Goal: Task Accomplishment & Management: Use online tool/utility

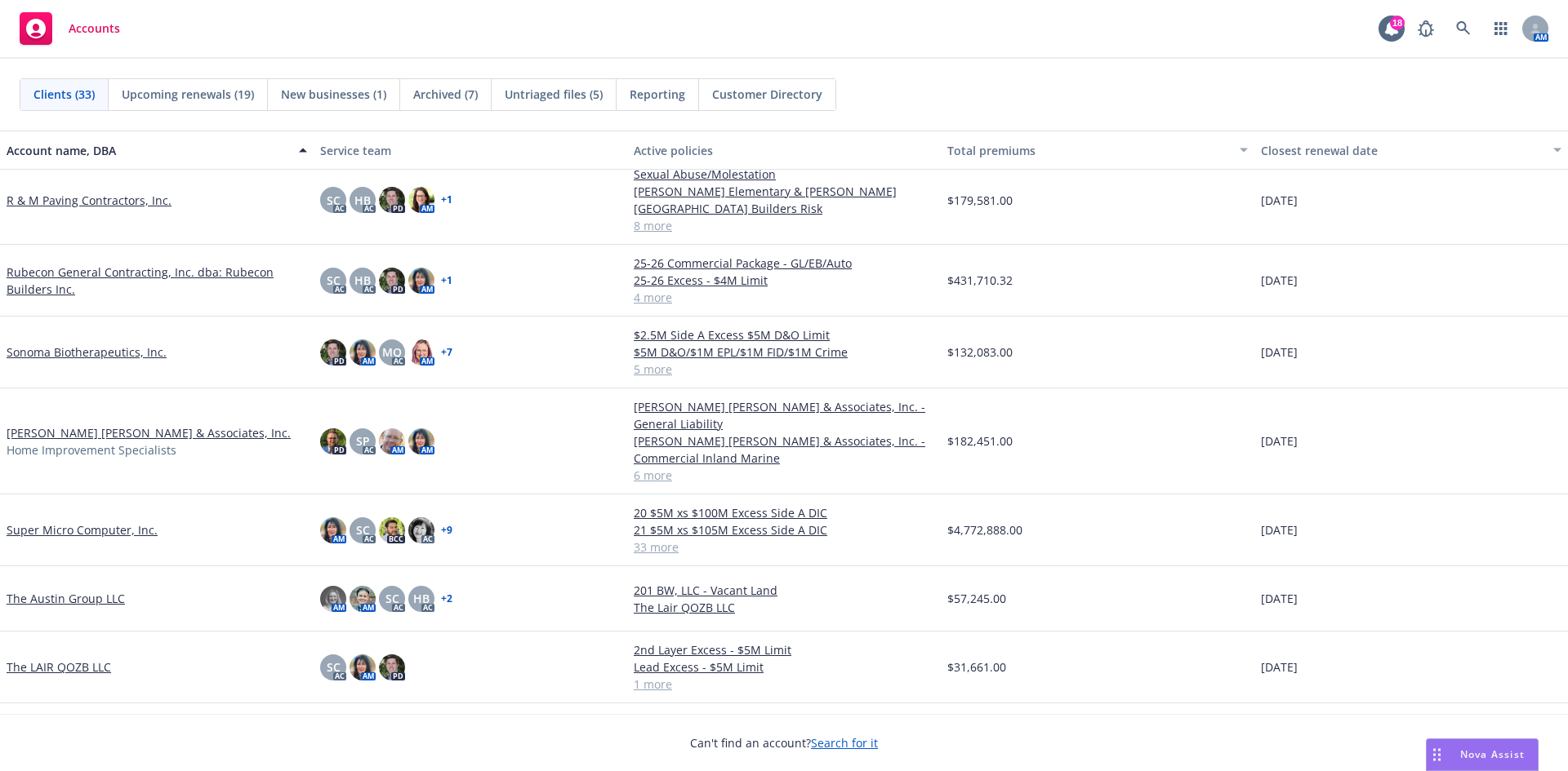
scroll to position [1551, 0]
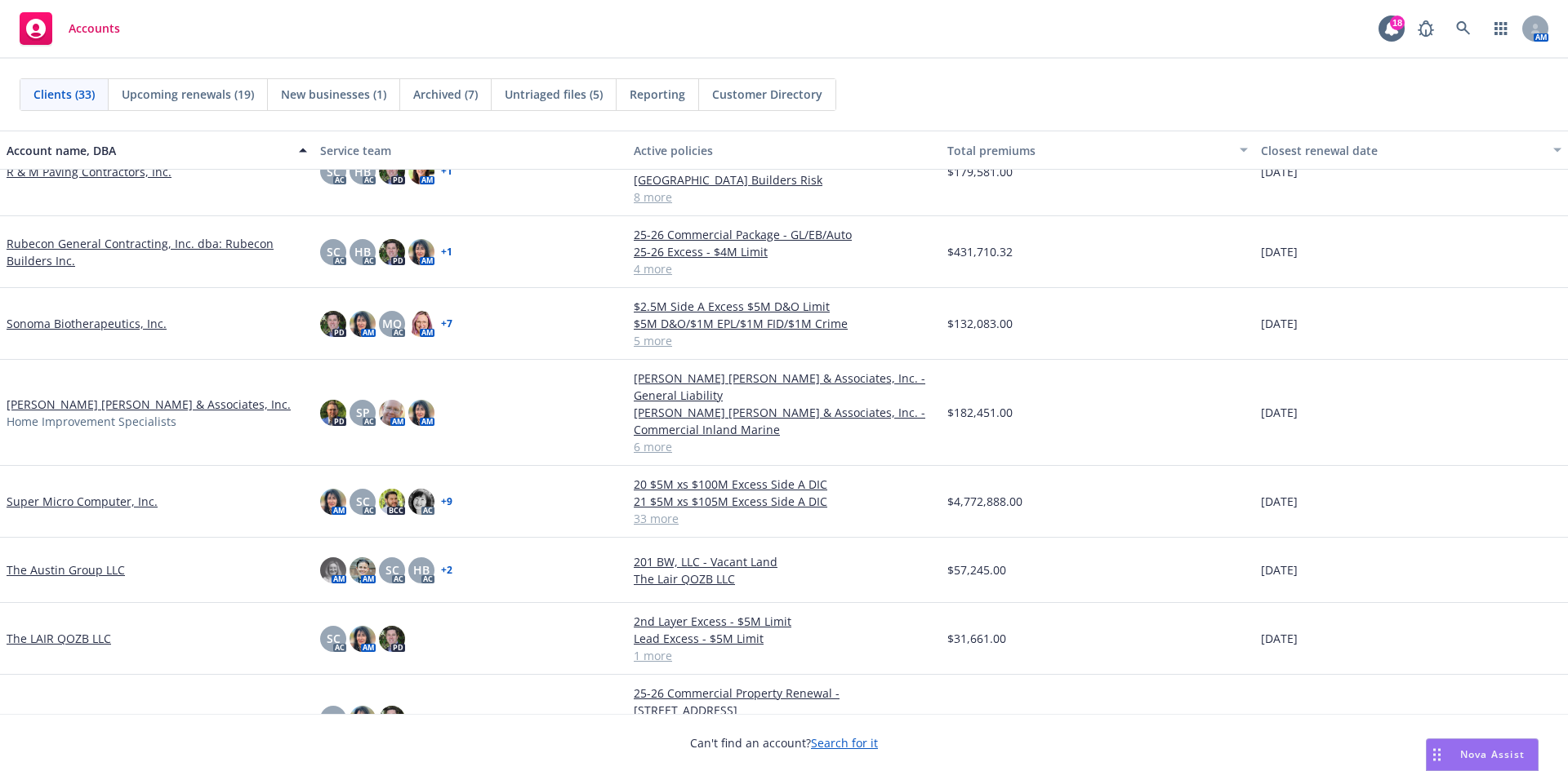
click at [84, 562] on link "The Austin Group LLC" at bounding box center [66, 570] width 118 height 17
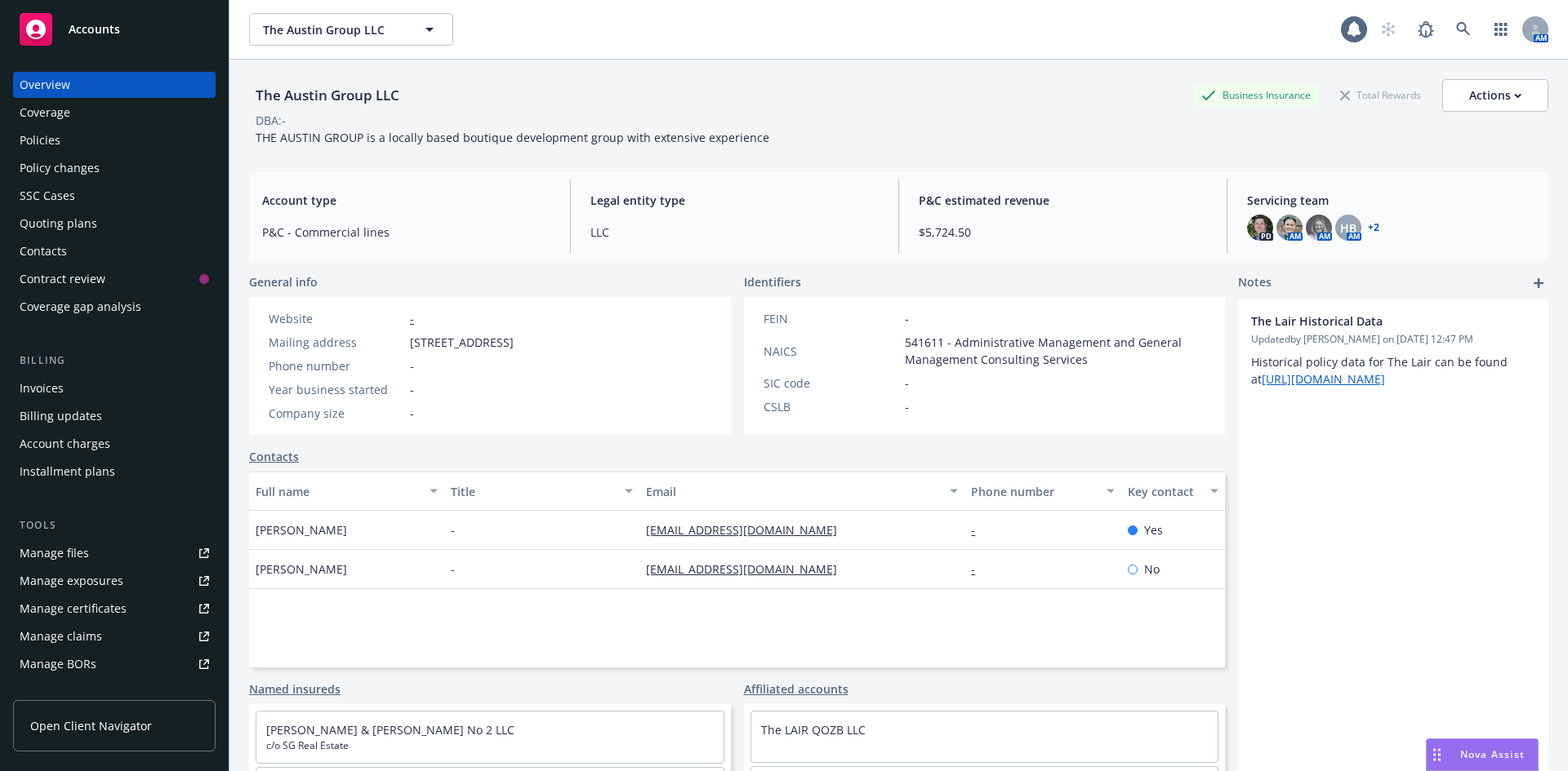
click at [75, 139] on div "Policies" at bounding box center [114, 140] width 190 height 26
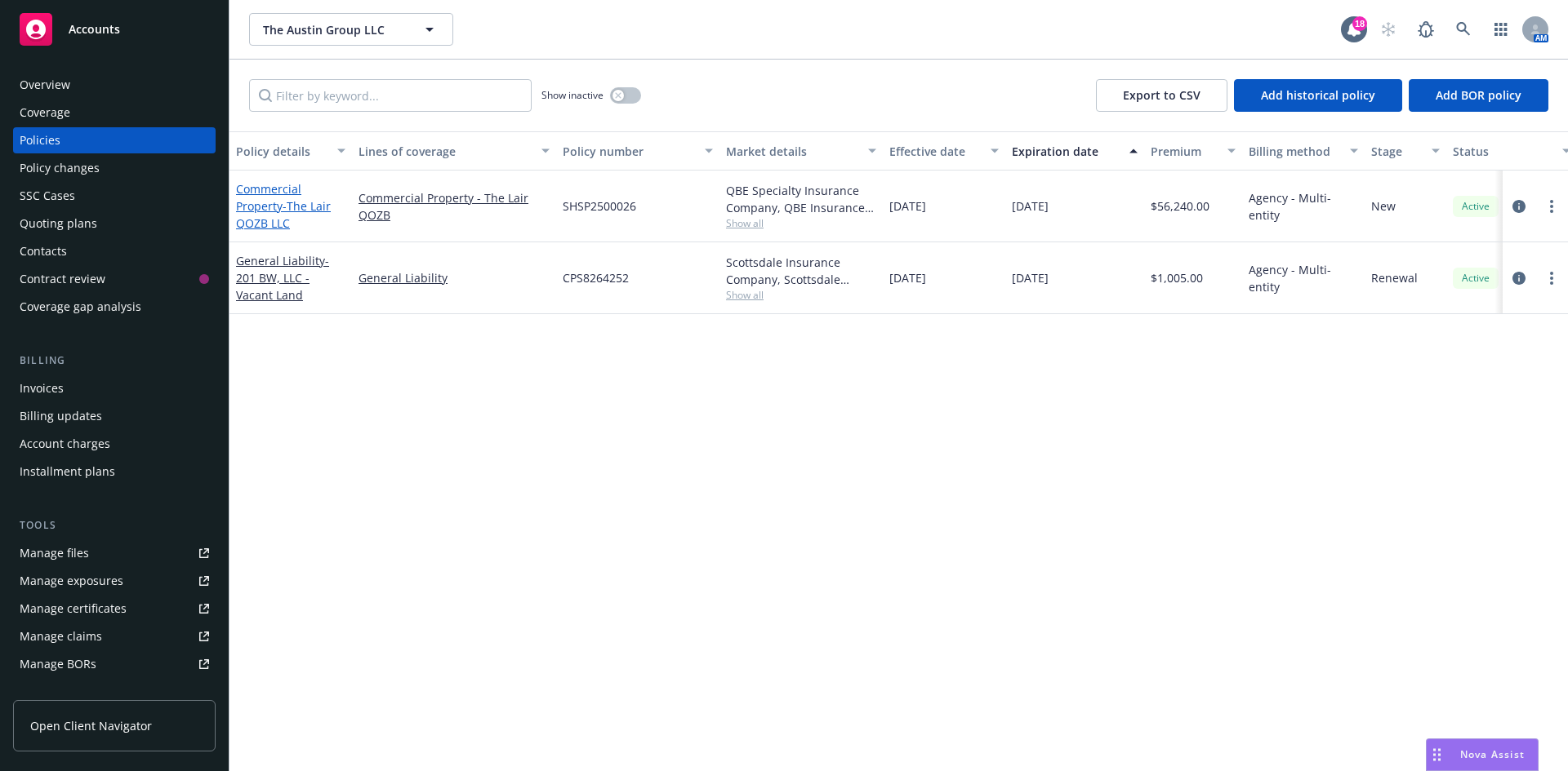
click at [278, 210] on link "Commercial Property - The Lair QOZB LLC" at bounding box center [283, 206] width 94 height 50
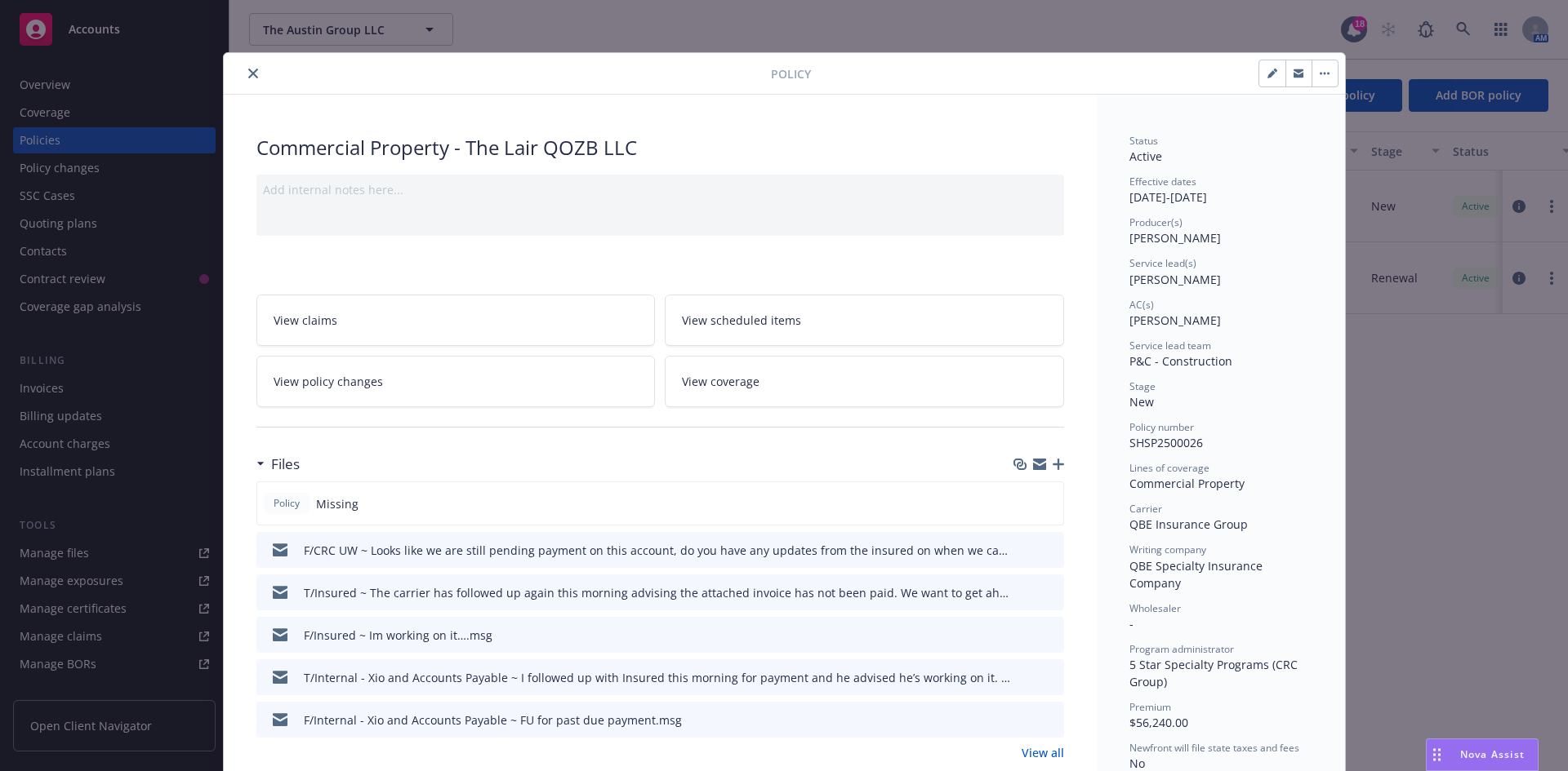
click at [1053, 465] on icon "button" at bounding box center [1058, 464] width 11 height 11
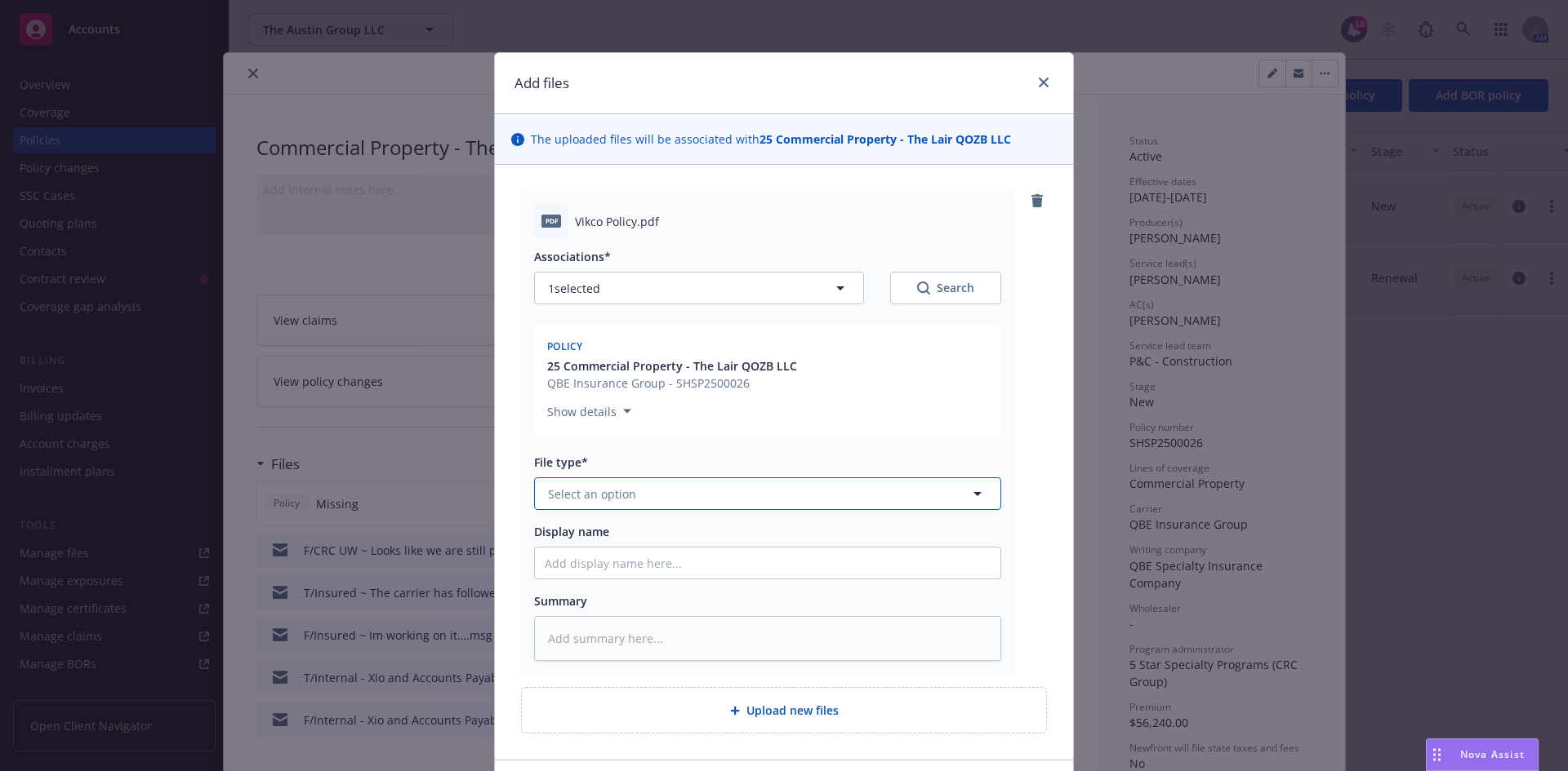
click at [656, 495] on button "Select an option" at bounding box center [767, 494] width 467 height 33
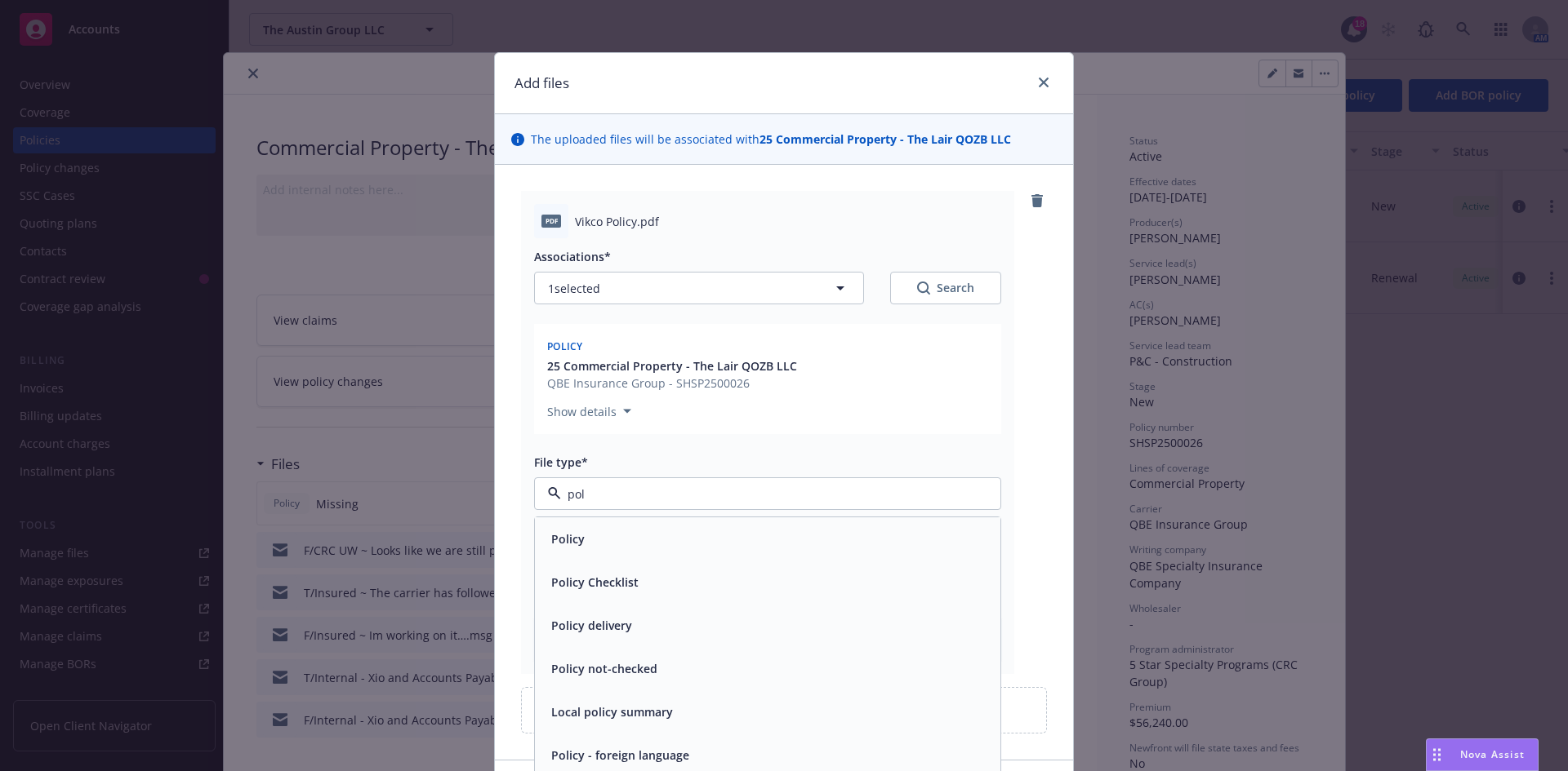
type input "poli"
click at [669, 525] on div "Policy" at bounding box center [767, 539] width 465 height 43
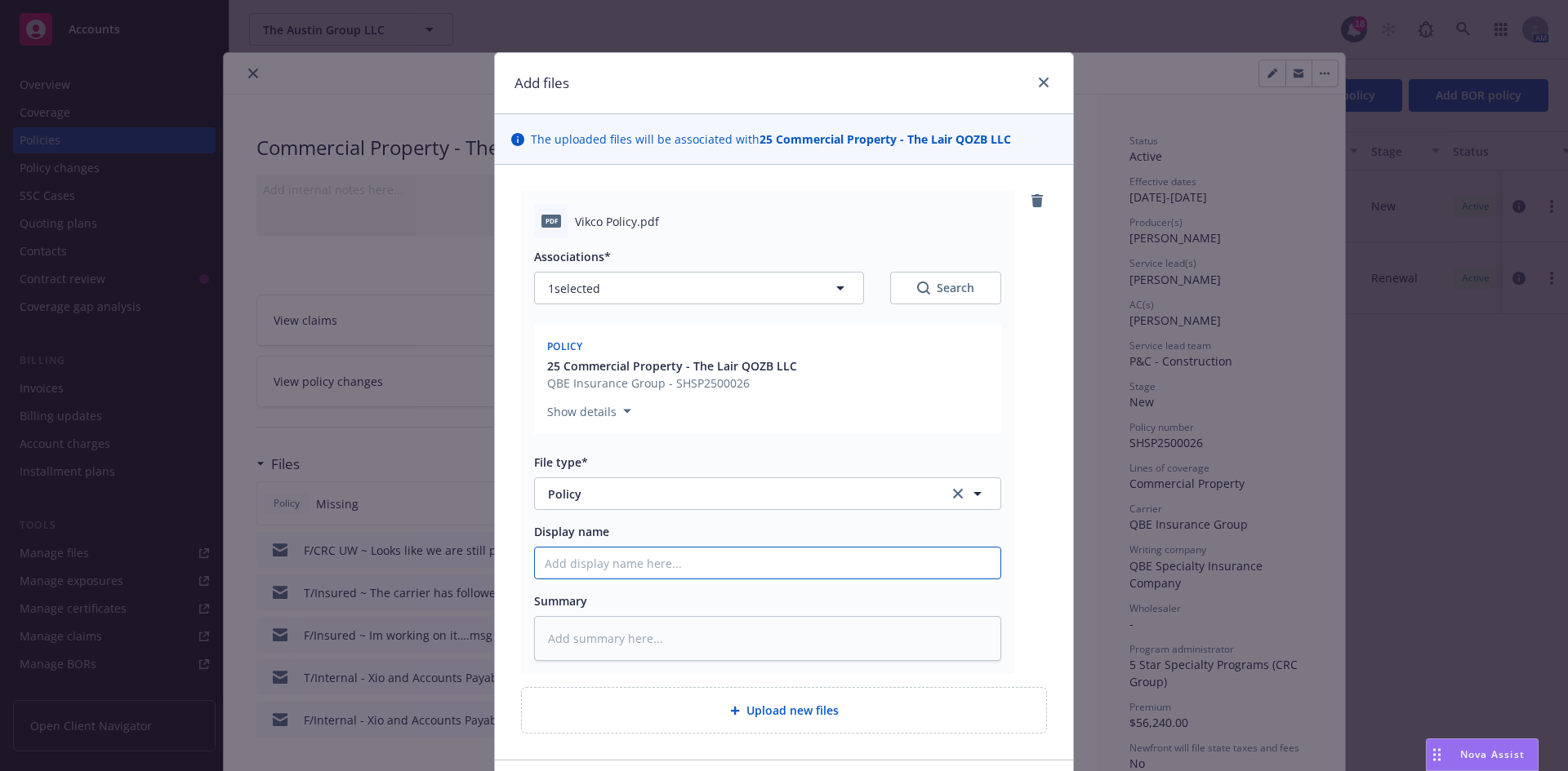
click at [613, 558] on input "Display name" at bounding box center [767, 563] width 465 height 31
type textarea "x"
type input "2"
type textarea "x"
type input "25"
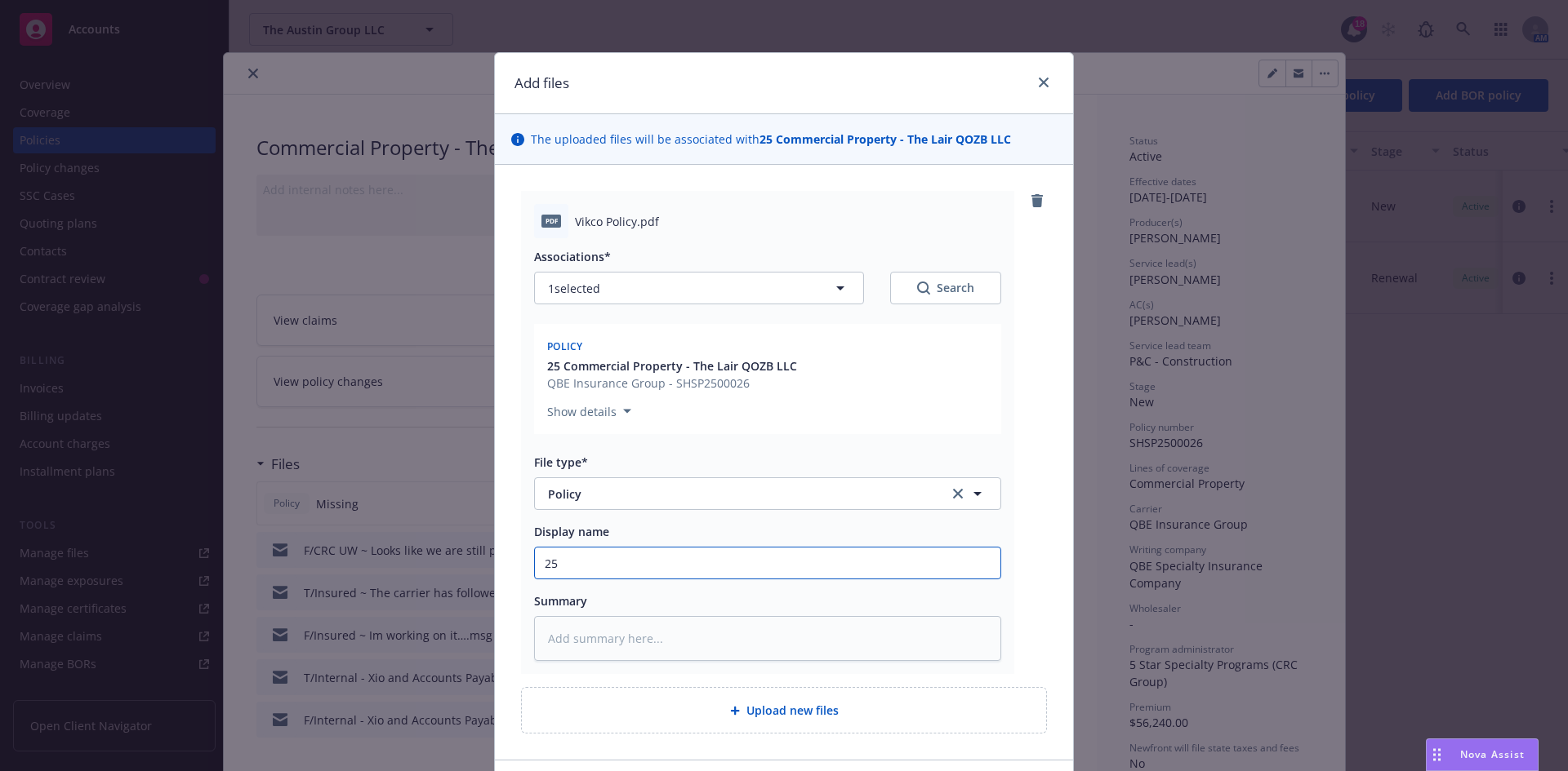
type textarea "x"
type input "25-"
type textarea "x"
type input "25-2"
type textarea "x"
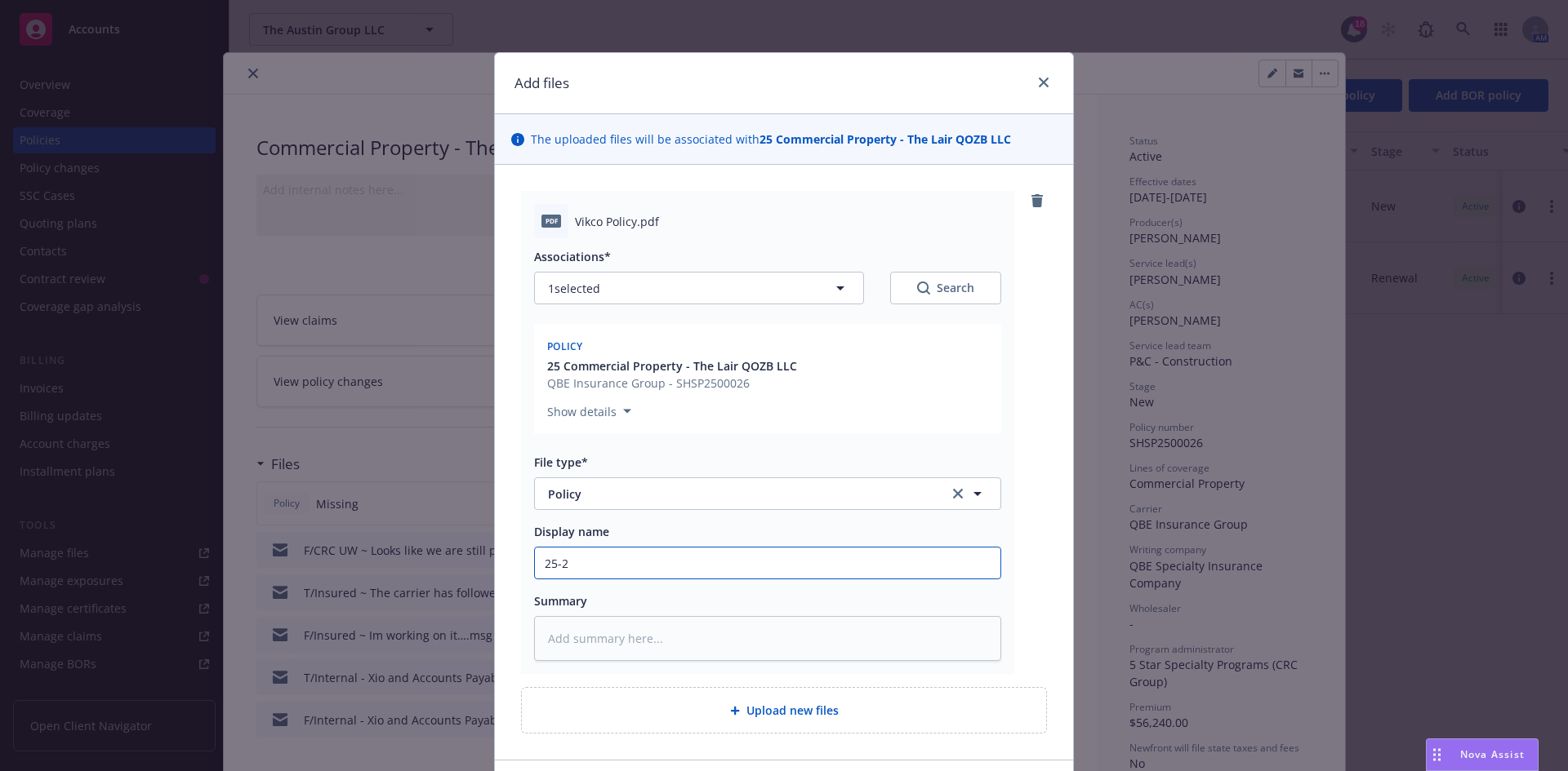
type input "25-26"
type textarea "x"
type input "25-26"
type textarea "x"
type input "25-26 c"
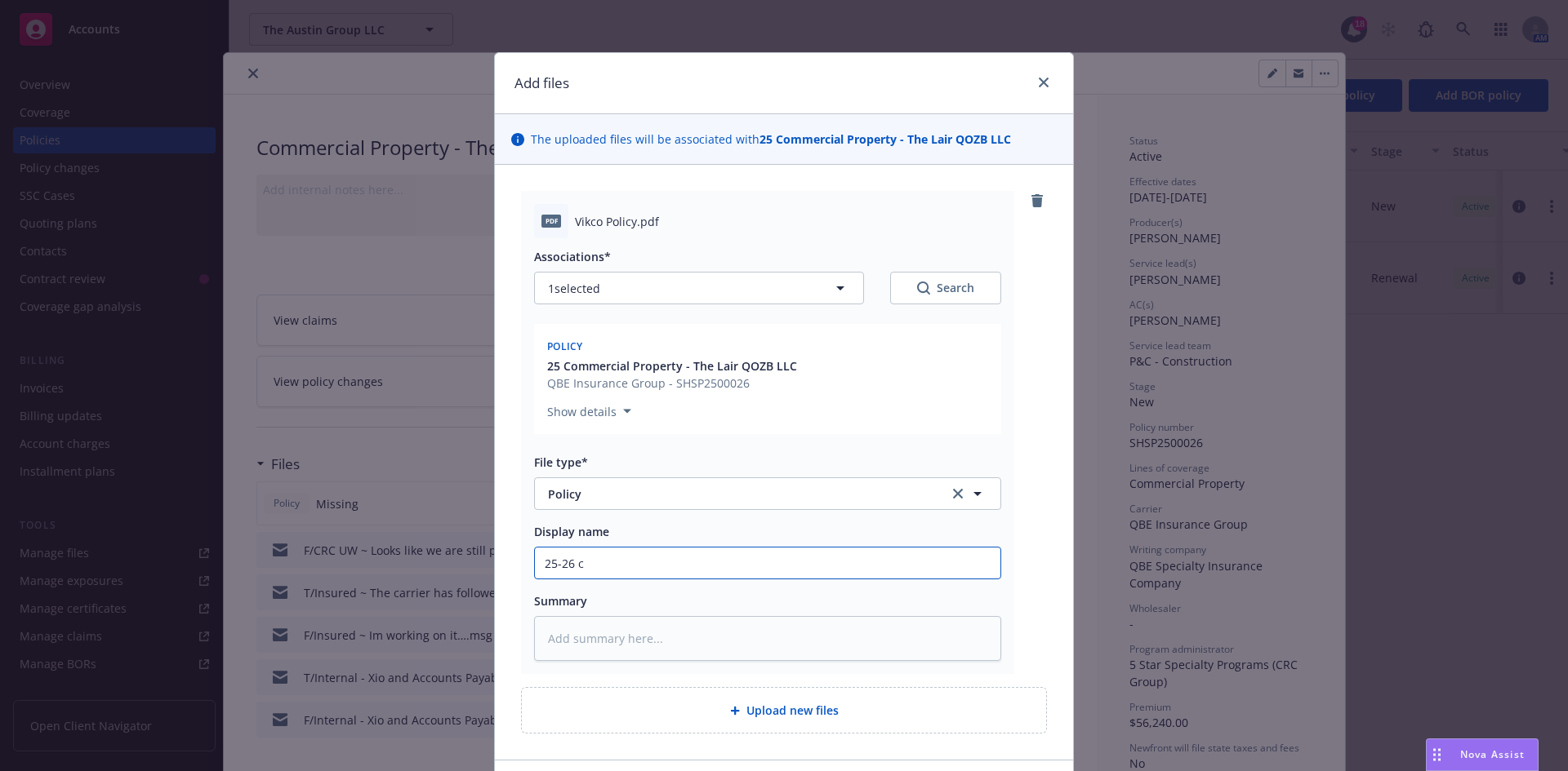
type textarea "x"
type input "25-26 cO"
type textarea "x"
type input "25-26 cOM"
type textarea "x"
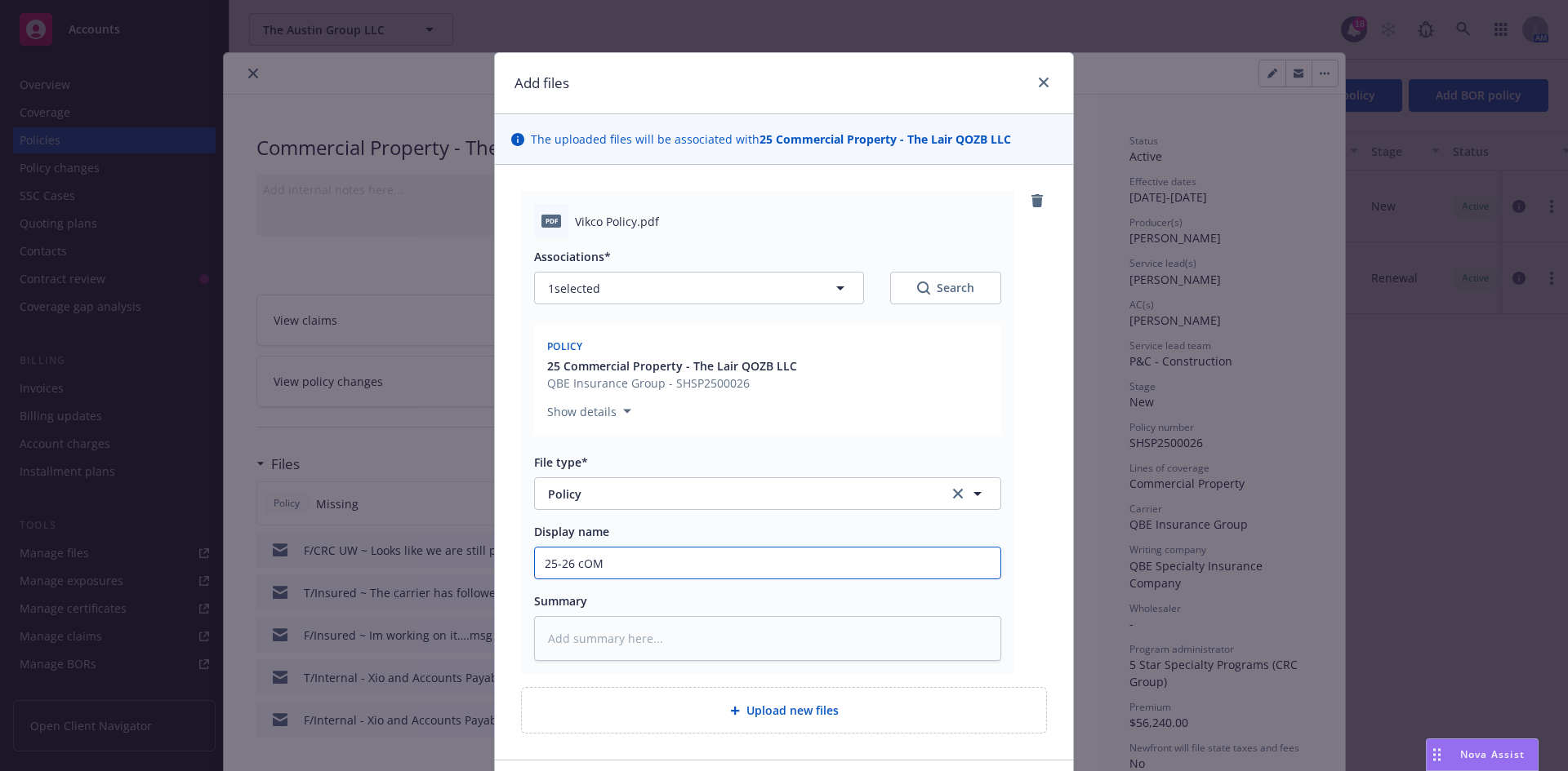
type input "25-26 cOMM"
type textarea "x"
type input "25-26 cOM"
type textarea "x"
type input "25-26 cO"
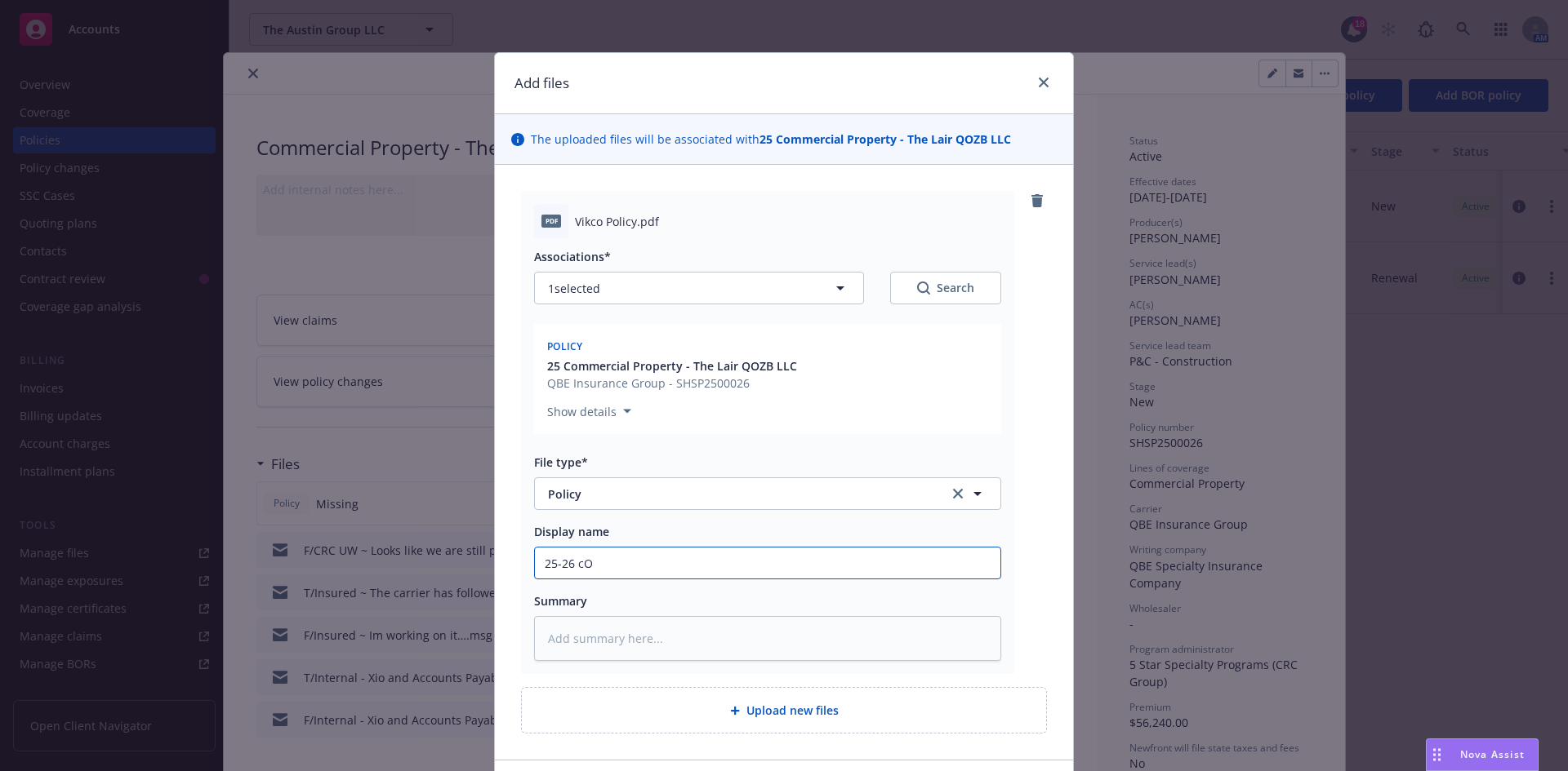
type textarea "x"
type input "25-26 c"
type textarea "x"
type input "25-26"
type textarea "x"
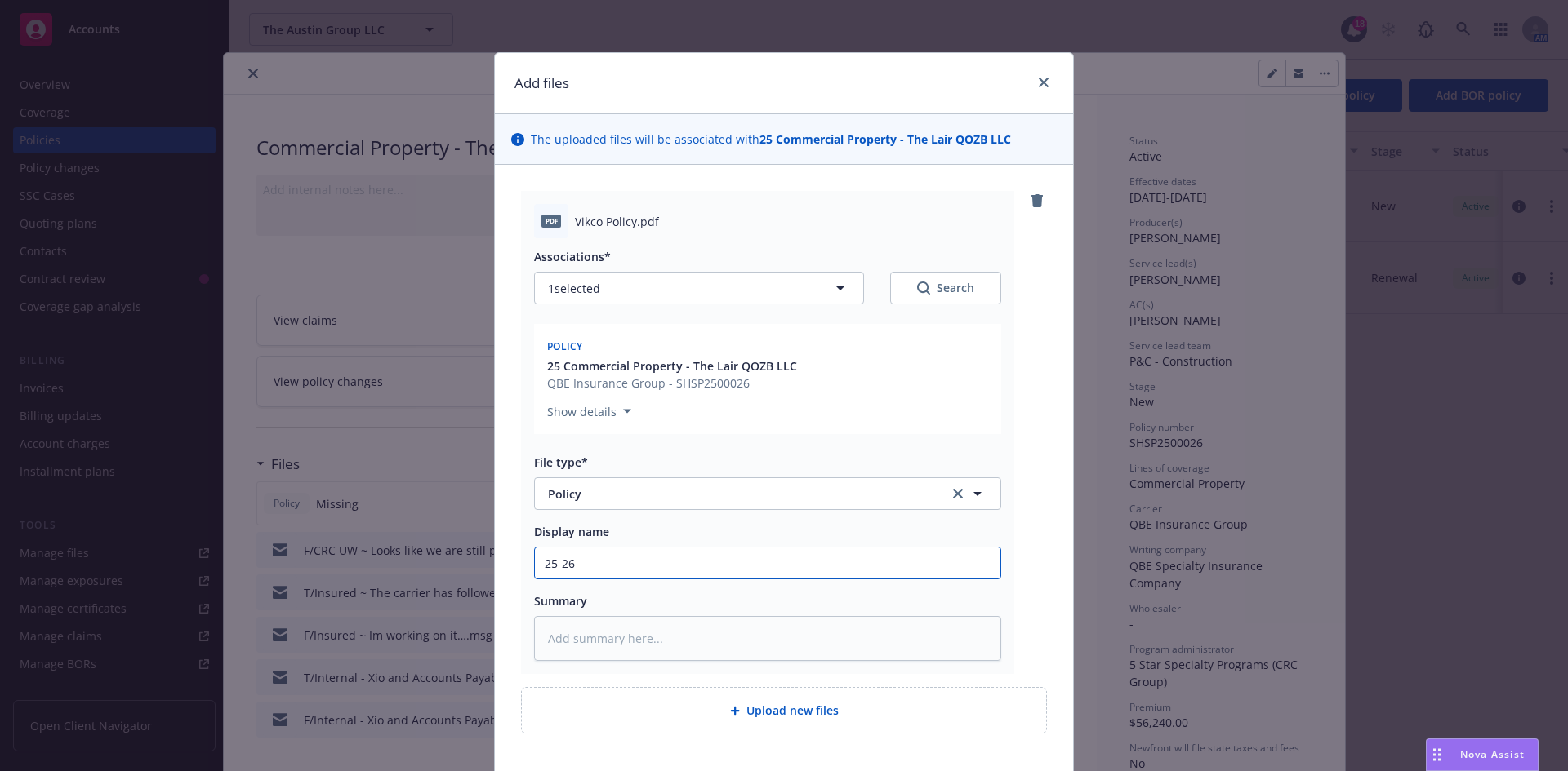
type input "25-26 C"
type textarea "x"
type input "25-26 Co"
type textarea "x"
type input "25-26 Com"
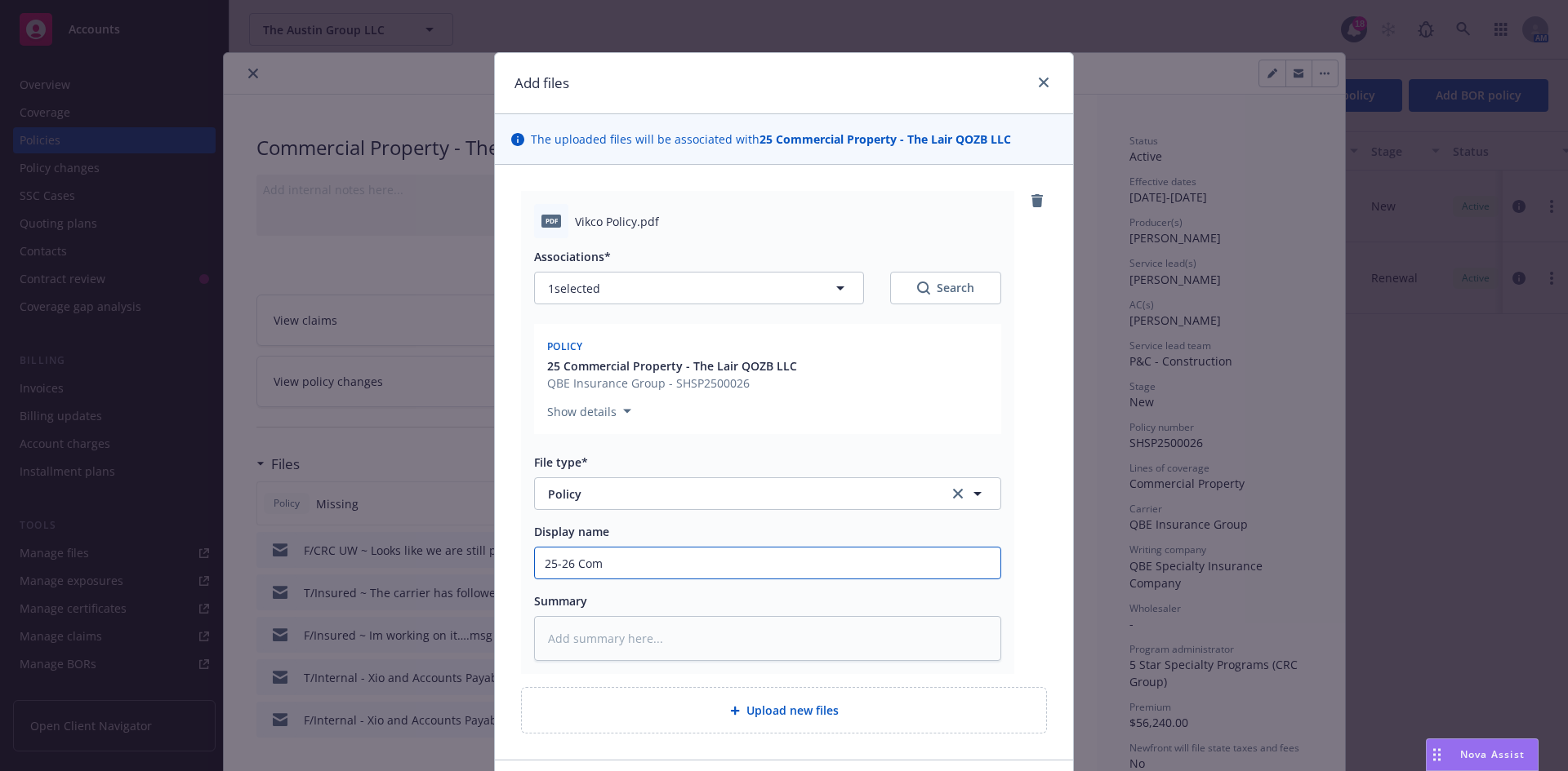
type textarea "x"
type input "25-26 Comm"
type textarea "x"
type input "25-26 Comme"
type textarea "x"
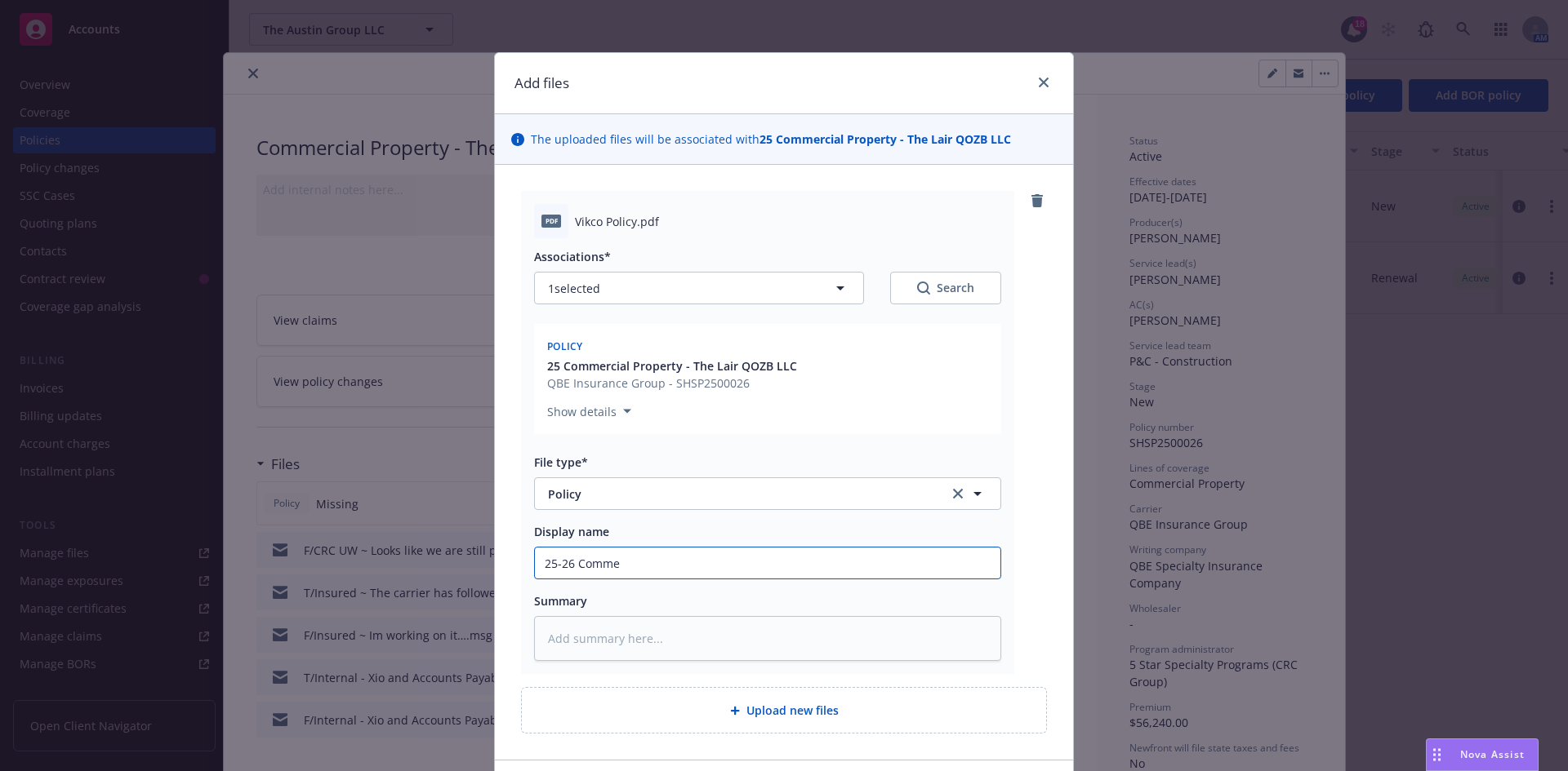
type input "25-26 Commer"
type textarea "x"
type input "25-26 Commerc"
type textarea "x"
type input "25-26 Commerci"
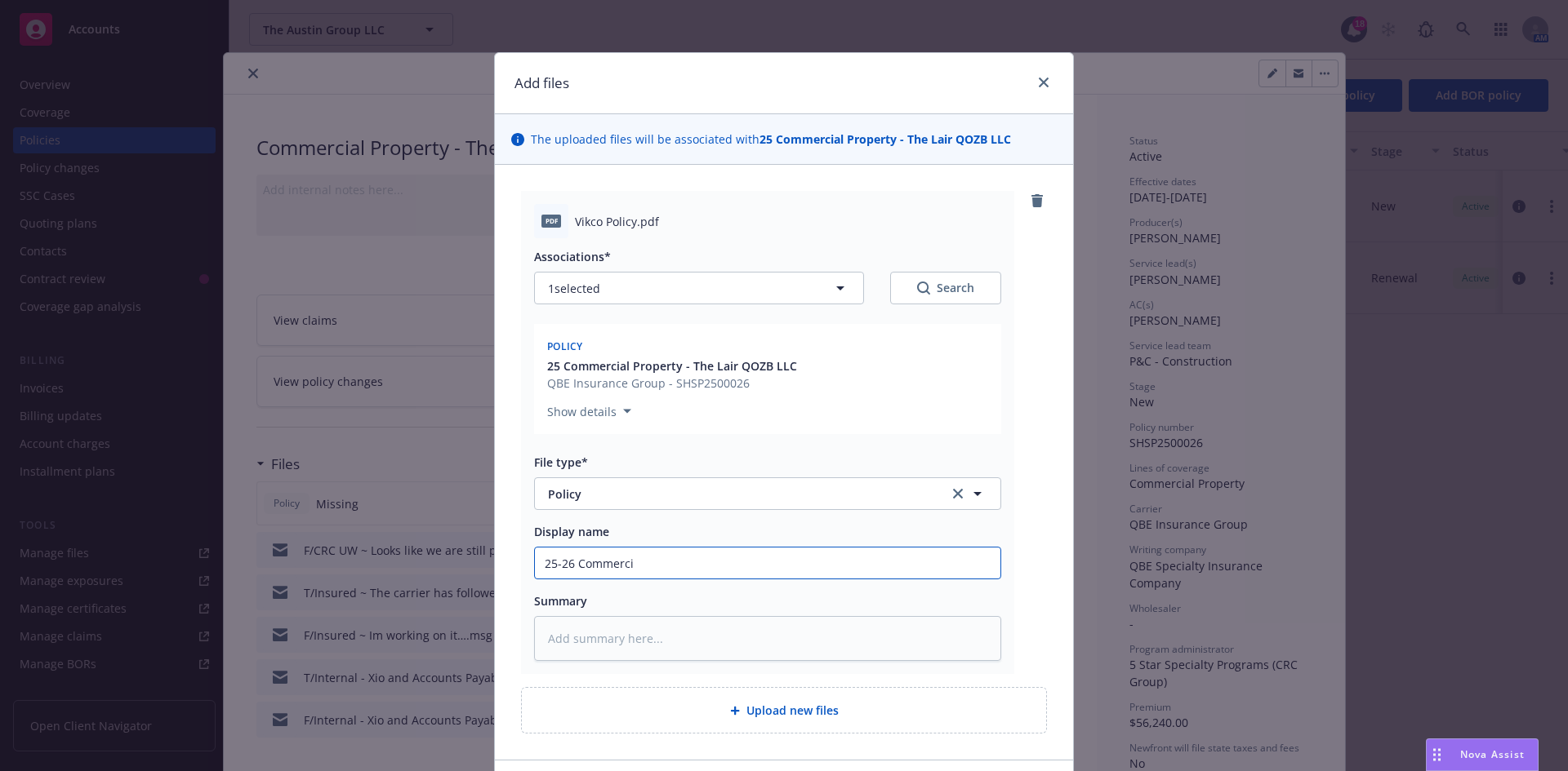
type textarea "x"
type input "25-26 Commercia"
type textarea "x"
type input "25-26 Commercial"
type textarea "x"
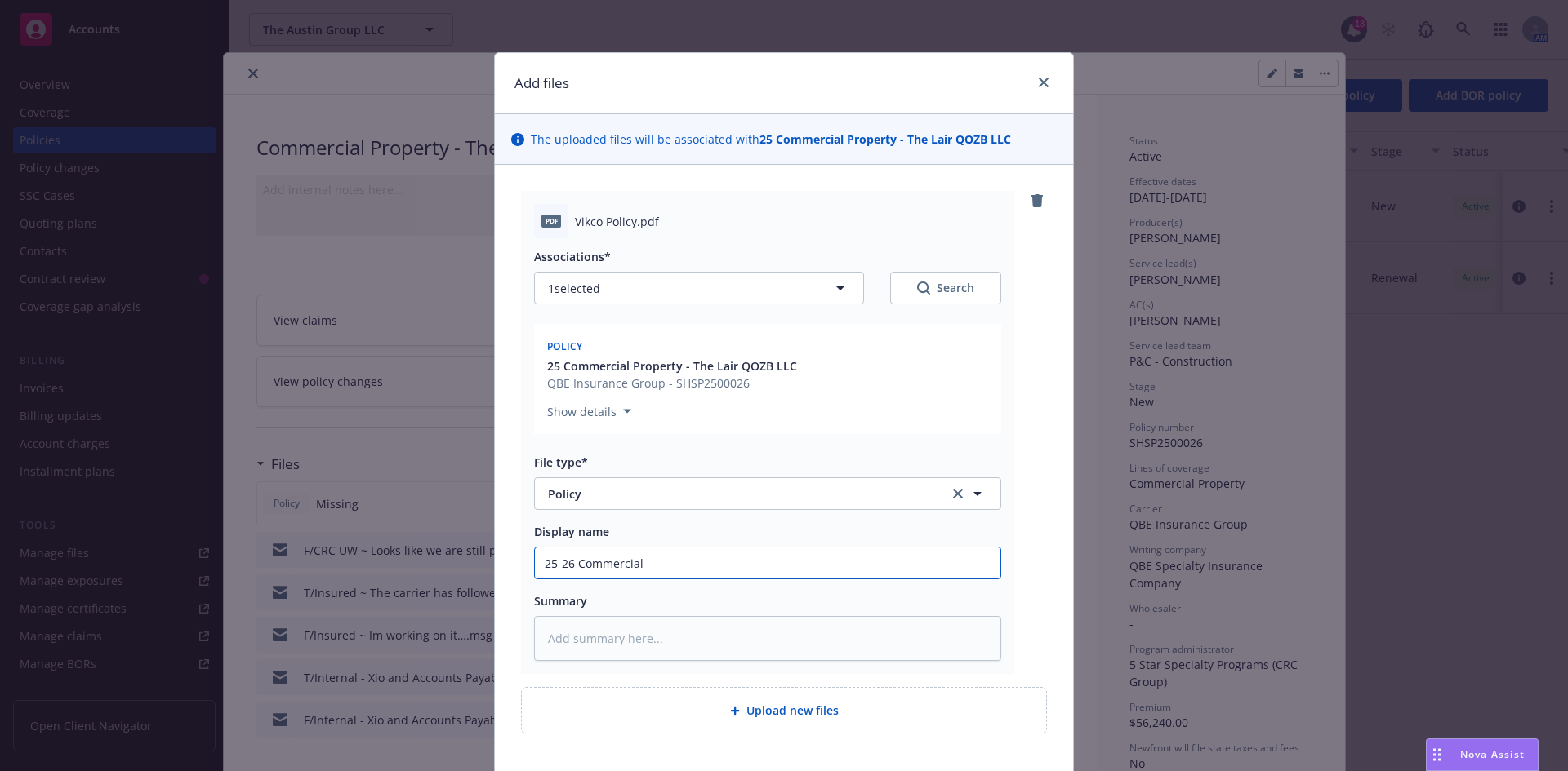
type input "25-26 Commercial"
type textarea "x"
type input "25-26 Commercial P"
type textarea "x"
type input "25-26 Commercial Pro"
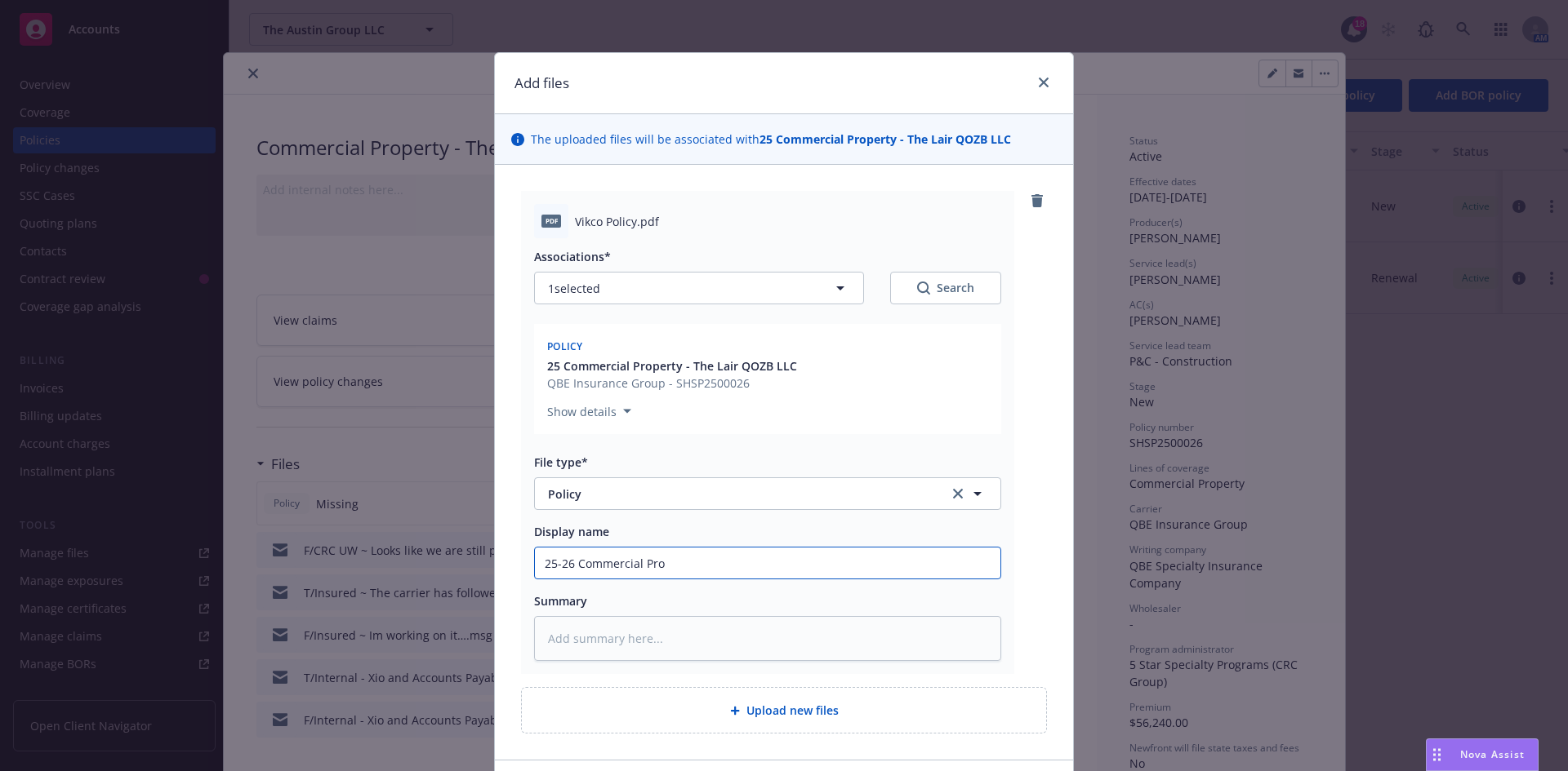
type textarea "x"
type input "25-26 Commercial Prop"
type textarea "x"
type input "25-26 Commercial Prope"
type textarea "x"
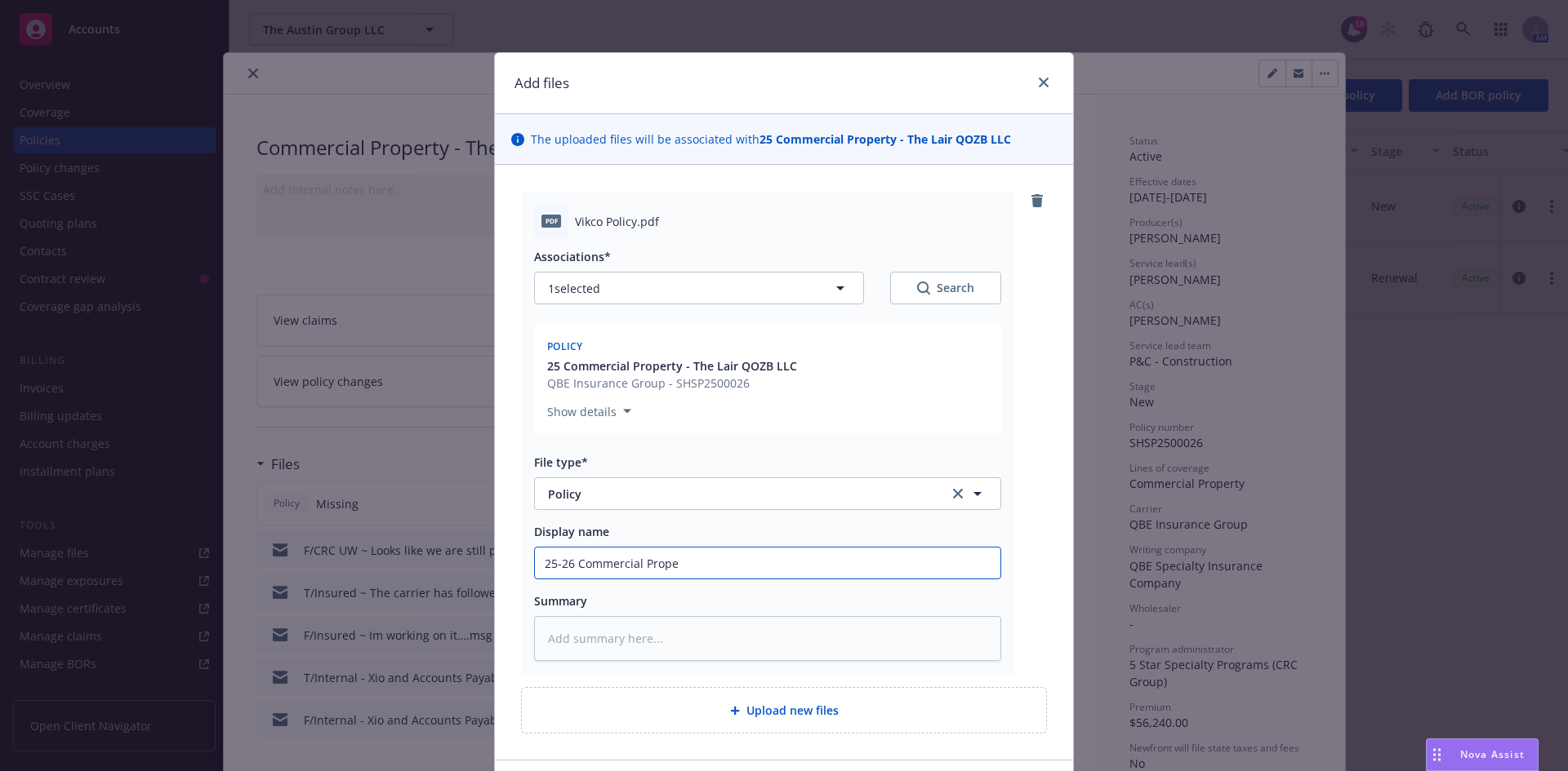
type input "25-26 Commercial Proper"
type textarea "x"
type input "25-26 Commercial Propert"
type textarea "x"
type input "25-26 Commercial Property"
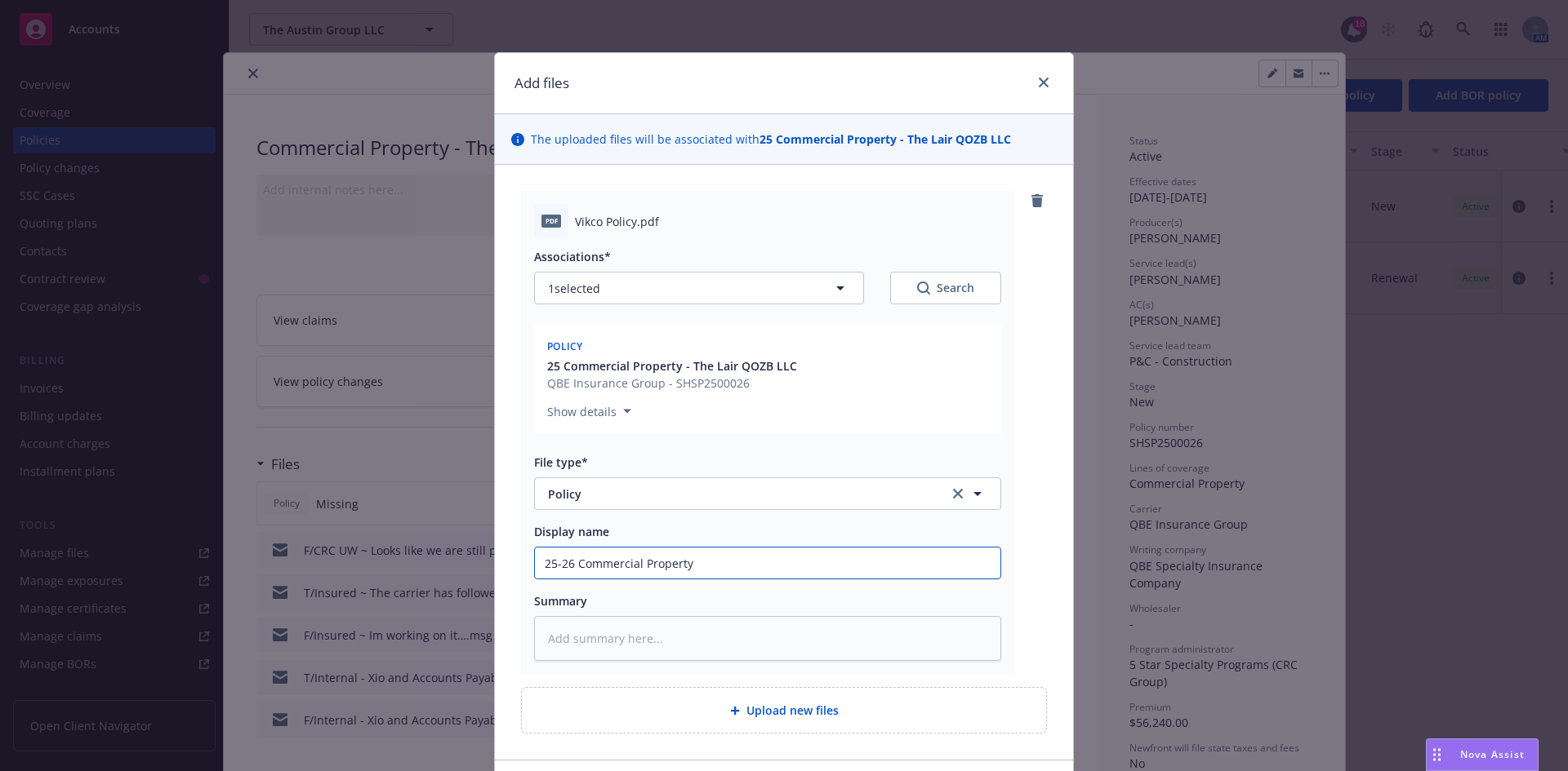
type textarea "x"
type input "25-26 Commercial Property"
type textarea "x"
type input "25-26 Commercial Property P"
type textarea "x"
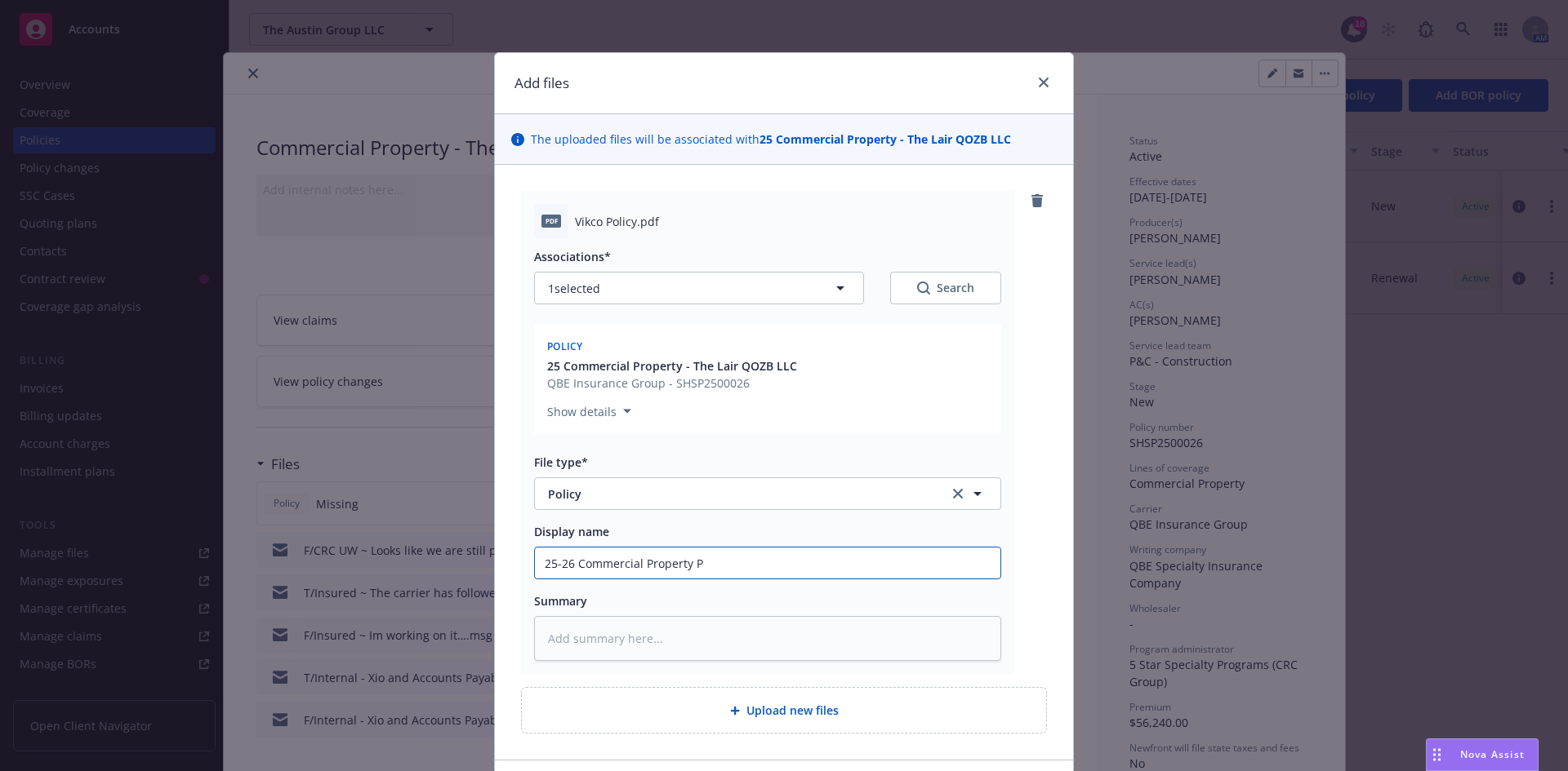
type input "25-26 Commercial Property Po"
type textarea "x"
type input "25-26 Commercial Property Pol"
type textarea "x"
type input "25-26 Commercial Property Poli"
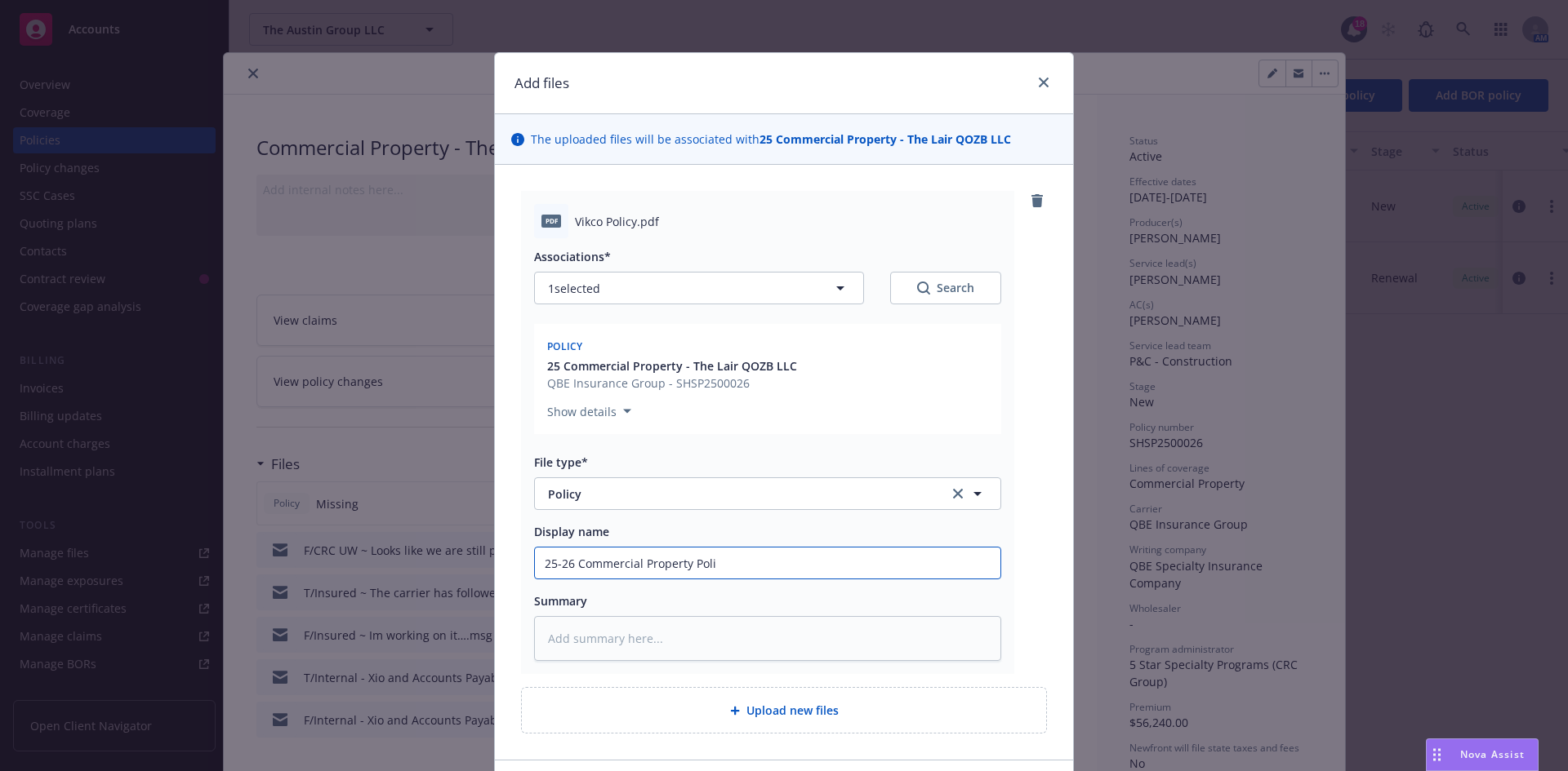
type textarea "x"
type input "25-26 Commercial Property Policy"
type textarea "x"
type input "25-26 Commercial Property Policy"
type textarea "x"
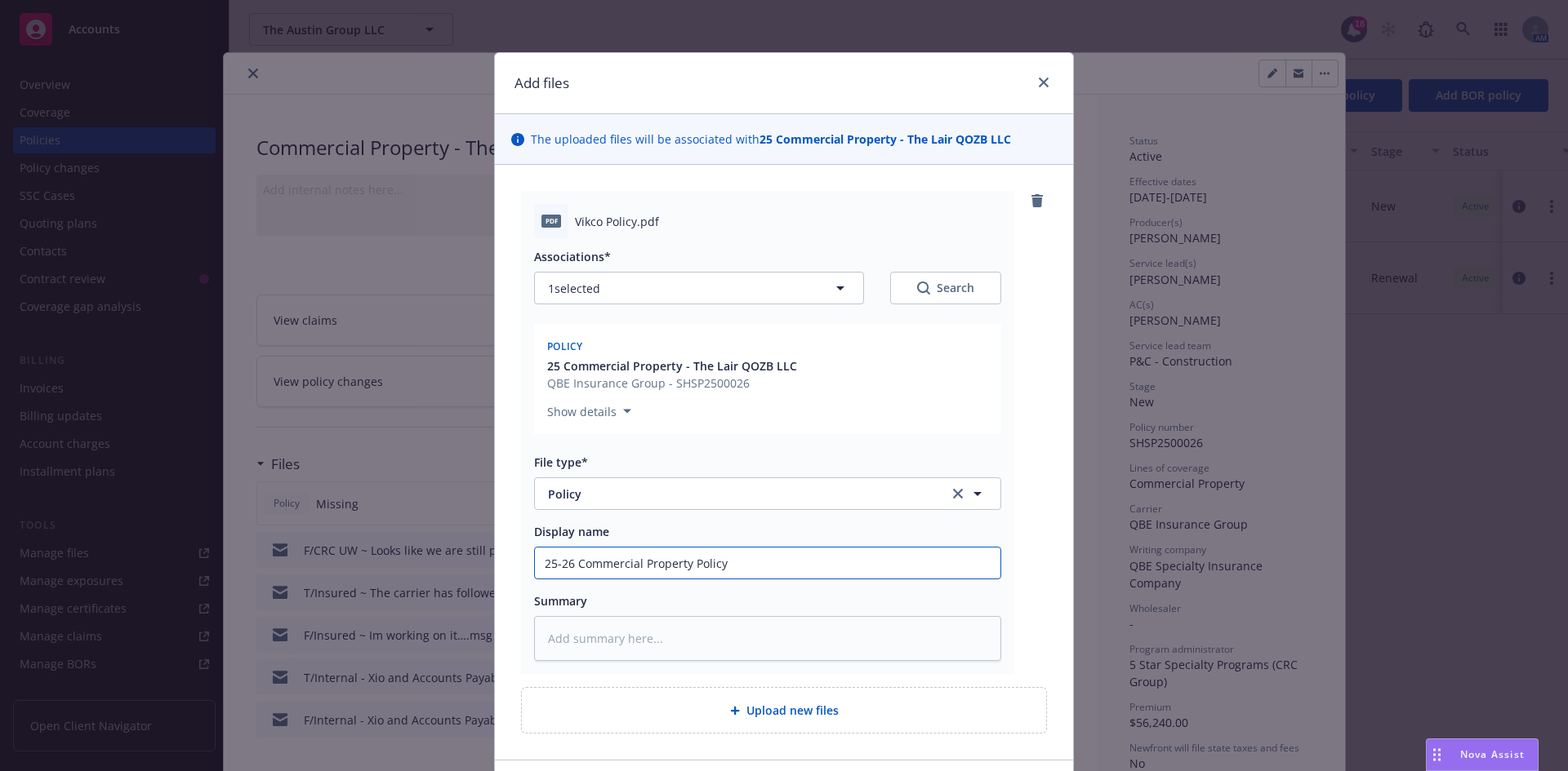
type input "25-26 Commercial Property Policy -"
type textarea "x"
type input "25-26 Commercial Property Policy -"
type textarea "x"
type input "25-26 Commercial Property Policy -"
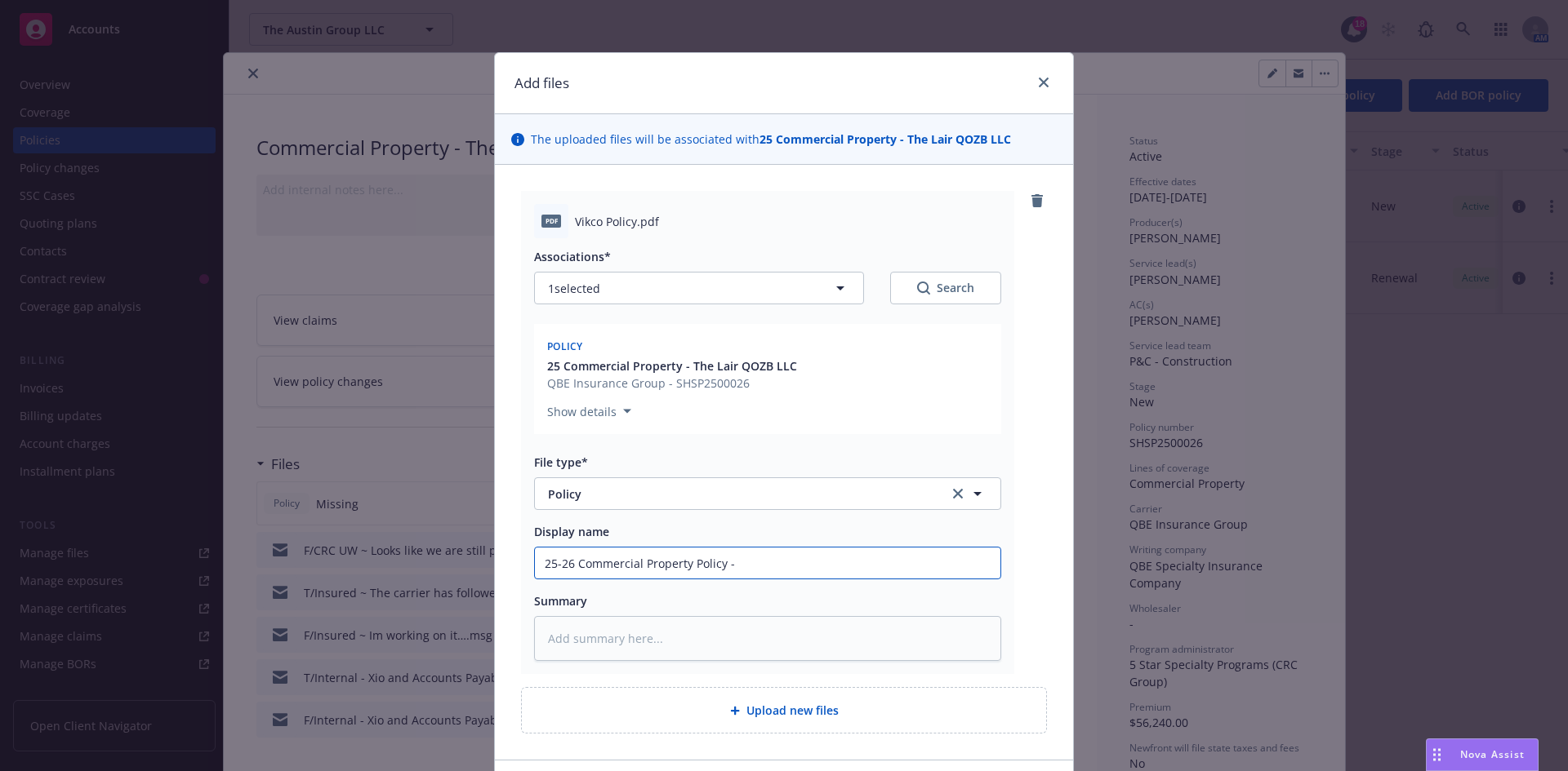
type textarea "x"
type input "25-26 Commercial Property Policy"
type textarea "x"
type input "25-26 Commercial Property Policy f"
type textarea "x"
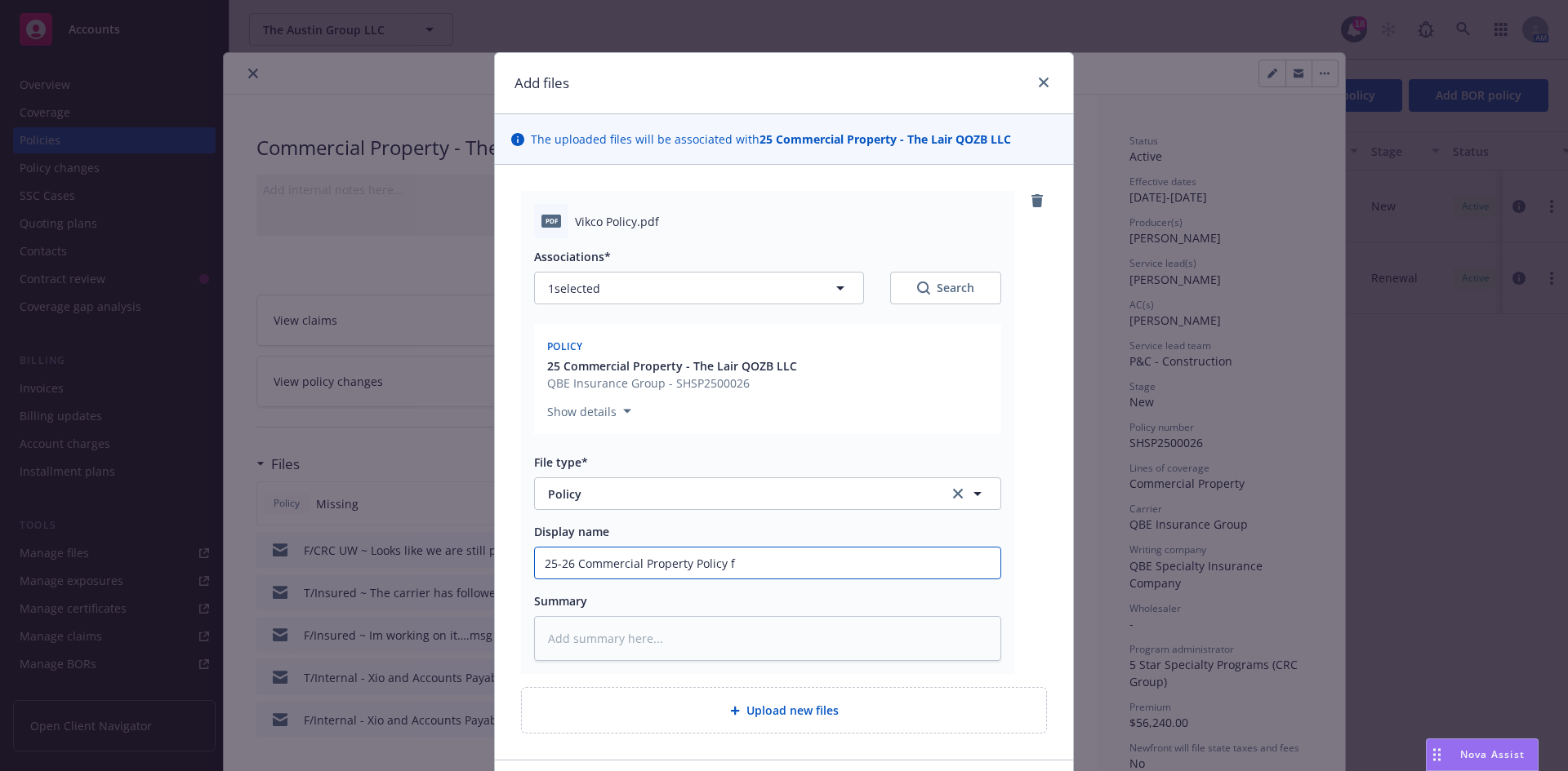
type input "25-26 Commercial Property Policy fo"
type textarea "x"
type input "25-26 Commercial Property Policy for"
type textarea "x"
type input "25-26 Commercial Property Policy for"
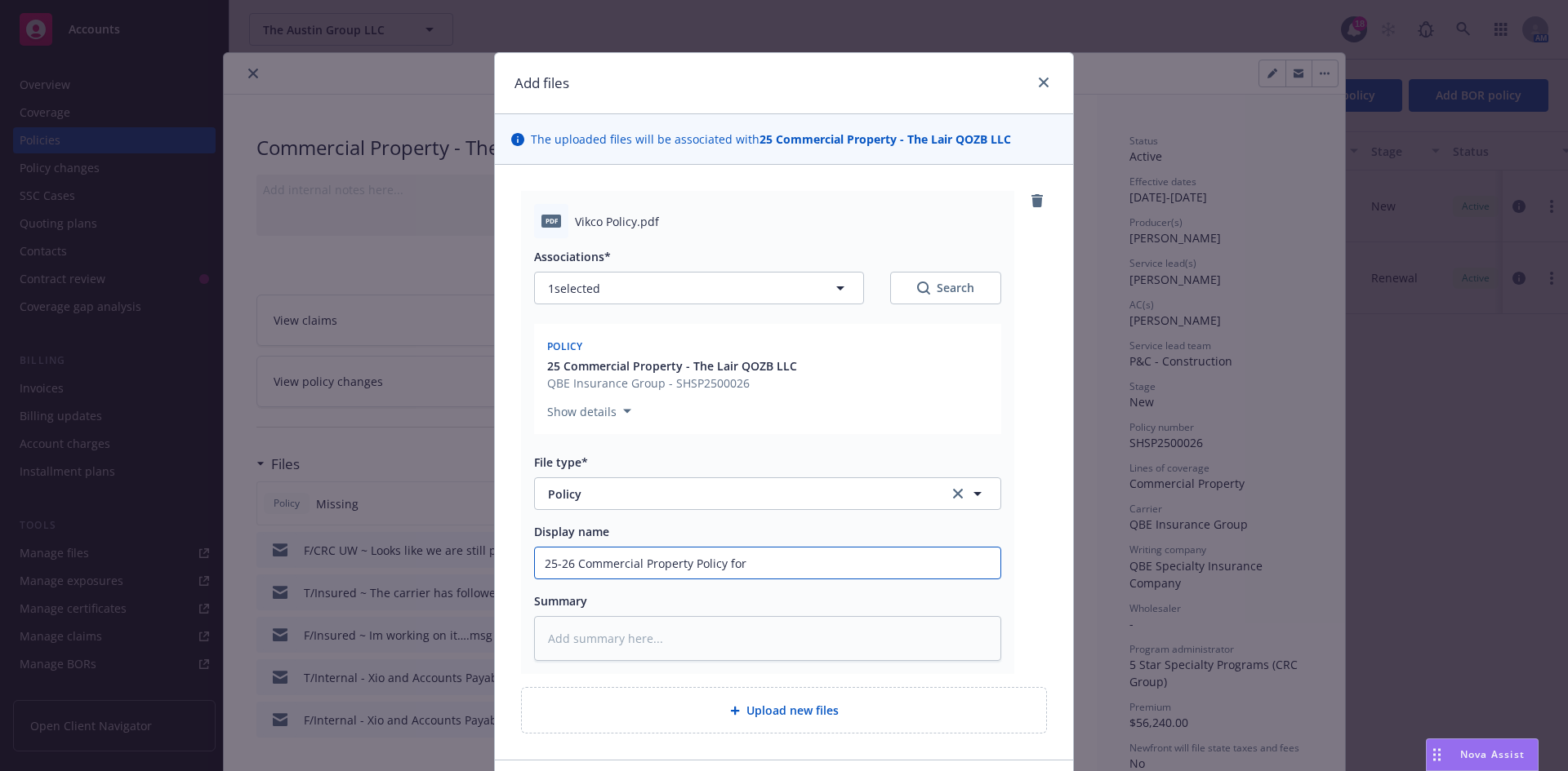
type textarea "x"
type input "25-26 Commercial Property Policy for T"
type textarea "x"
type input "25-26 Commercial Property Policy for The"
type textarea "x"
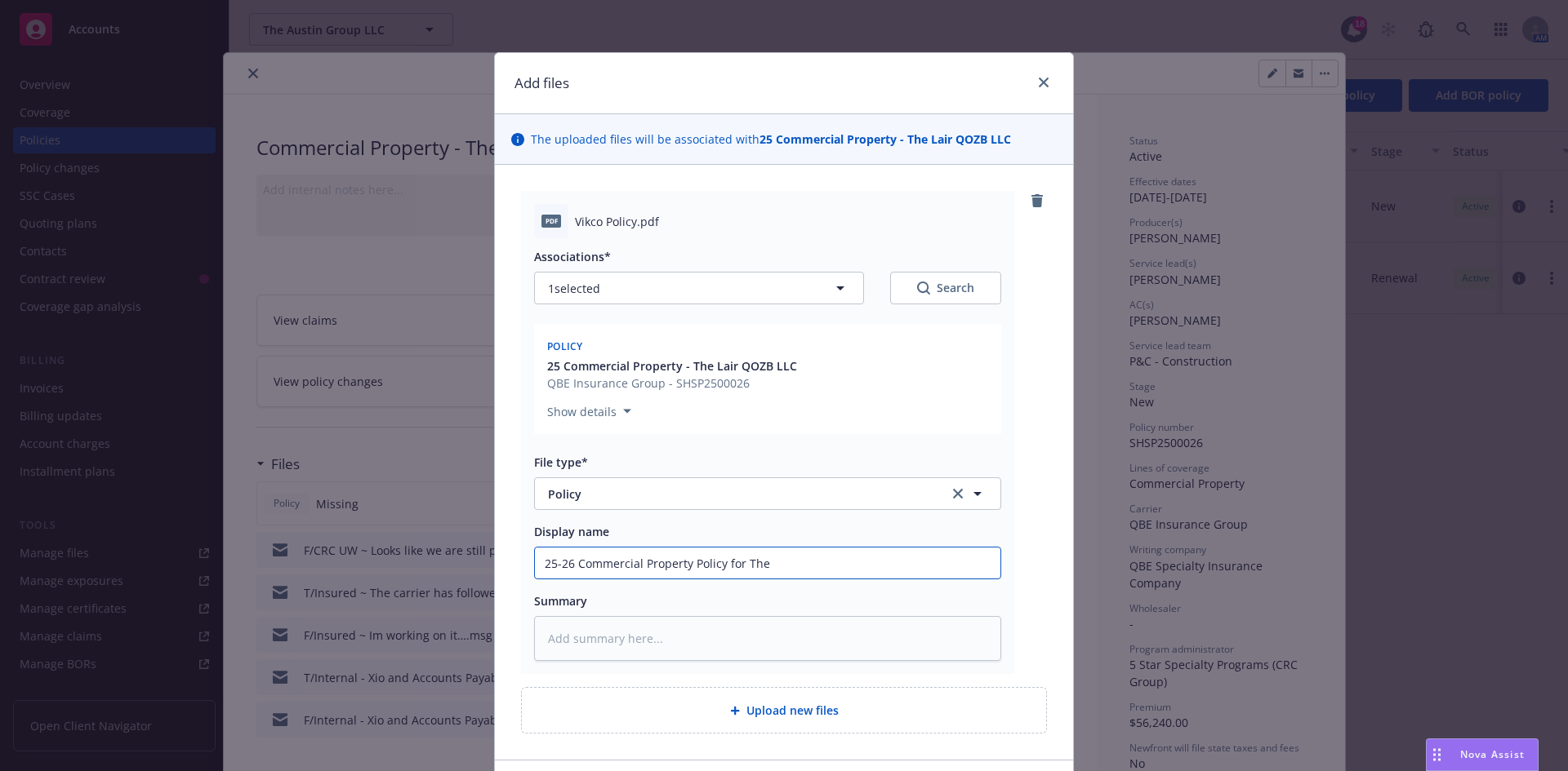
type input "25-26 Commercial Property Policy for The"
type textarea "x"
type input "25-26 Commercial Property Policy for The L"
type textarea "x"
type input "25-26 Commercial Property Policy for The La"
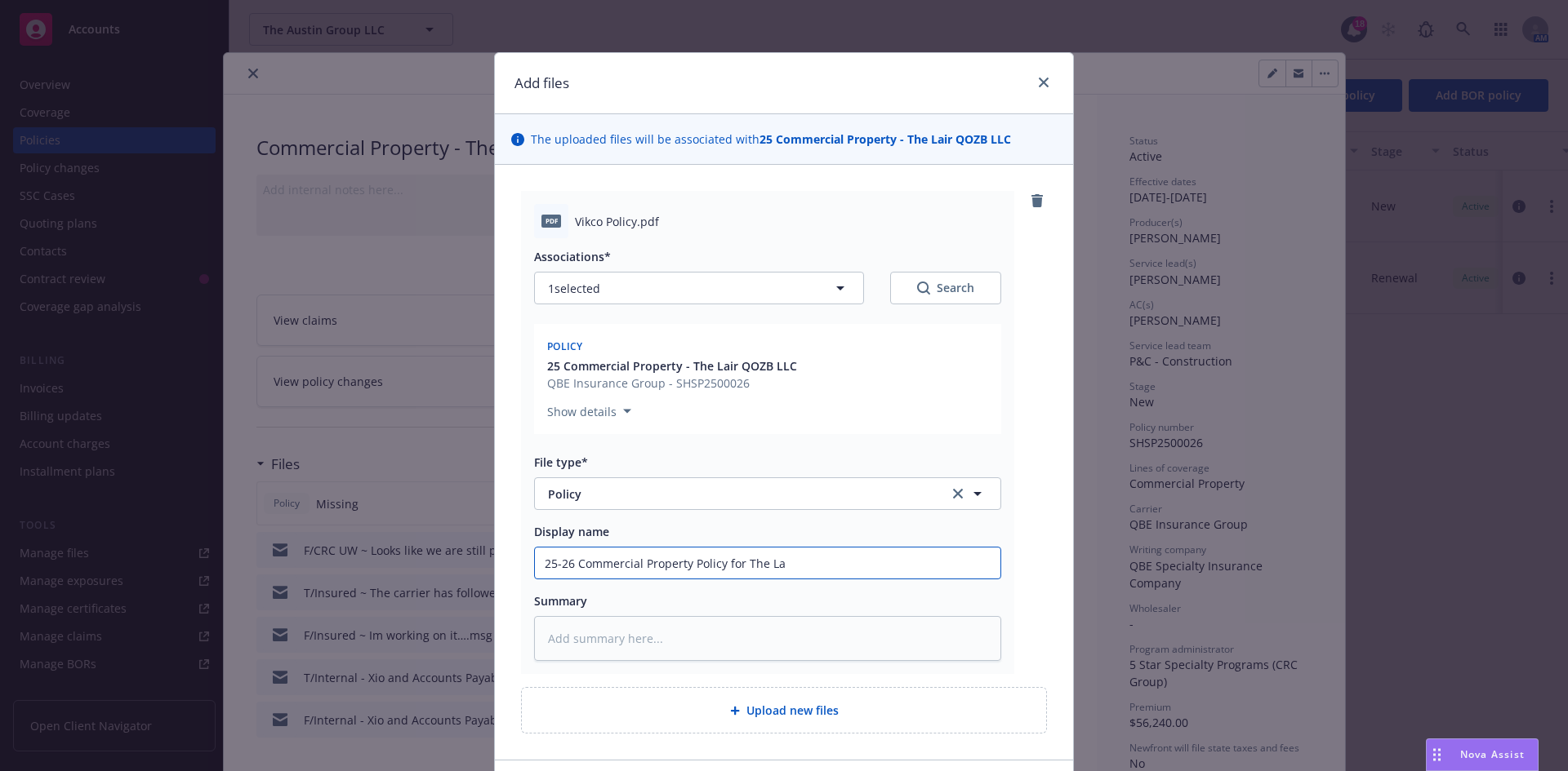
type textarea "x"
type input "25-26 Commercial Property Policy for The Lair"
type textarea "x"
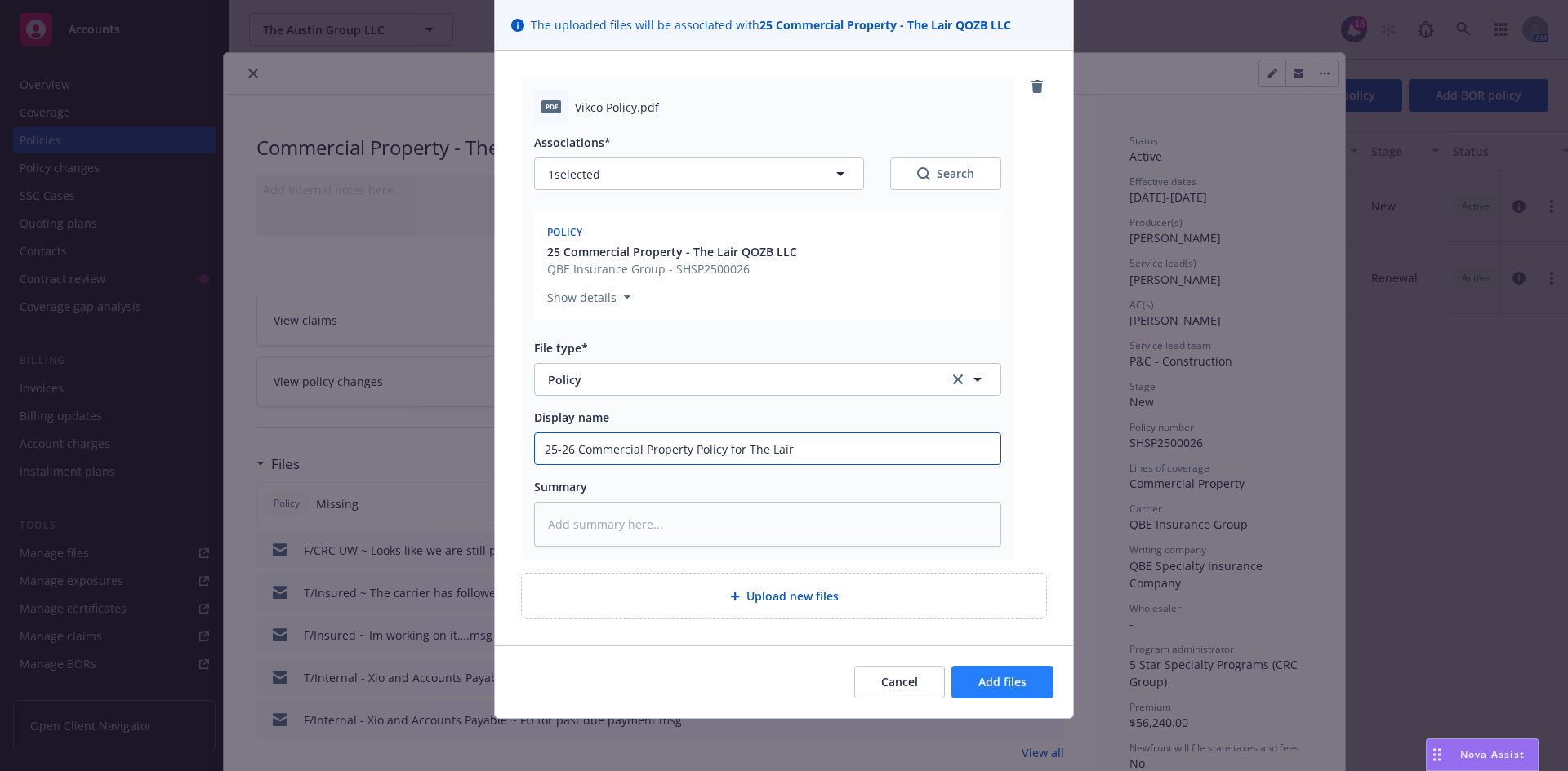
type input "25-26 Commercial Property Policy for The Lair"
click at [1008, 675] on span "Add files" at bounding box center [1002, 682] width 48 height 16
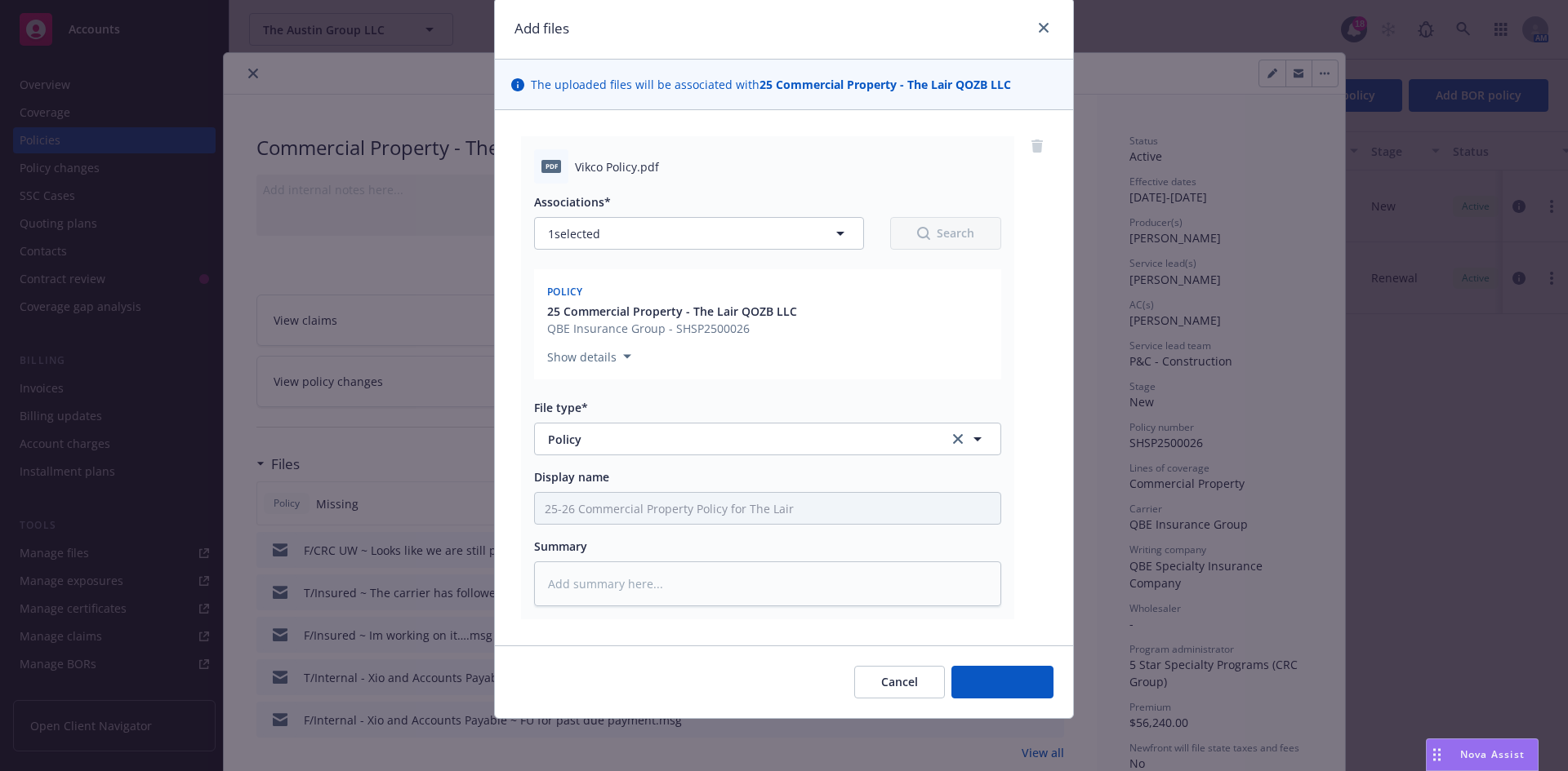
scroll to position [55, 0]
type textarea "x"
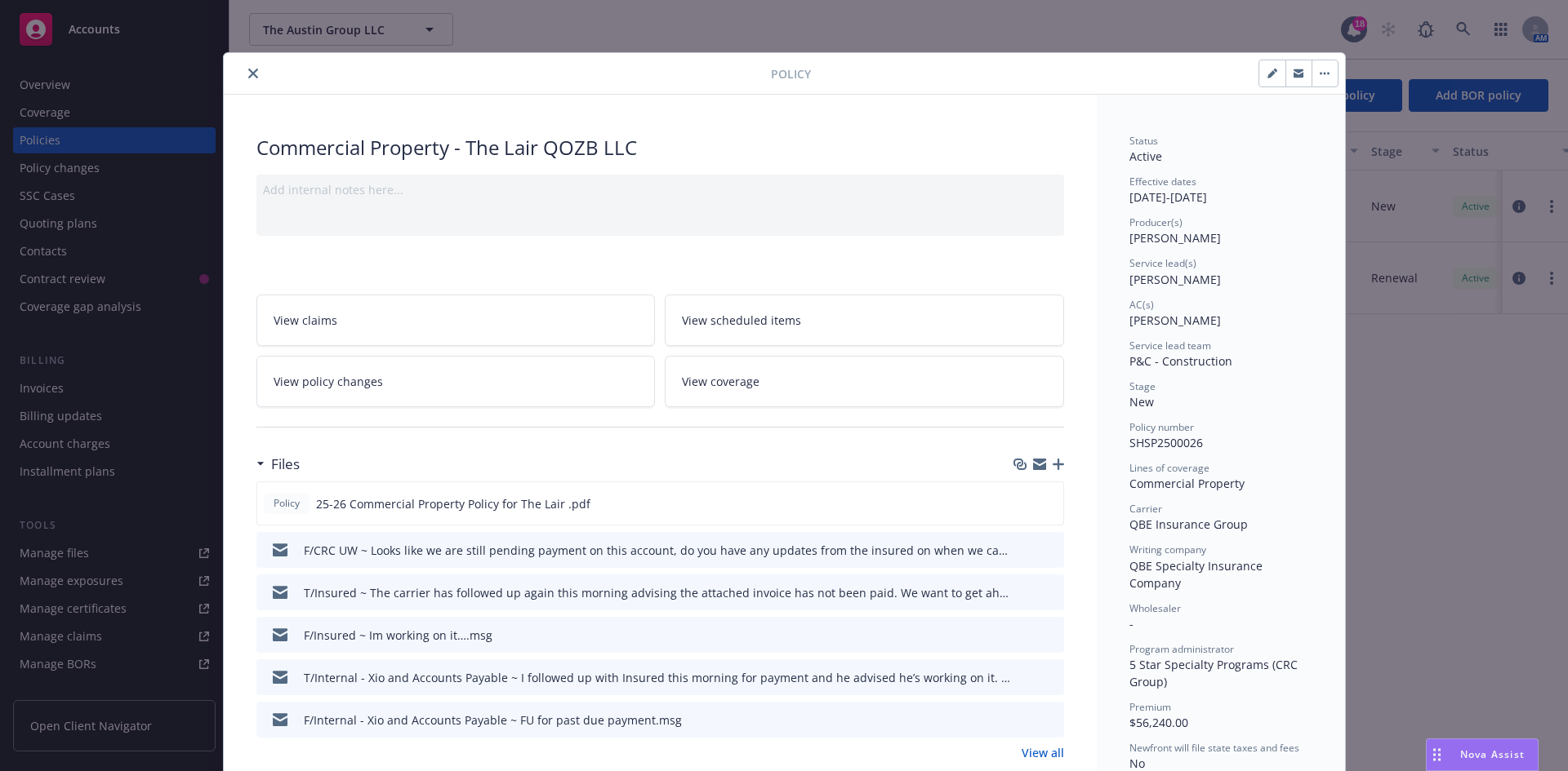
click at [233, 73] on div at bounding box center [501, 74] width 541 height 20
click at [244, 76] on button "close" at bounding box center [254, 74] width 20 height 20
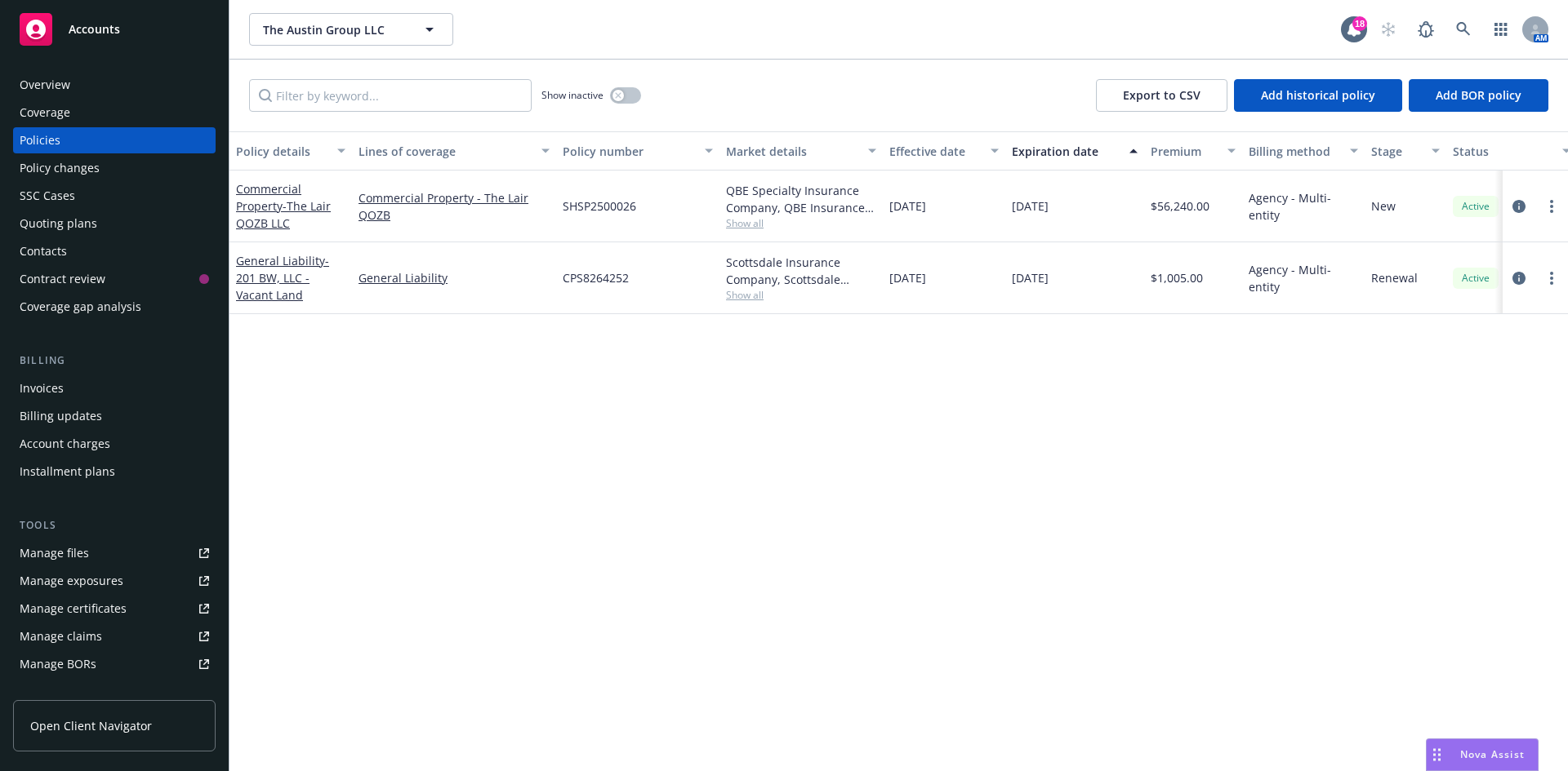
click at [88, 23] on span "Accounts" at bounding box center [94, 30] width 52 height 13
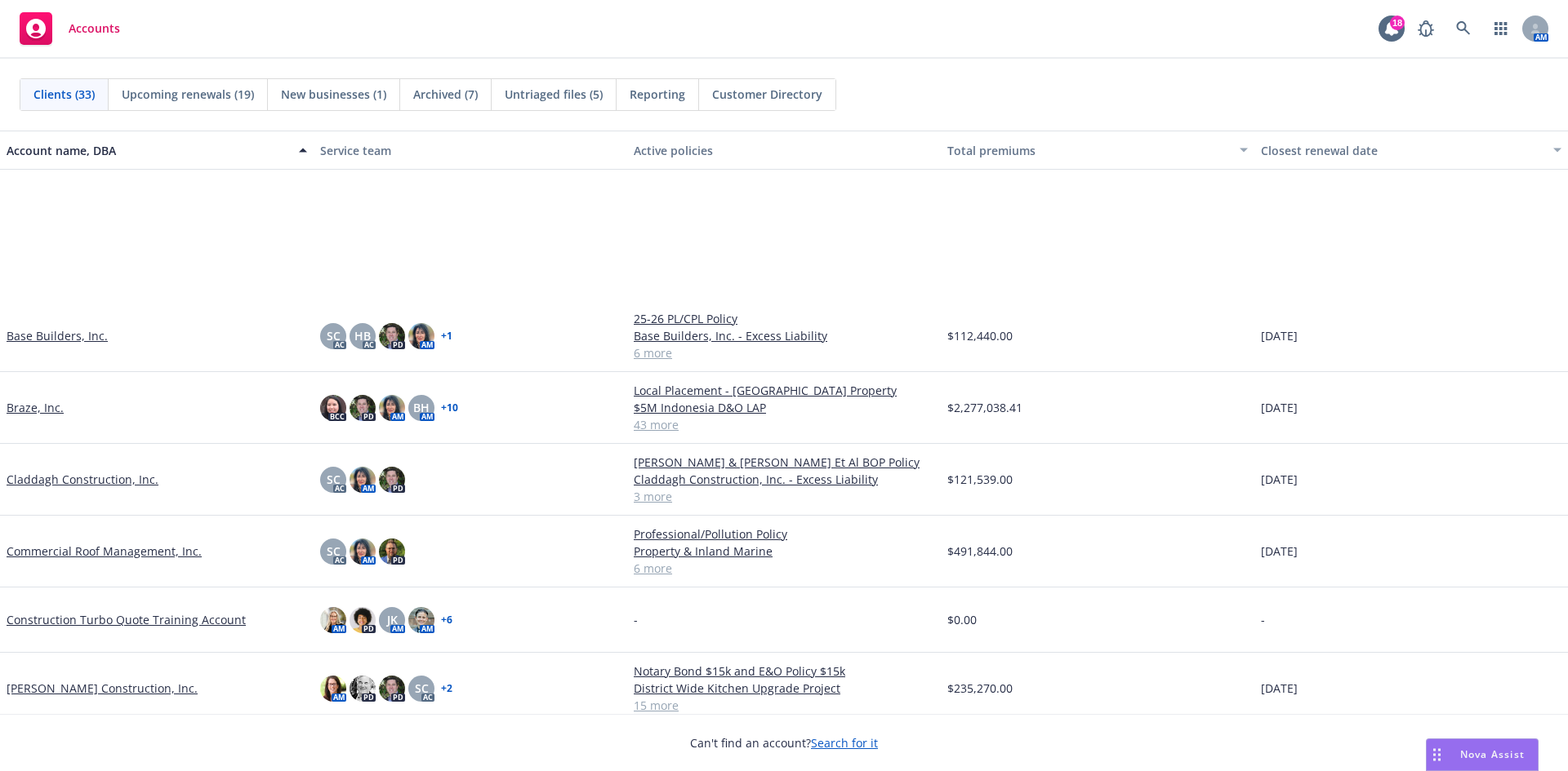
scroll to position [245, 0]
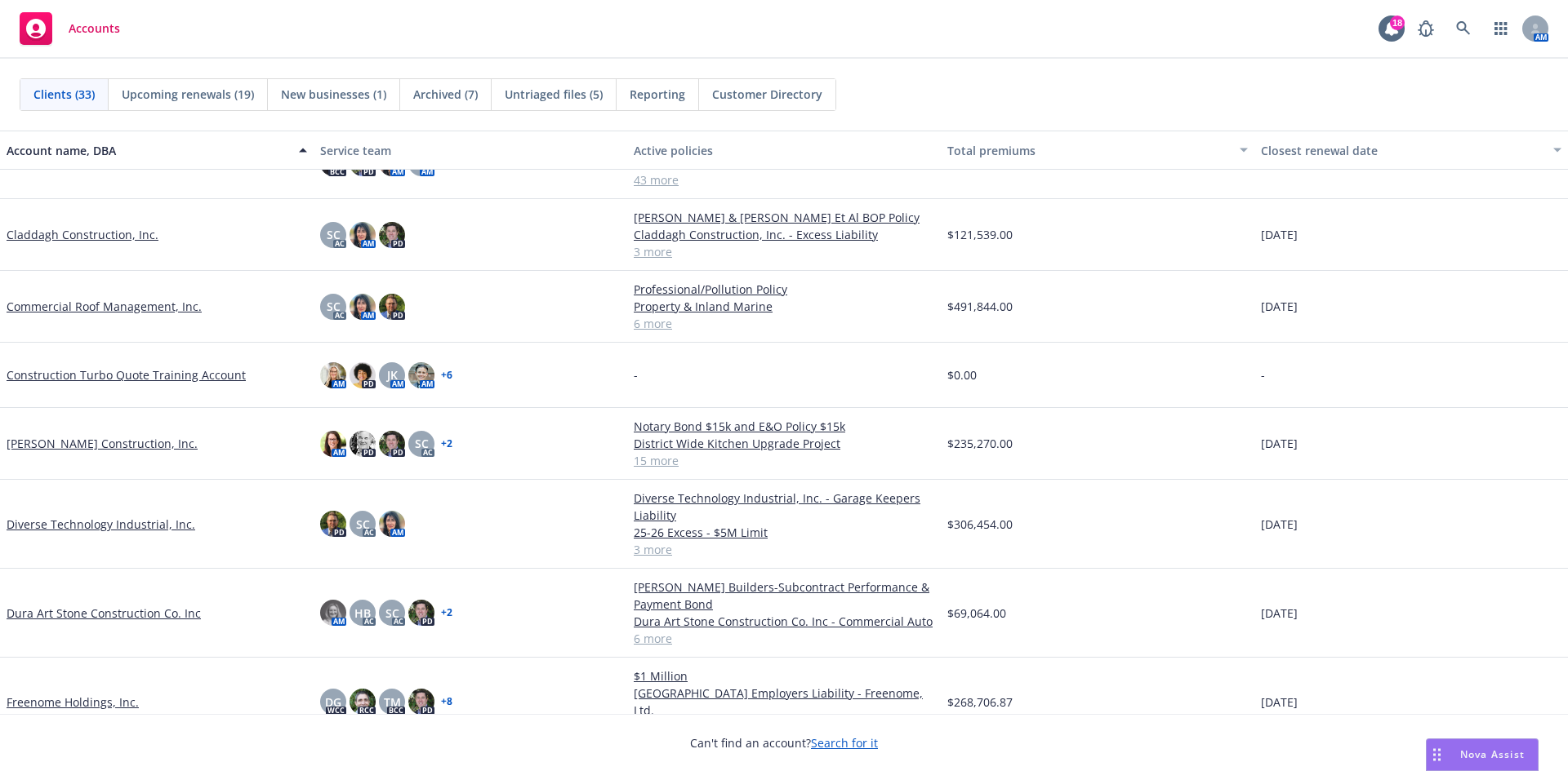
click at [122, 614] on link "Dura Art Stone Construction Co. Inc" at bounding box center [103, 613] width 194 height 17
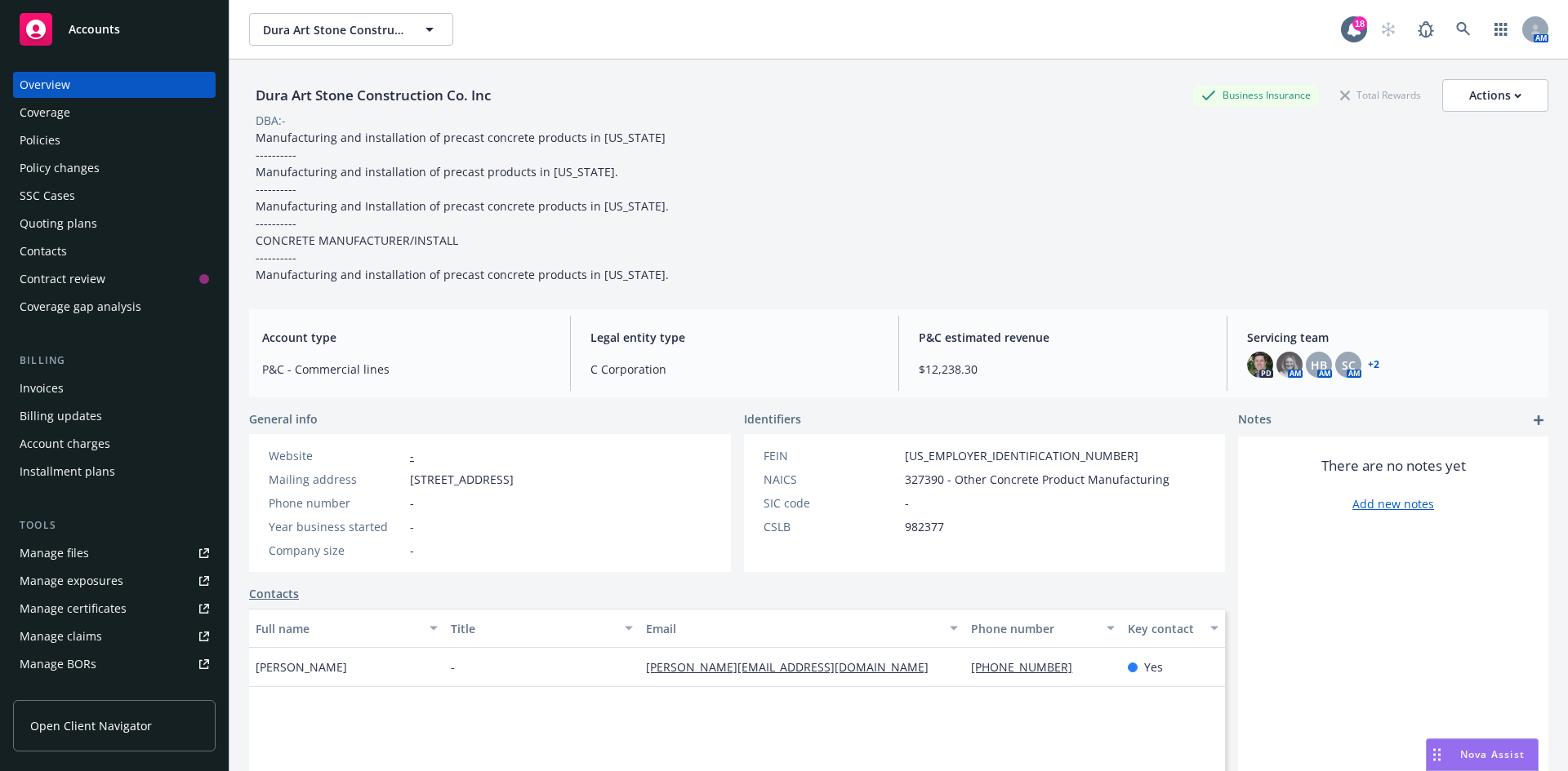
click at [92, 220] on div "Quoting plans" at bounding box center [58, 224] width 78 height 26
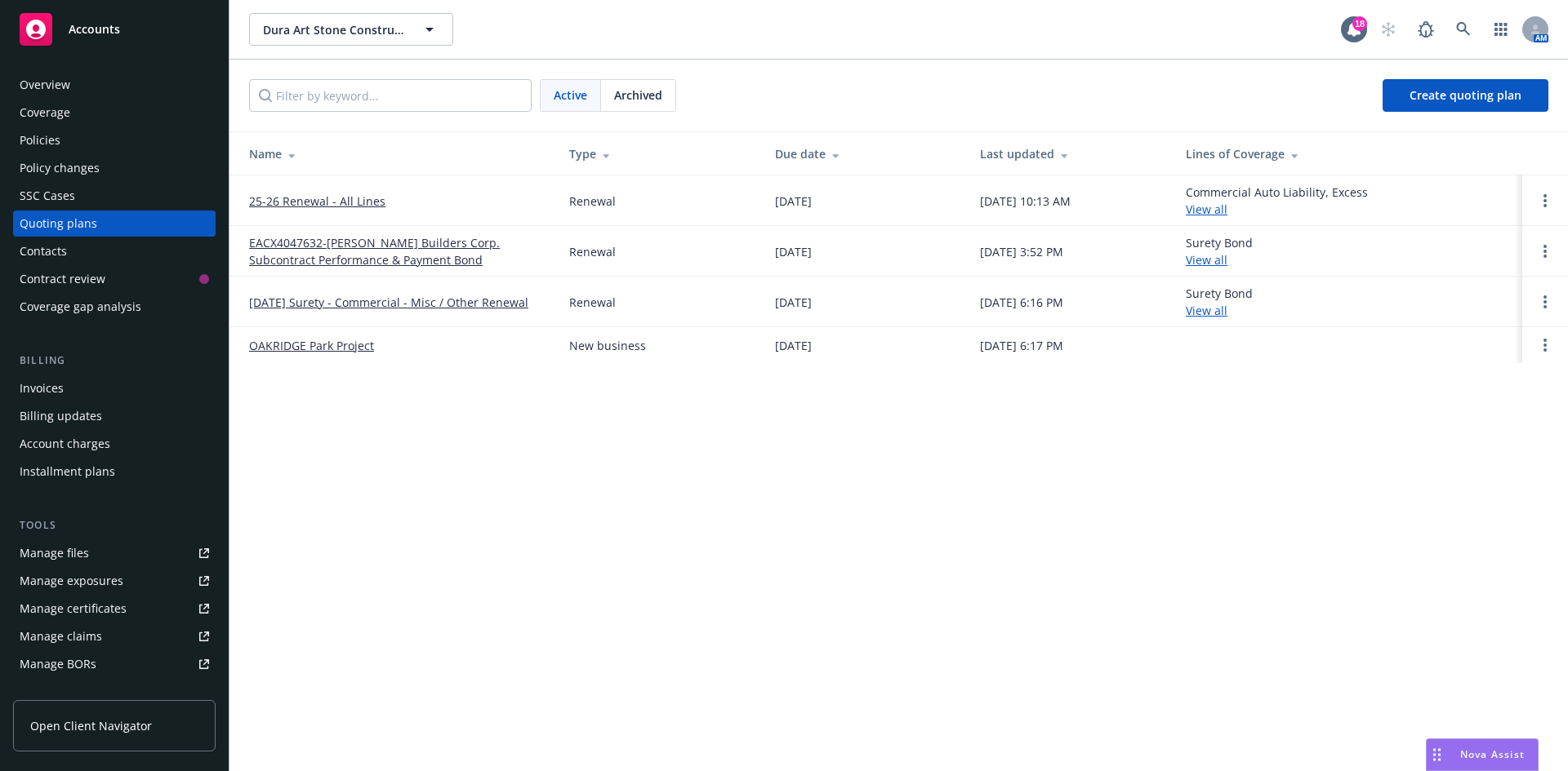
click at [283, 203] on link "25-26 Renewal - All Lines" at bounding box center [318, 201] width 136 height 17
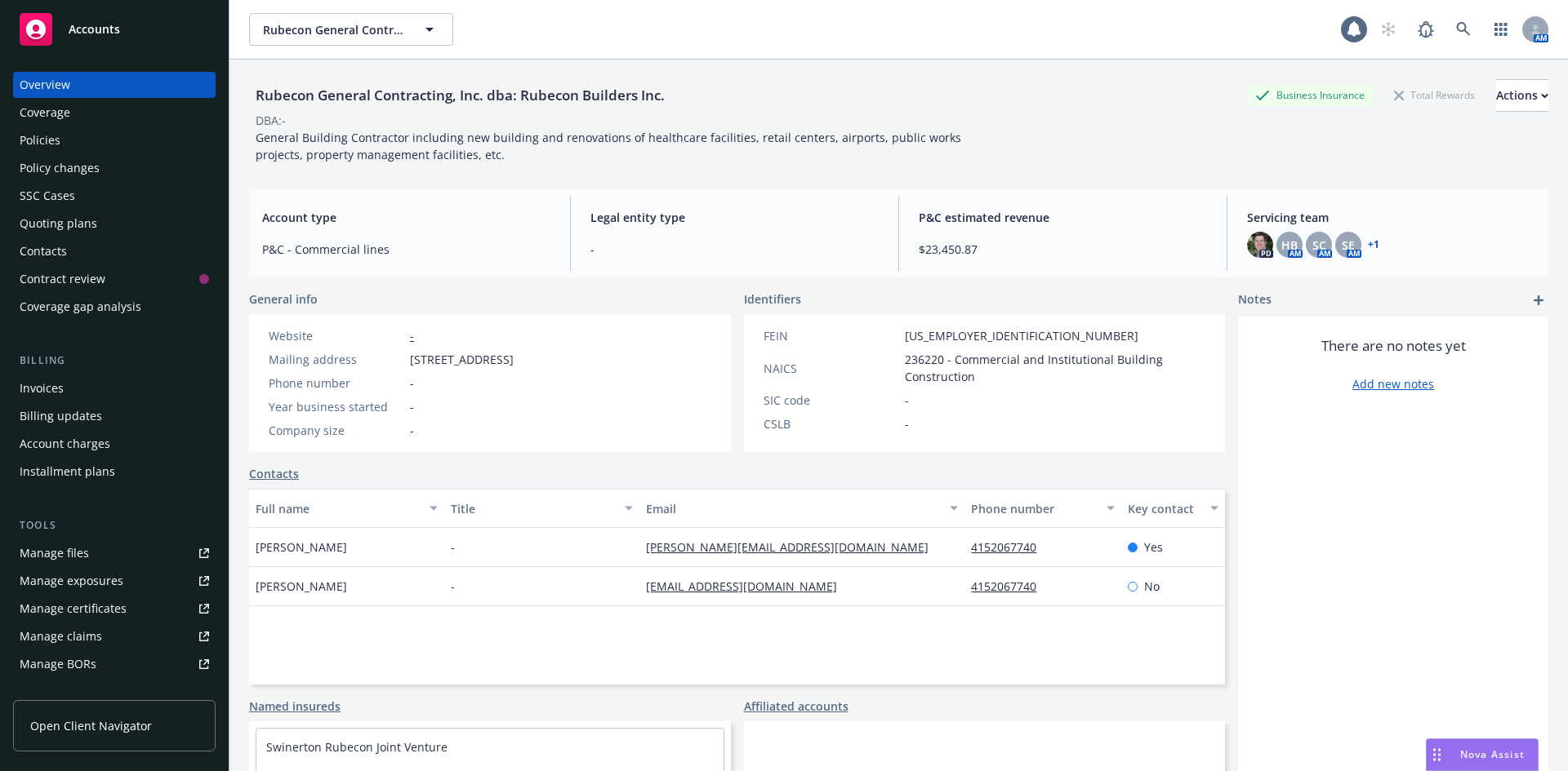
click at [99, 139] on div "Policies" at bounding box center [114, 140] width 190 height 26
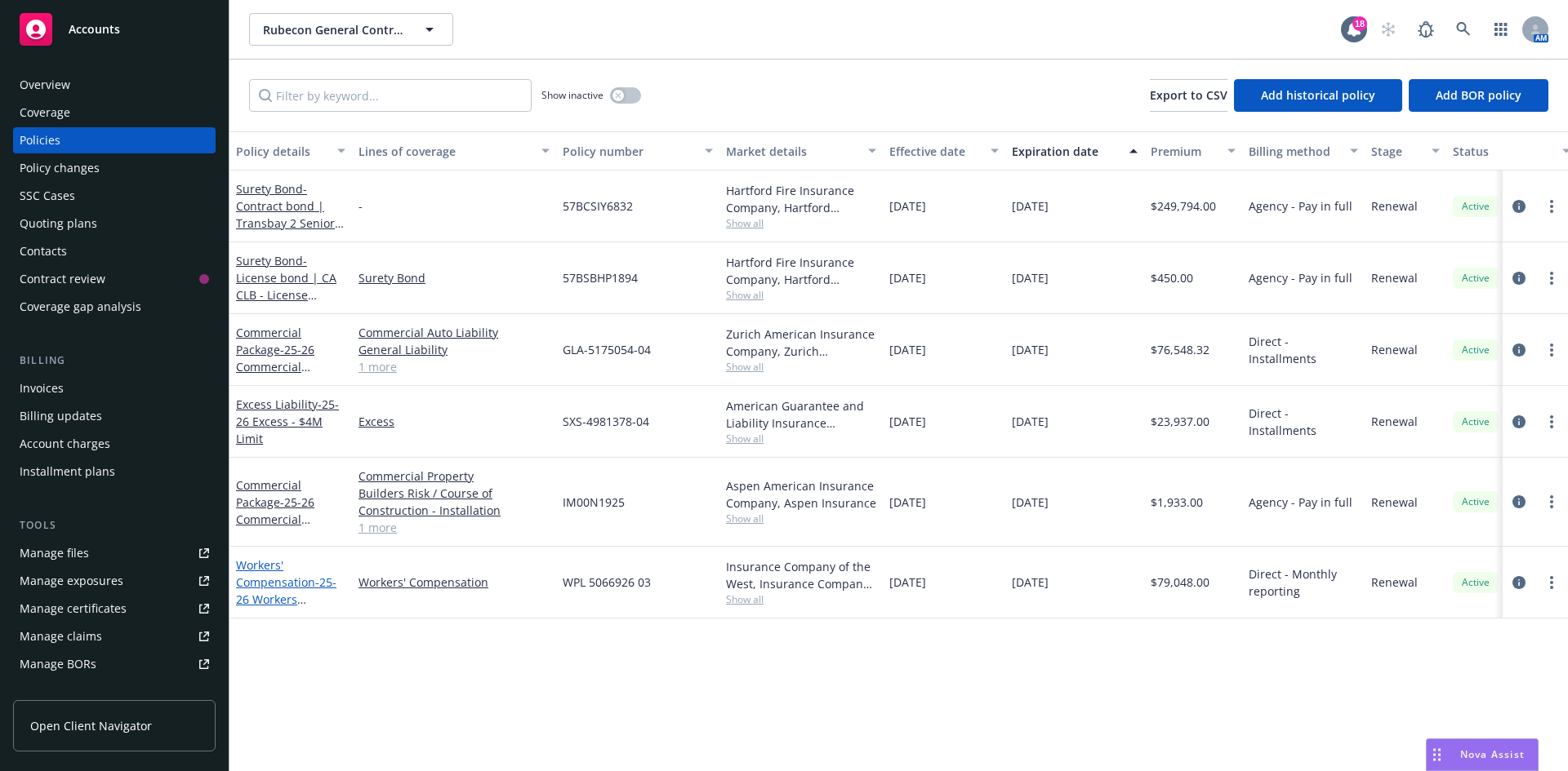
click at [272, 582] on link "Workers' Compensation - 25-26 Workers Compensation" at bounding box center [286, 591] width 100 height 67
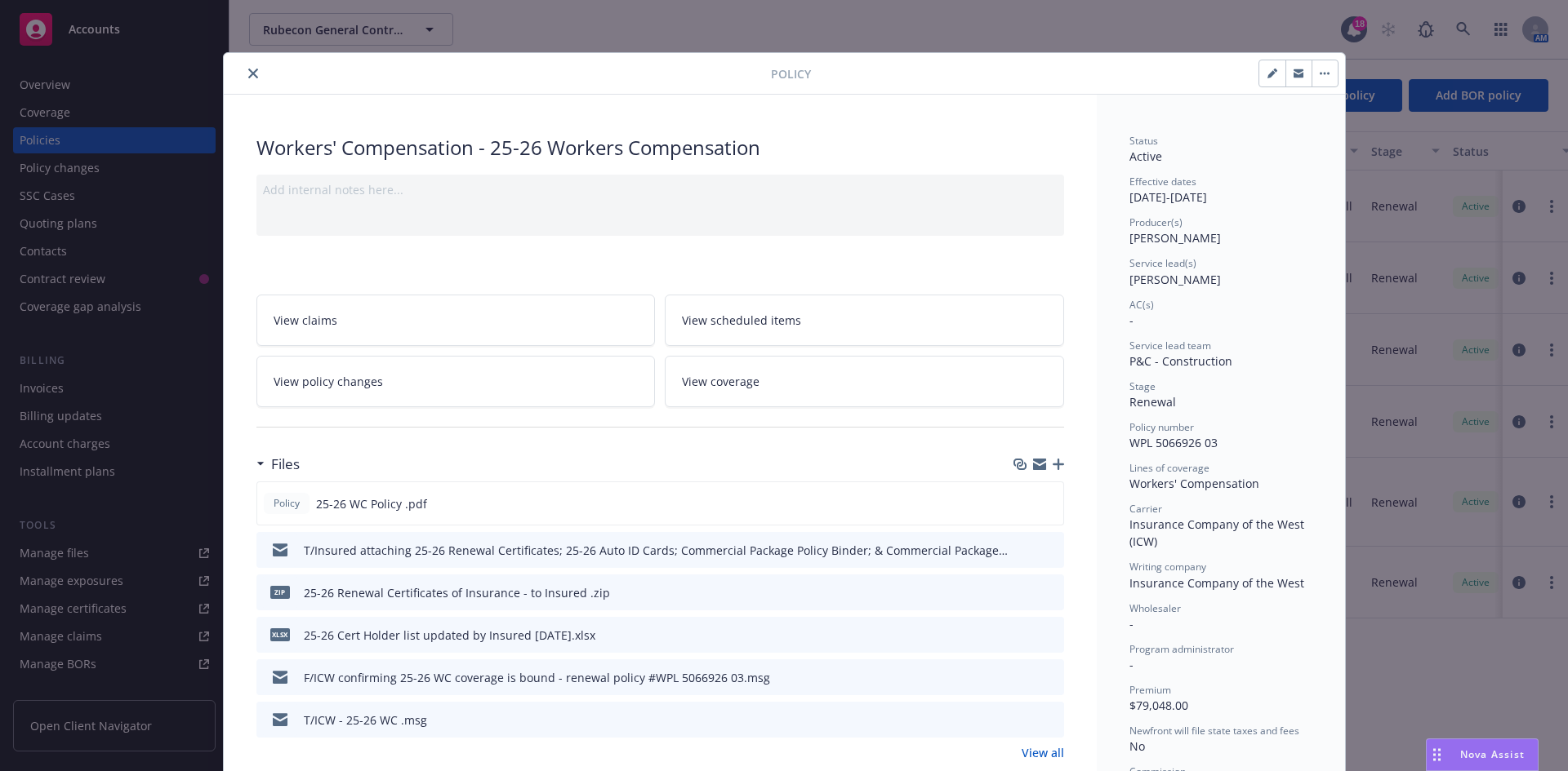
click at [249, 77] on icon "close" at bounding box center [254, 74] width 10 height 10
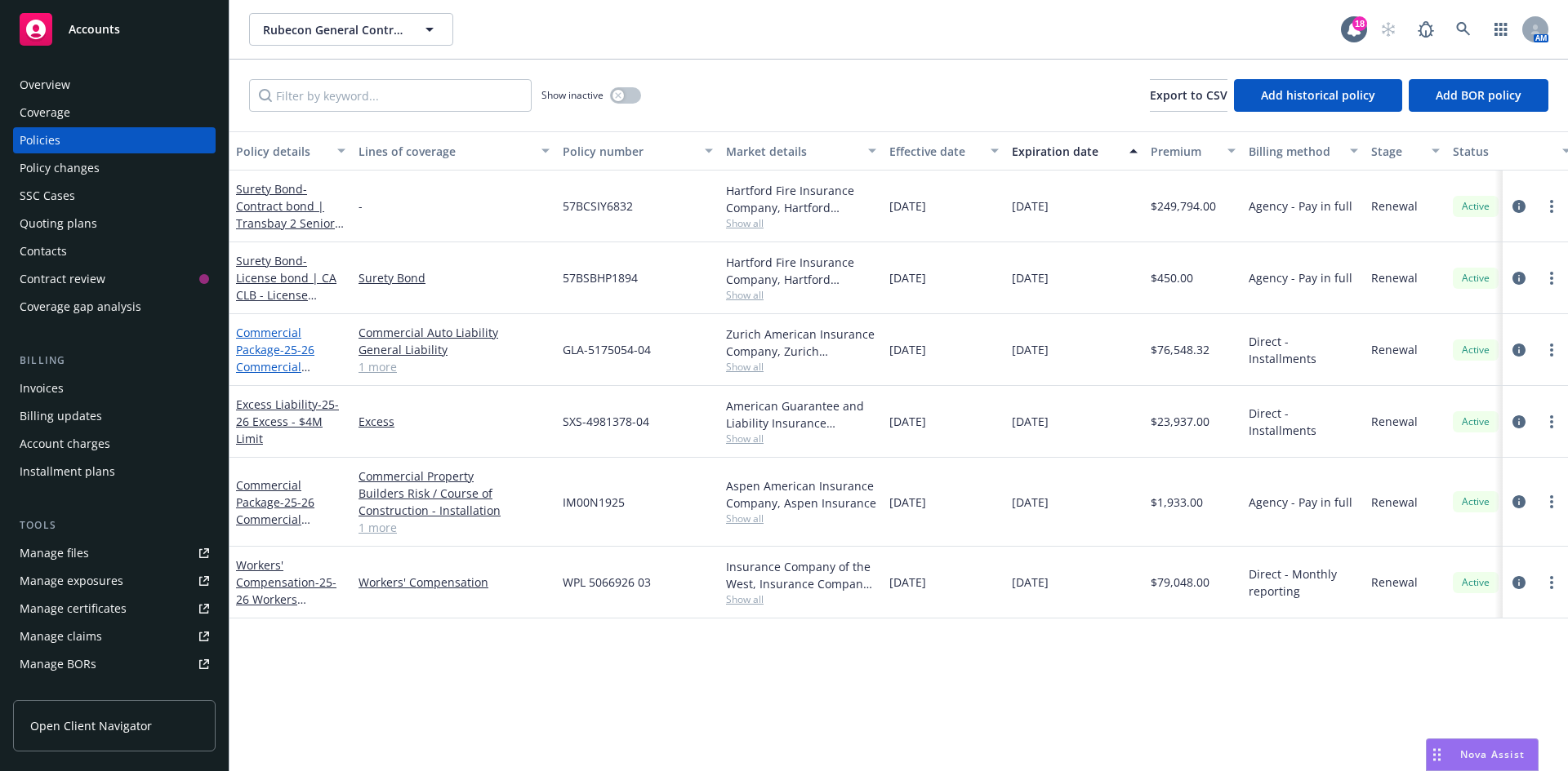
click at [263, 325] on link "Commercial Package - 25-26 Commercial Package - GL/EB/Auto" at bounding box center [276, 367] width 79 height 84
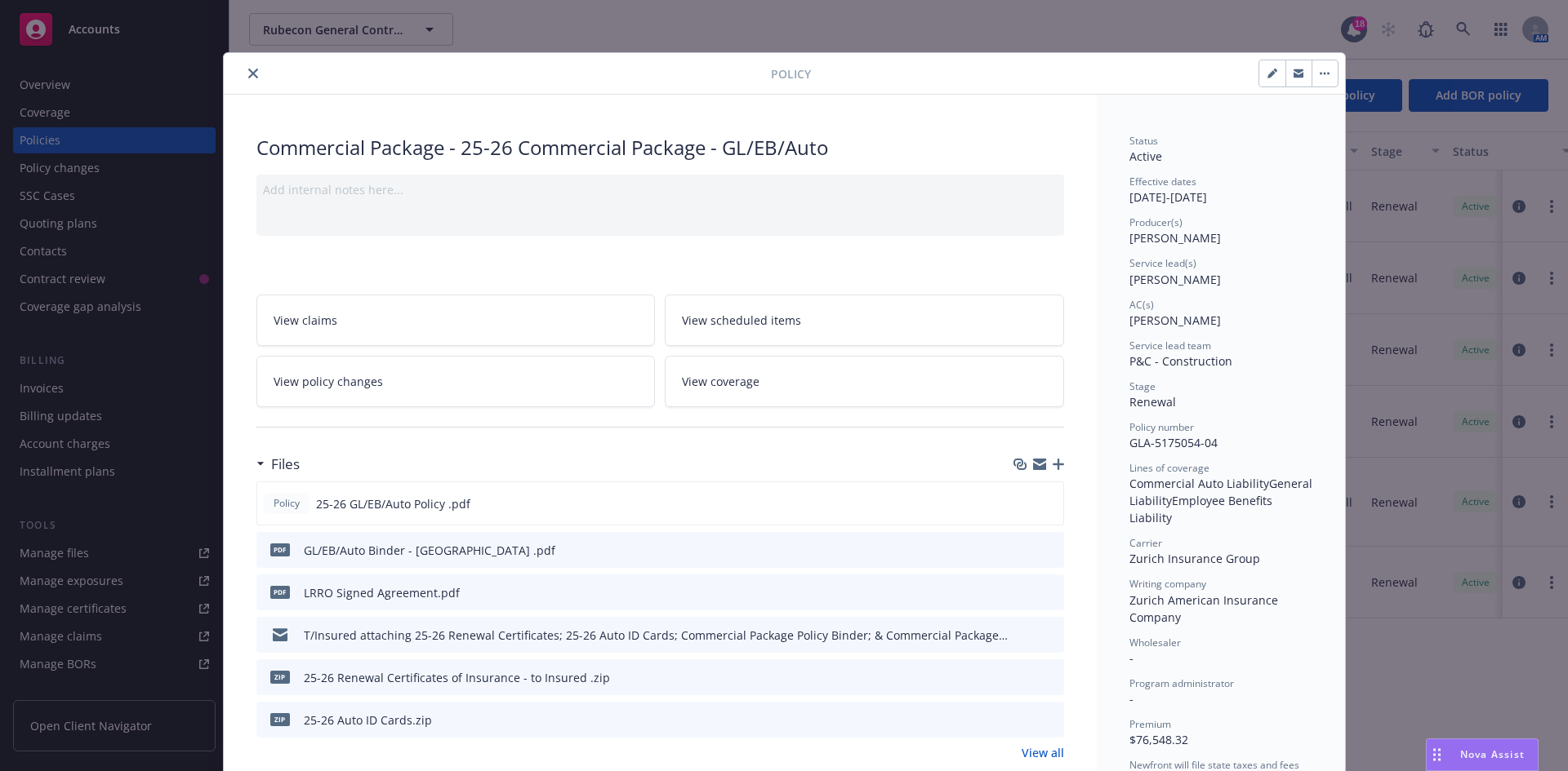
click at [249, 79] on button "close" at bounding box center [254, 74] width 20 height 20
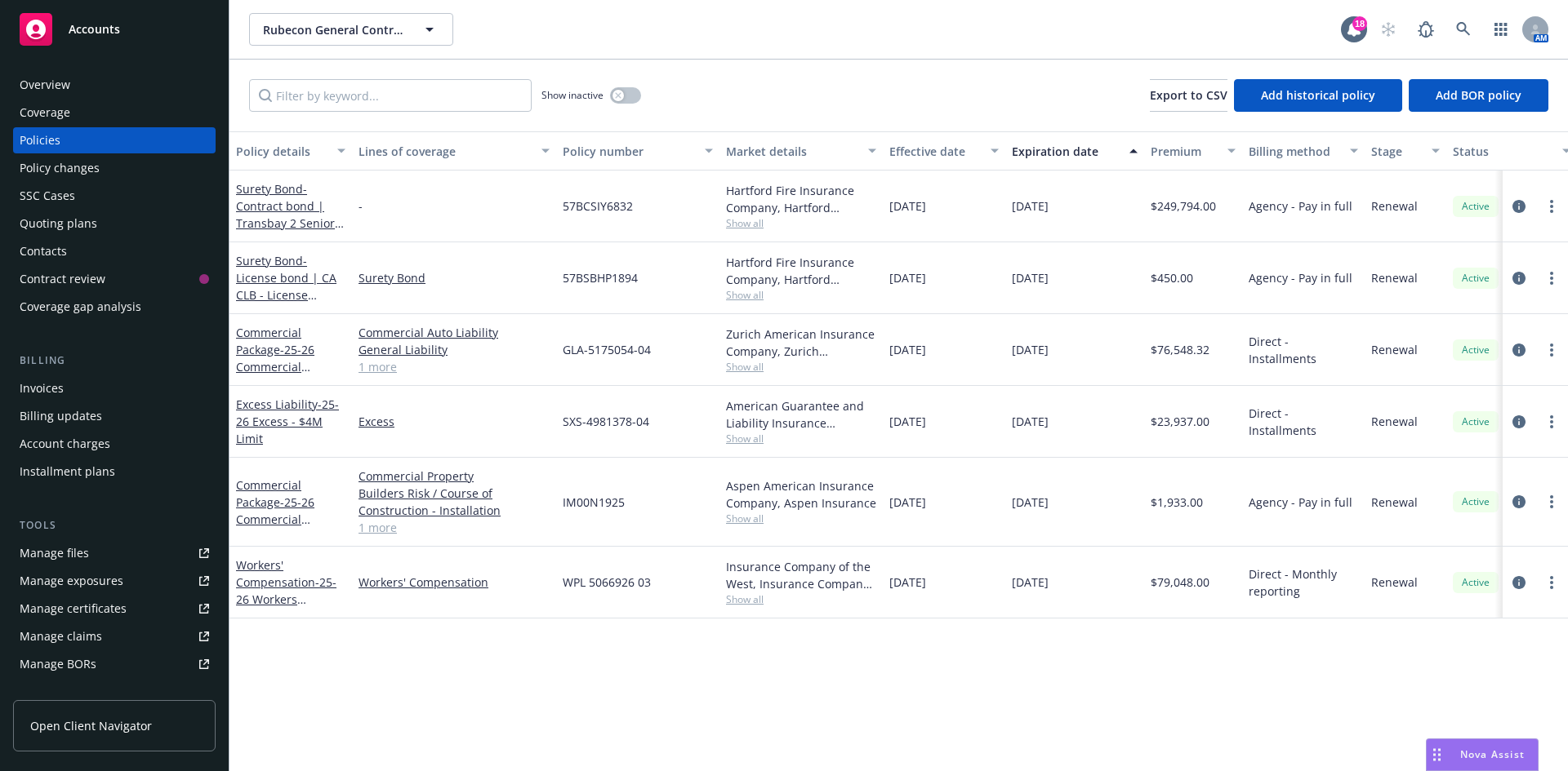
click at [95, 163] on div "Policy changes" at bounding box center [60, 168] width 80 height 26
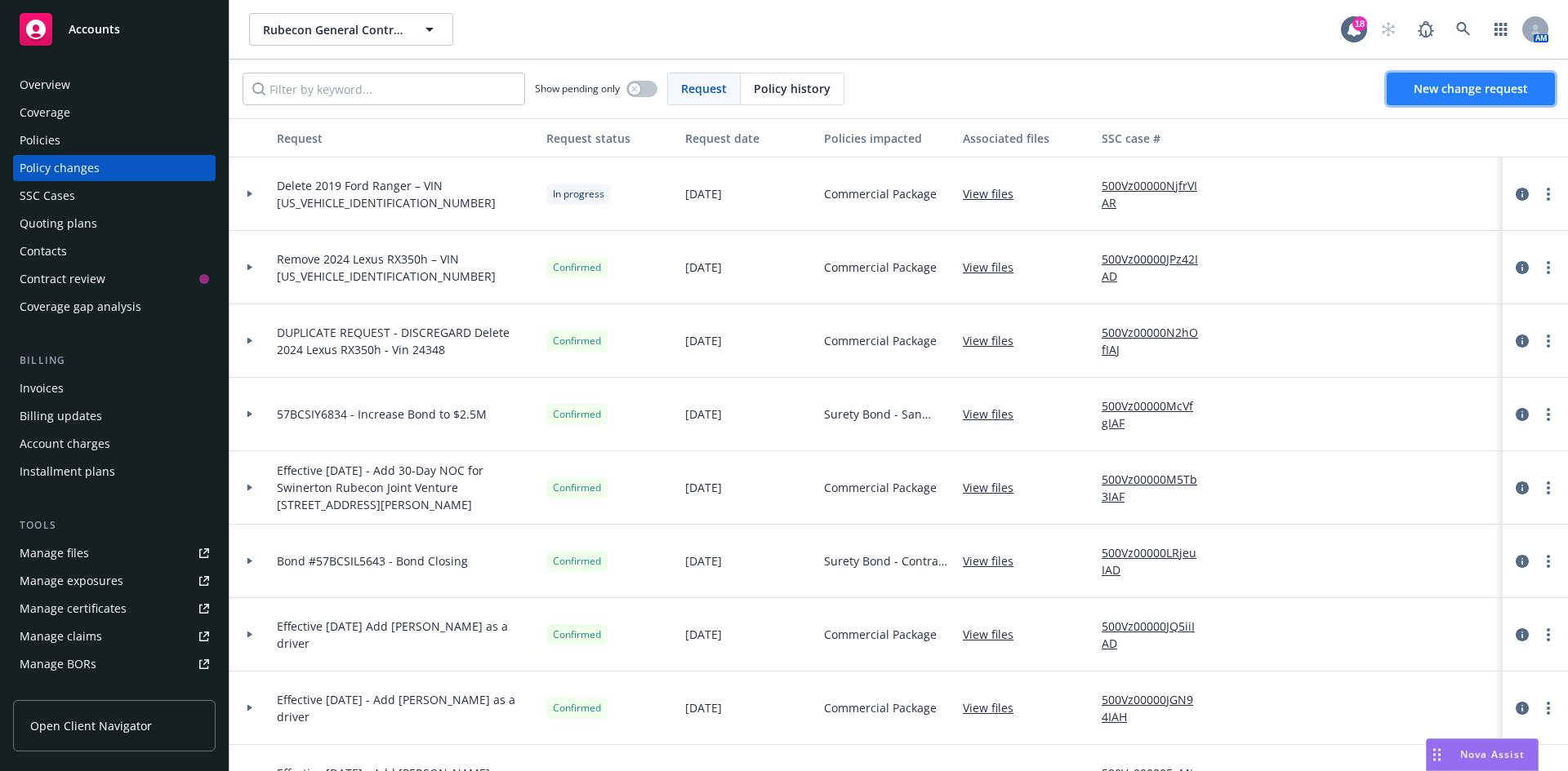
click at [1478, 83] on span "New change request" at bounding box center [1470, 89] width 114 height 16
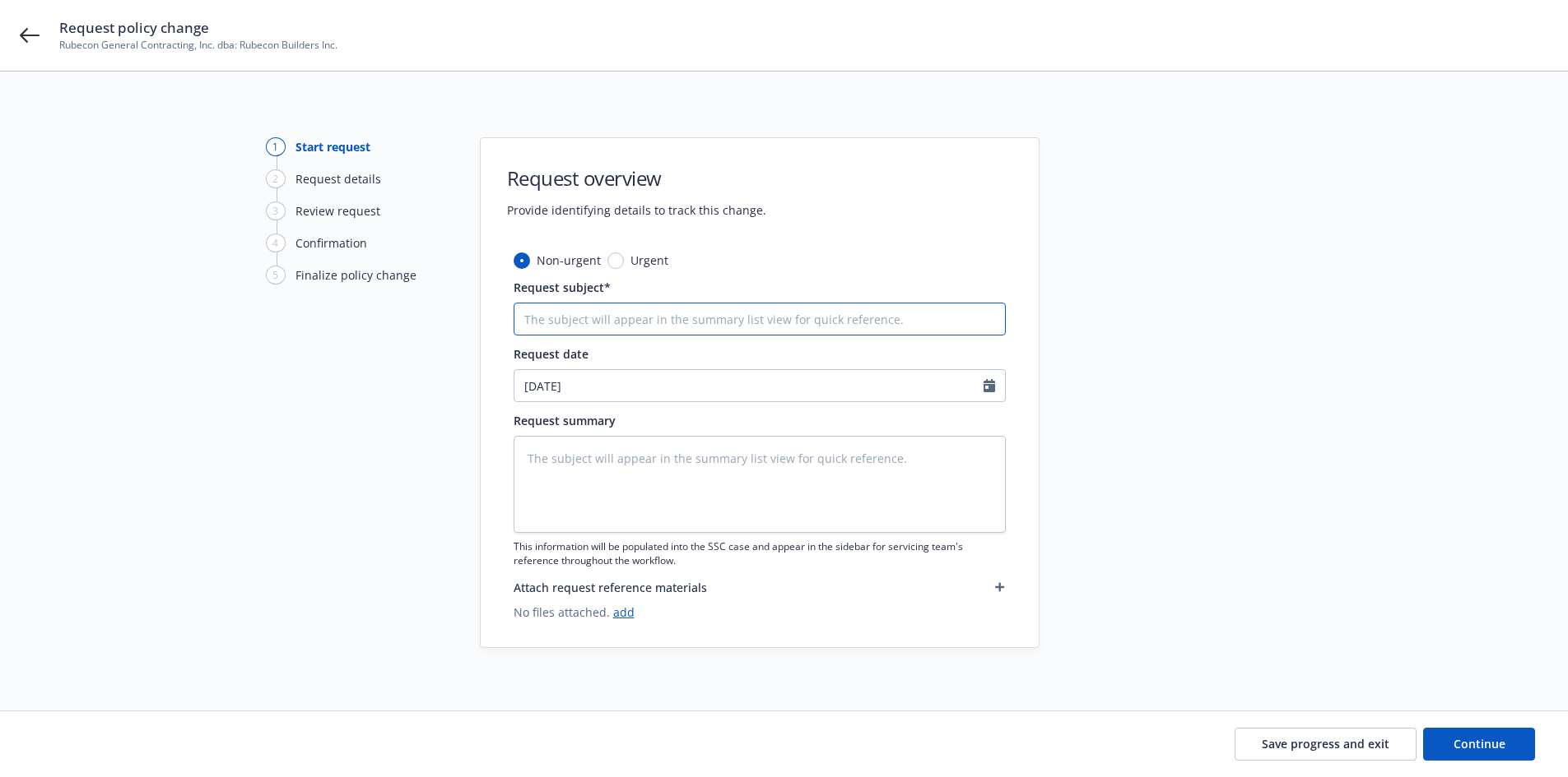
click at [677, 325] on input "Request subject*" at bounding box center [759, 319] width 492 height 33
type textarea "x"
type input "E"
type textarea "x"
type input "Ef"
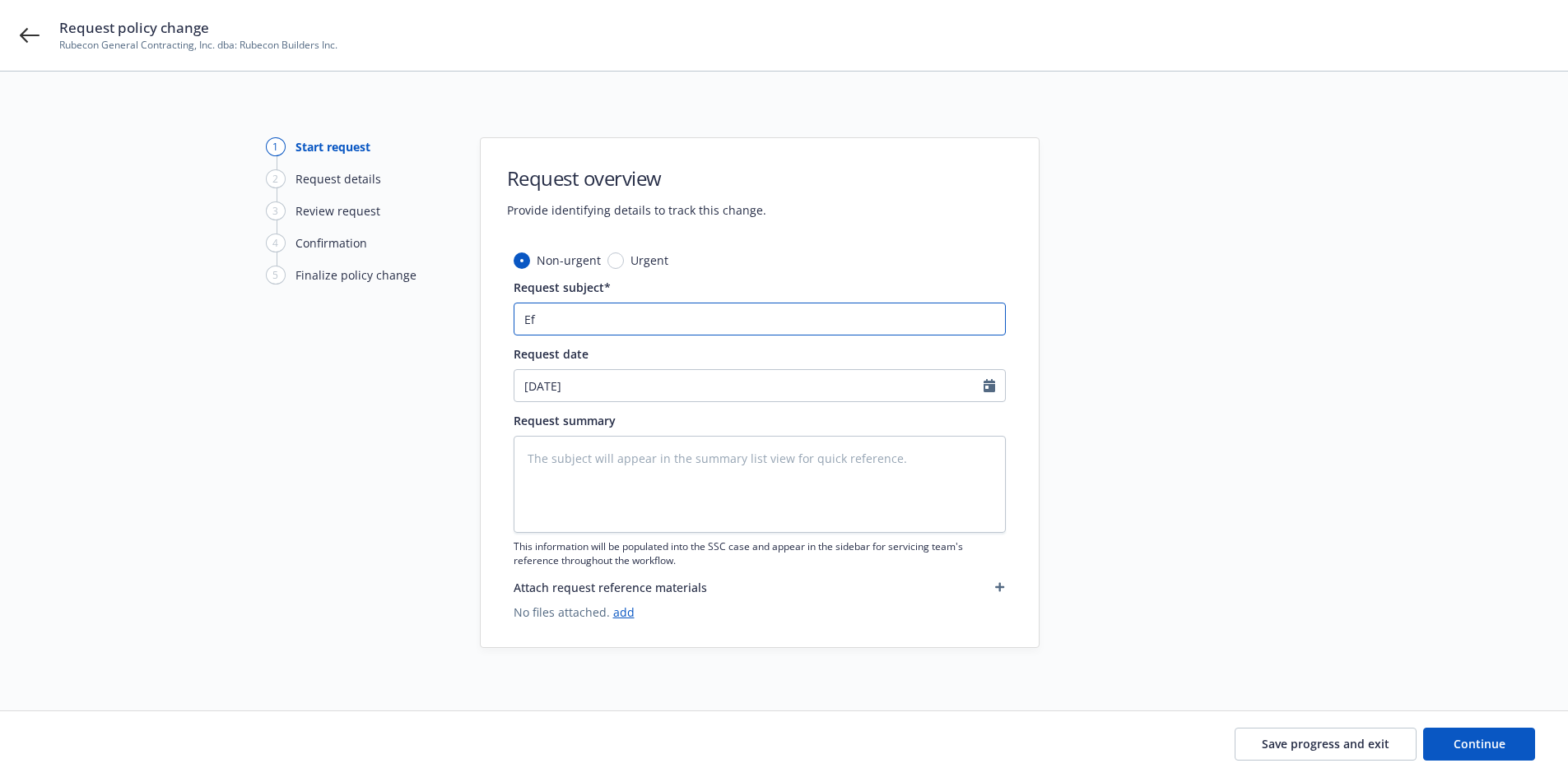
type textarea "x"
type input "Eff"
type textarea "x"
type input "Effe"
type textarea "x"
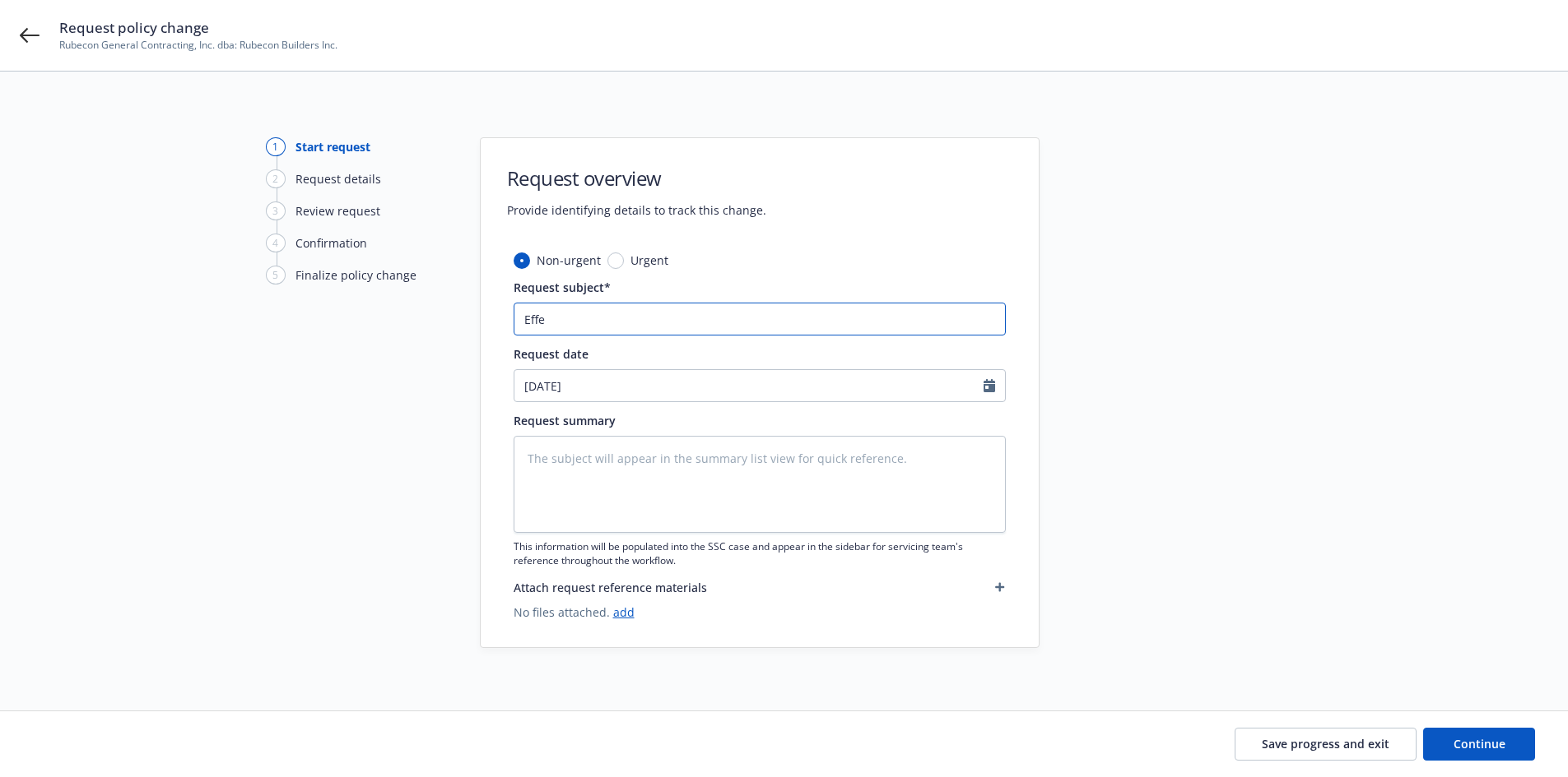
type input "Effec"
type textarea "x"
type input "Effect"
type textarea "x"
type input "Effectv"
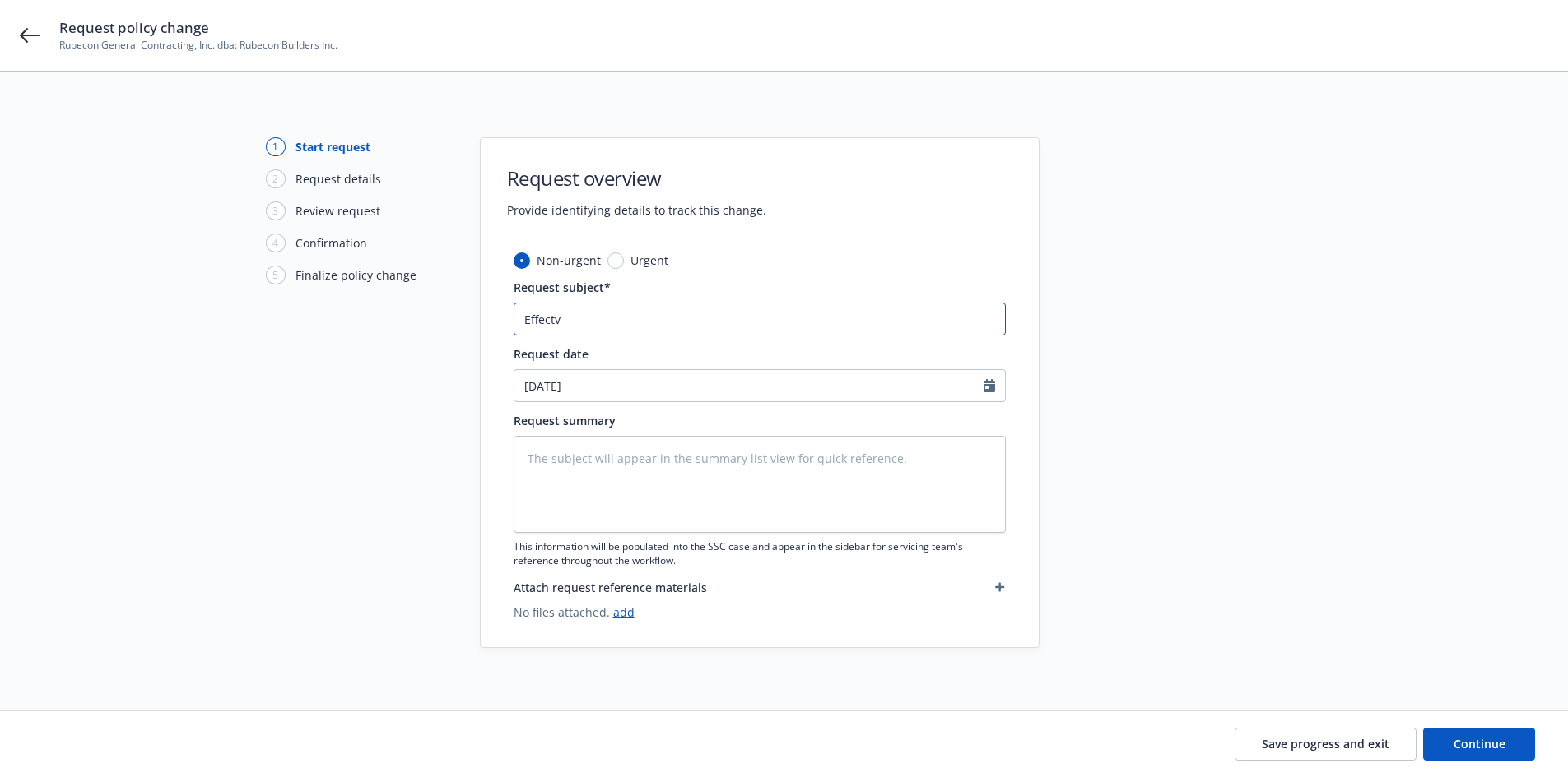
type textarea "x"
type input "Effectvi"
type textarea "x"
type input "Effectvie"
type textarea "x"
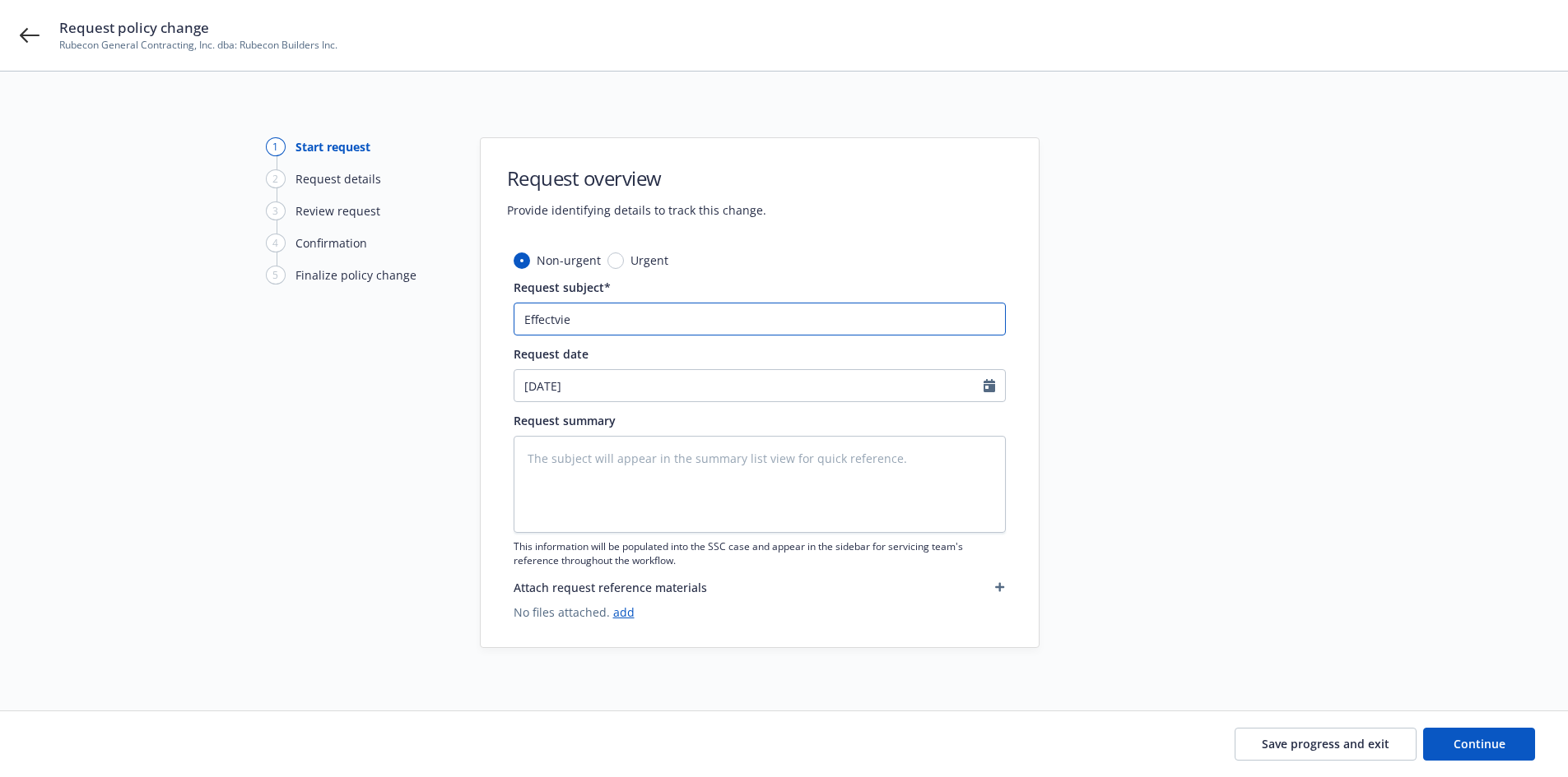
type input "Effectvi"
type textarea "x"
type input "Effectv"
type textarea "x"
type input "Effect"
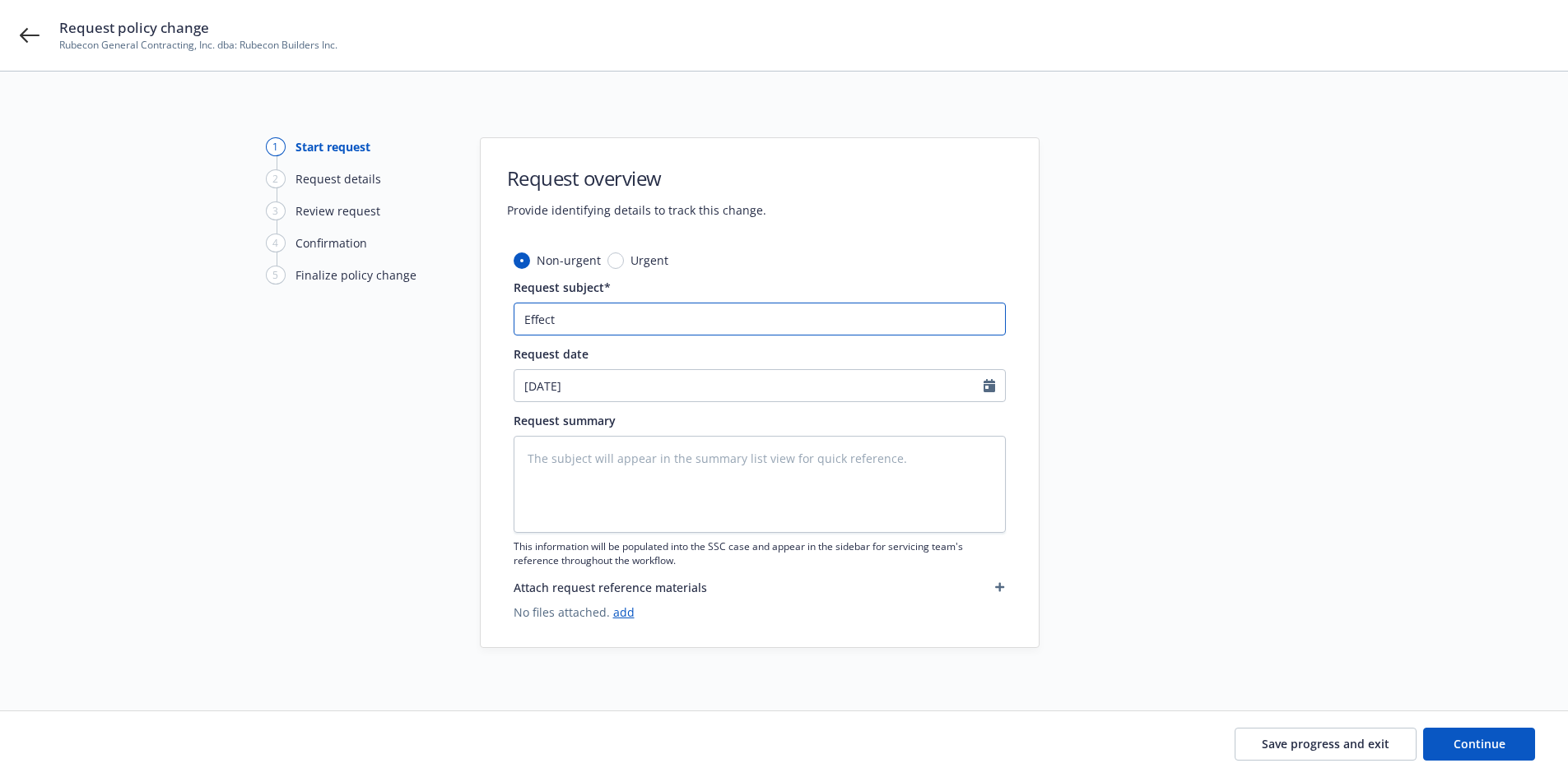
type textarea "x"
type input "Effecti"
type textarea "x"
type input "Effectiv"
type textarea "x"
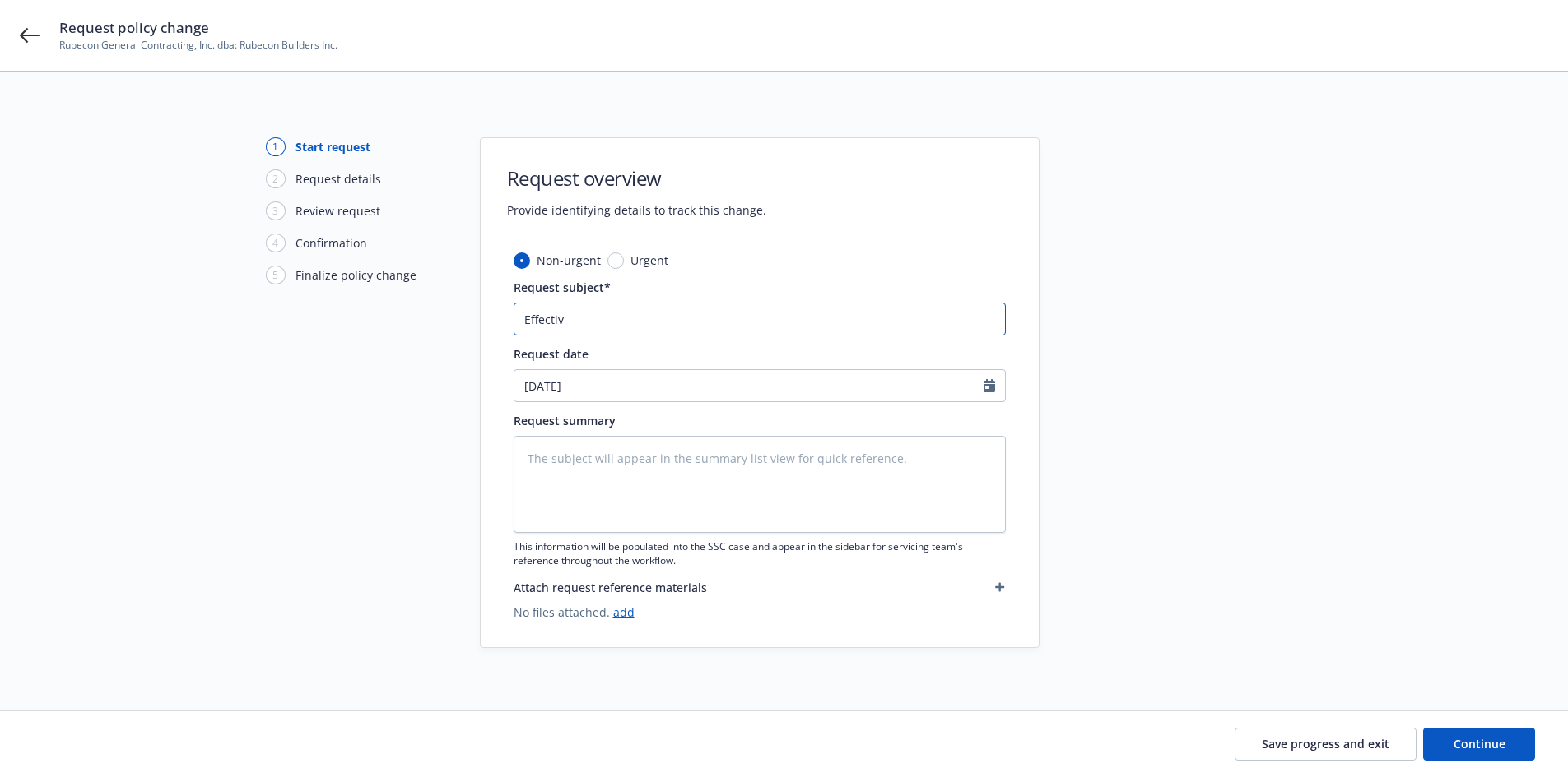
type input "Effective"
type textarea "x"
type input "Effective"
type textarea "x"
type input "Effective 8"
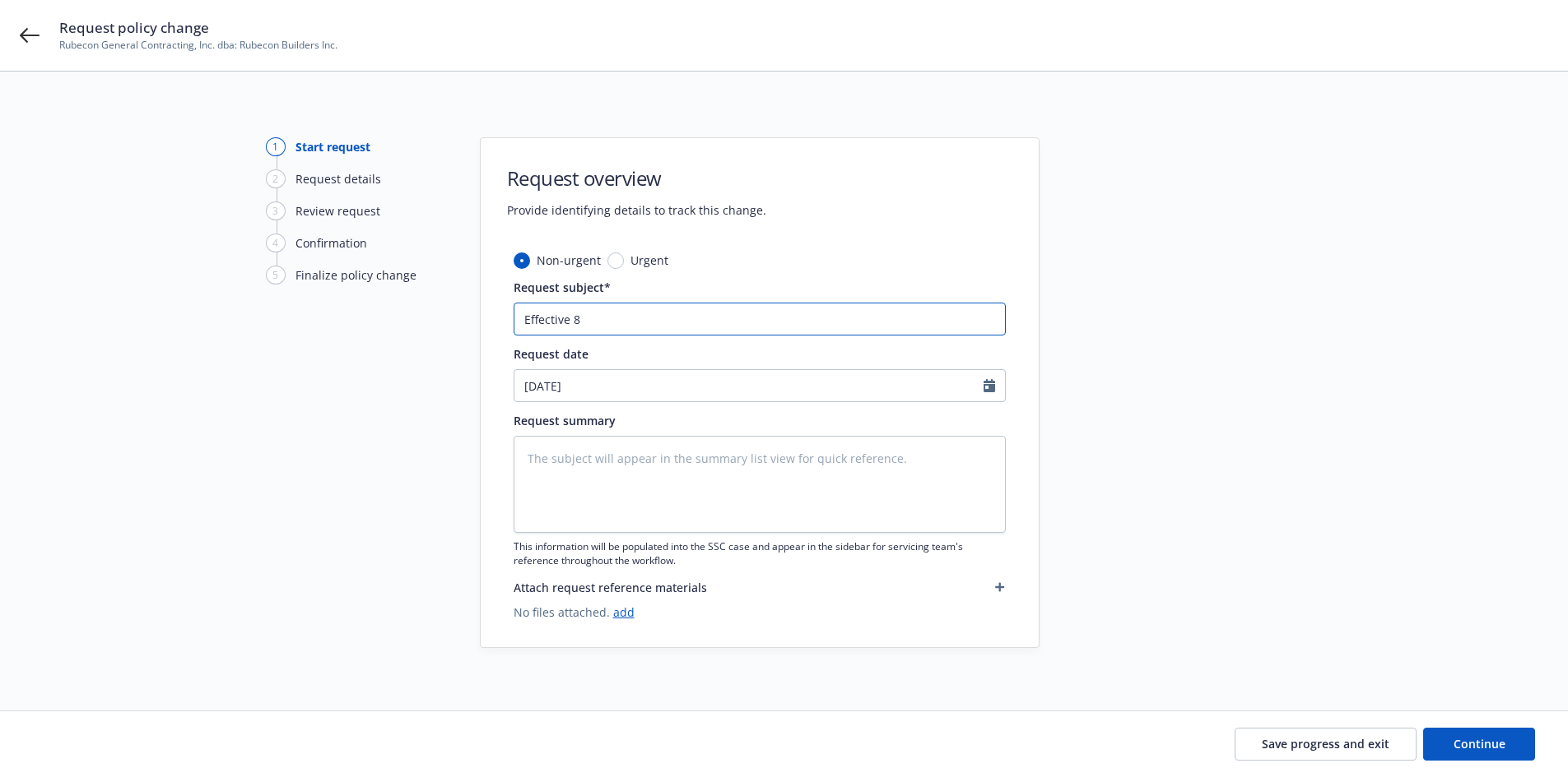
type textarea "x"
type input "Effective 8."
type textarea "x"
type input "Effective 8.2"
type textarea "x"
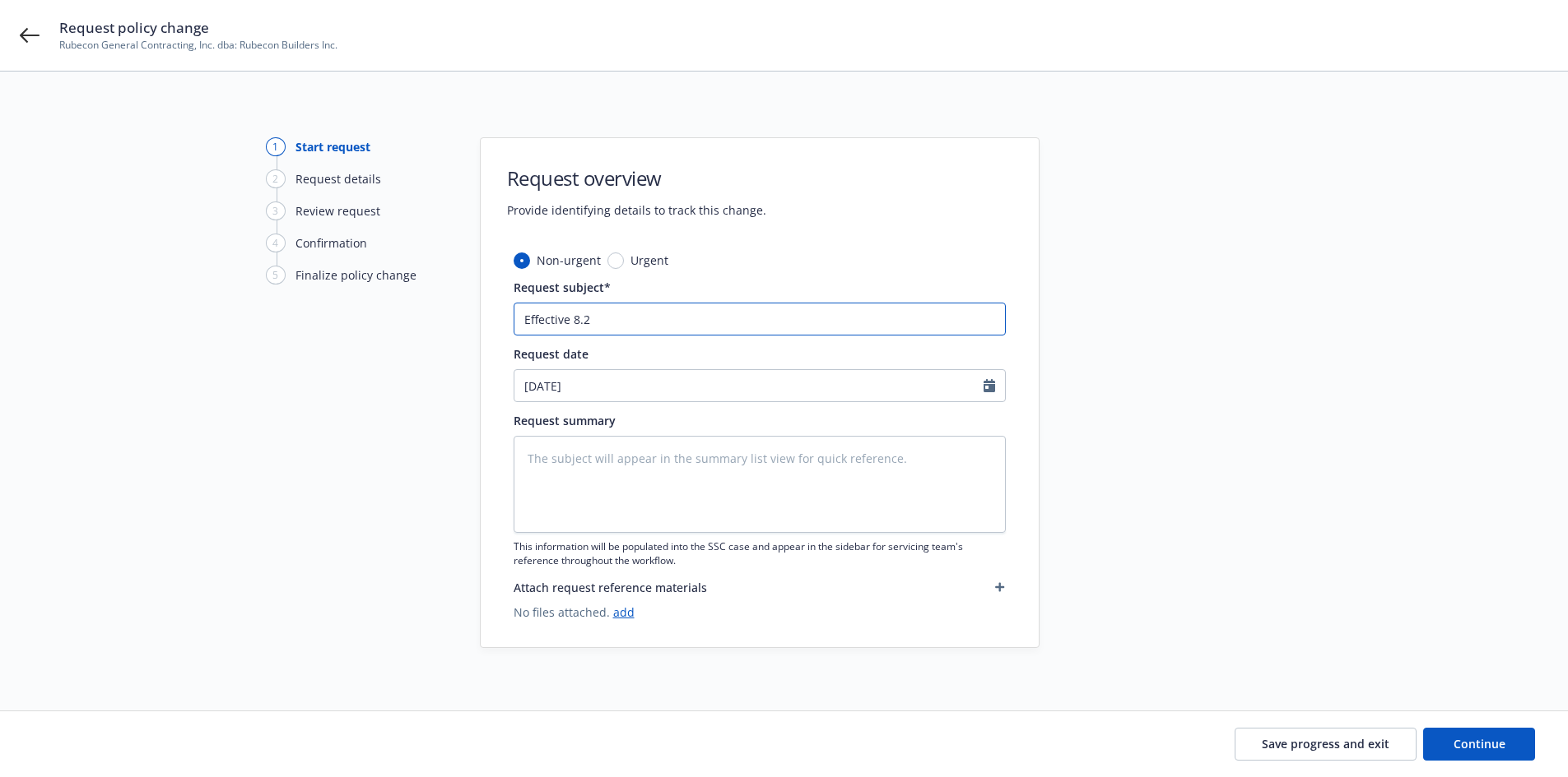
type input "Effective 8.27"
type textarea "x"
type input "Effective 8.27."
type textarea "x"
type input "Effective 8.27.2"
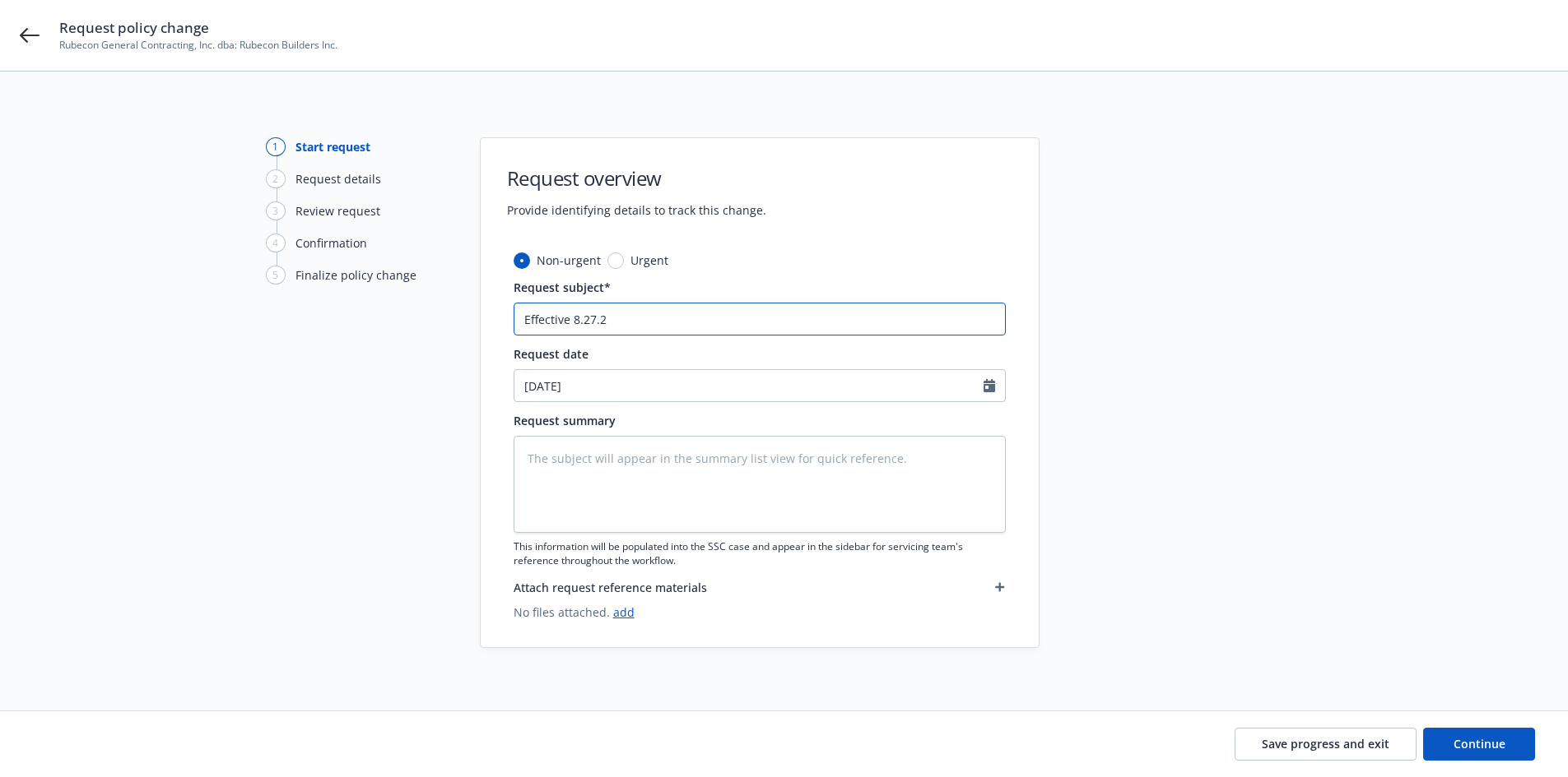
type textarea "x"
type input "Effective 8.27.25"
type textarea "x"
type input "Effective 8.27.25"
type textarea "x"
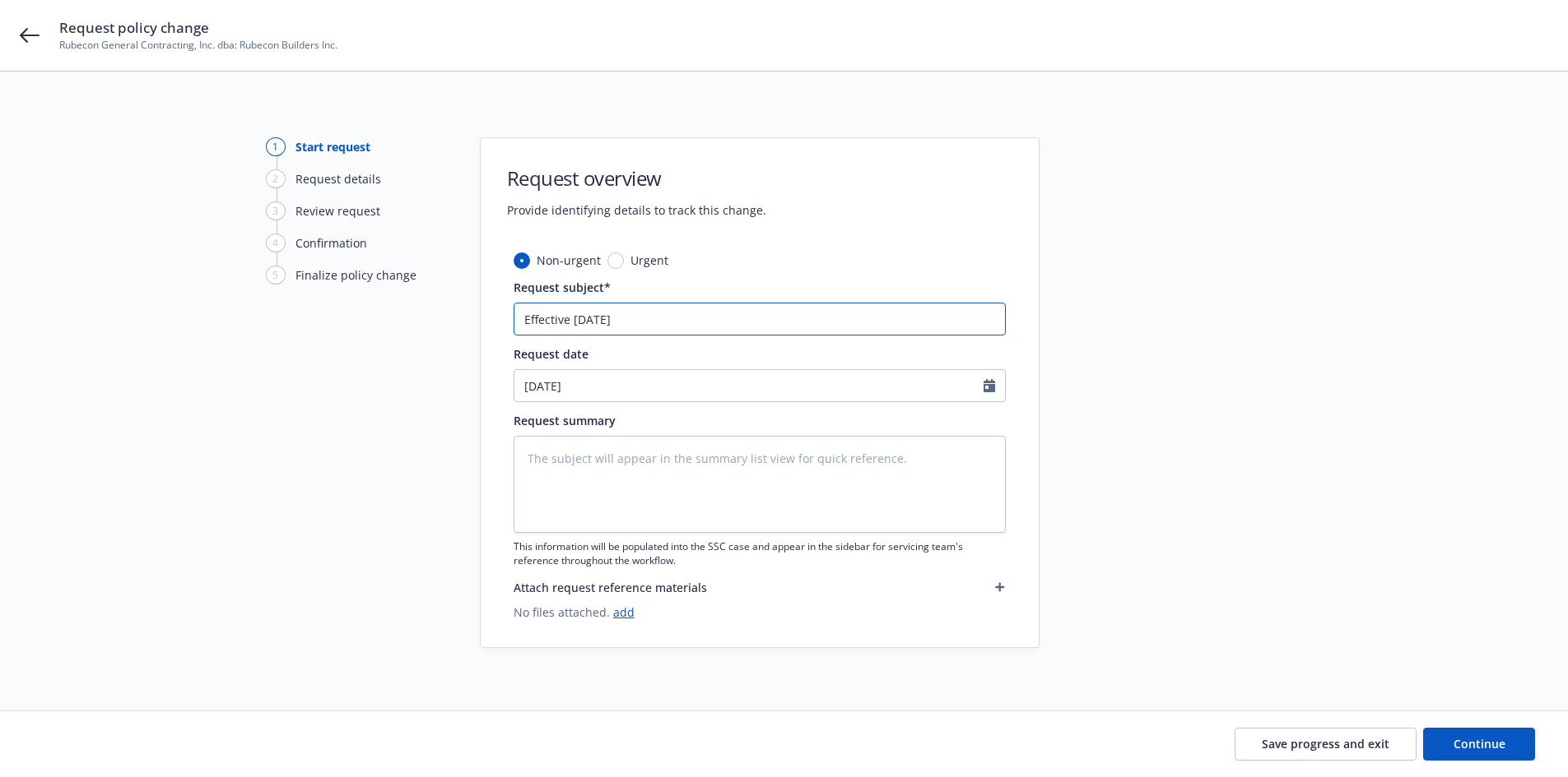
type input "Effective 8.27.25 -"
type textarea "x"
type input "Effective 8.27.25 -"
type textarea "x"
type input "Effective 8.27.25 - A"
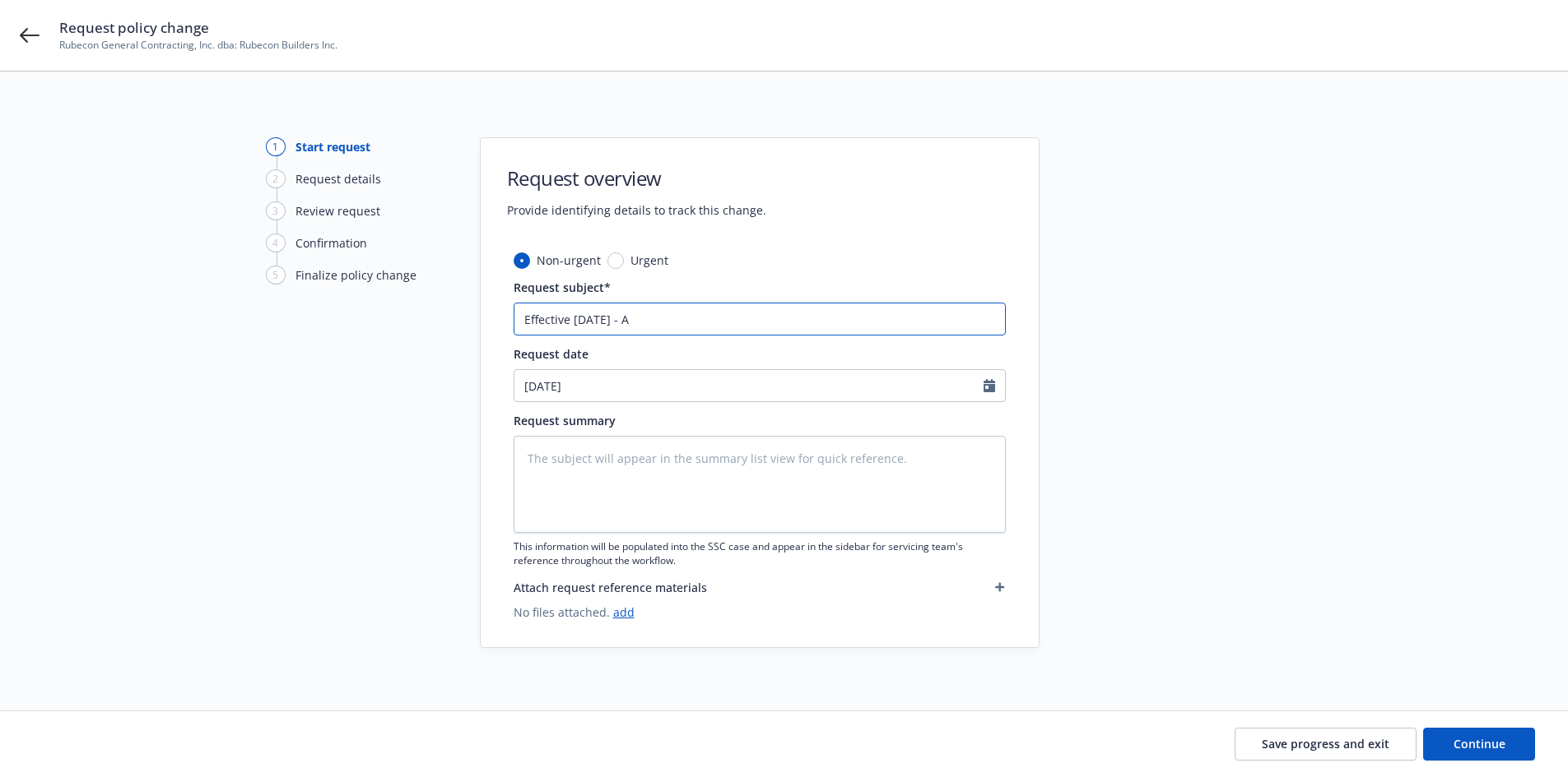
type textarea "x"
type input "Effective 8.27.25 - Ad"
type textarea "x"
type input "Effective 8.27.25 - Add"
type textarea "x"
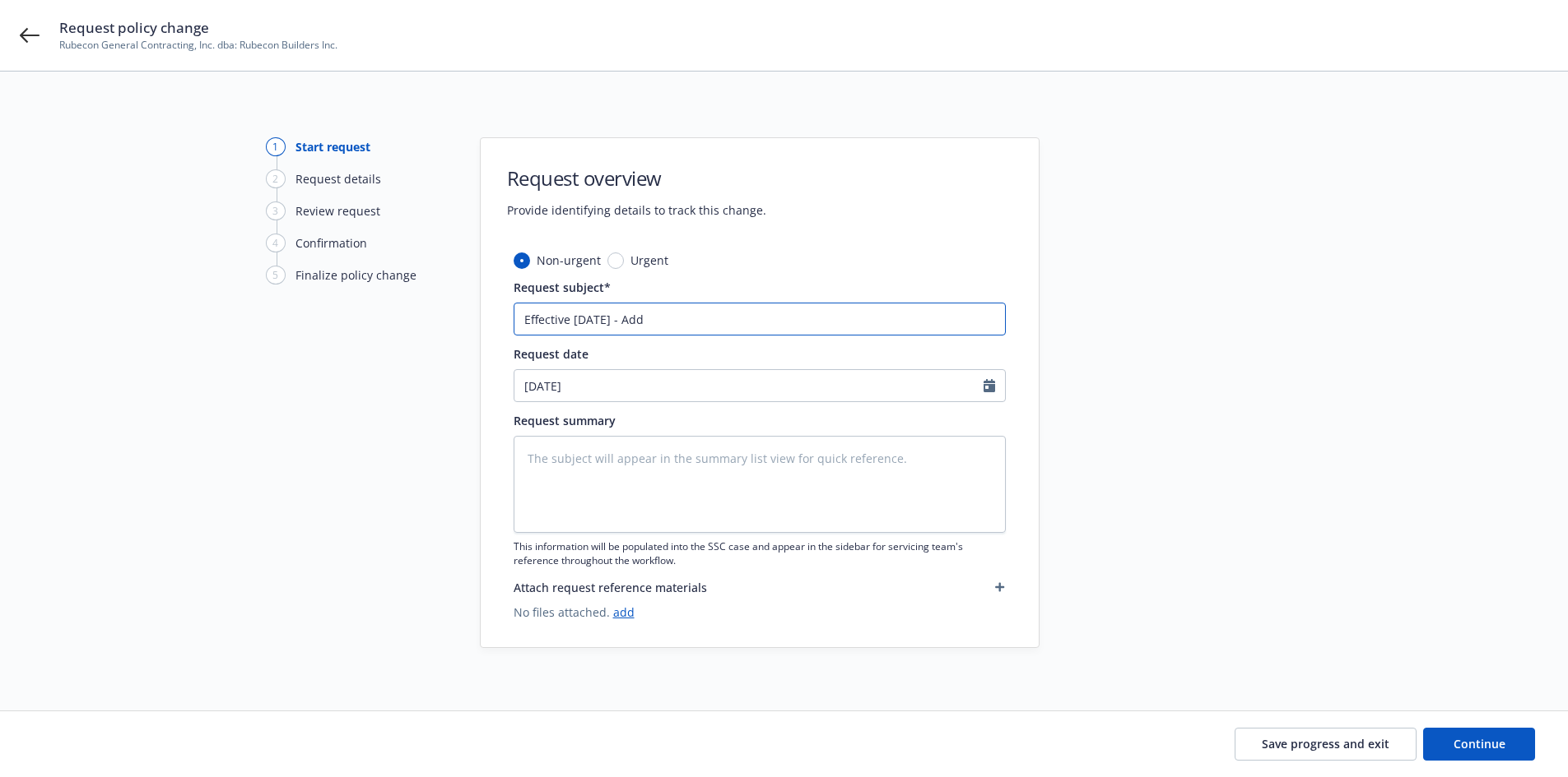
type input "Effective 8.27.25 - Add"
type textarea "x"
type input "Effective 8.27.25 - Add E"
type textarea "x"
type input "Effective 8.27.25 - Add Er"
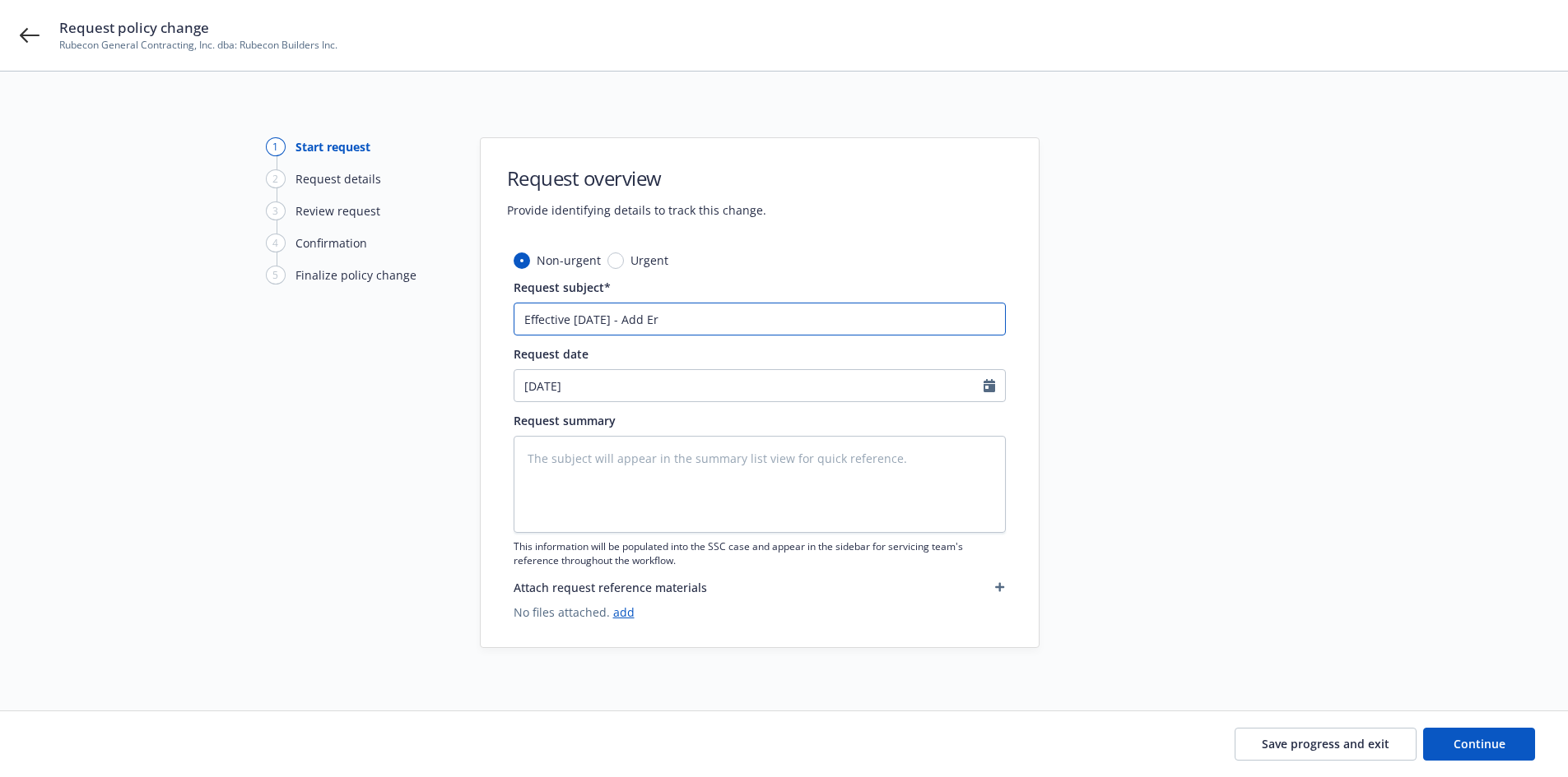
type textarea "x"
type input "Effective 8.27.25 - Add Eri"
type textarea "x"
type input "Effective 8.27.25 - Add Eric"
type textarea "x"
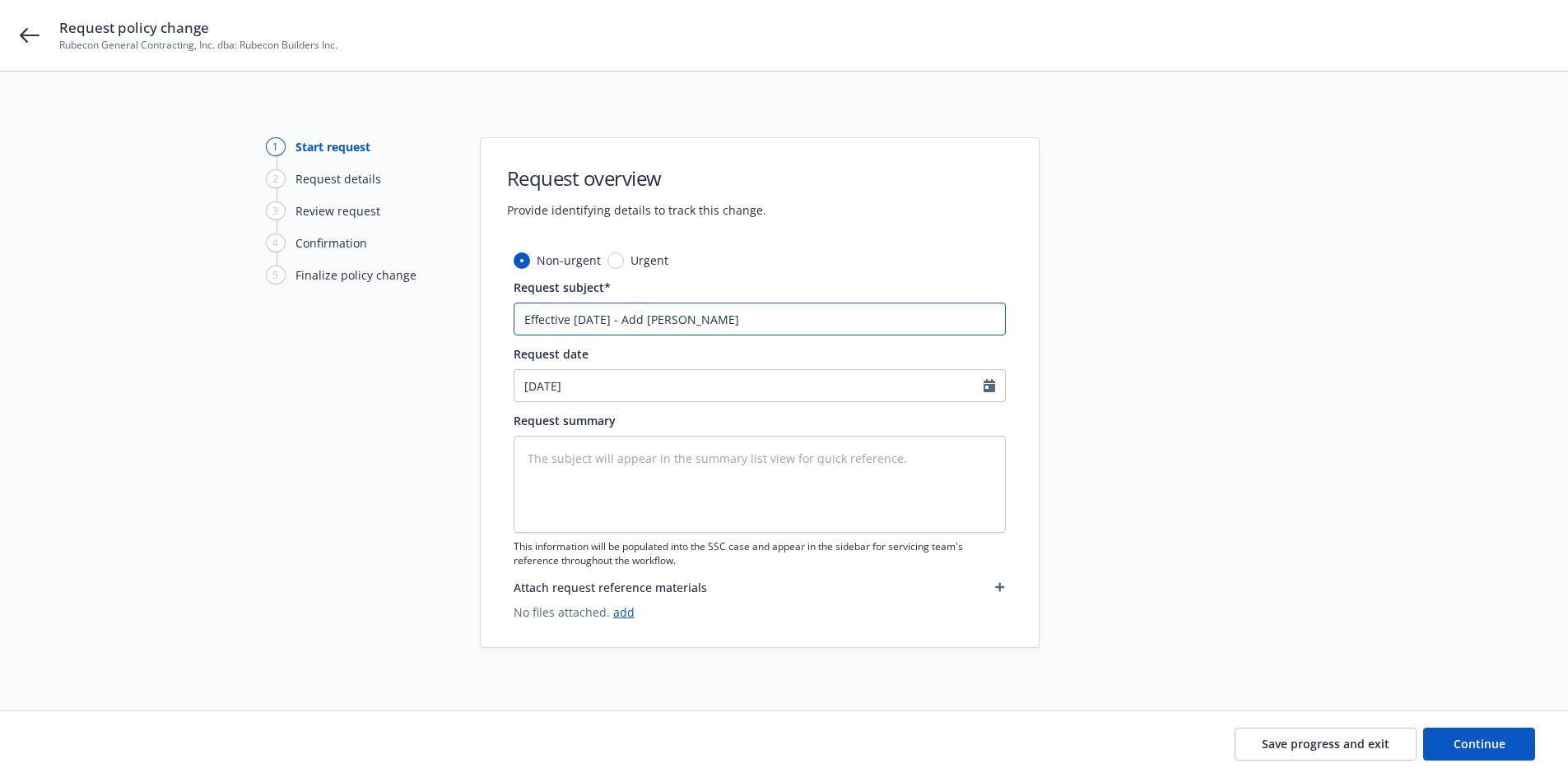
type input "Effective 8.27.25 - Add Eric"
type textarea "x"
type input "Effective 8.27.25 - Add Eric L"
type textarea "x"
type input "Effective 8.27.25 - Add Eric Lo"
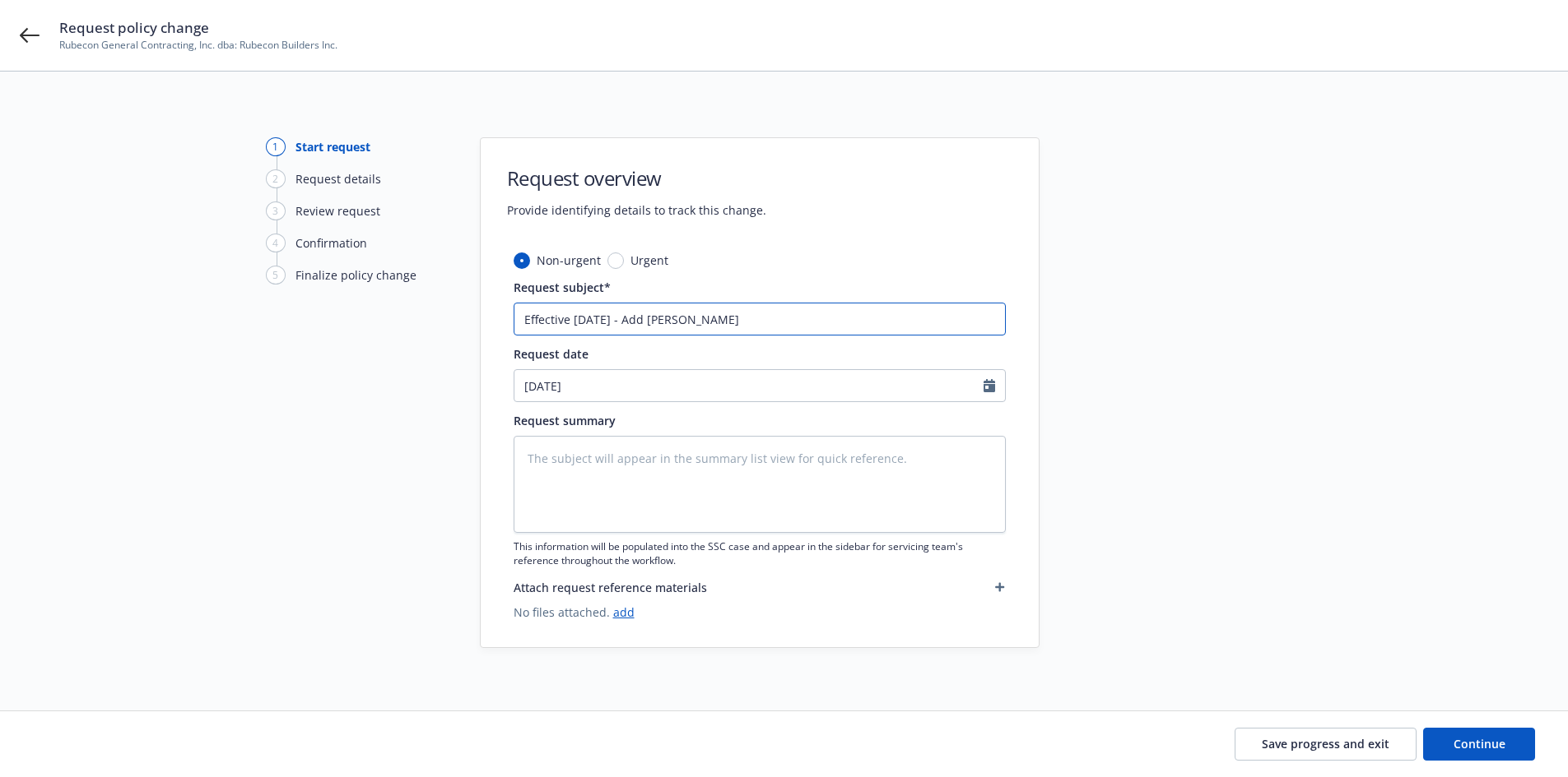
type textarea "x"
type input "Effective 8.27.25 - Add Eric Loz"
type textarea "x"
type input "Effective 8.27.25 - Add Eric Lozp"
type textarea "x"
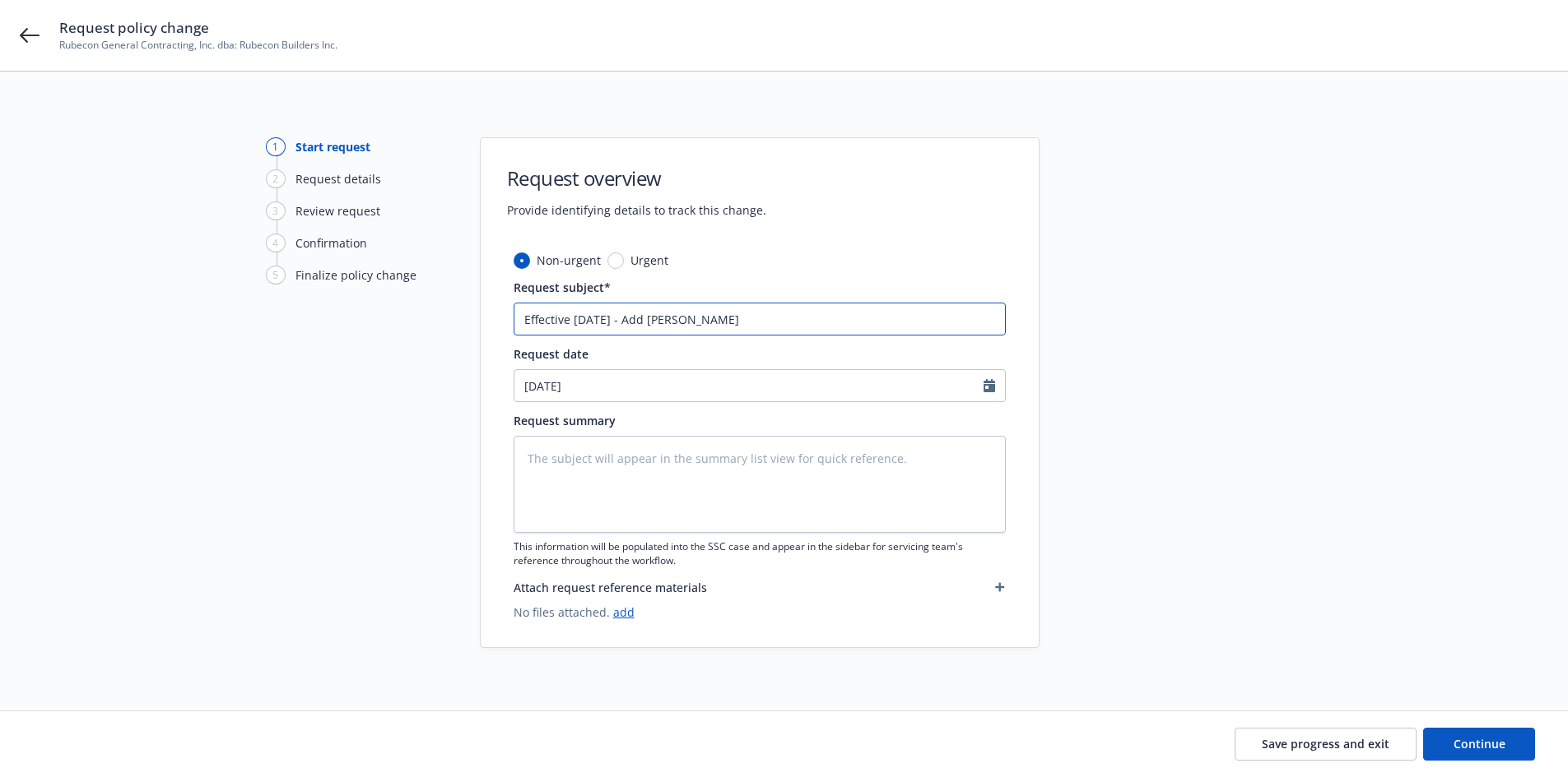
type input "Effective 8.27.25 - Add Eric Loz"
type textarea "x"
type input "Effective 8.27.25 - Add Eric Lo"
type textarea "x"
type input "Effective 8.27.25 - Add Eric Lop"
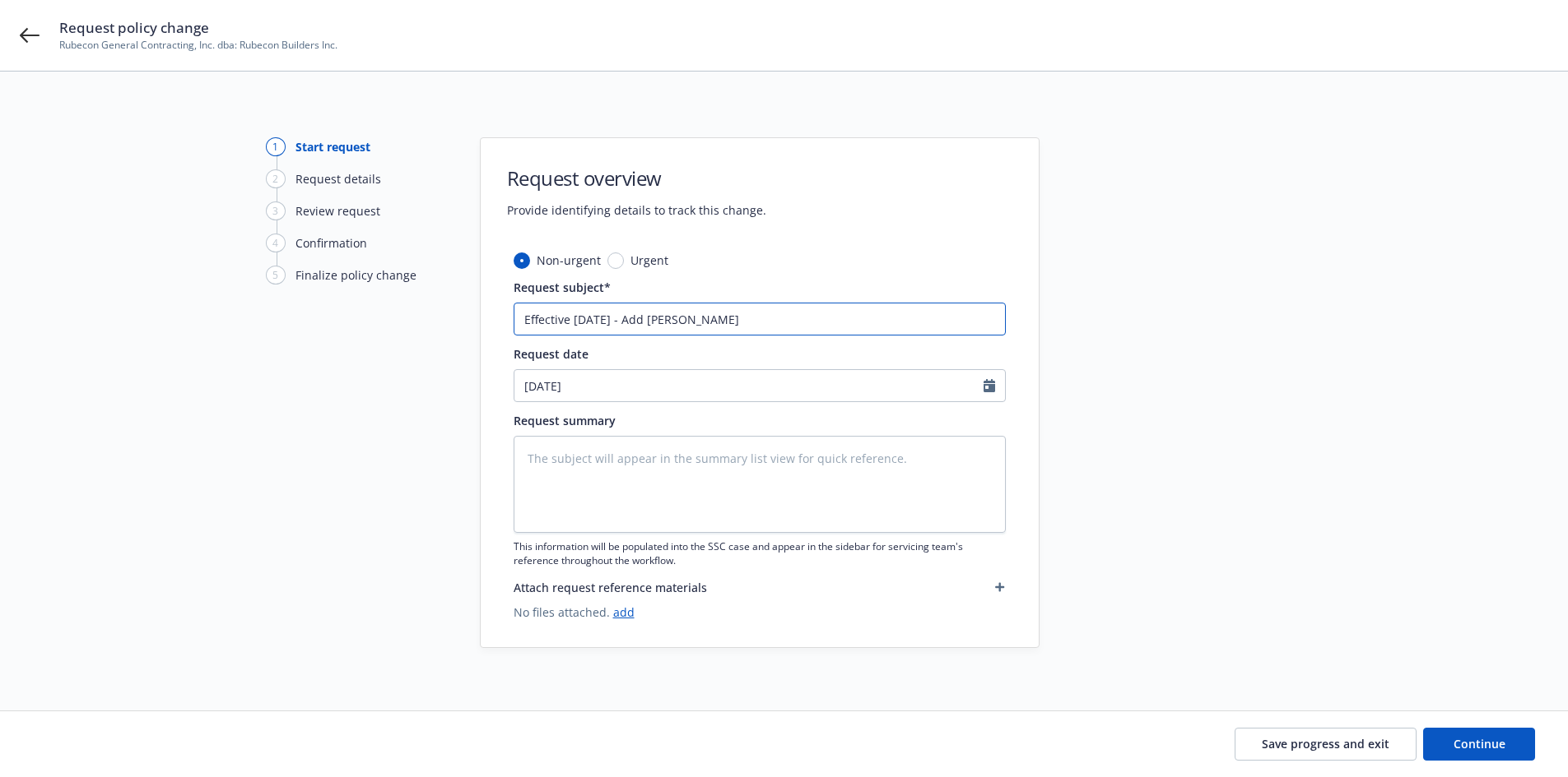
type textarea "x"
type input "Effective 8.27.25 - Add Eric Lope"
type textarea "x"
type input "Effective 8.27.25 - Add Eric Lopez"
type textarea "x"
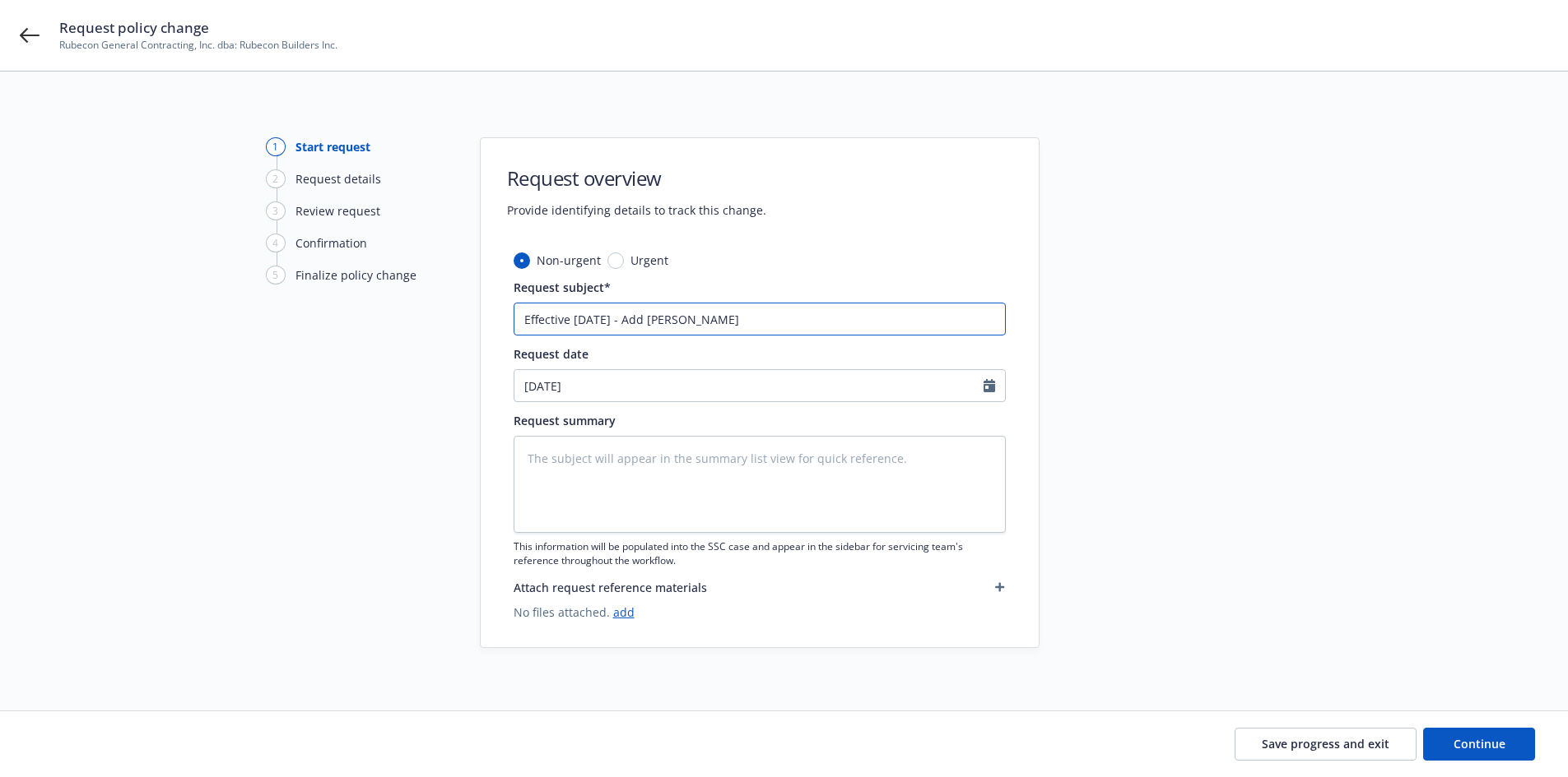
type input "Effective 8.27.25 - Add Eric Lopez"
type textarea "x"
type input "Effective 8.27.25 - Add -Eric Lopez"
type textarea "x"
type input "Effective 8.27.25 - Add - Eric Lopez"
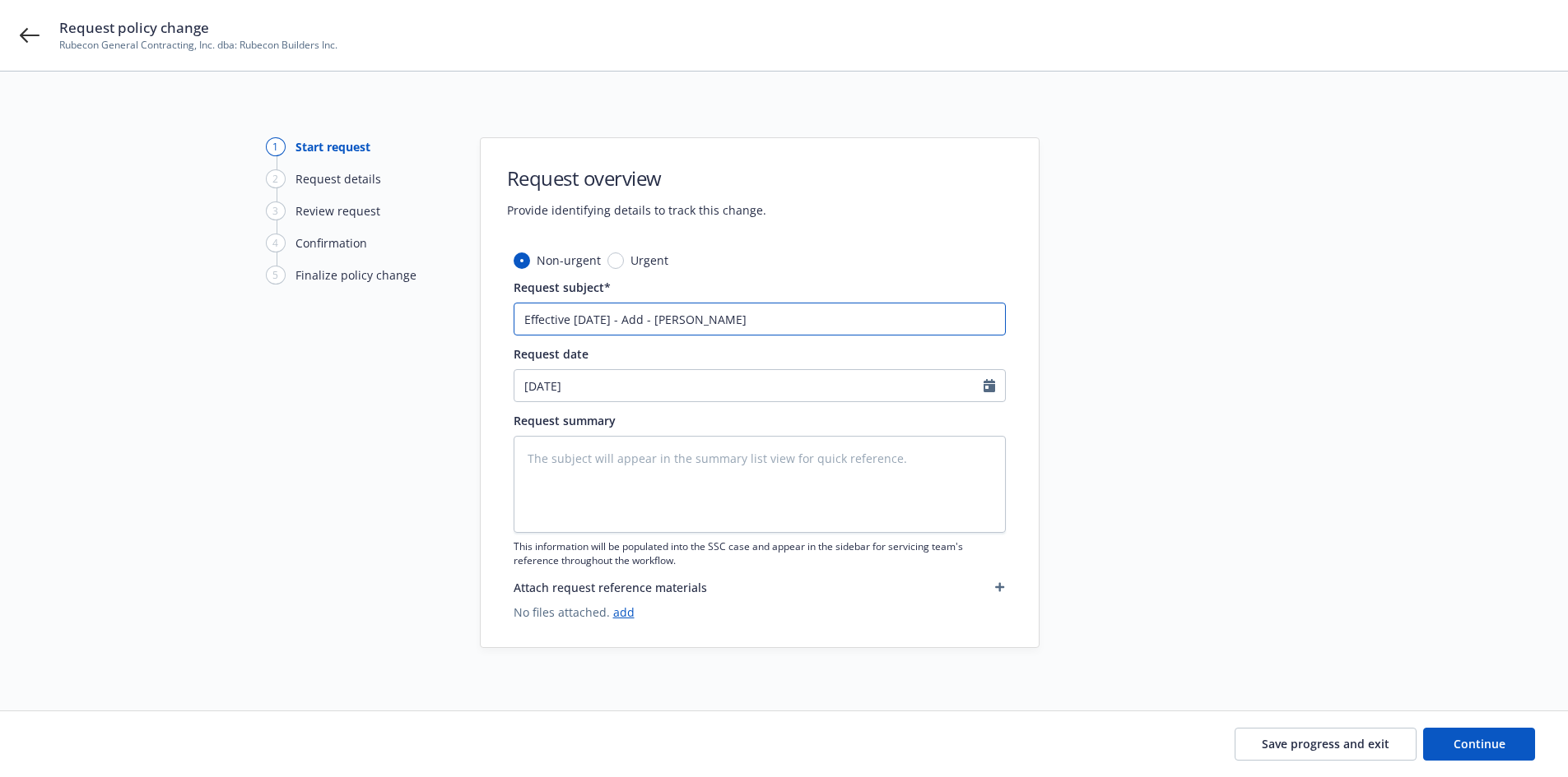
type textarea "x"
type input "Effective 8.27.25 - Add - DEric Lopez"
type textarea "x"
type input "Effective 8.27.25 - Add - DrEric Lopez"
type textarea "x"
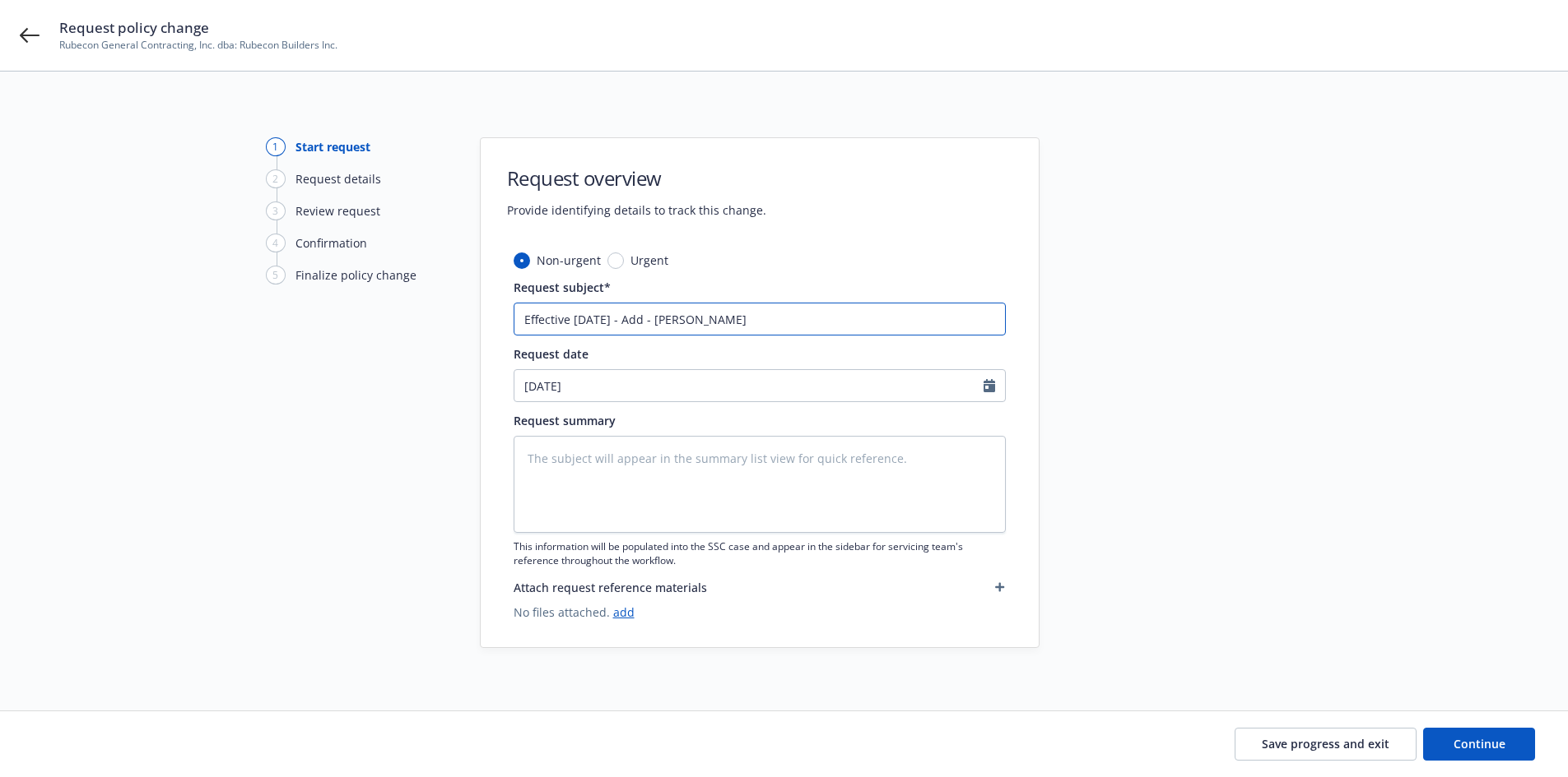
type input "Effective 8.27.25 - Add - DriEric Lopez"
type textarea "x"
type input "Effective 8.27.25 - Add - DrivEric Lopez"
type textarea "x"
type input "Effective 8.27.25 - Add - DriveEric Lopez"
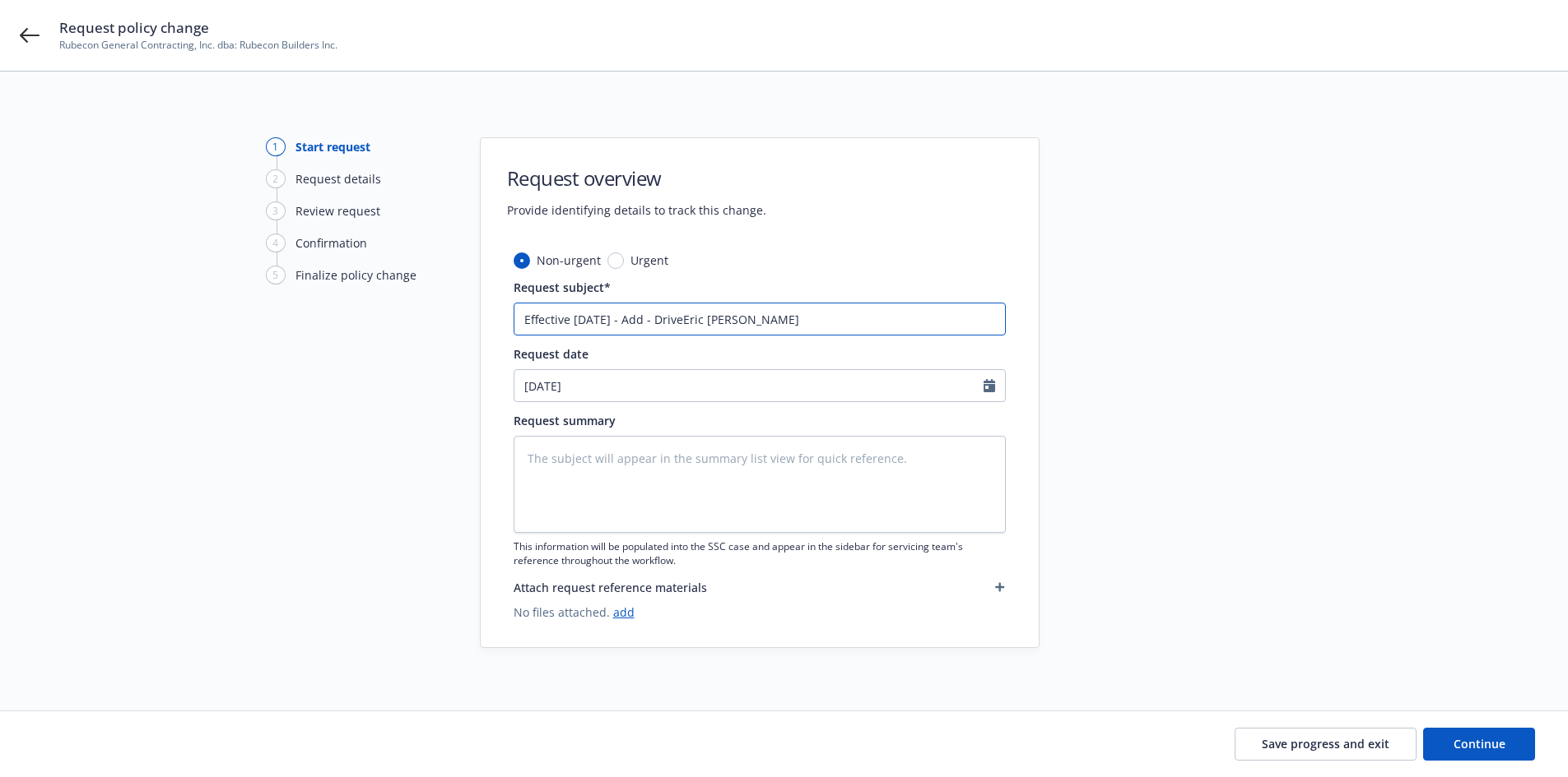
type textarea "x"
type input "Effective 8.27.25 - Add - DriverEric Lopez"
type textarea "x"
type input "Effective 8.27.25 - Add - Driver Eric Lopez"
type textarea "x"
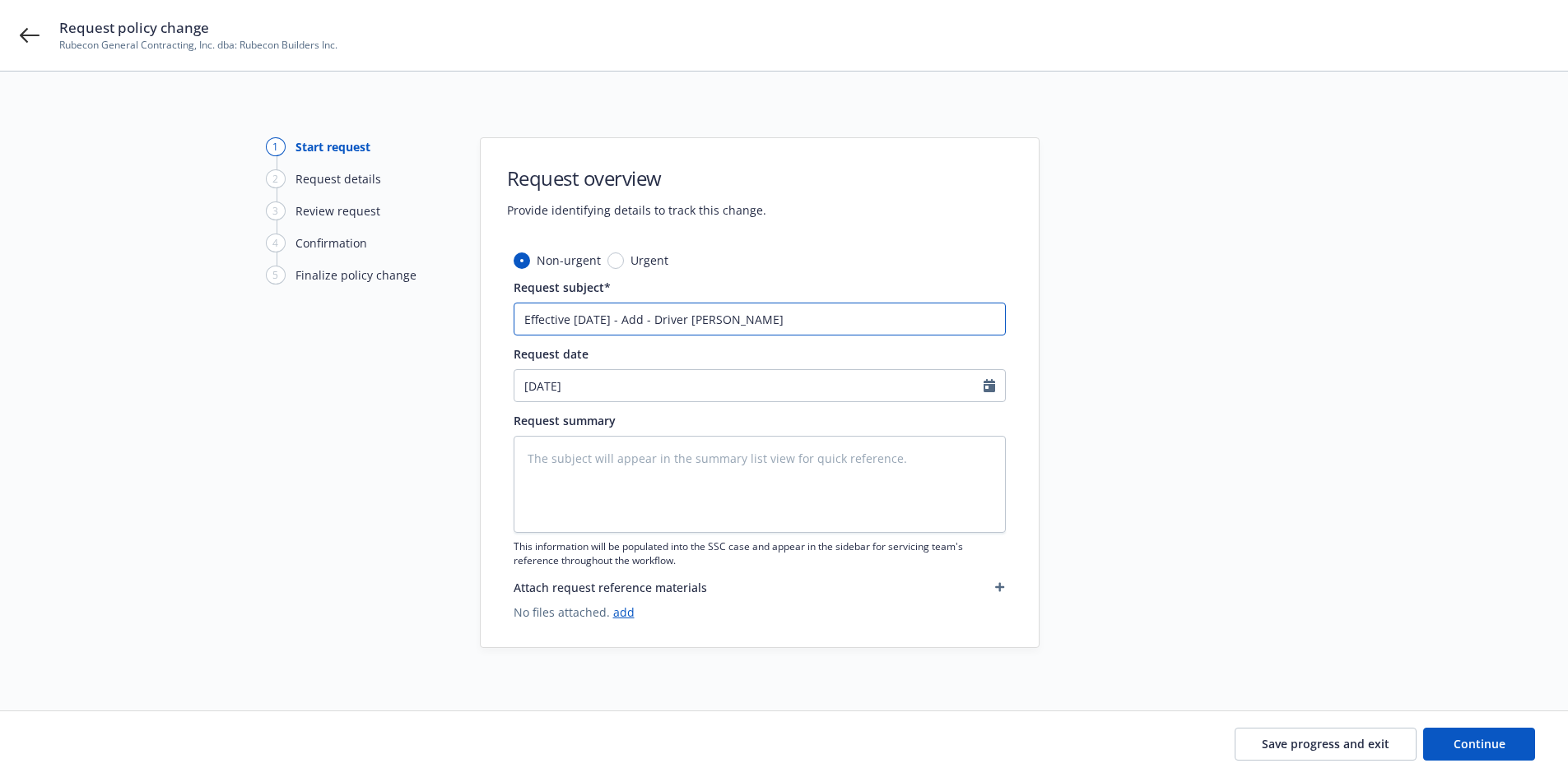
type input "Effective 8.27.25 - Add - Driver -Eric Lopez"
type textarea "x"
drag, startPoint x: 760, startPoint y: 318, endPoint x: 220, endPoint y: 330, distance: 540.1
click at [220, 330] on div "1 Start request 2 Request details 3 Review request 4 Confirmation 5 Finalize po…" at bounding box center [784, 393] width 1528 height 511
type input "Effective 8.27.25 - Add - Driver - Eric Lopez"
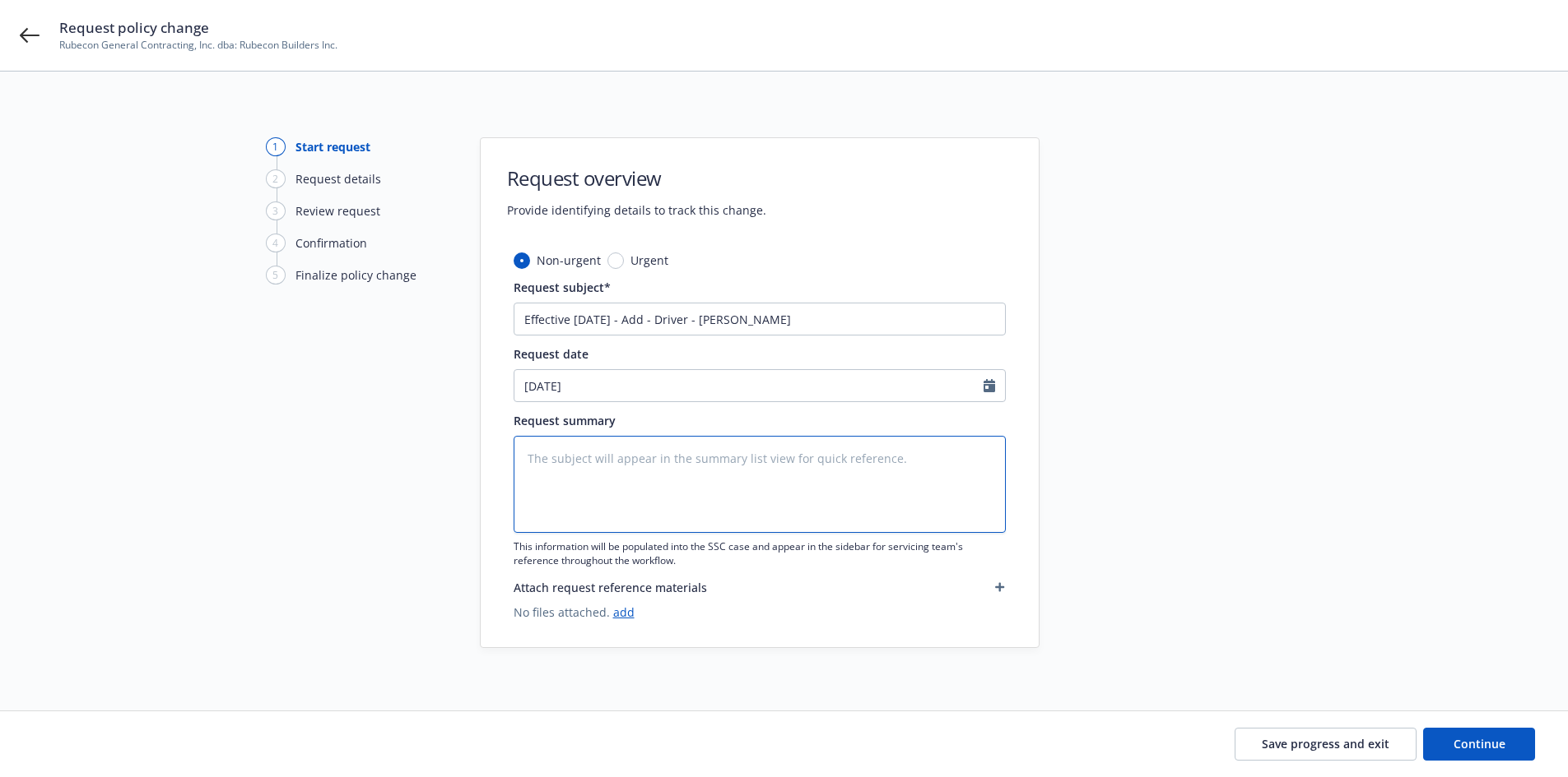
click at [568, 455] on textarea at bounding box center [759, 484] width 492 height 97
paste textarea "Effective 8.27.25 - Add - Driver - Eric Lopez"
type textarea "x"
type textarea "Effective 8.27.25 - Add - Driver - Eric Lopez"
click at [614, 611] on link "add" at bounding box center [624, 612] width 22 height 16
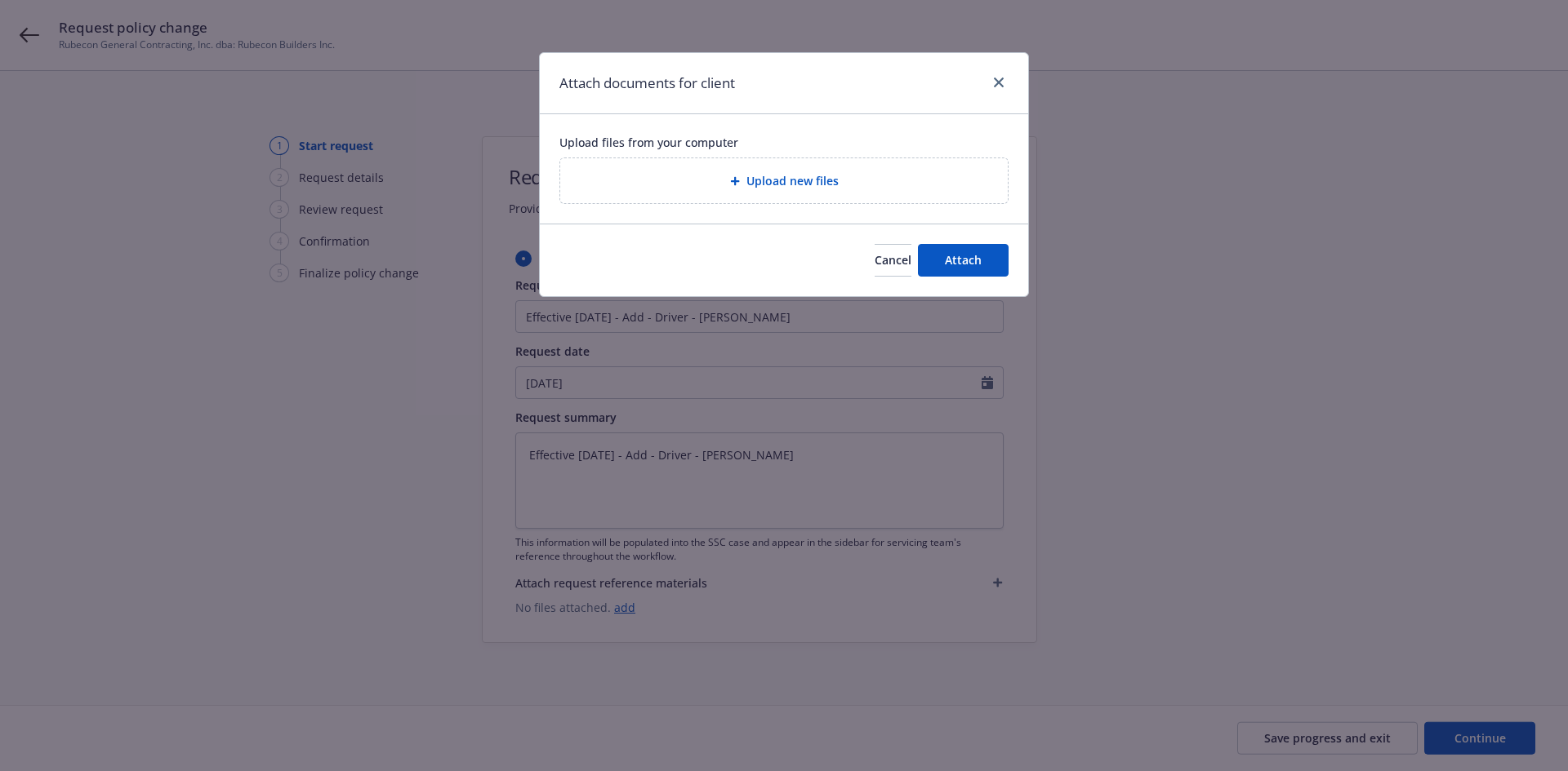
type textarea "x"
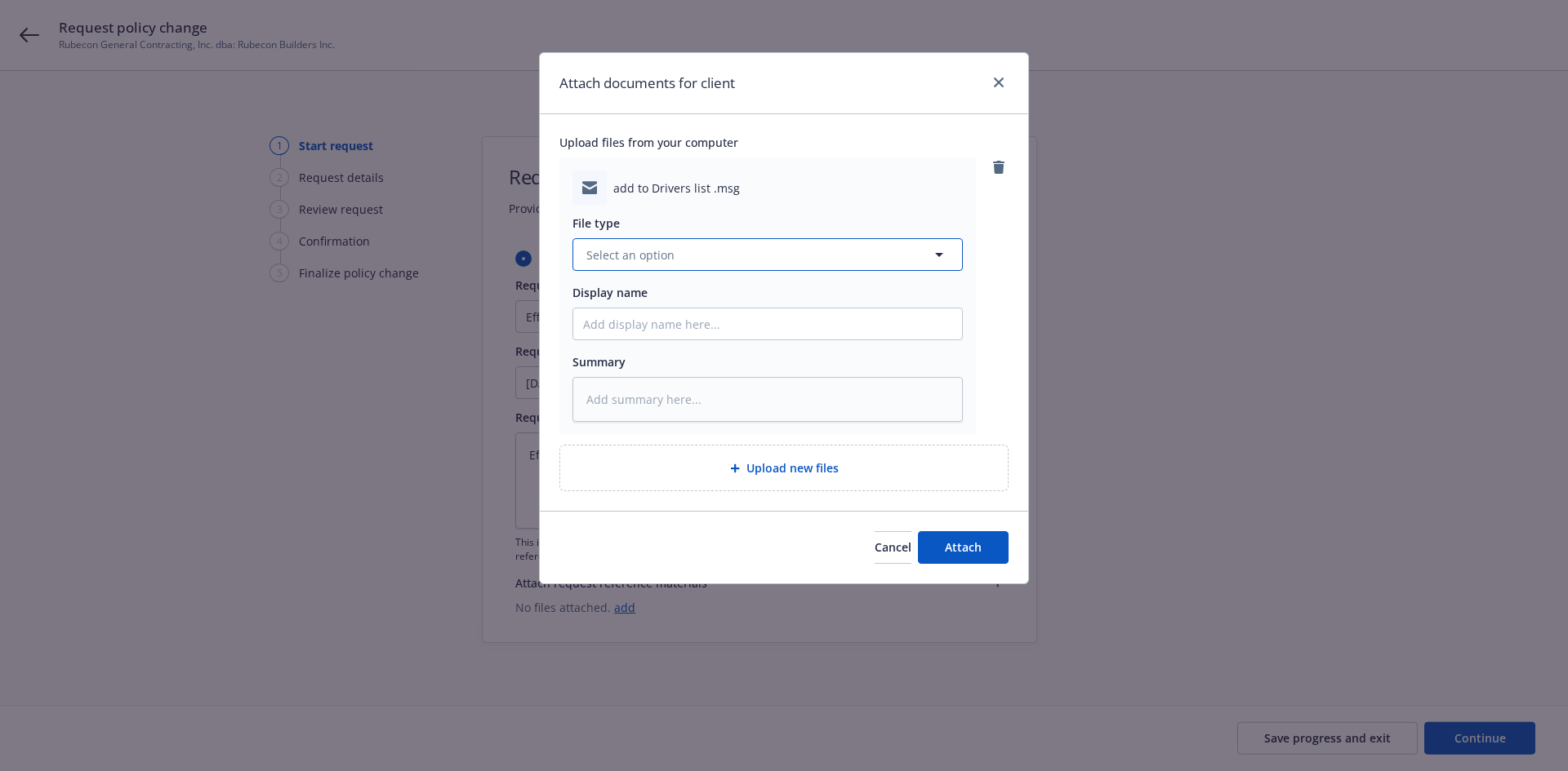
click at [658, 259] on span "Select an option" at bounding box center [630, 255] width 88 height 17
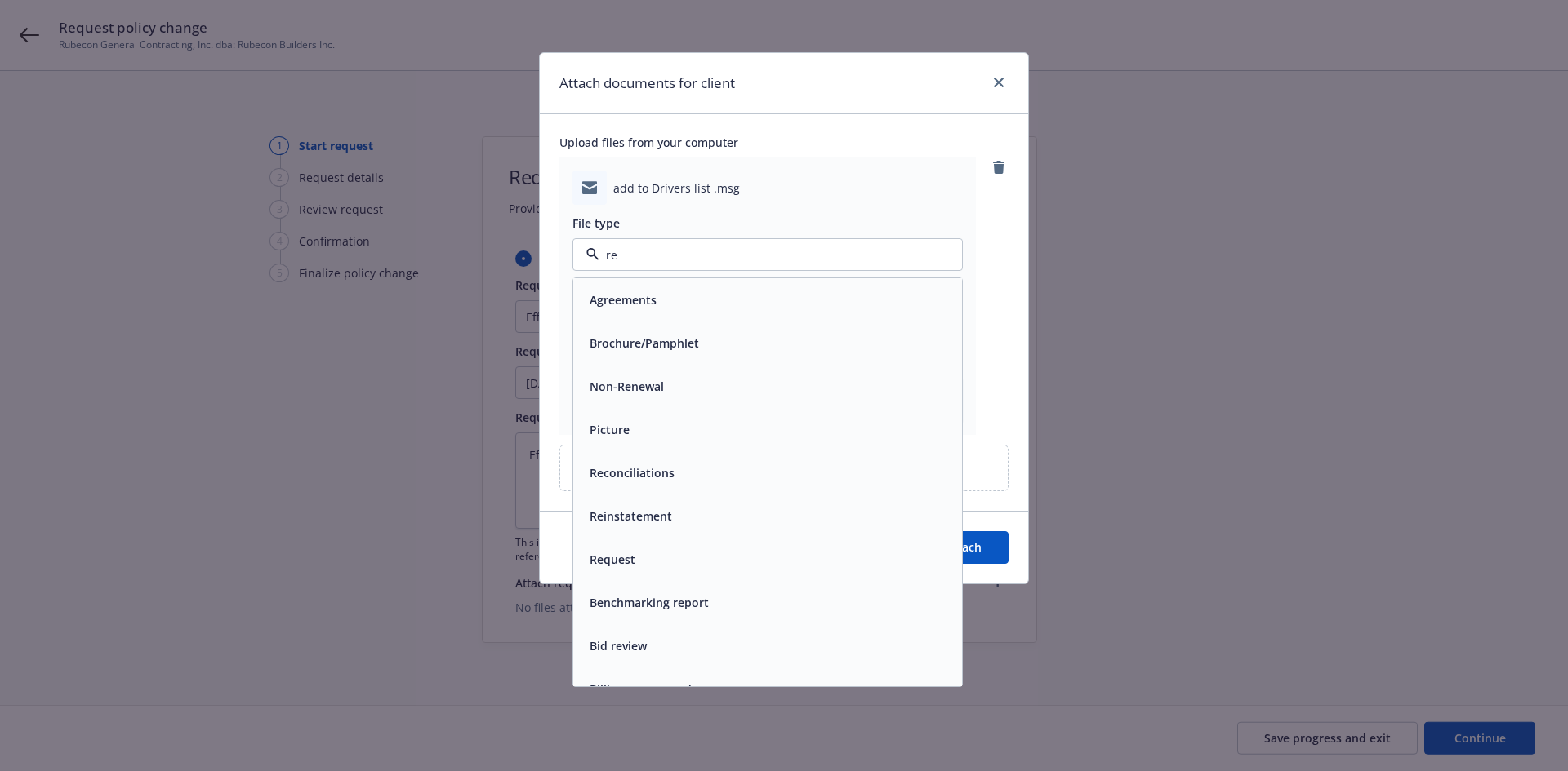
type input "req"
click at [691, 300] on div "Request" at bounding box center [768, 299] width 369 height 24
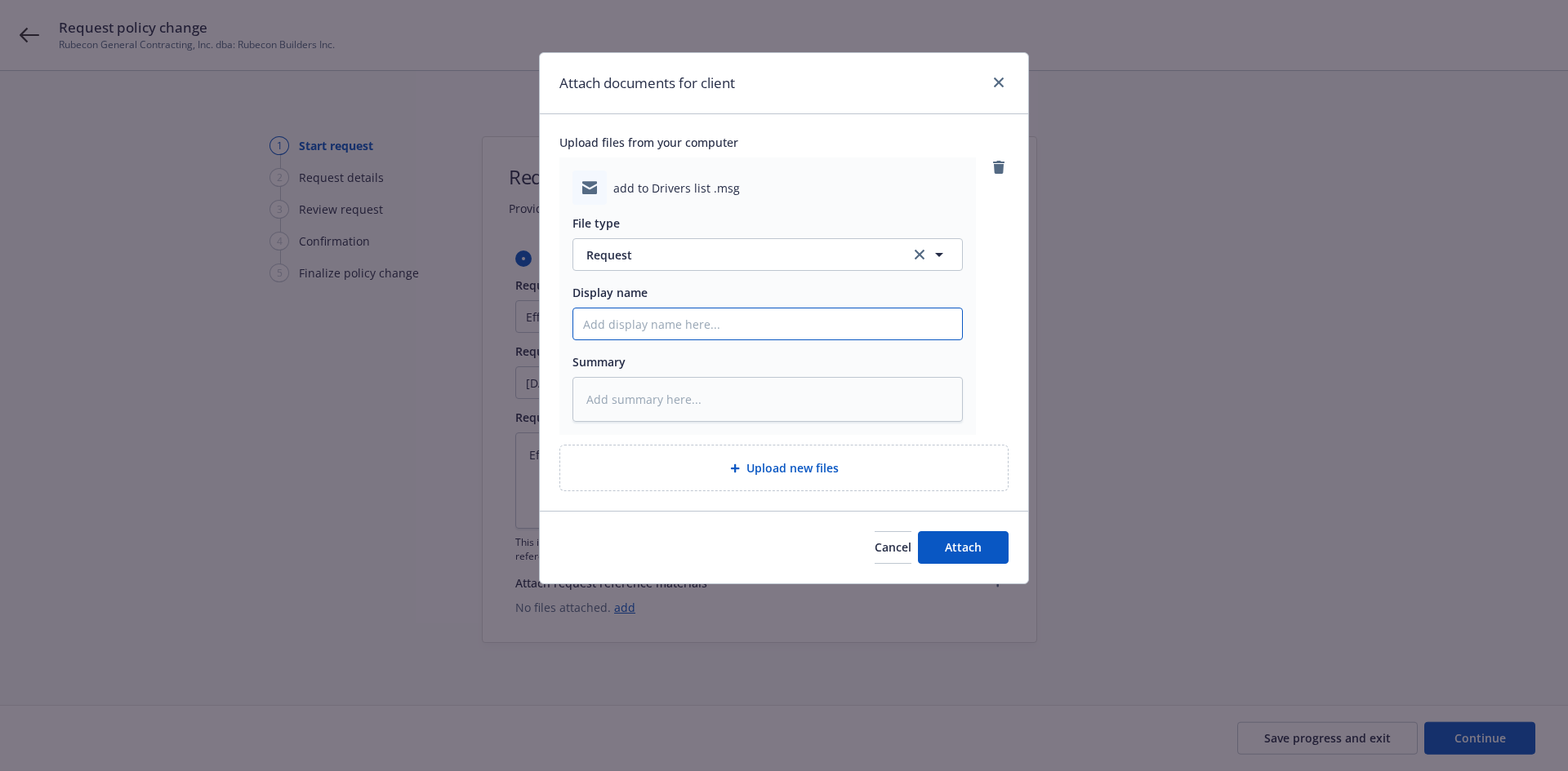
click at [681, 329] on input "Display name" at bounding box center [768, 324] width 389 height 31
type textarea "x"
type input "T"
type textarea "x"
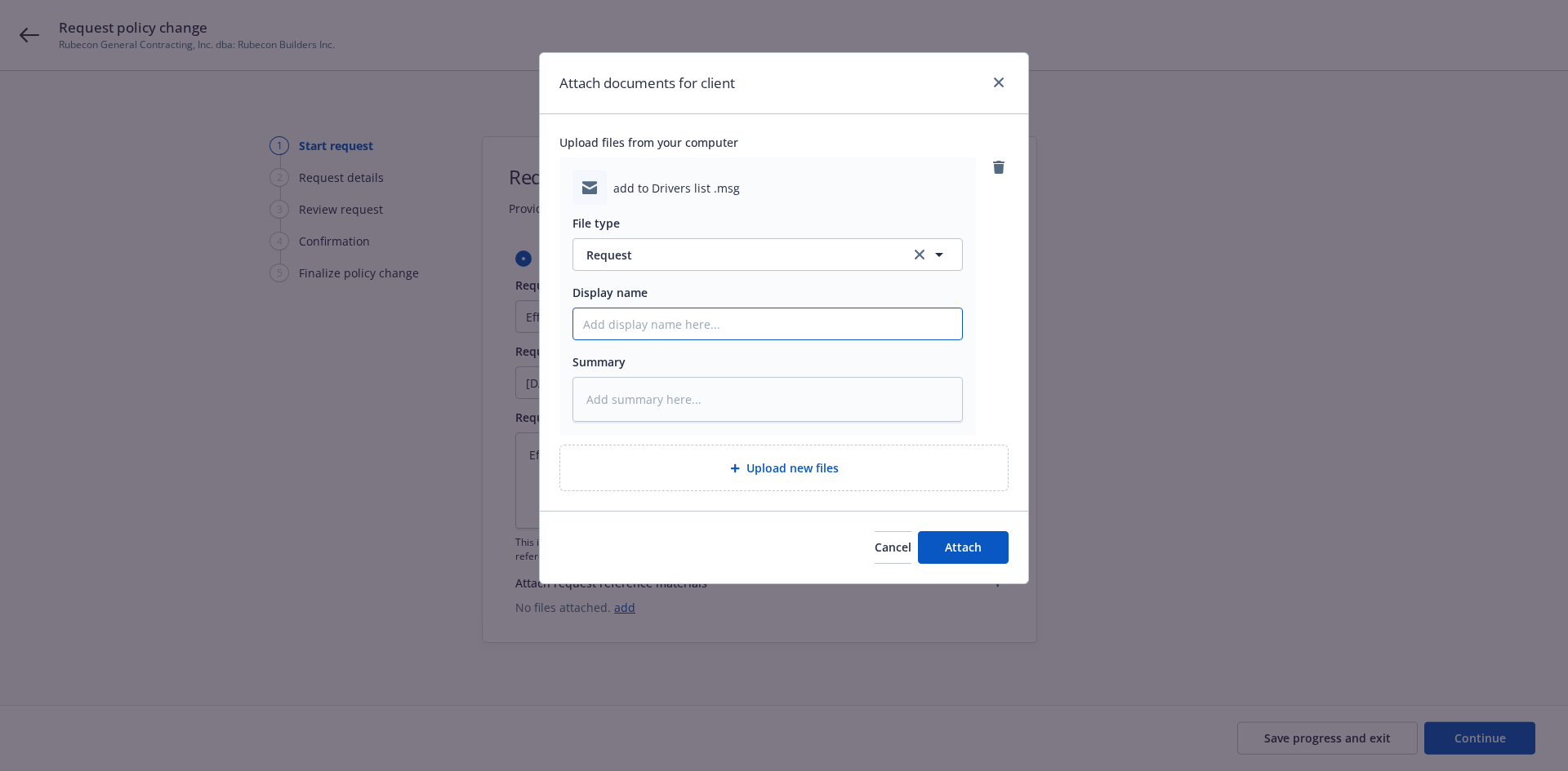
type input "F"
type textarea "x"
type input "FR"
type textarea "x"
type input "F"
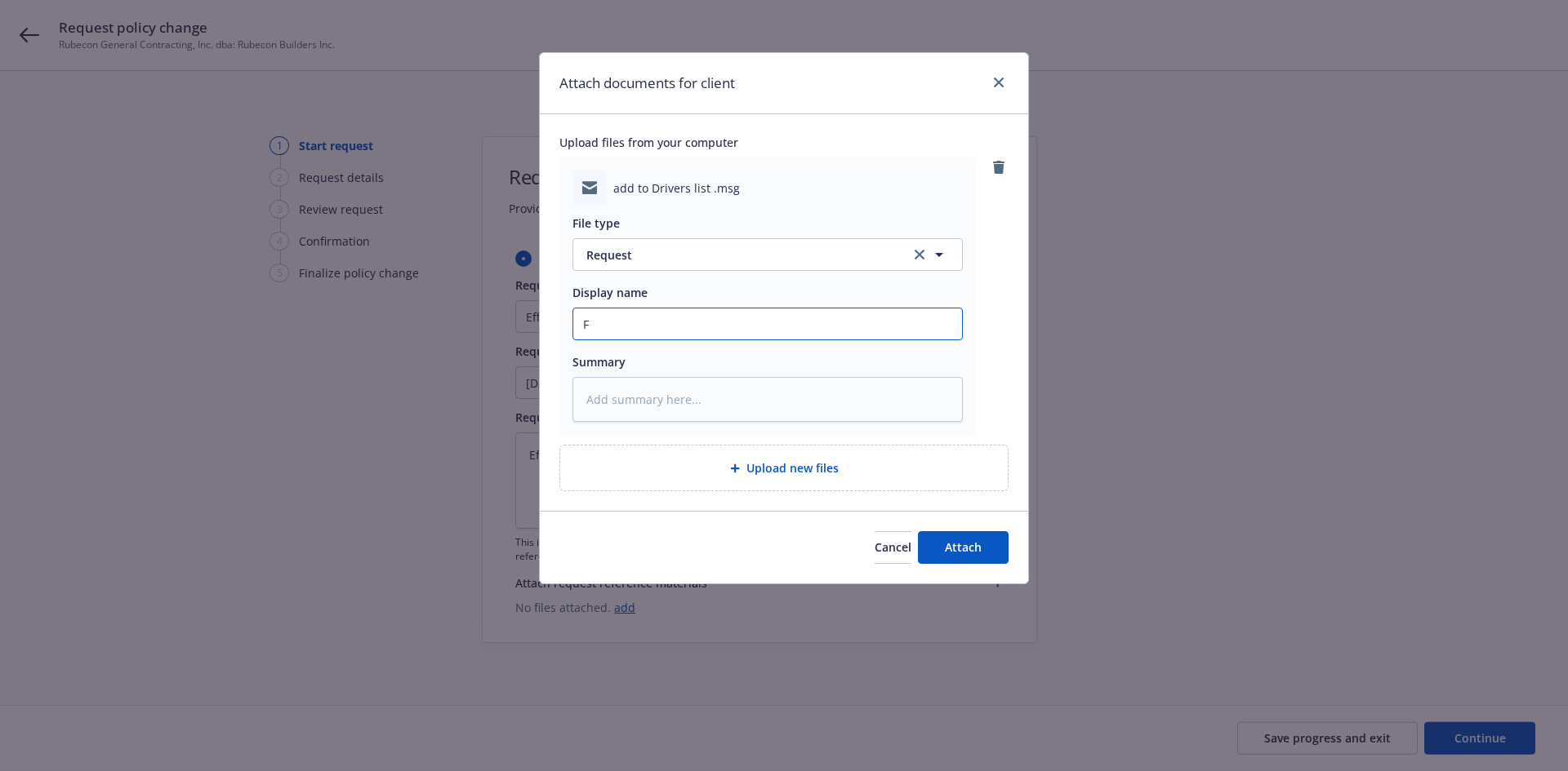
type textarea "x"
type input "F/"
type textarea "x"
type input "F/I"
type textarea "x"
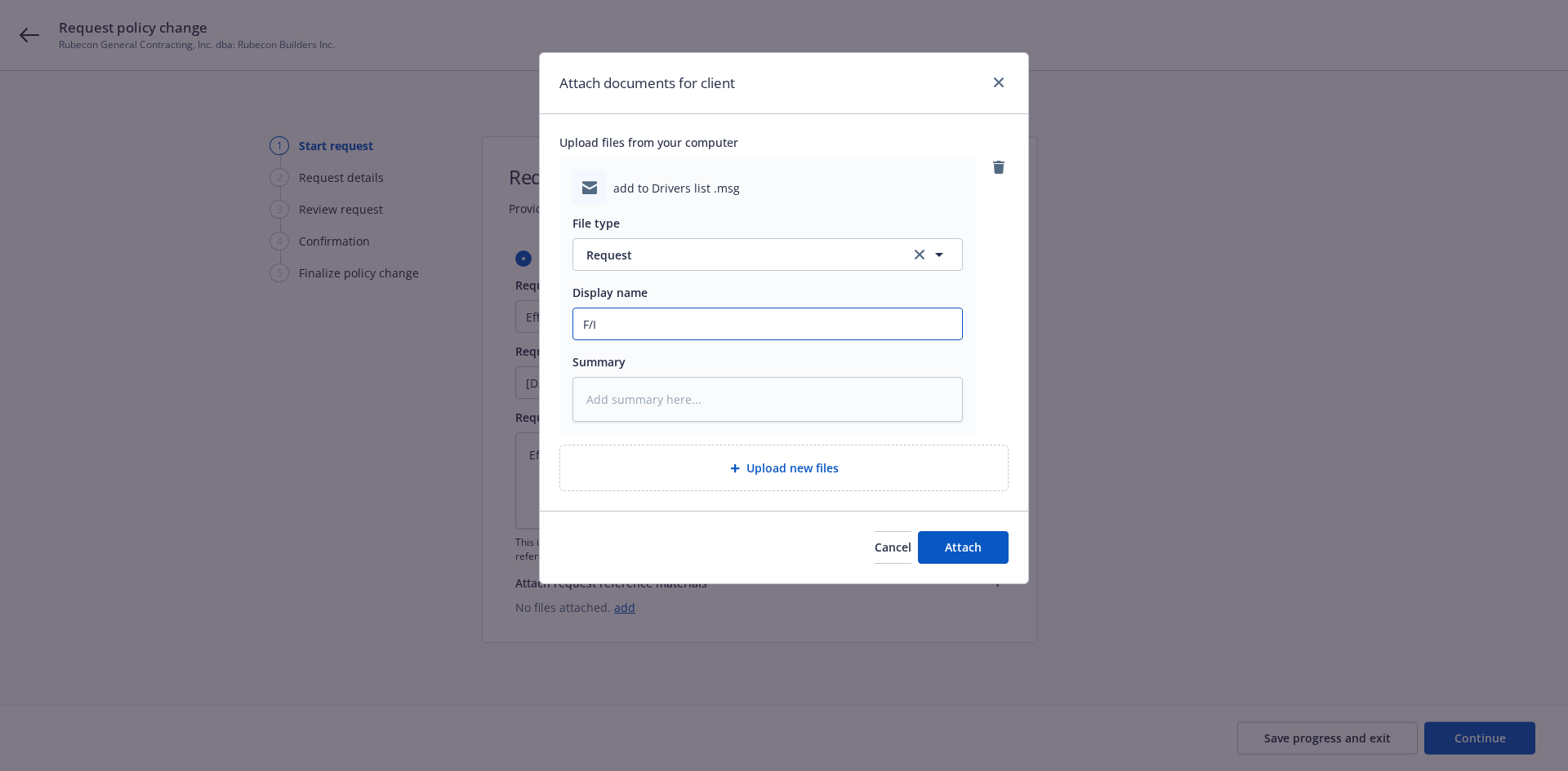
type input "F/In"
type textarea "x"
type input "F/Ins"
type textarea "x"
type input "F/Insu"
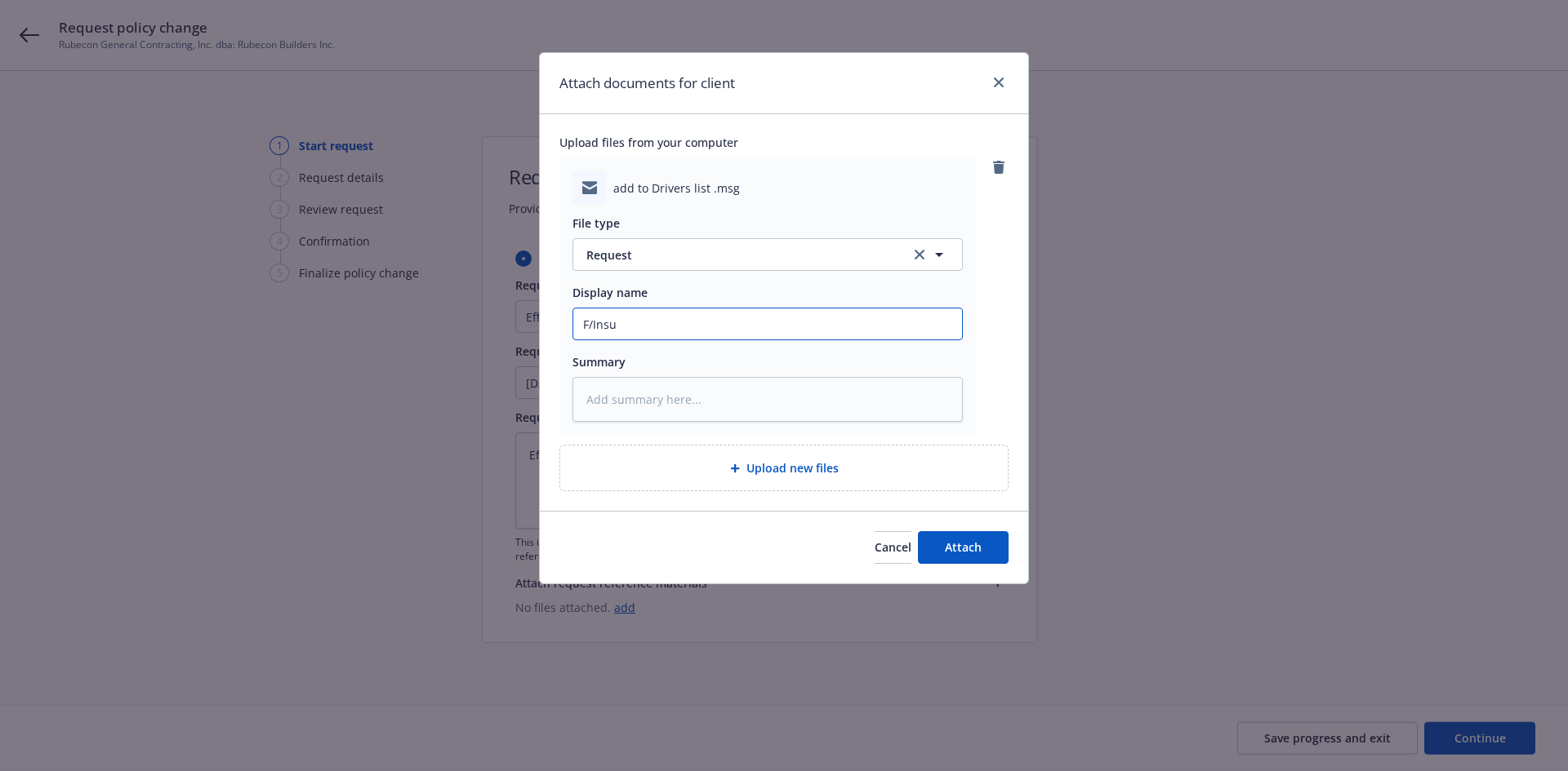
type textarea "x"
type input "F/Insur"
type textarea "x"
type input "F/Insure"
type textarea "x"
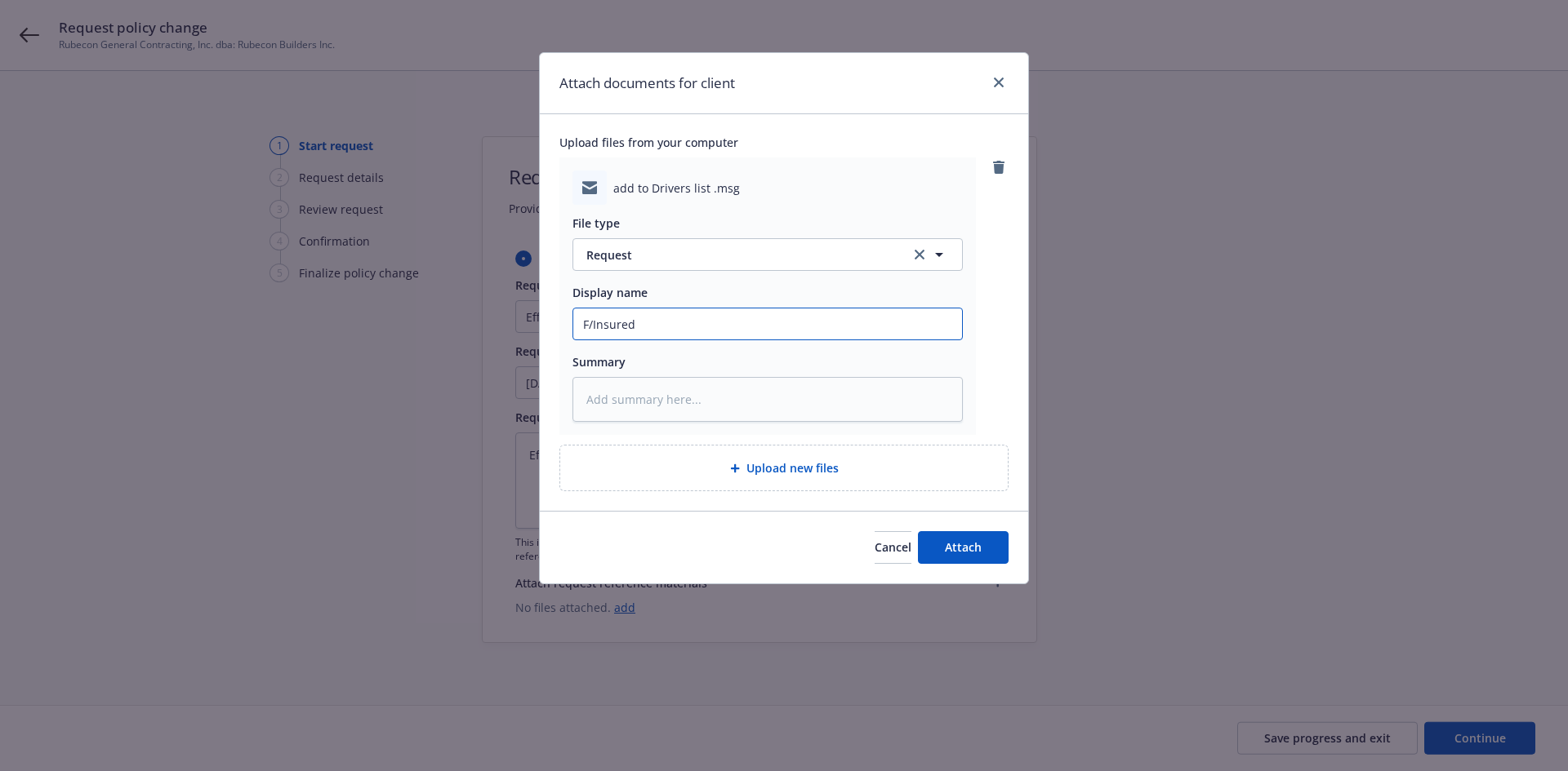
type input "F/Insured"
type textarea "x"
type input "F/Insured ~"
type textarea "x"
type input "F/Insured ~"
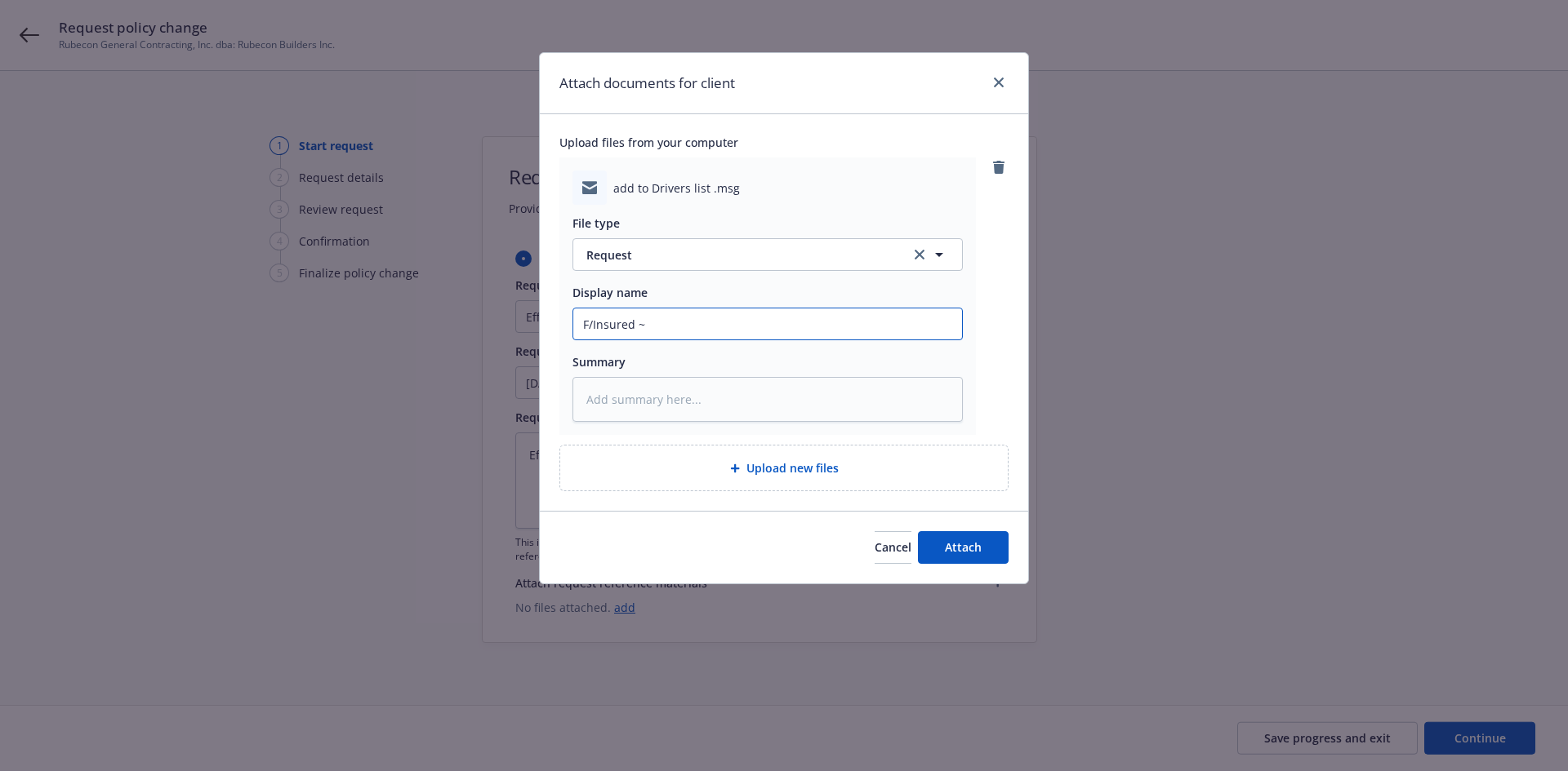
click at [712, 323] on input "F/Insured ~" at bounding box center [768, 324] width 389 height 31
paste input "Please add Eric Lopez to the authorized drivers list."
type textarea "x"
type input "F/Insured ~ Please add Eric Lopez to the authorized drivers list."
drag, startPoint x: 958, startPoint y: 548, endPoint x: 1112, endPoint y: 397, distance: 215.7
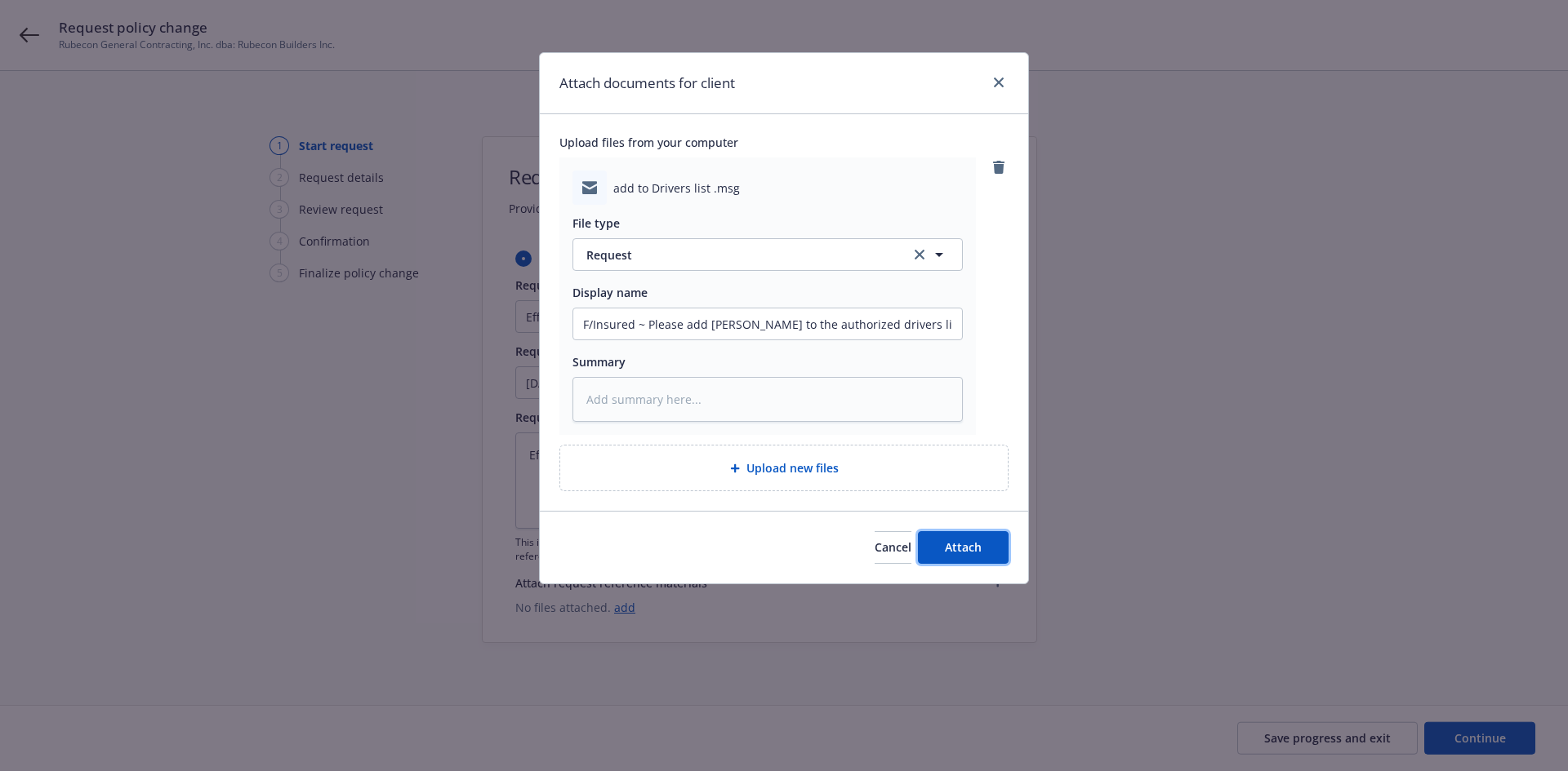
click at [959, 548] on span "Attach" at bounding box center [962, 547] width 37 height 16
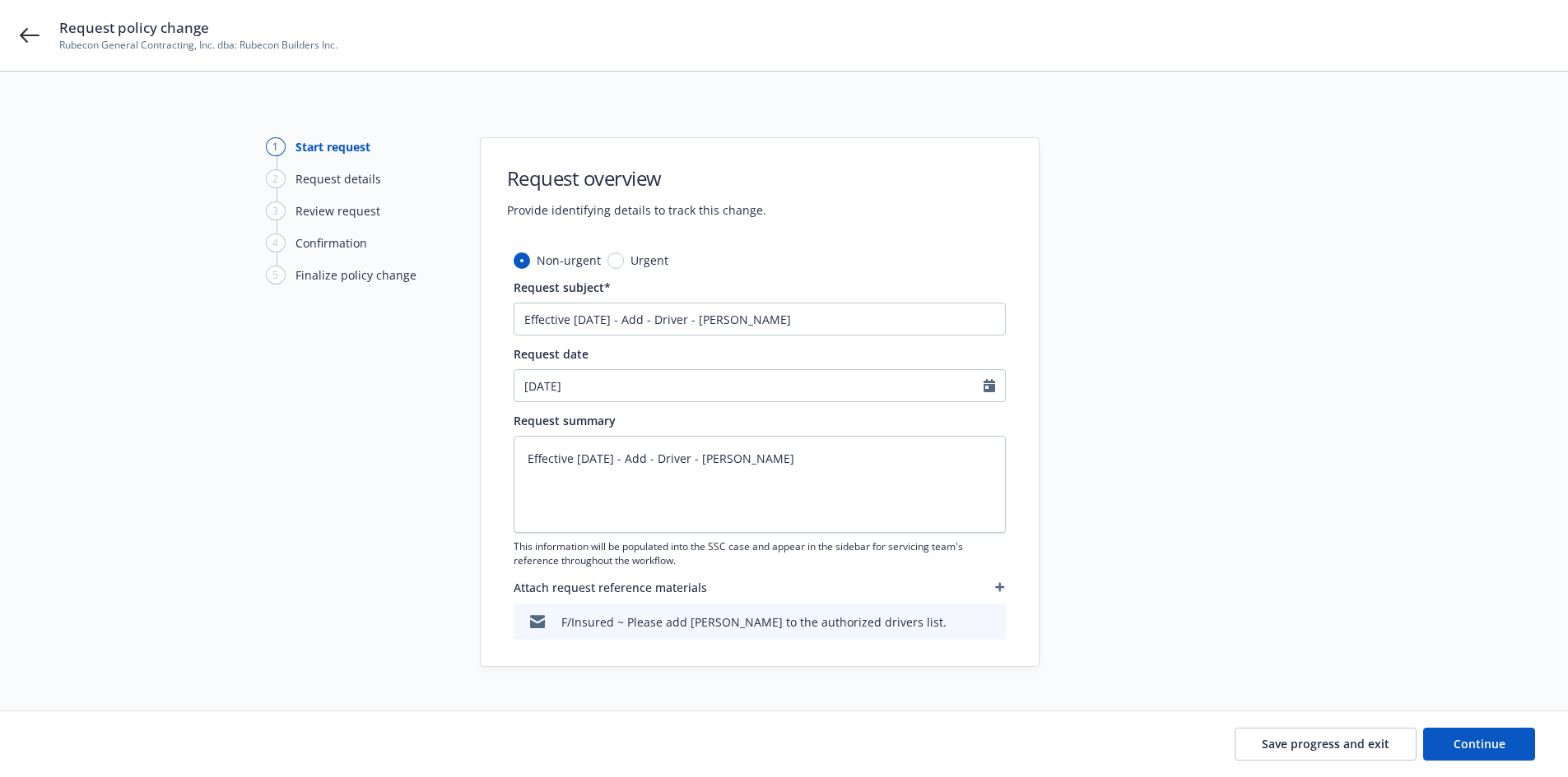
click at [1000, 586] on icon "button" at bounding box center [999, 588] width 9 height 9
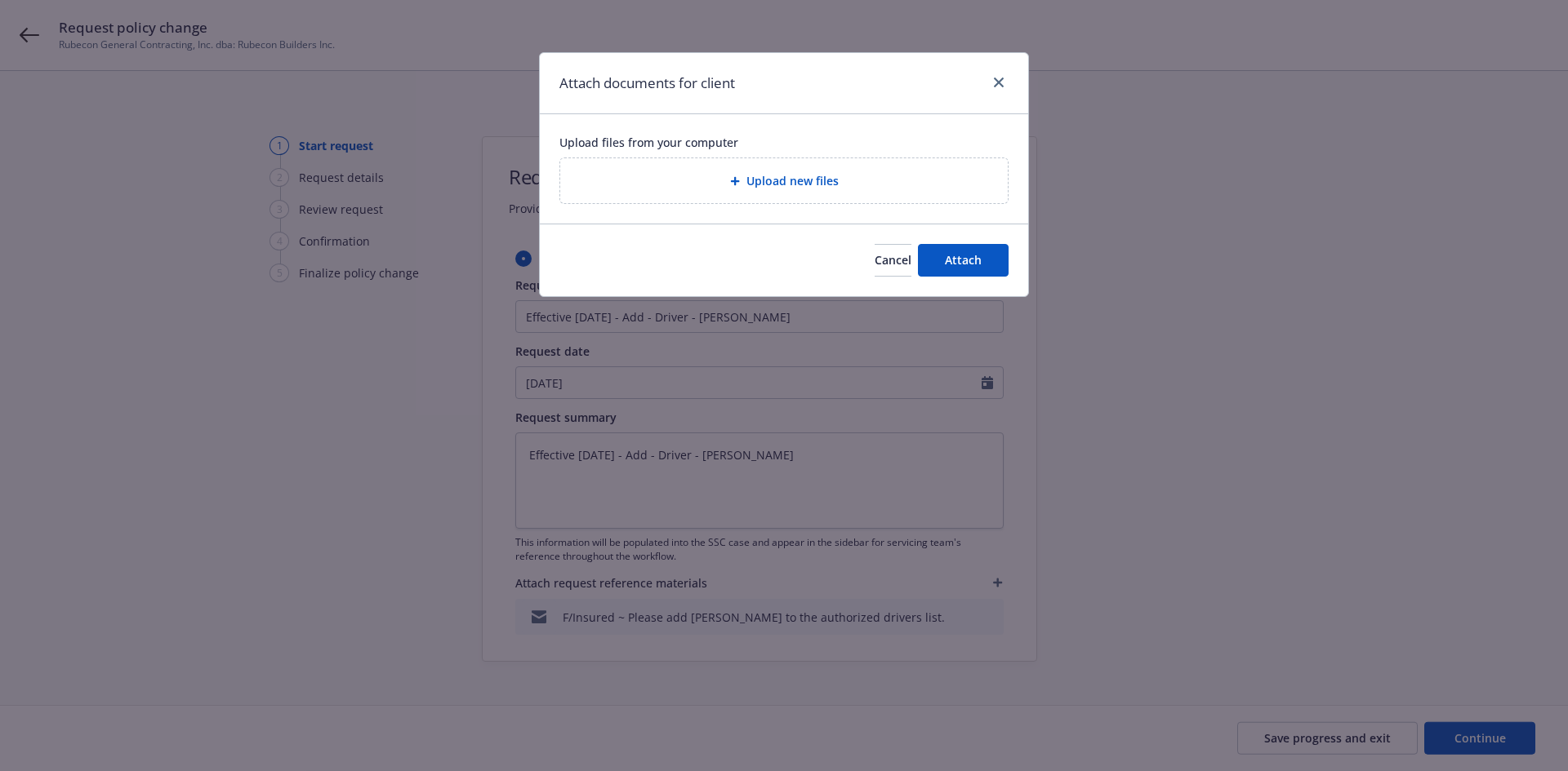
type textarea "x"
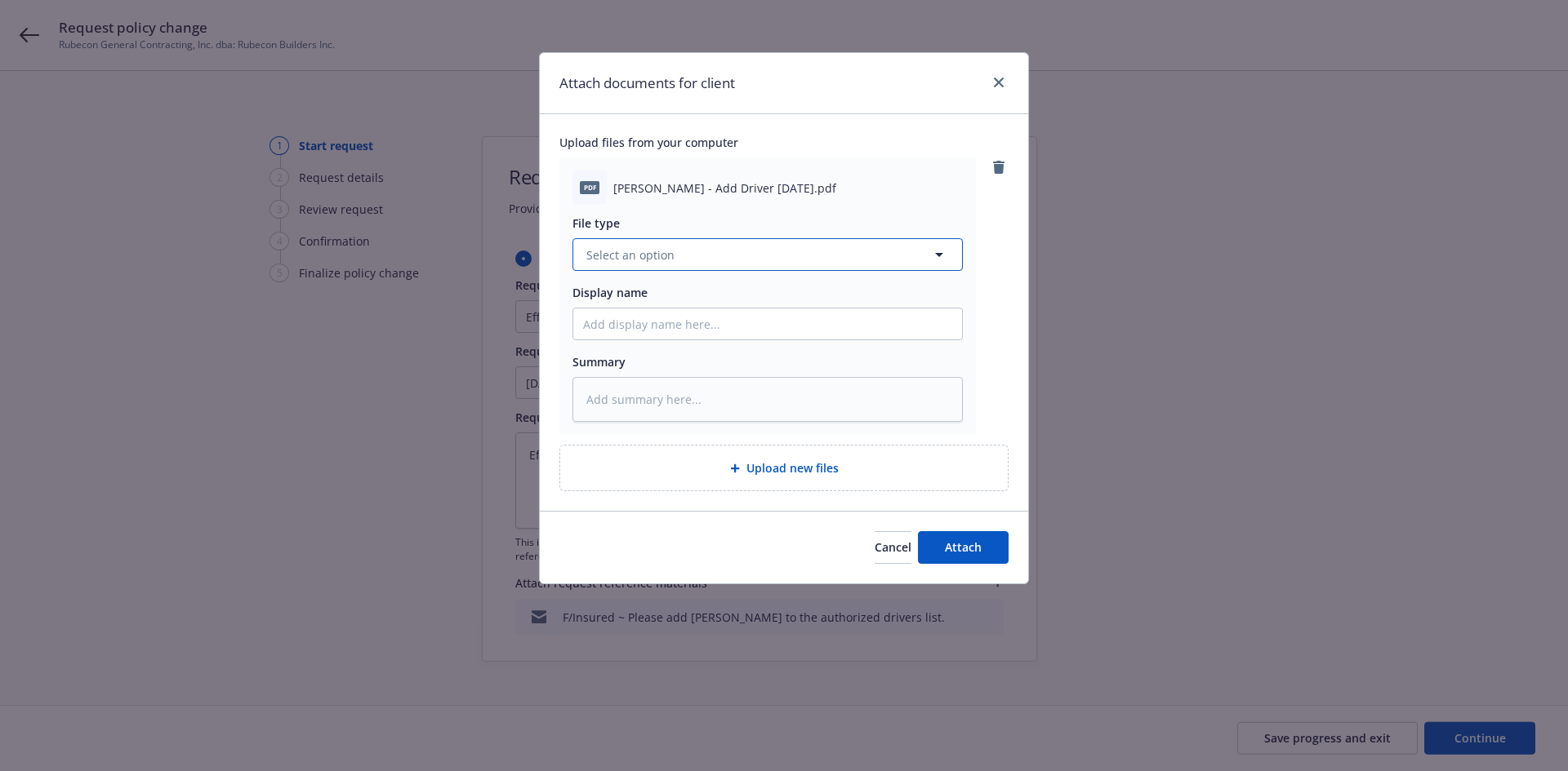
click at [632, 257] on span "Select an option" at bounding box center [630, 255] width 88 height 17
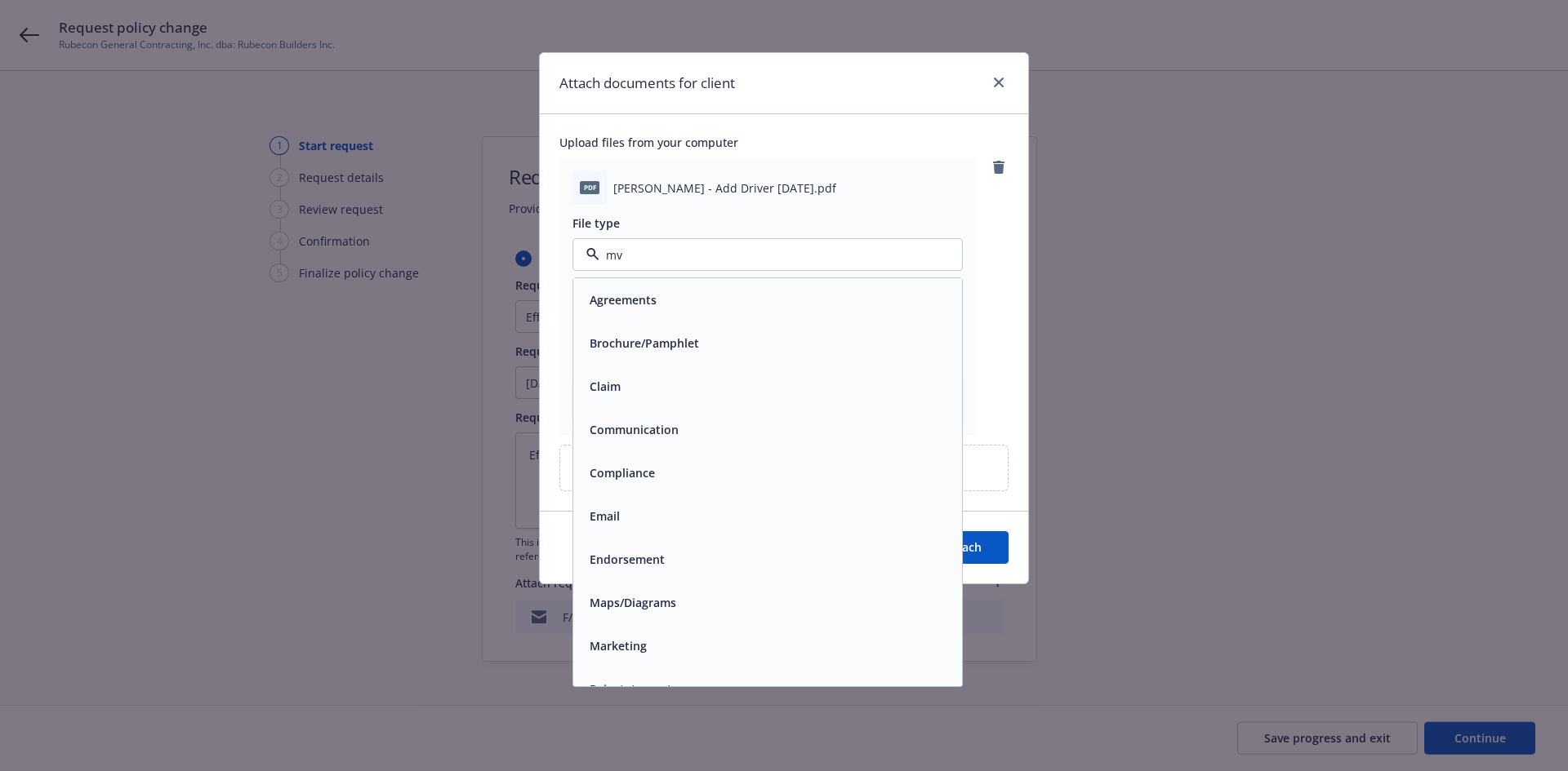
type input "mvr"
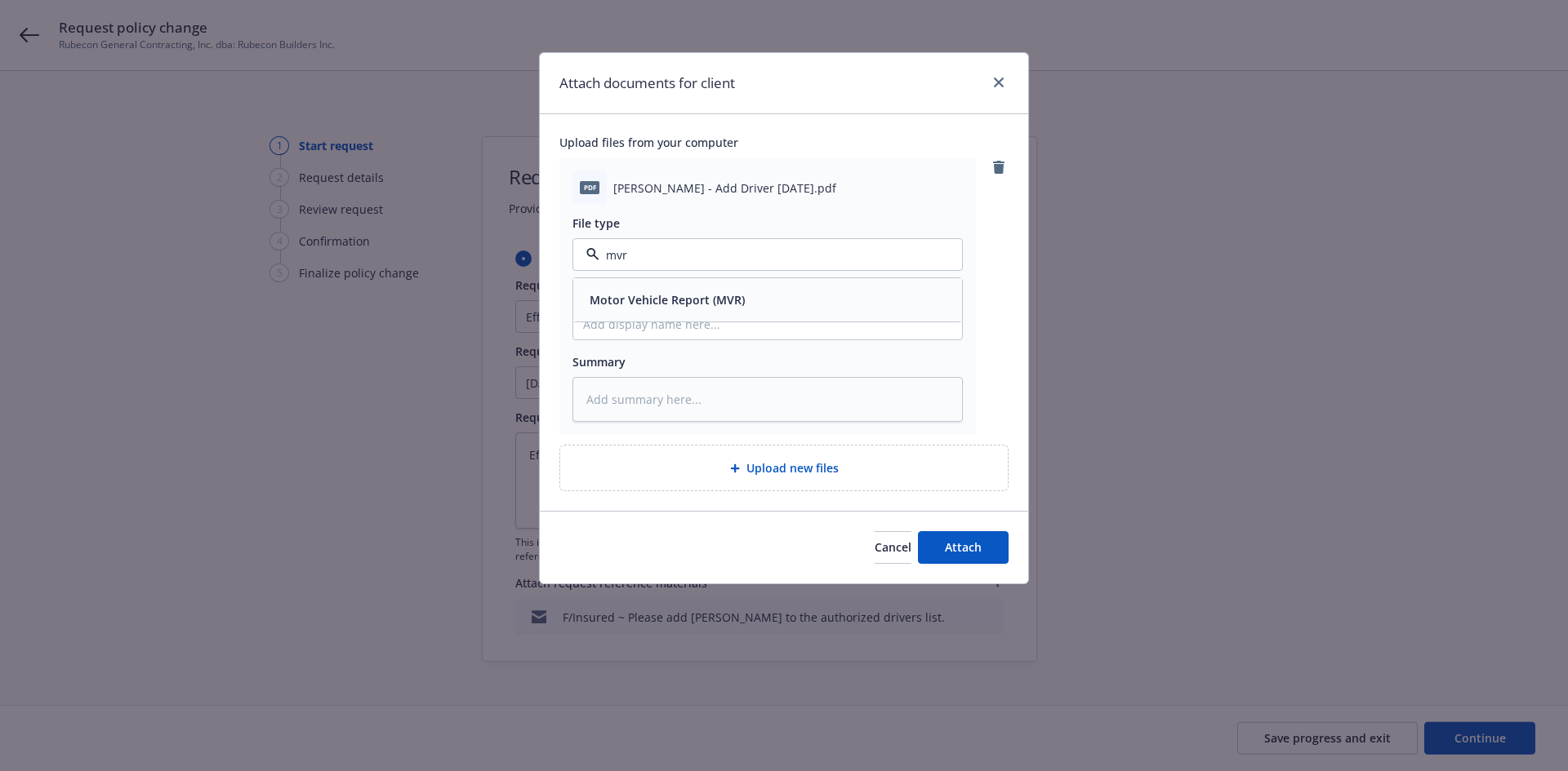
click at [645, 298] on span "Motor Vehicle Report (MVR)" at bounding box center [667, 299] width 155 height 17
click at [643, 334] on input "Display name" at bounding box center [768, 324] width 389 height 31
type textarea "x"
type input "E"
type textarea "x"
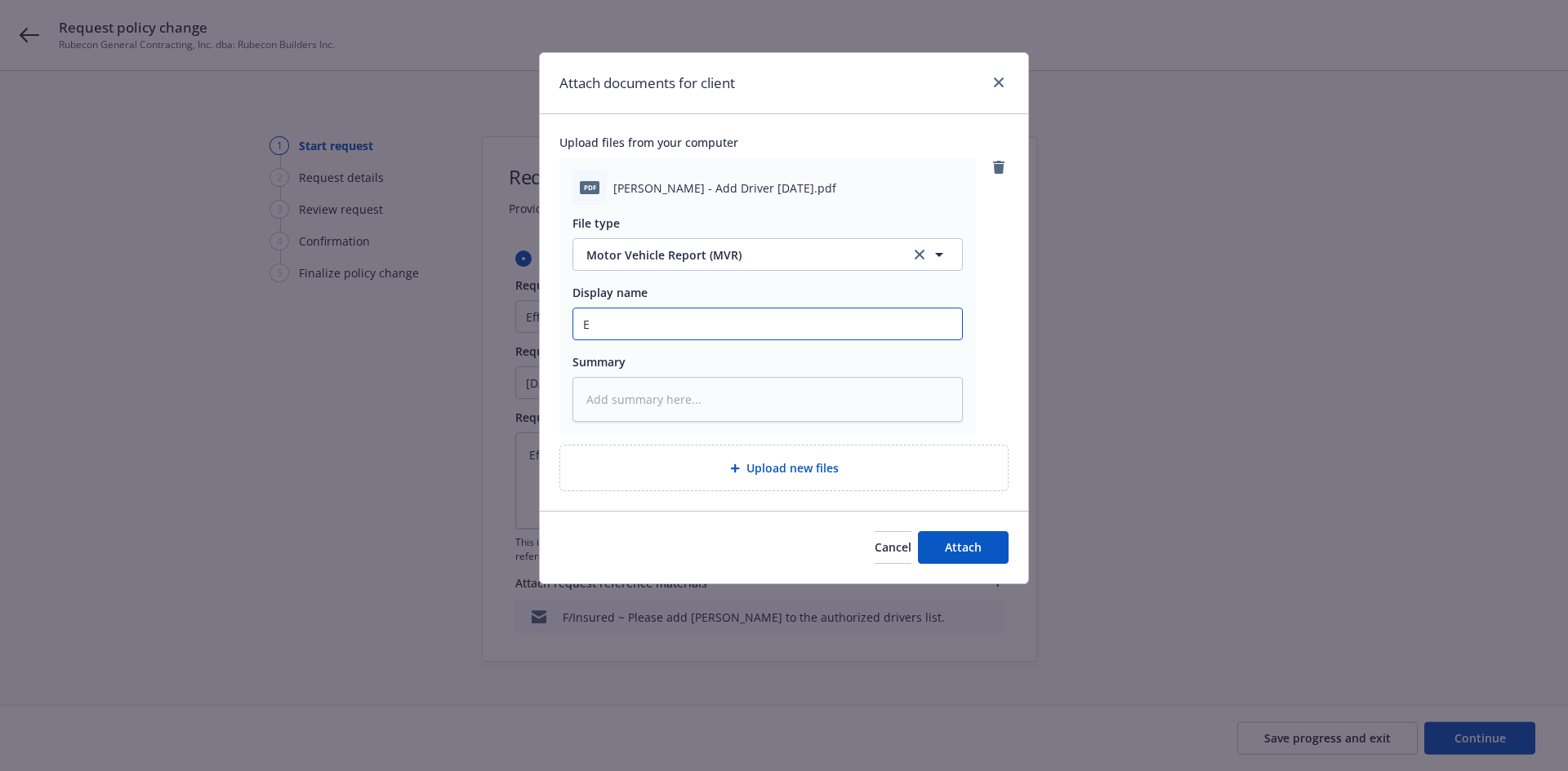
type input "Er"
type textarea "x"
type input "Eri"
type textarea "x"
type input "Eric"
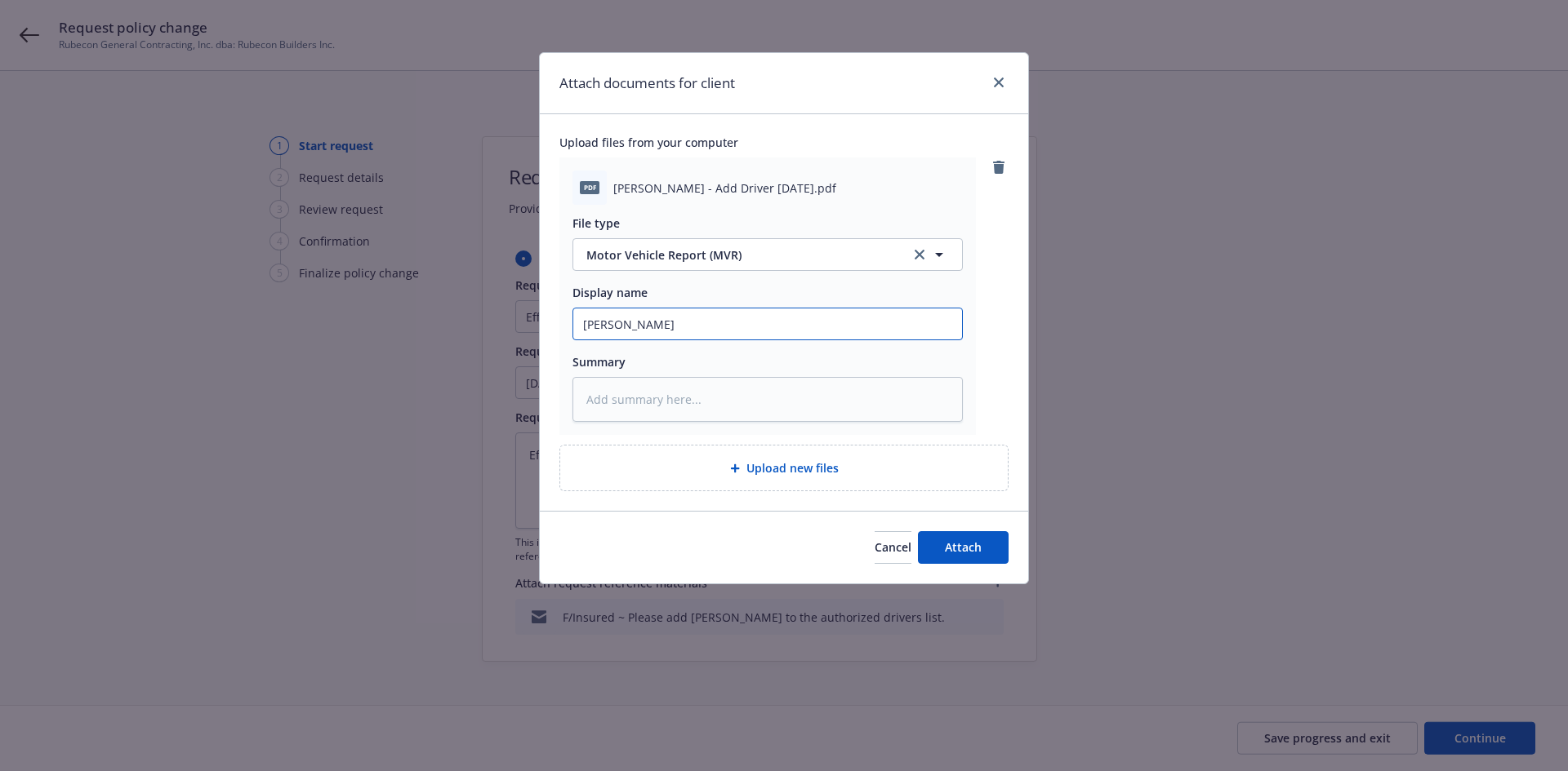
type textarea "x"
type input "Eric"
type textarea "x"
type input "Eric L"
type textarea "x"
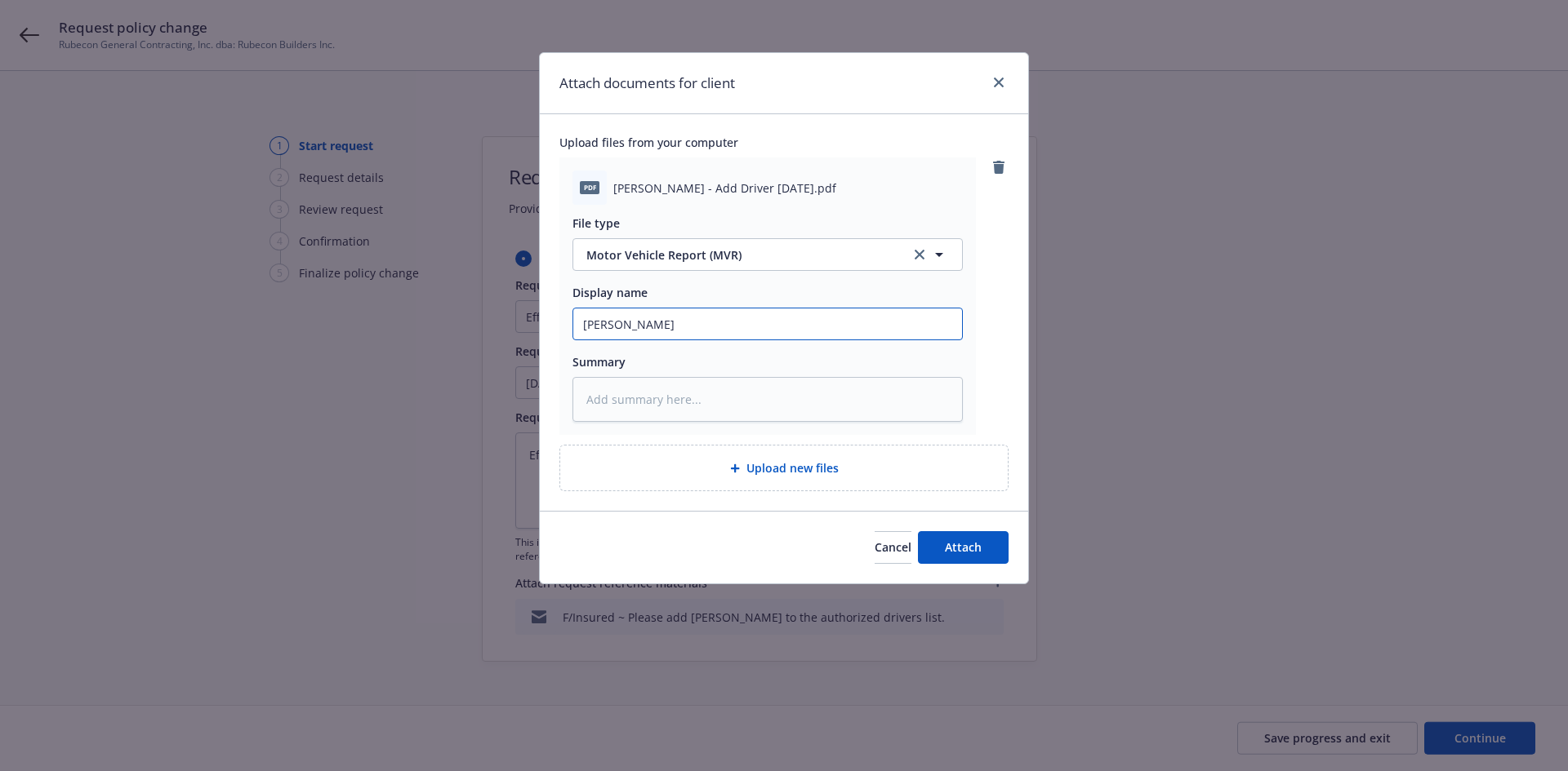
type input "Eric Lo"
type textarea "x"
type input "Eric Lop"
type textarea "x"
type input "Eric Lopz"
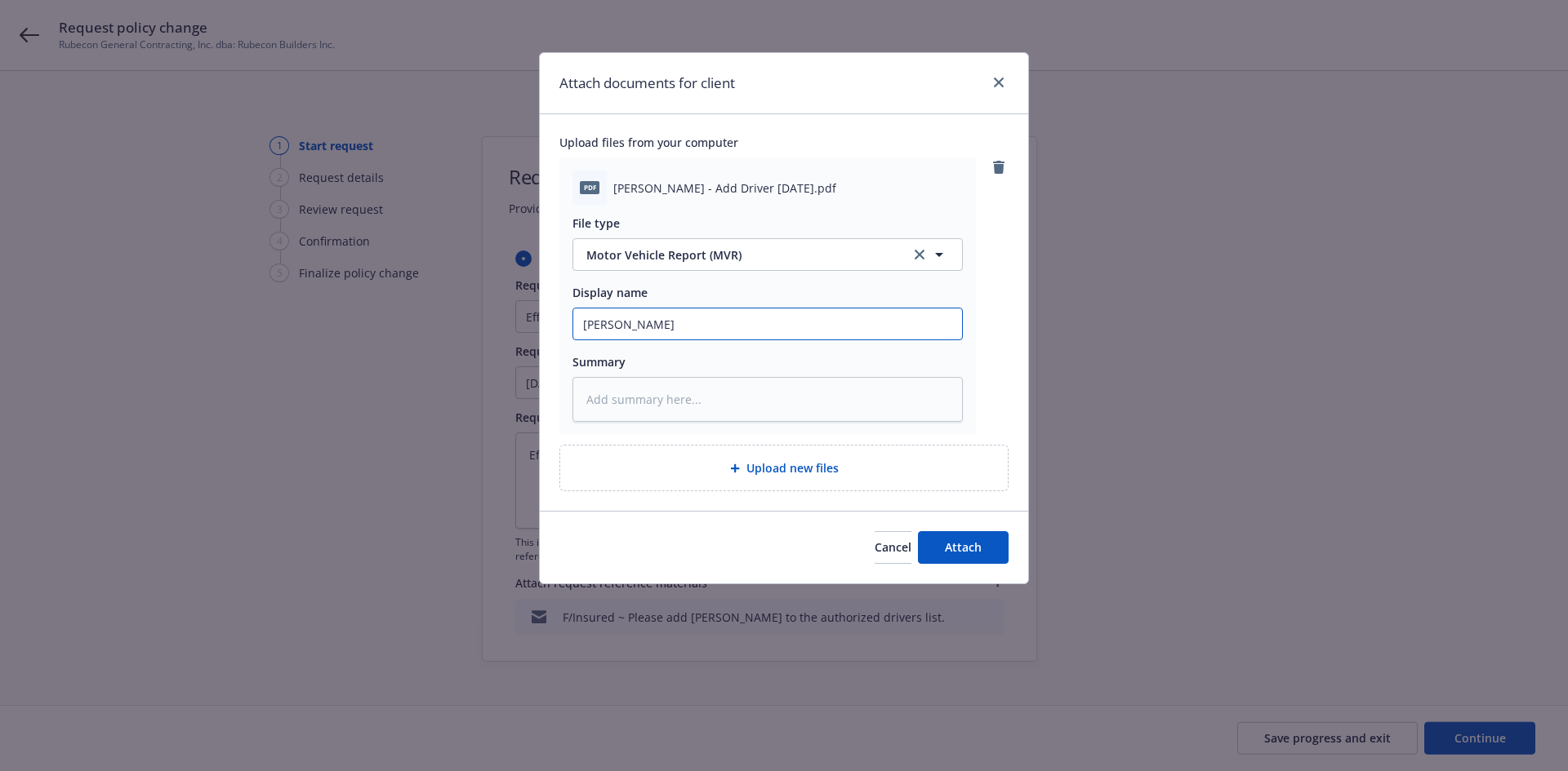
type textarea "x"
type input "Eric Lop"
type textarea "x"
type input "Eric Lope"
type textarea "x"
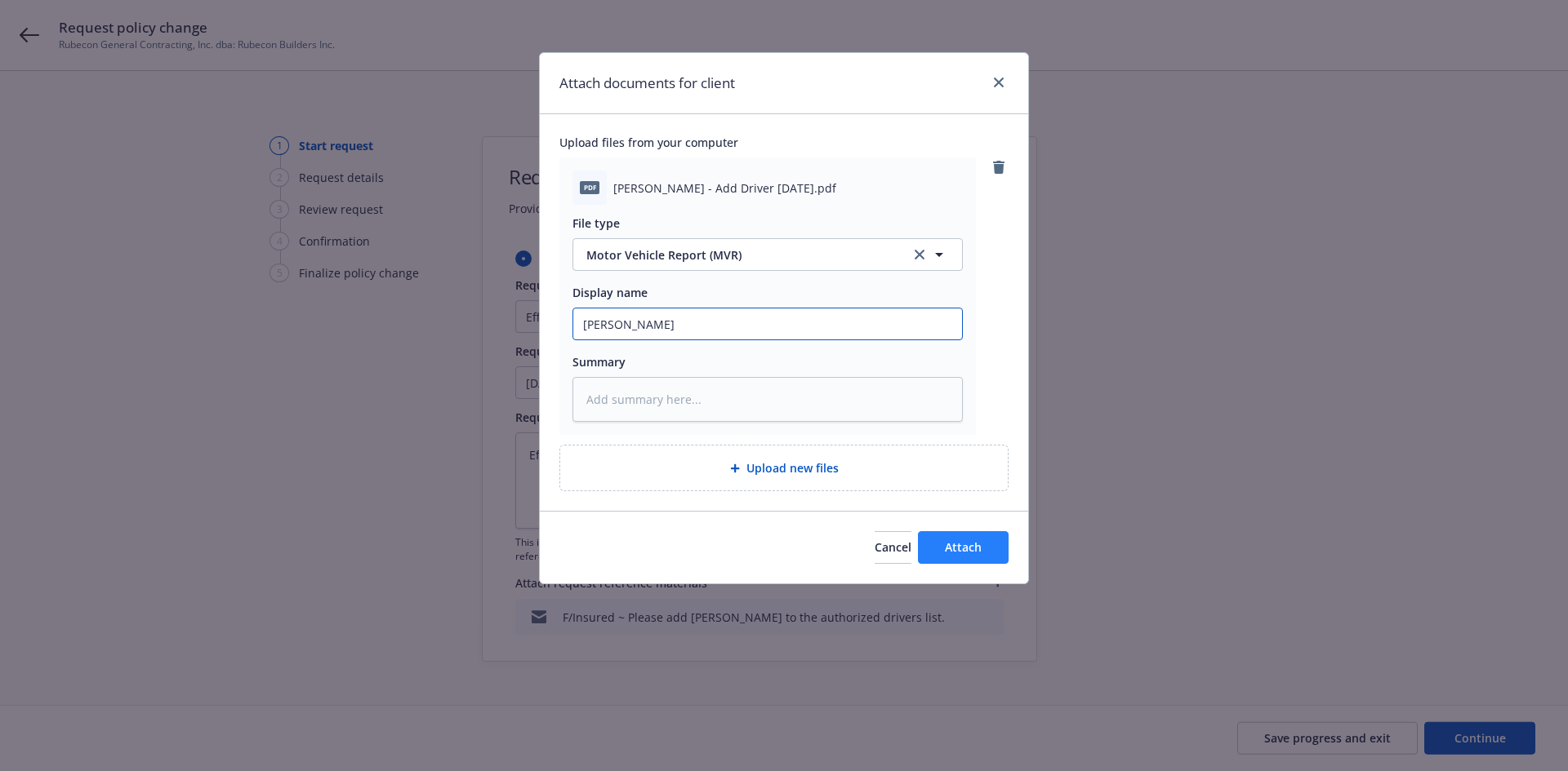
type input "Eric Lopez"
click at [937, 545] on button "Attach" at bounding box center [963, 548] width 90 height 33
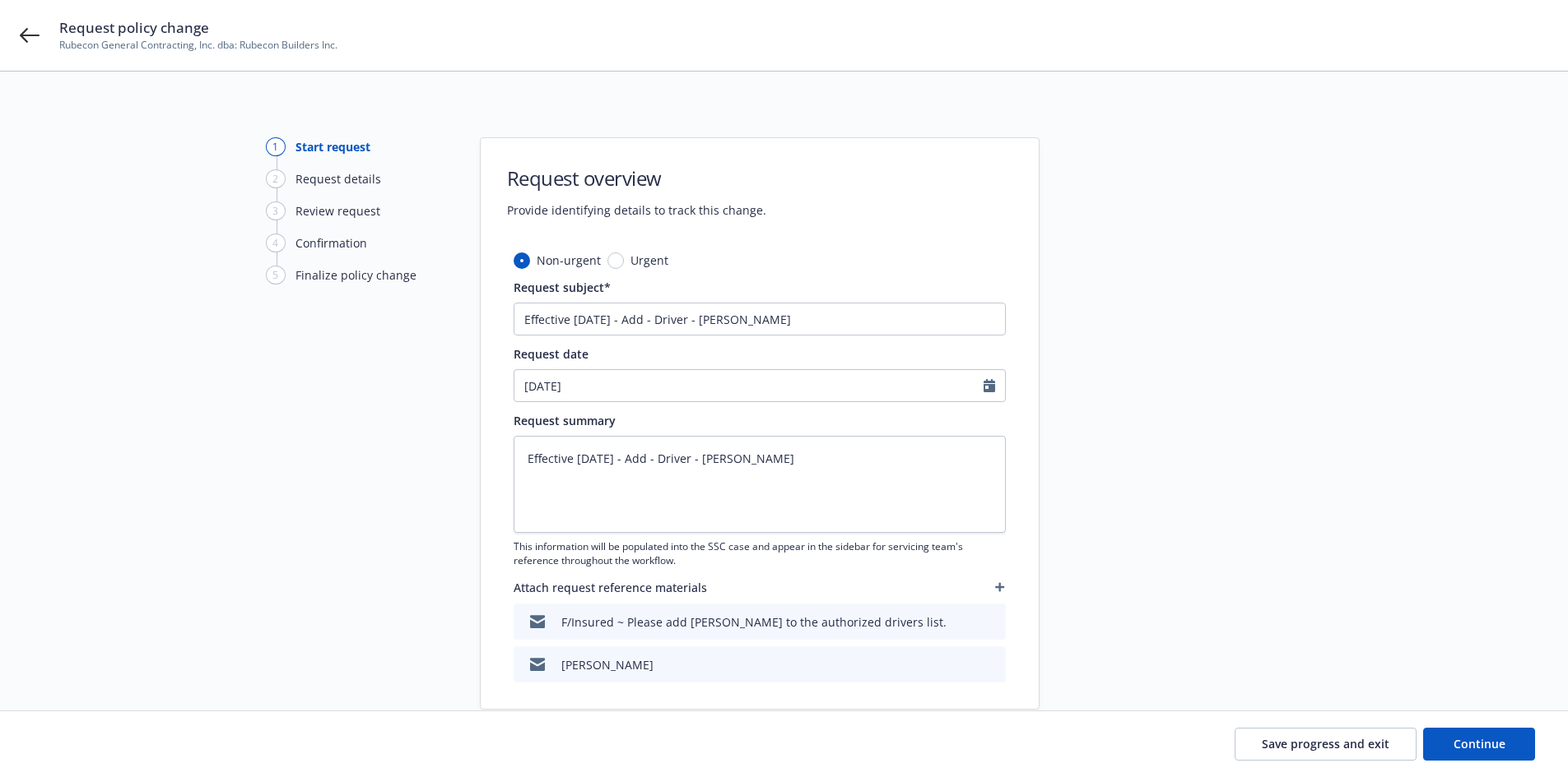
click at [999, 584] on icon "button" at bounding box center [999, 588] width 9 height 9
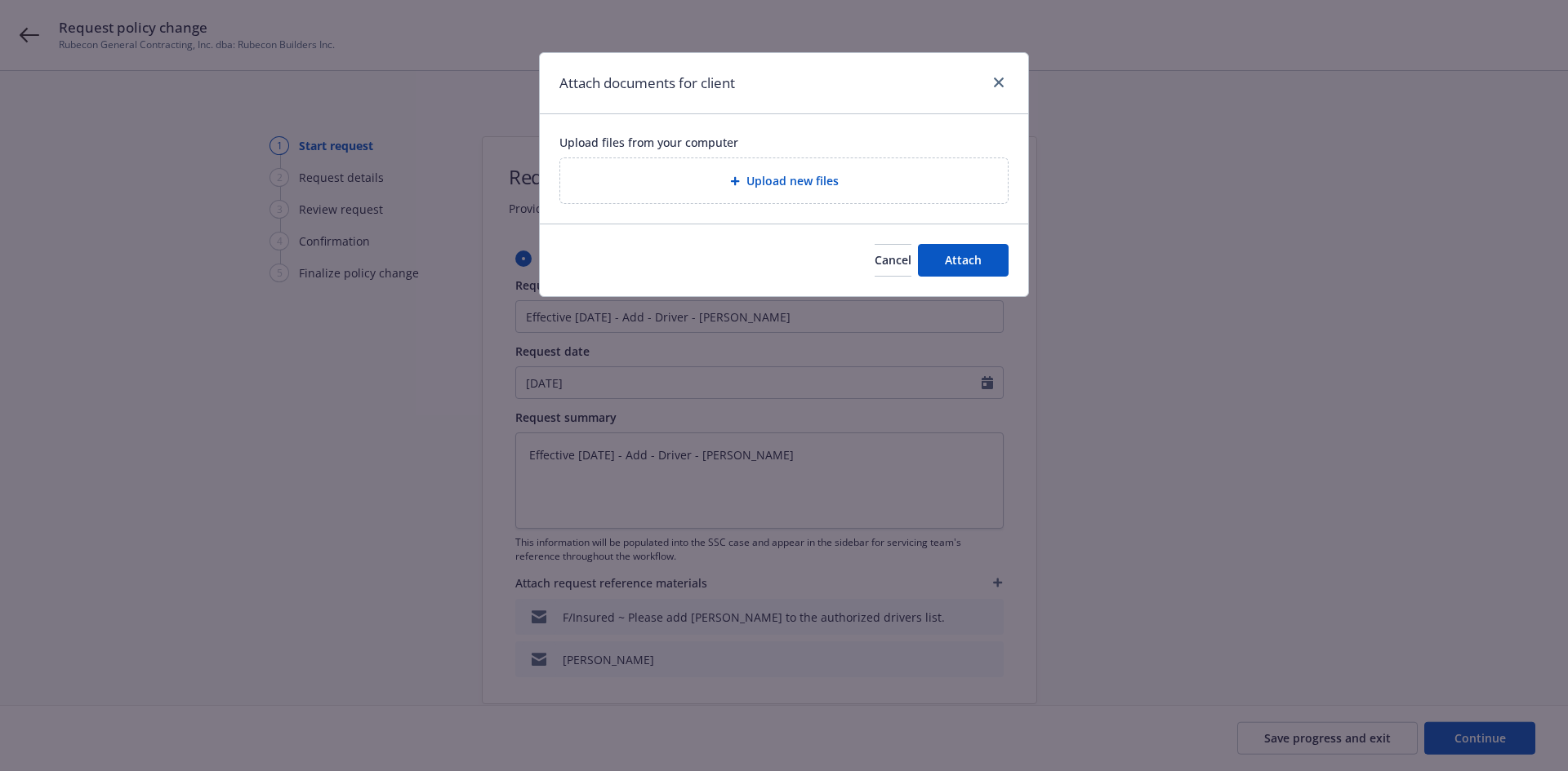
type textarea "x"
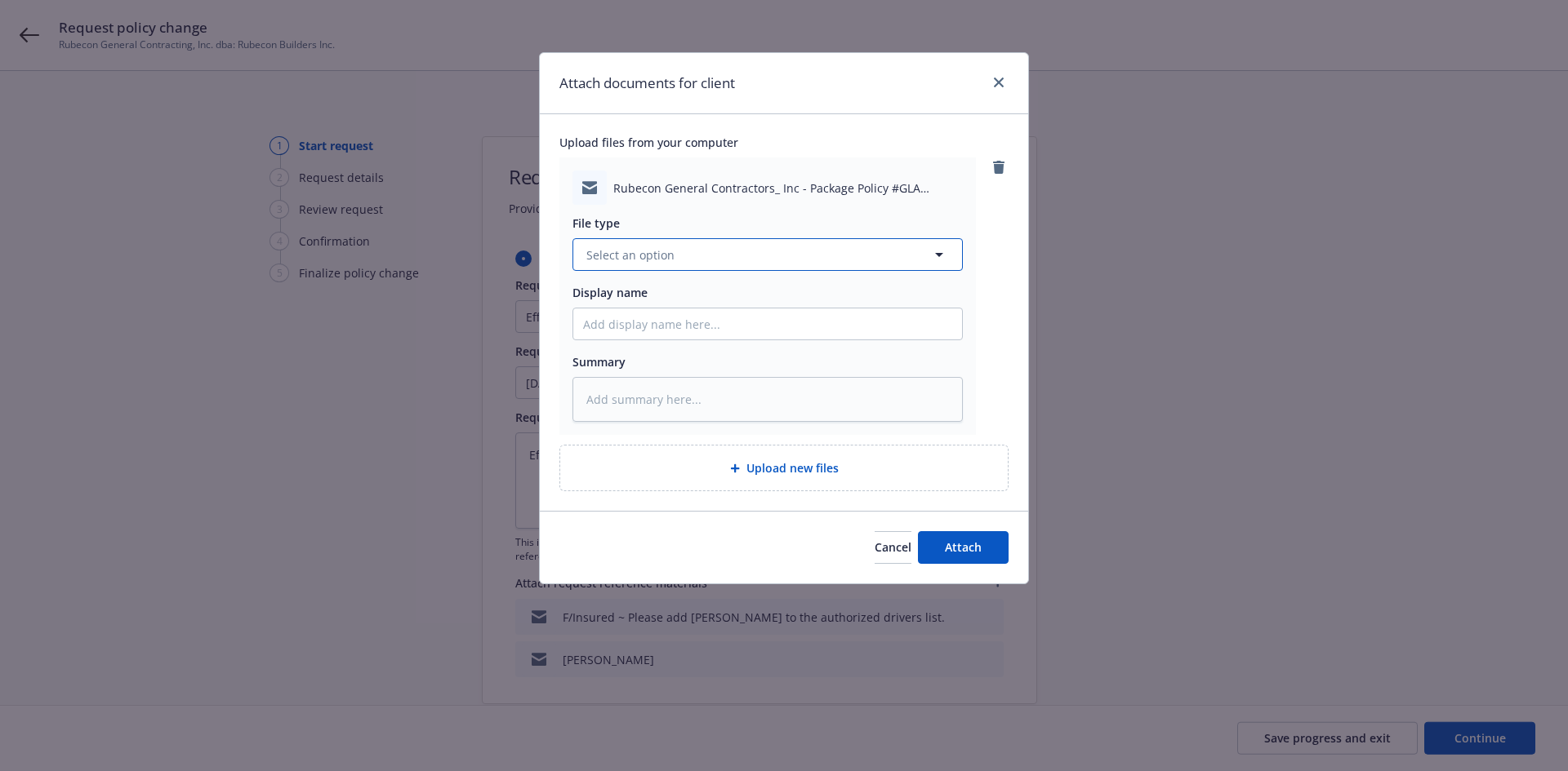
click at [719, 255] on button "Select an option" at bounding box center [768, 255] width 391 height 33
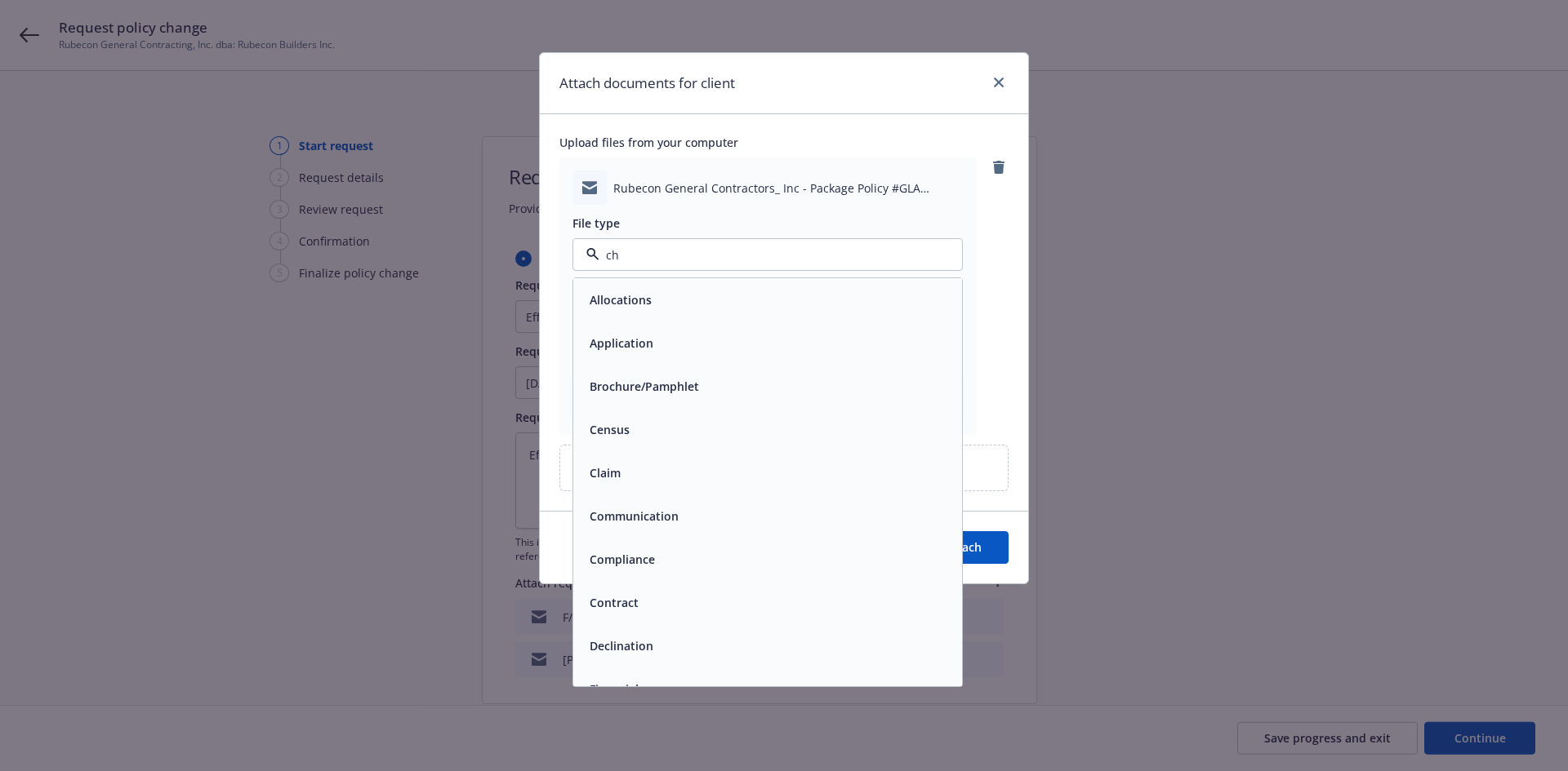
type input "cha"
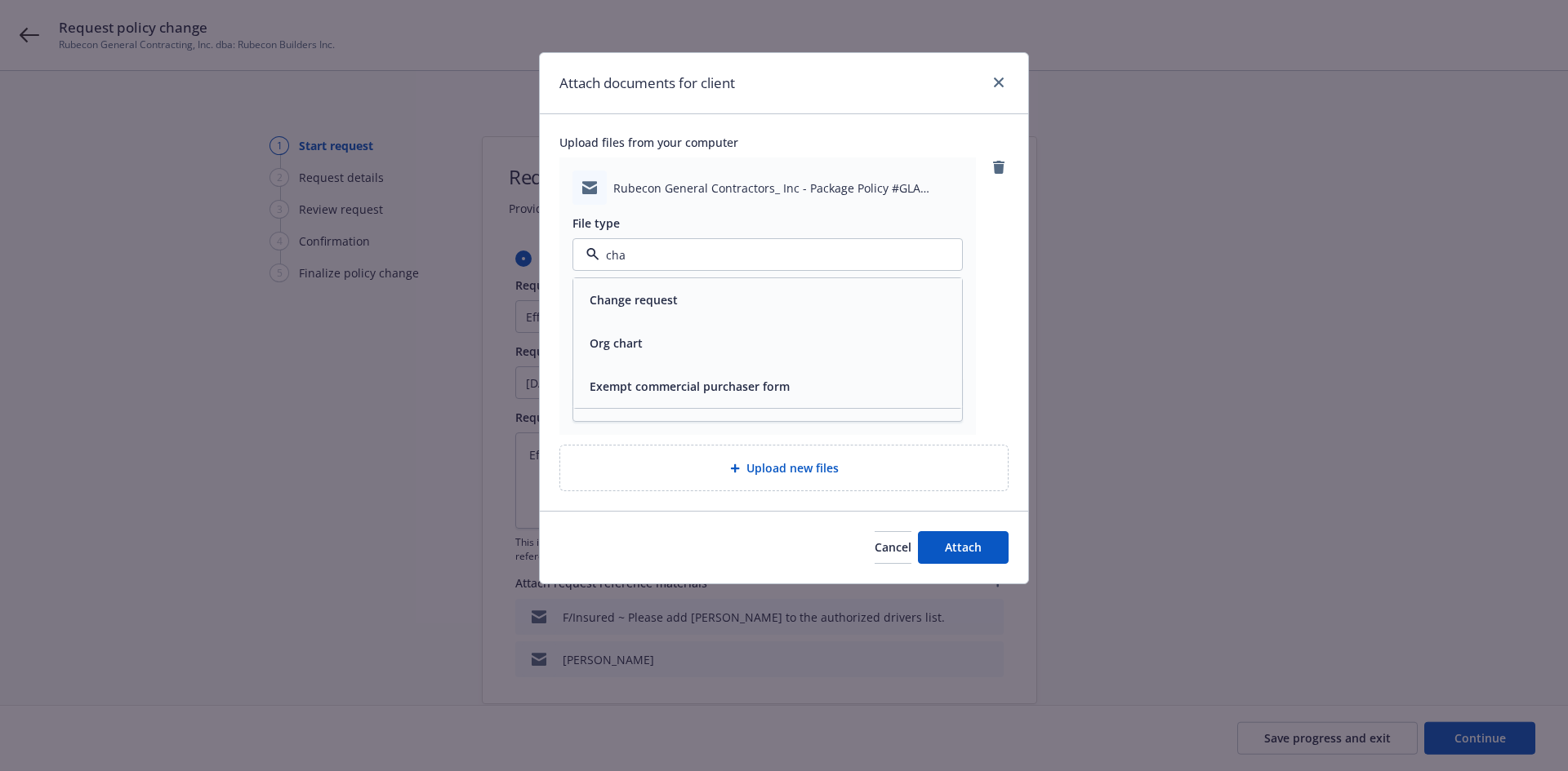
click at [713, 278] on div "Change request" at bounding box center [768, 299] width 389 height 43
click at [698, 333] on input "Display name" at bounding box center [768, 324] width 389 height 31
type textarea "x"
type input "T"
type textarea "x"
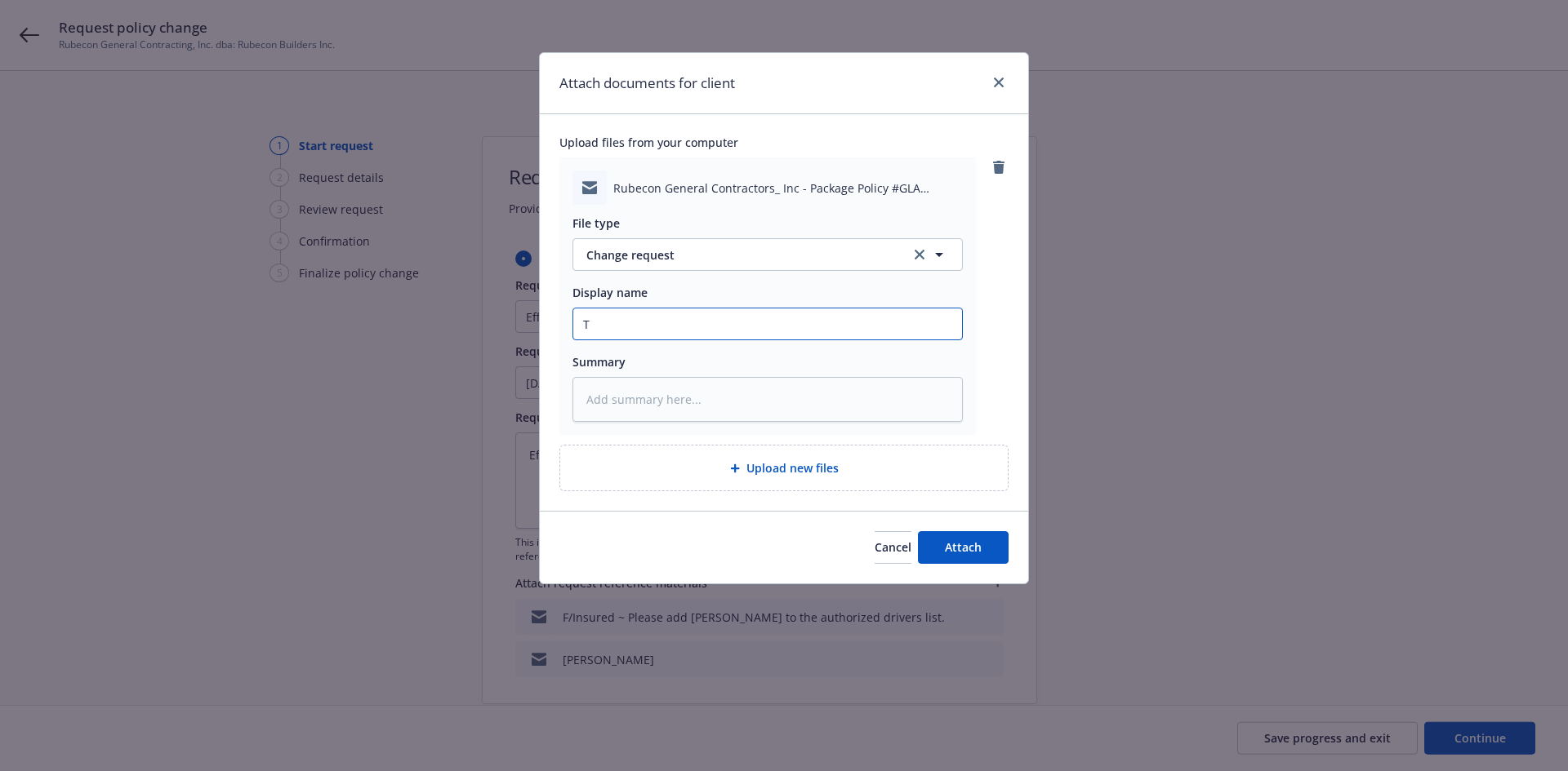
type input "T/"
type textarea "x"
type input "T/Z"
type textarea "x"
type input "T/Zu"
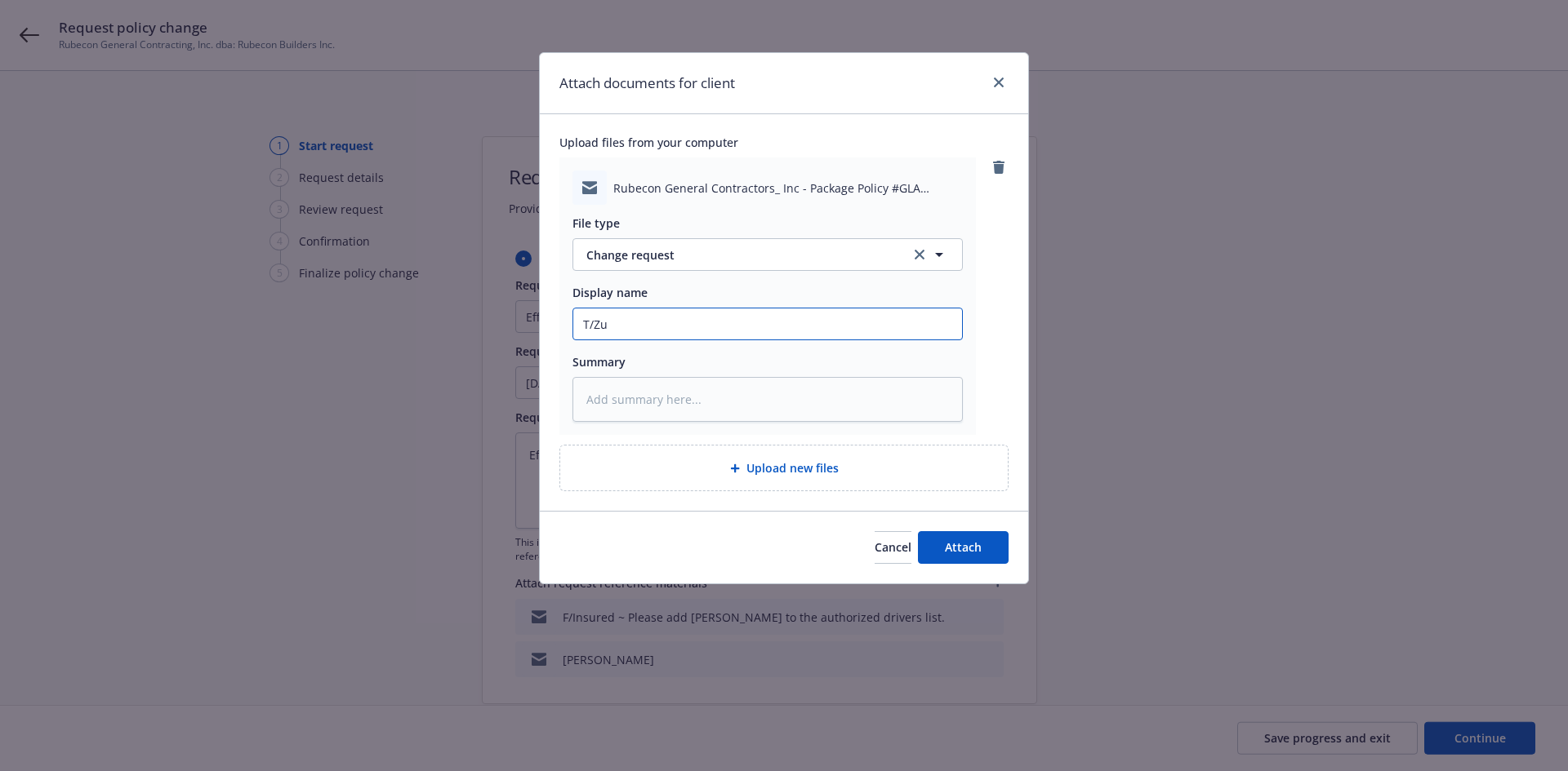
type textarea "x"
type input "T/Zur"
type textarea "x"
type input "T/Zuri"
type textarea "x"
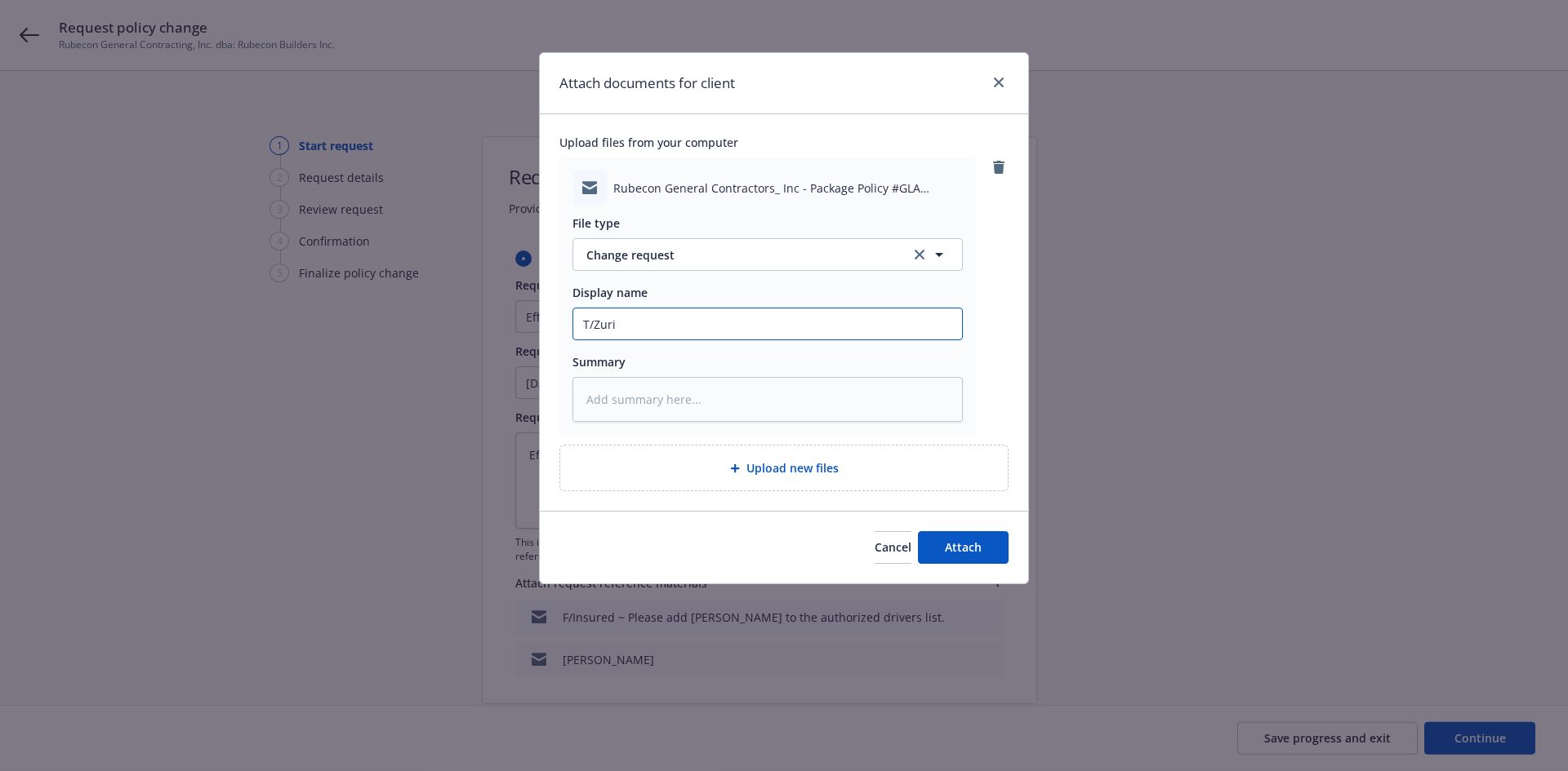
type input "T/Zuric"
type textarea "x"
type input "T/Zurich"
type textarea "x"
type input "T/Zurich"
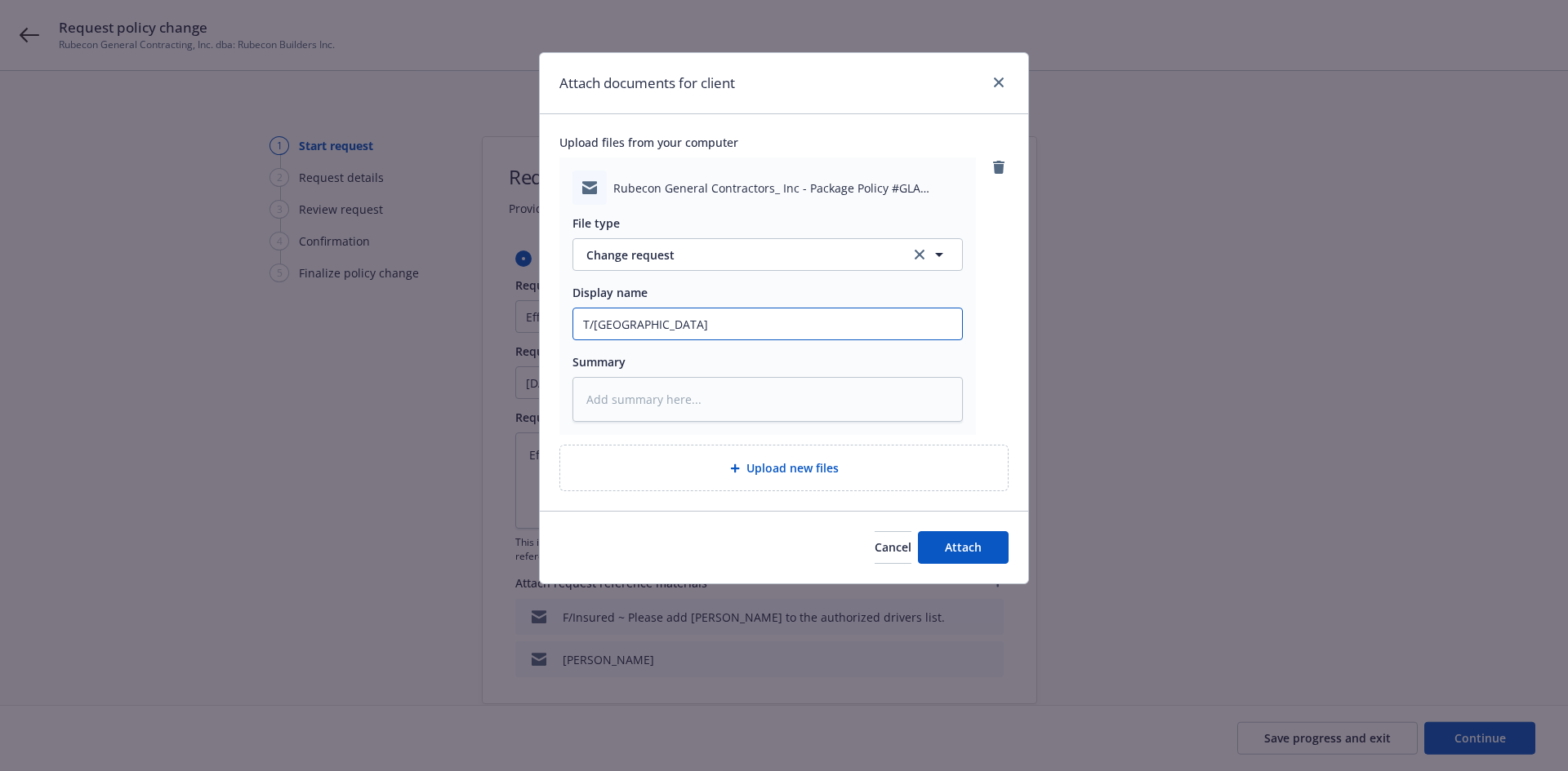
type textarea "x"
type input "T/Zurich ~"
type textarea "x"
type input "T/Zurich ~"
click at [730, 318] on input "T/Zurich ~" at bounding box center [768, 324] width 389 height 31
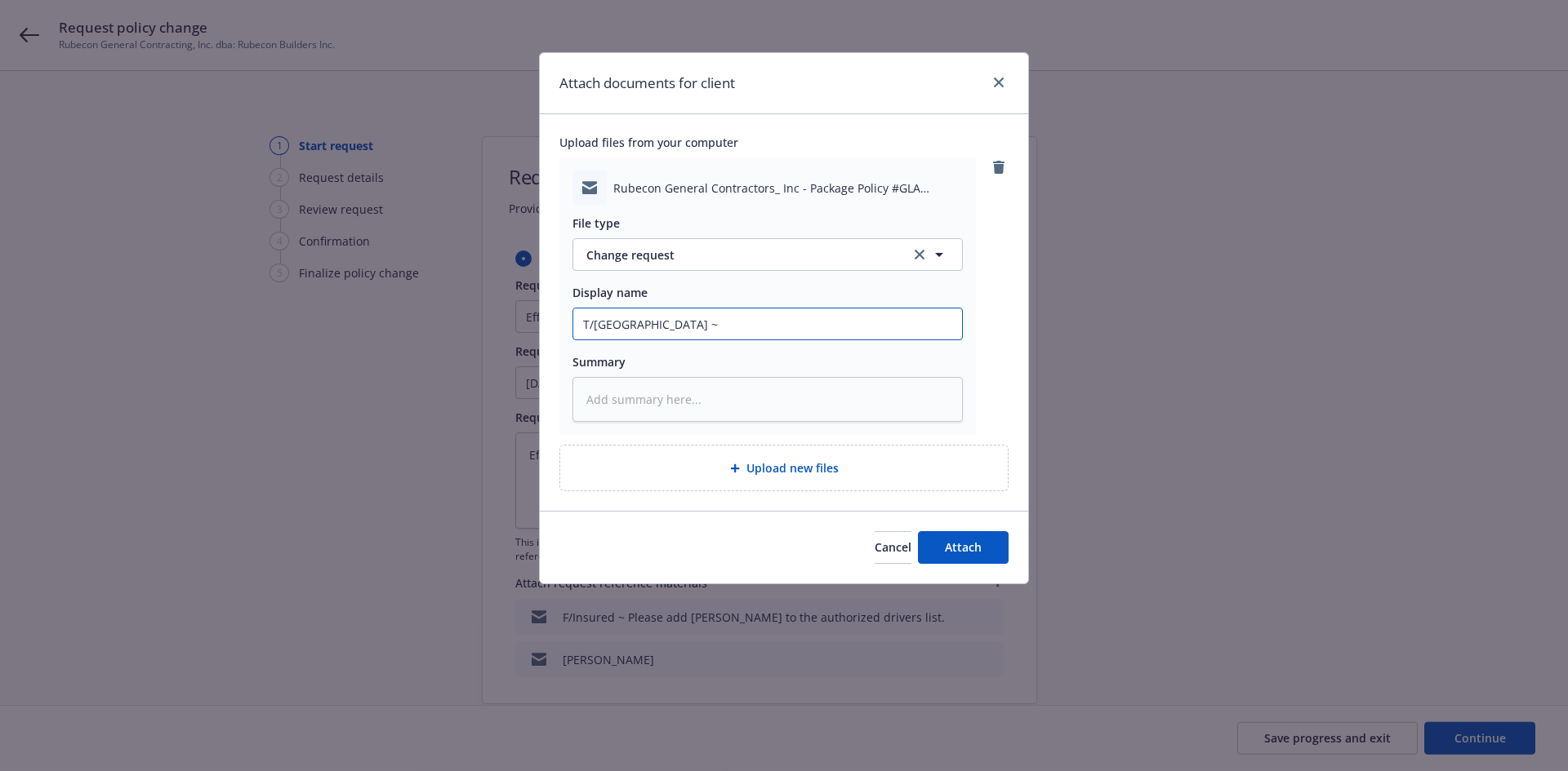
paste input "Effective 8/27/25, please add the driver indicated below to onto the Rubecon’s …"
type textarea "x"
type input "T/Zurich ~ Effective 8/27/25, please add the driver indicated below to onto the…"
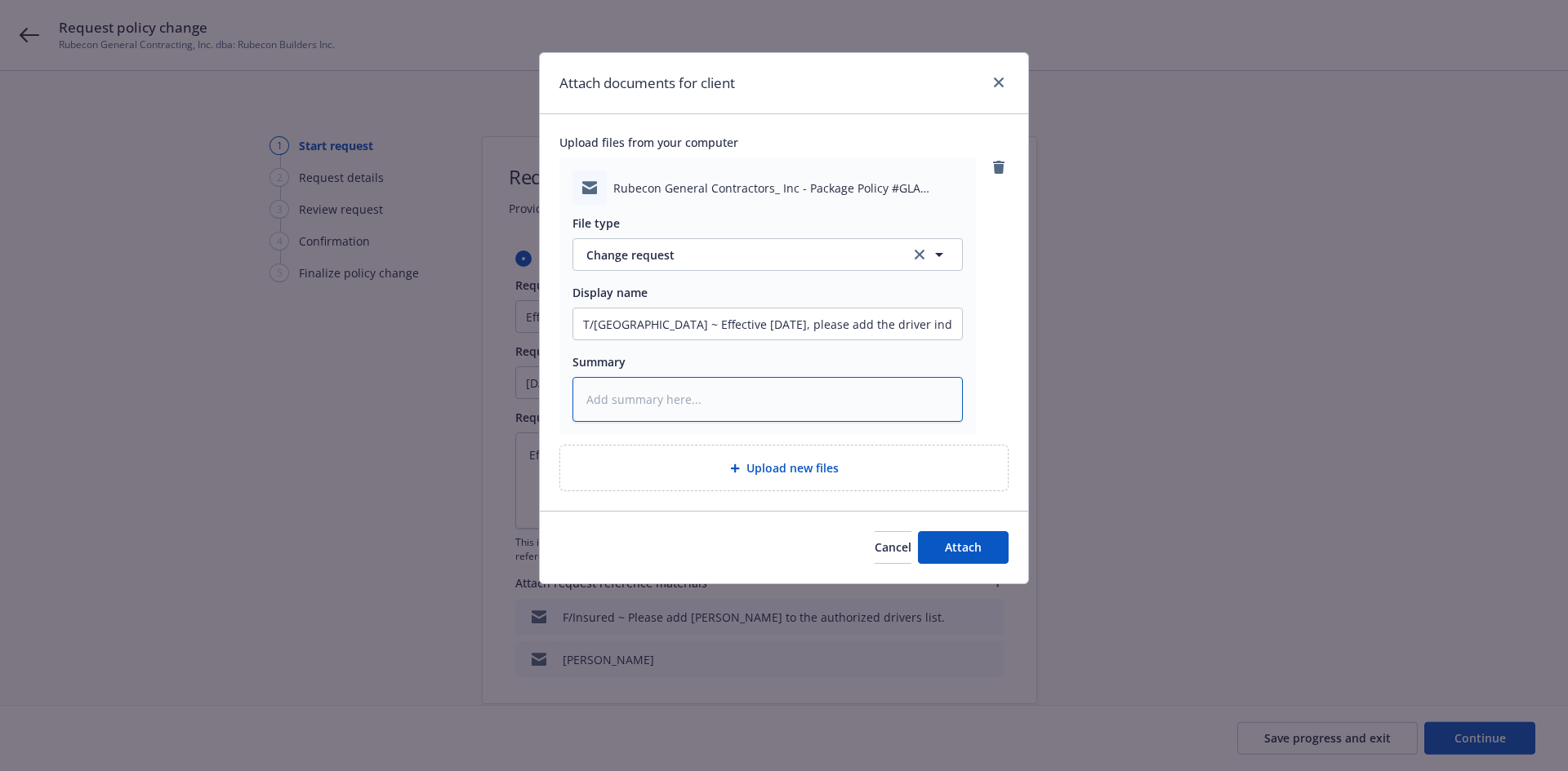
click at [686, 413] on textarea at bounding box center [768, 399] width 391 height 45
paste textarea "Effective 8/27/25, please add the driver indicated below to onto the Rubecon’s …"
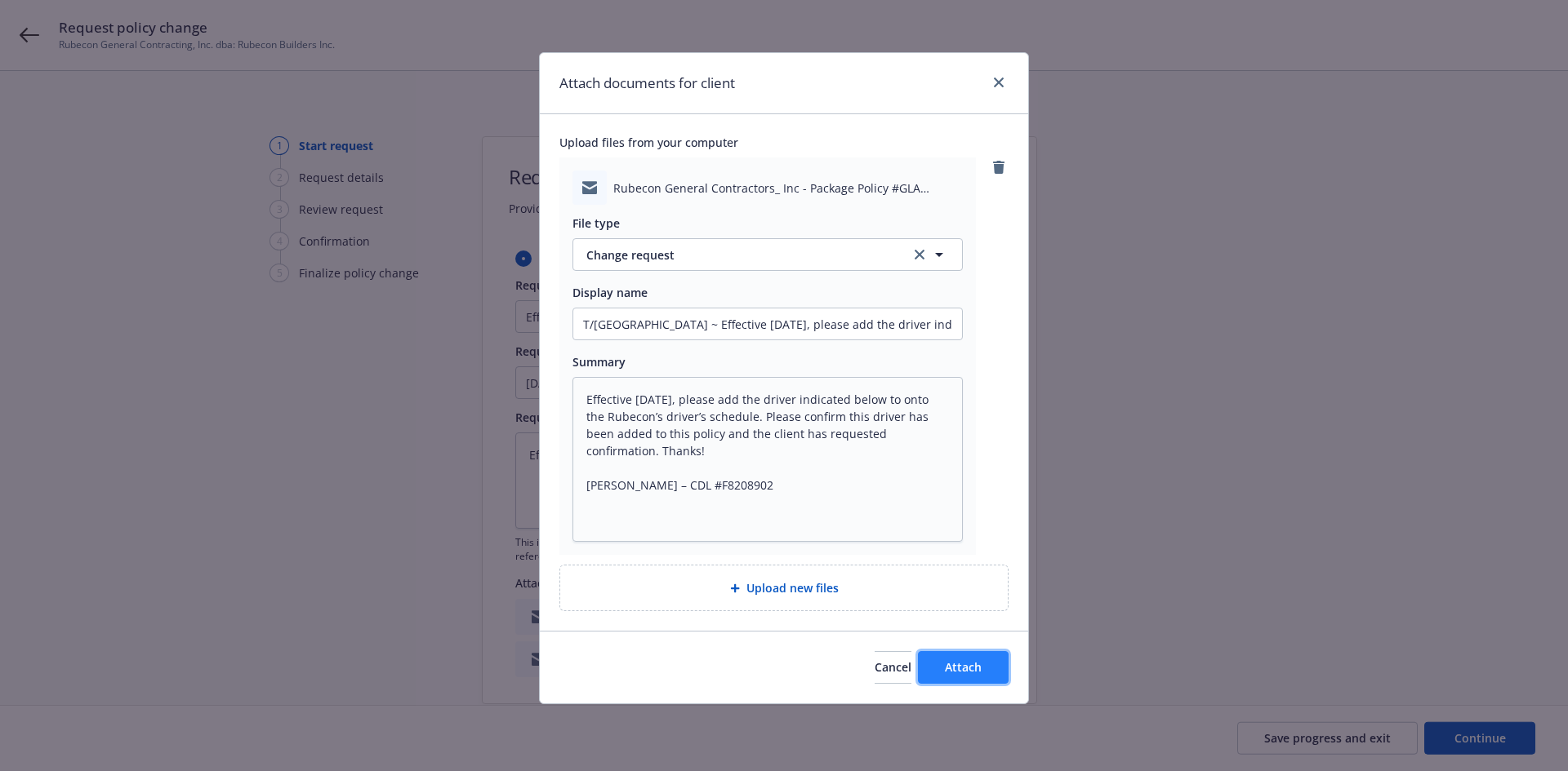
click at [988, 667] on button "Attach" at bounding box center [963, 668] width 90 height 33
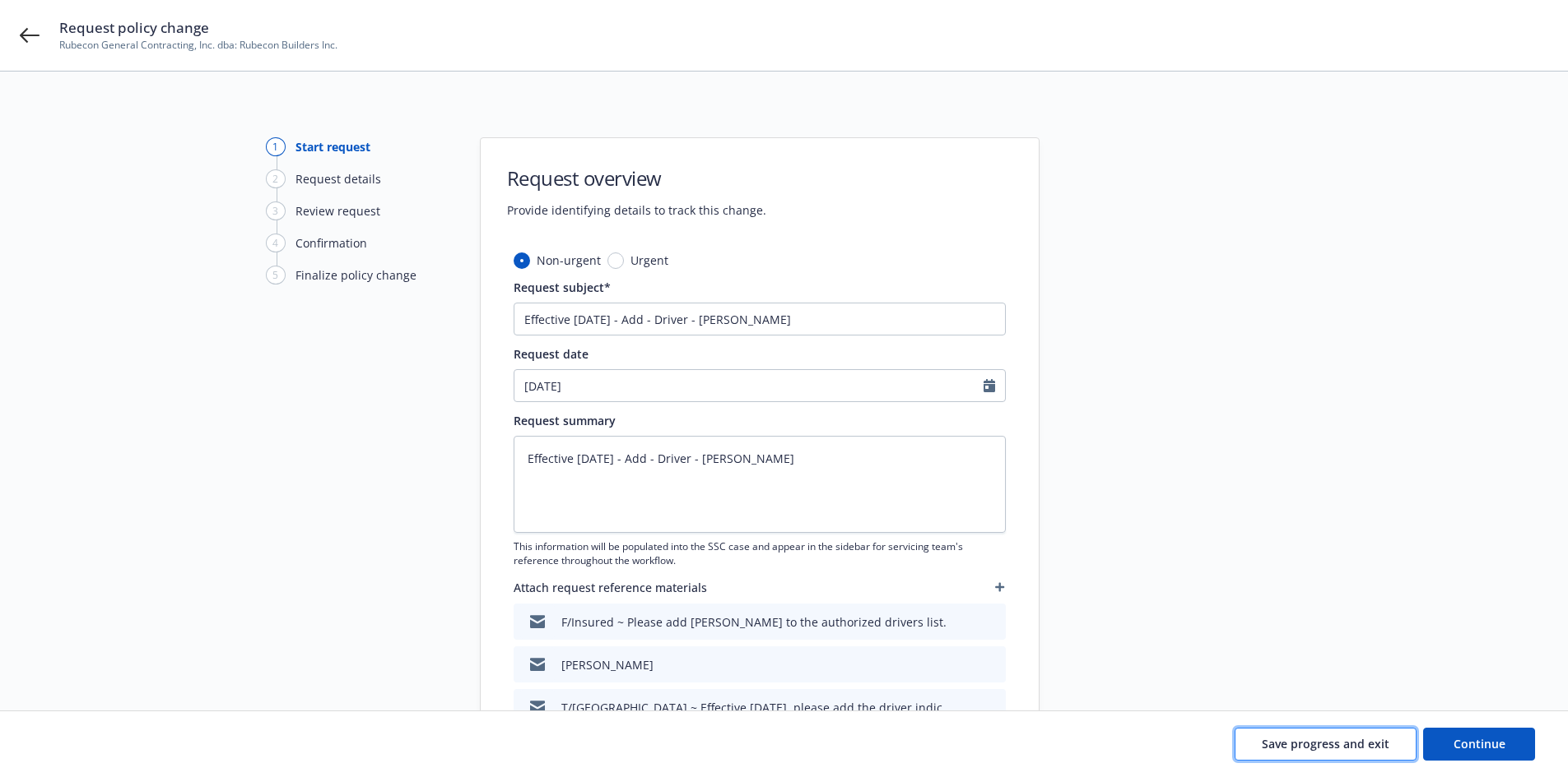
click at [1377, 745] on span "Save progress and exit" at bounding box center [1326, 744] width 127 height 16
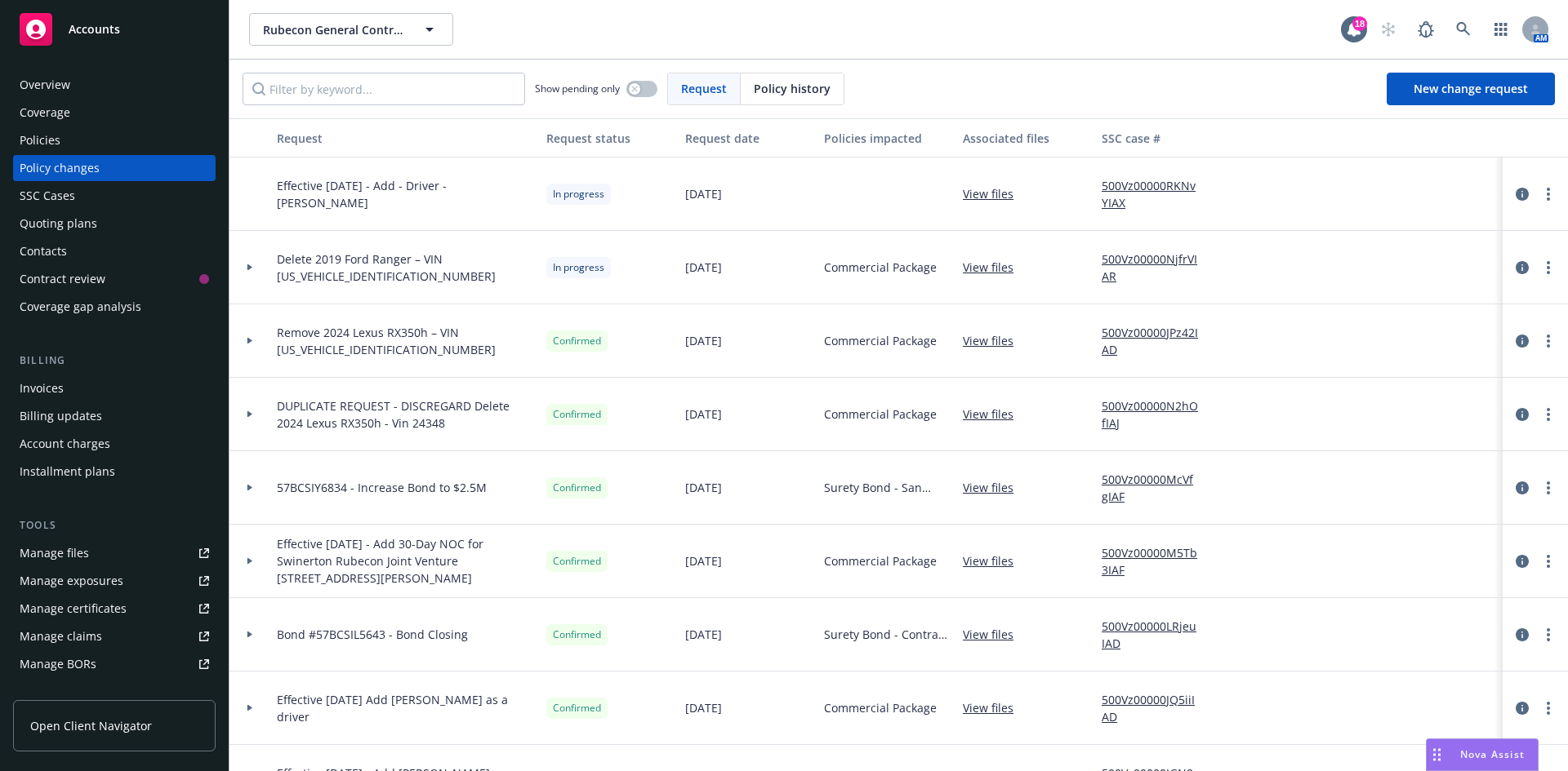
click at [985, 265] on link "View files" at bounding box center [994, 267] width 64 height 17
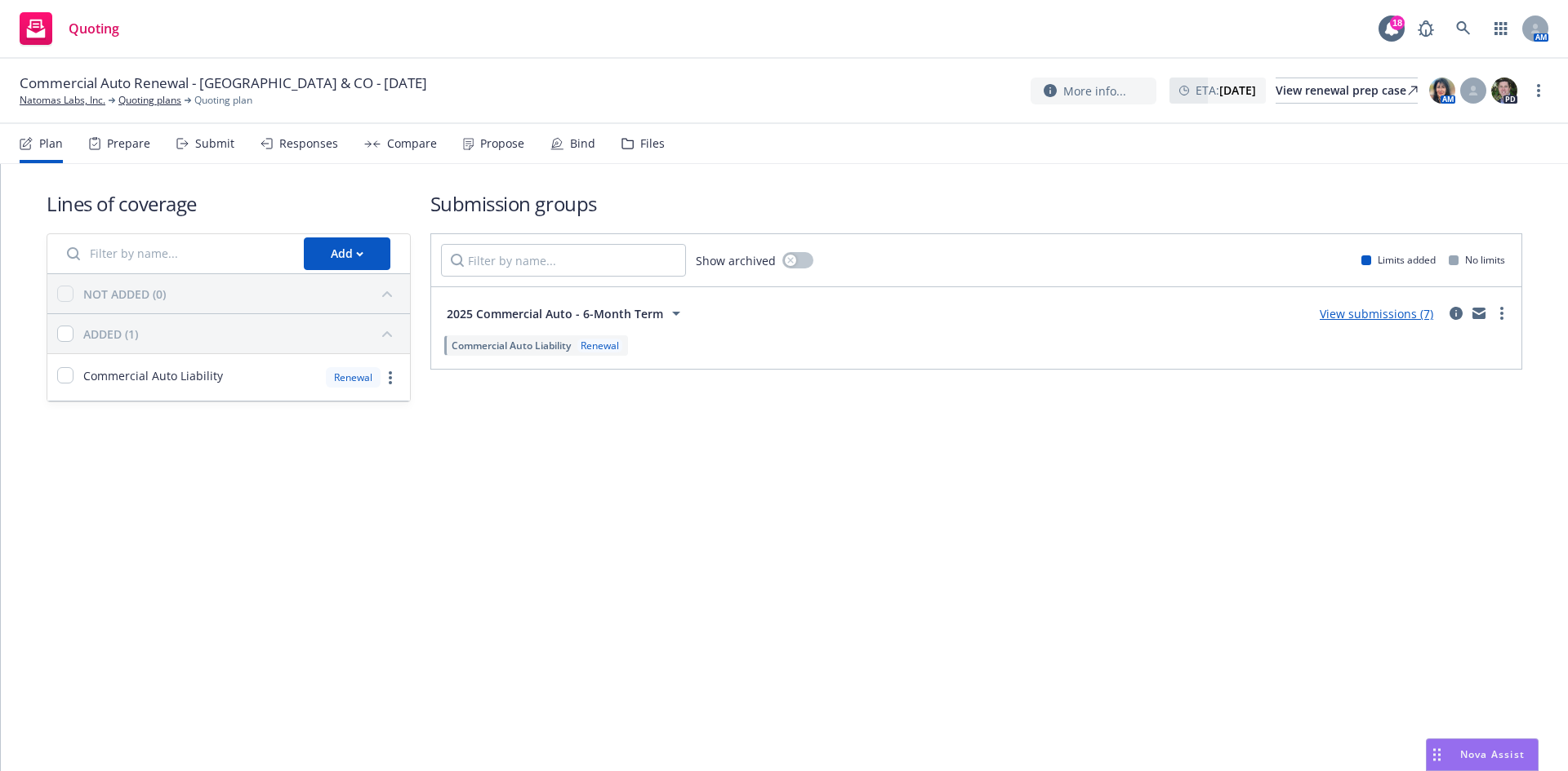
click at [44, 143] on div "Plan" at bounding box center [51, 144] width 24 height 13
click at [1362, 323] on div "2025 Commercial Auto - 6-Month Term View submissions (7)" at bounding box center [976, 313] width 1071 height 33
click at [1365, 313] on link "View submissions (7)" at bounding box center [1376, 313] width 113 height 16
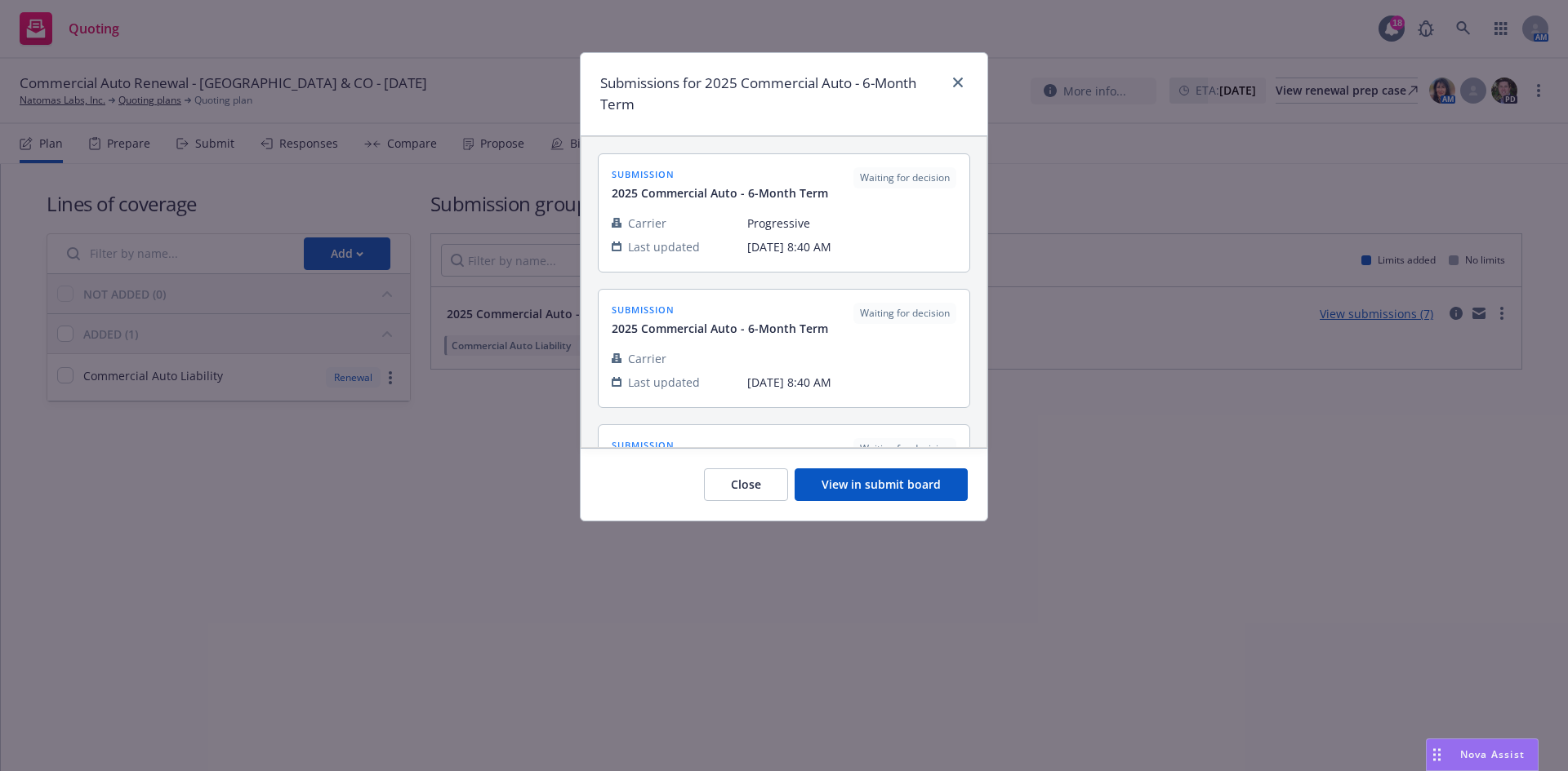
click at [909, 483] on button "View in submit board" at bounding box center [880, 485] width 173 height 33
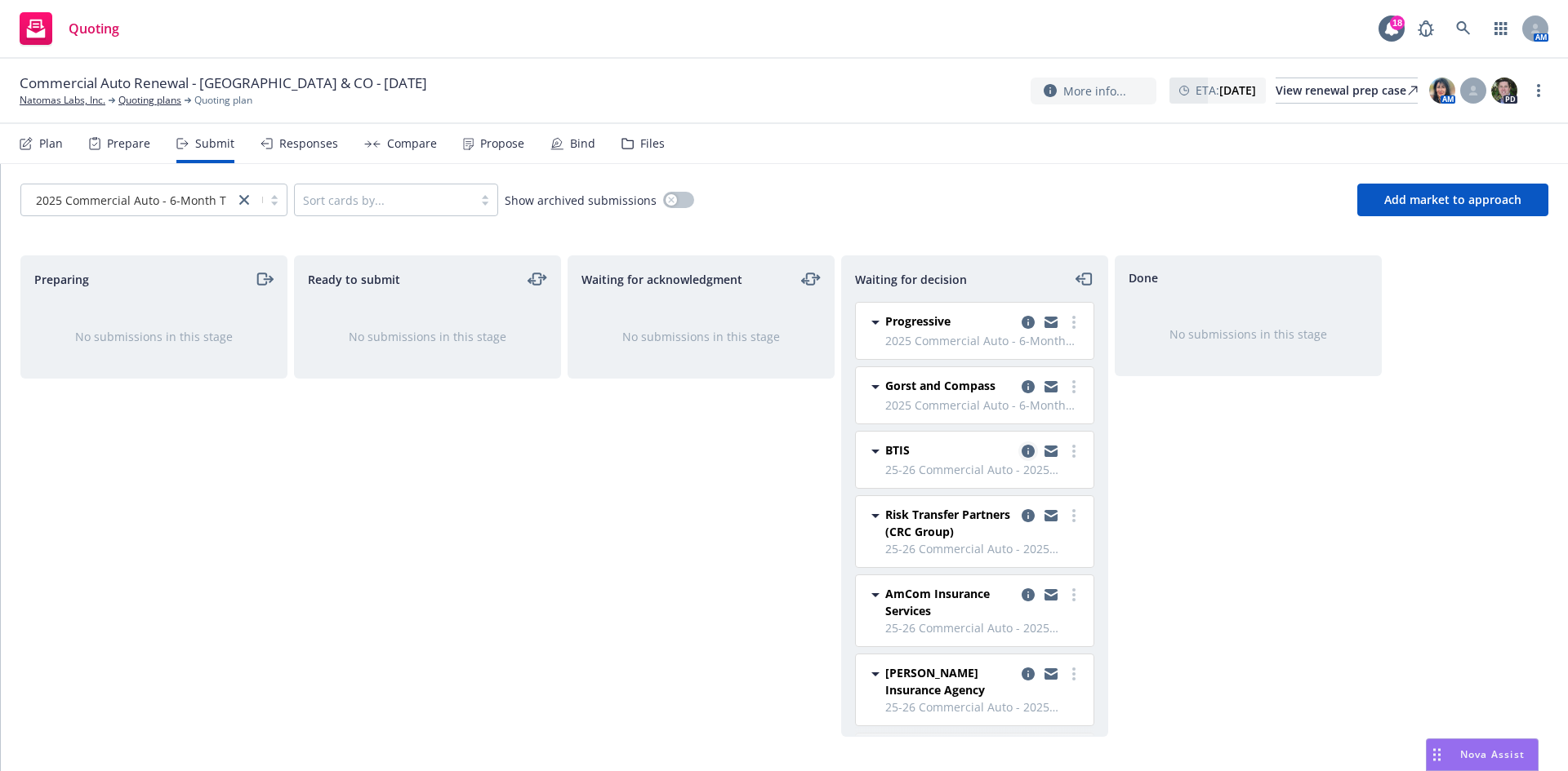
click at [1022, 454] on icon "copy logging email" at bounding box center [1028, 451] width 13 height 13
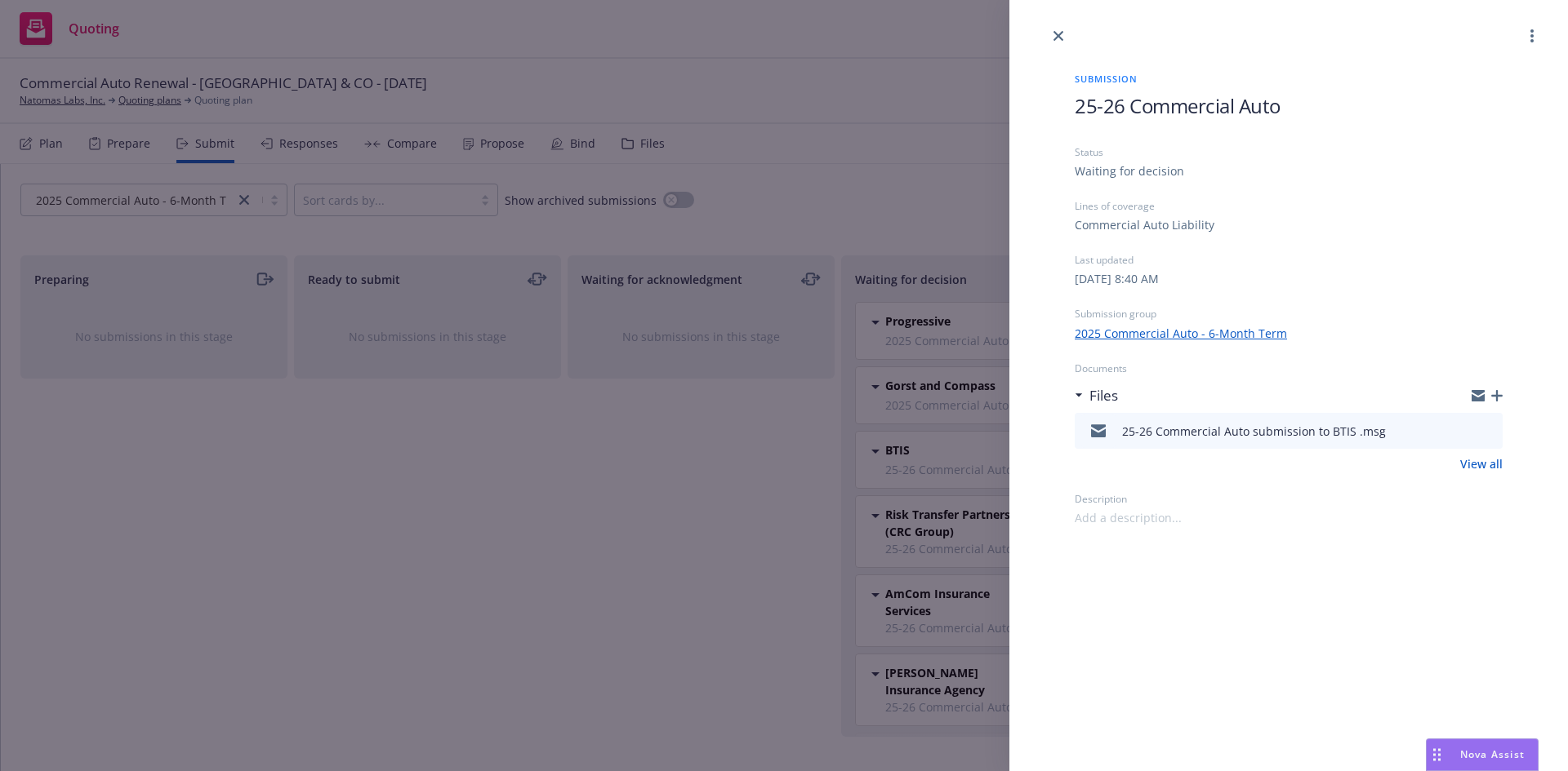
click at [1461, 427] on icon "download file" at bounding box center [1460, 430] width 13 height 13
click at [1054, 41] on link "close" at bounding box center [1058, 36] width 20 height 20
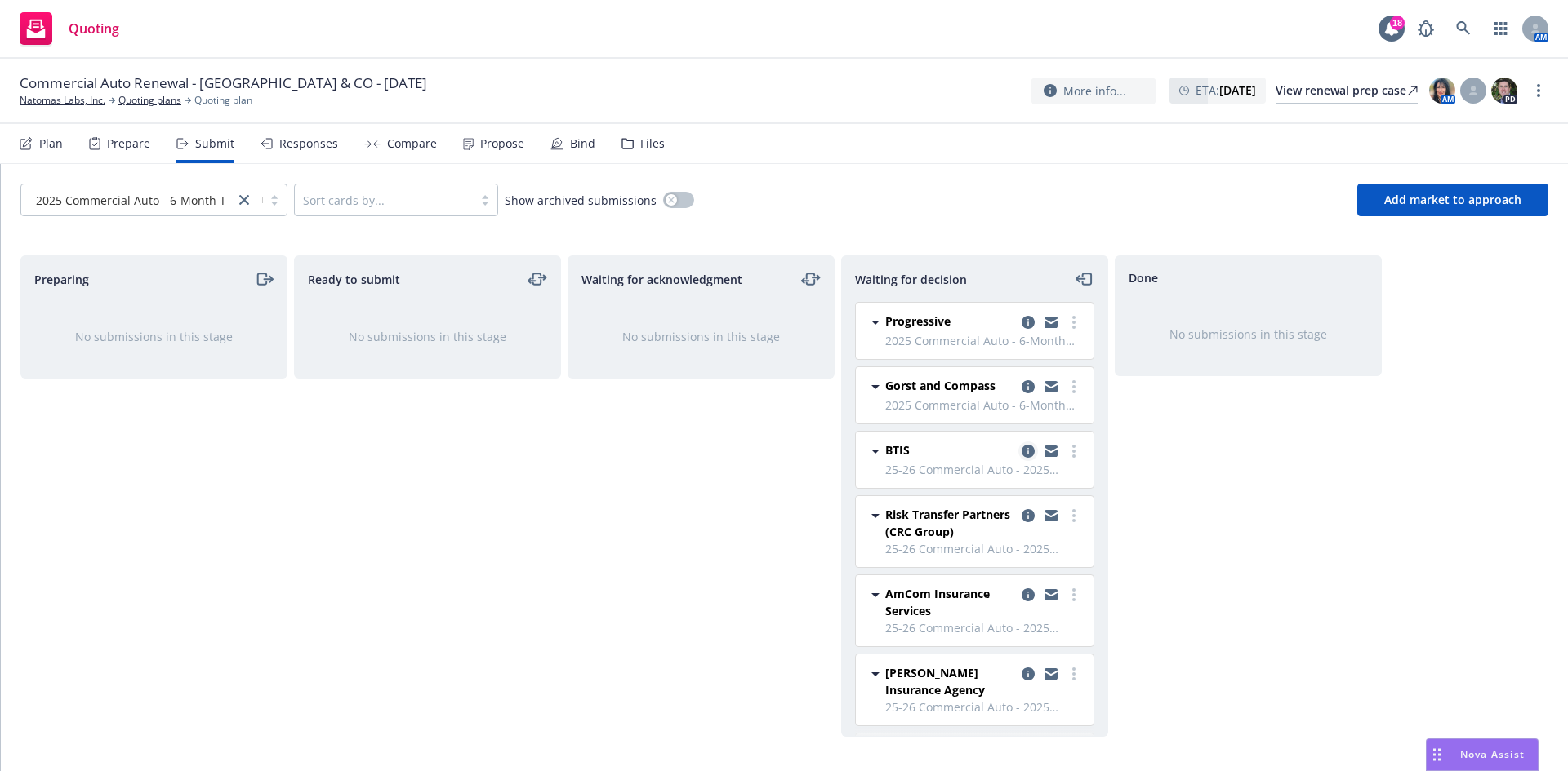
click at [1022, 449] on icon "copy logging email" at bounding box center [1028, 451] width 13 height 13
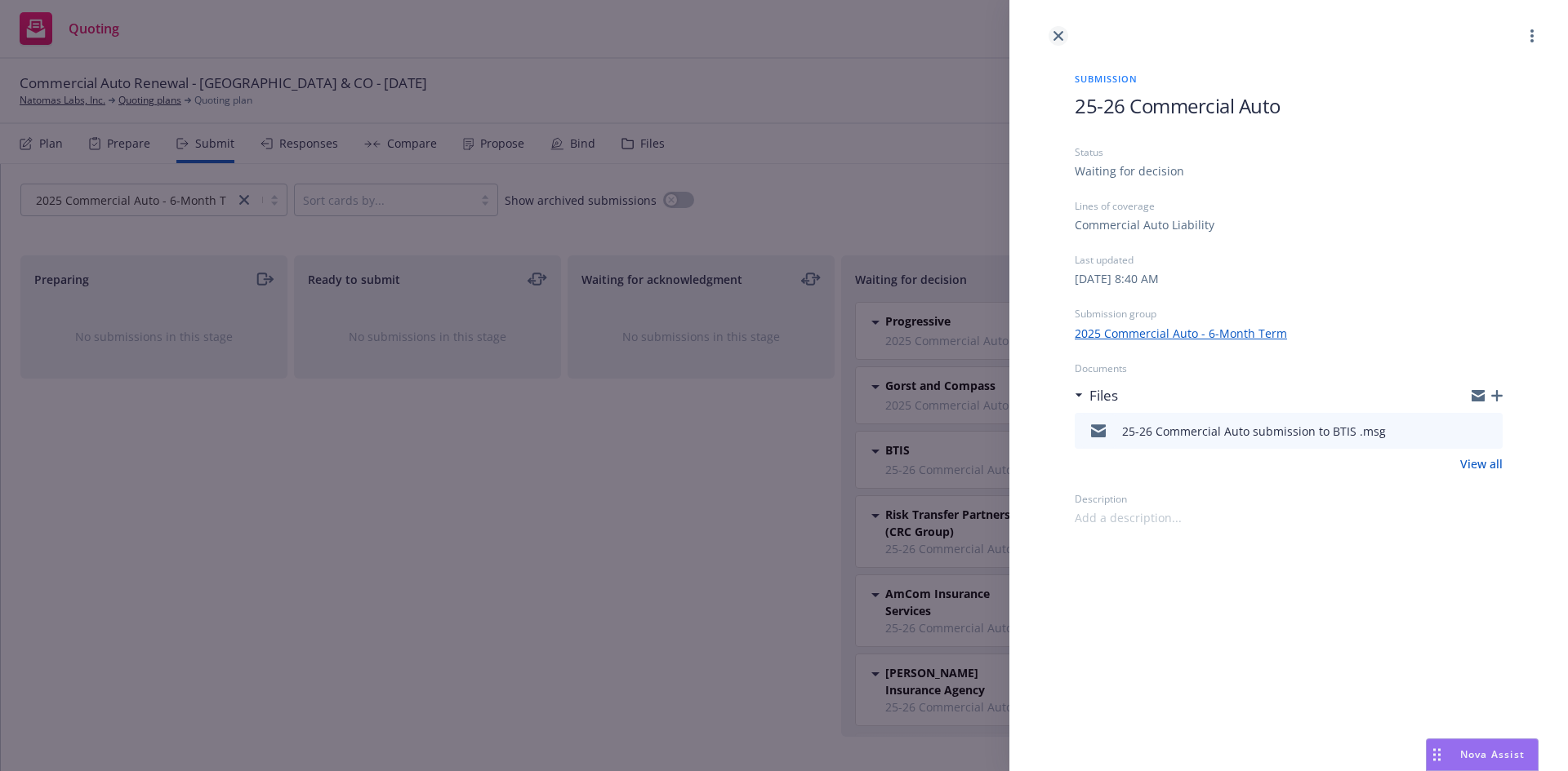
click at [1051, 39] on link "close" at bounding box center [1058, 36] width 20 height 20
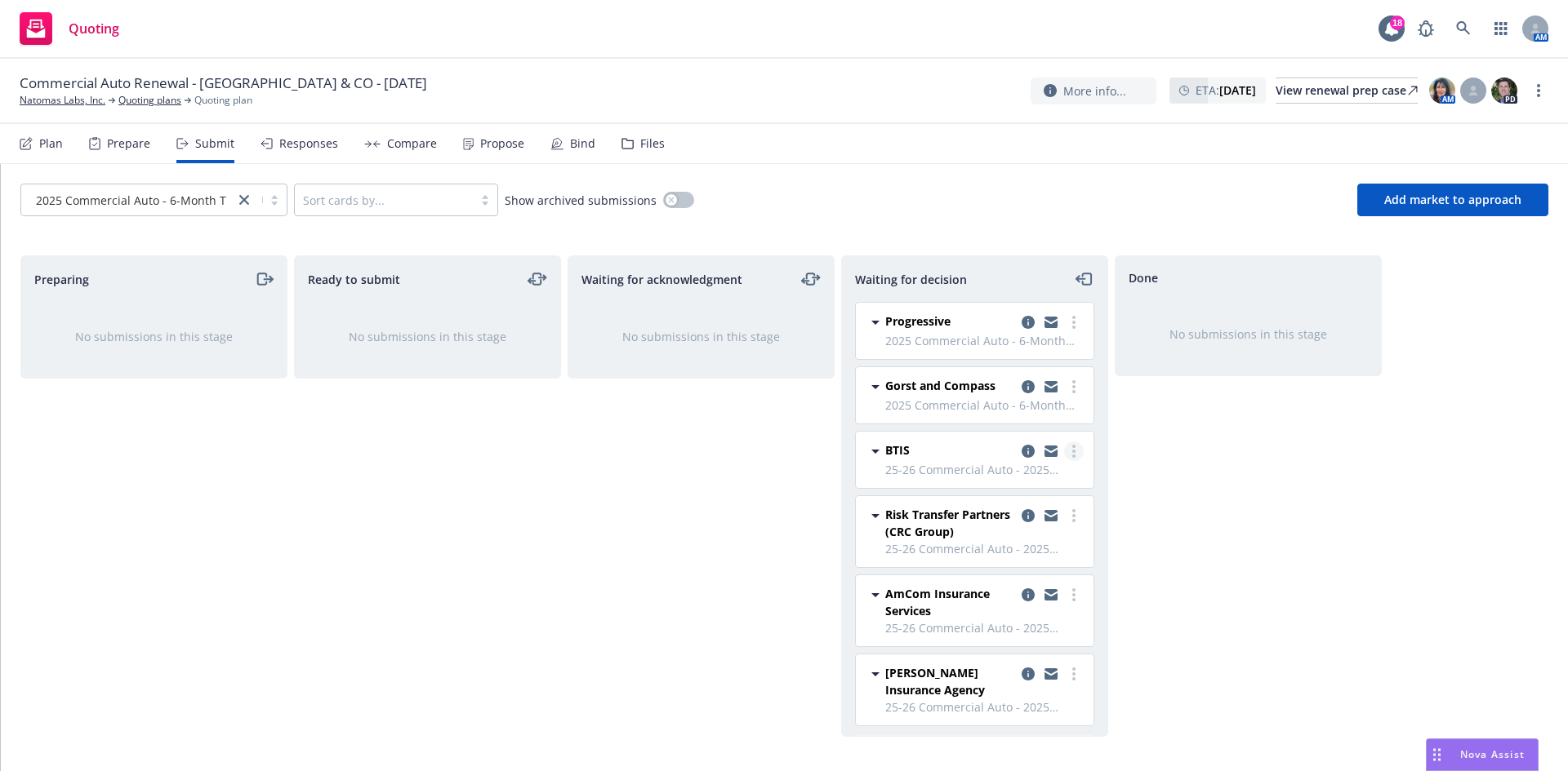
click at [1064, 447] on link "more" at bounding box center [1074, 451] width 20 height 20
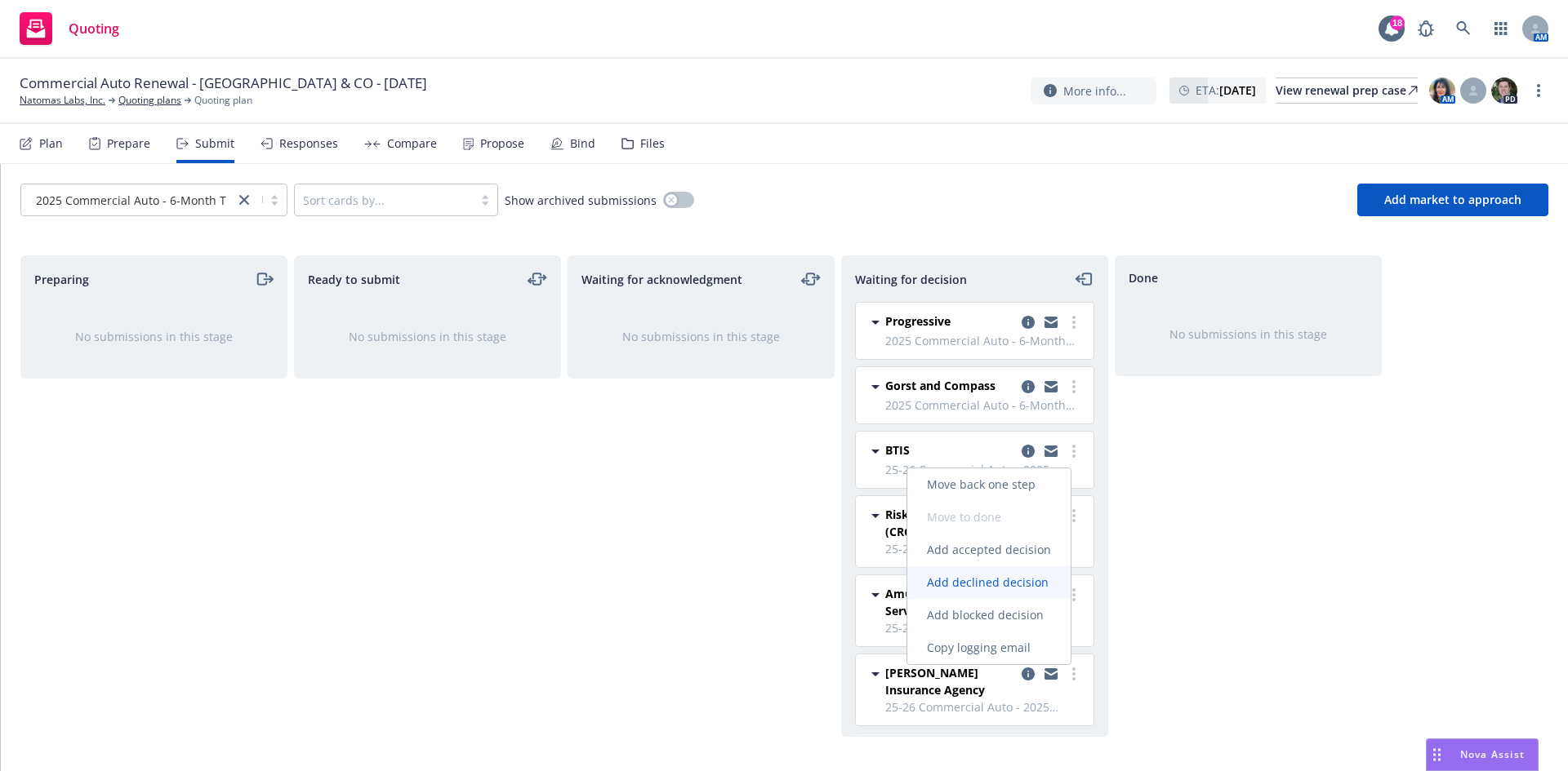
click at [989, 591] on link "Add declined decision" at bounding box center [989, 583] width 163 height 33
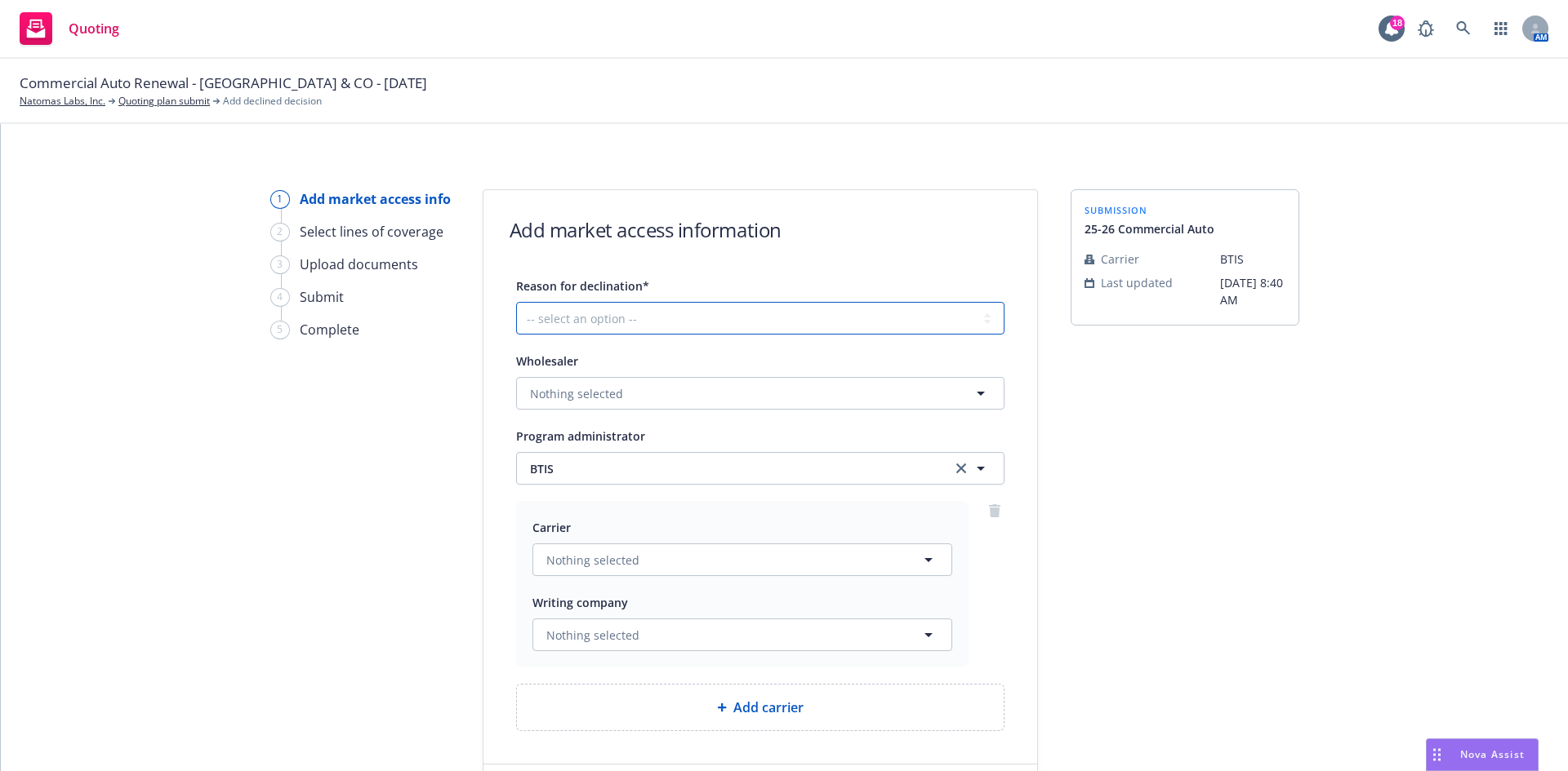
click at [624, 315] on select "-- select an option -- Cannot compete with other markets Carrier non-renewed Ca…" at bounding box center [760, 318] width 488 height 33
select select "CARRIER_APPETITE_RECENTLY_CHANGED"
click at [516, 302] on select "-- select an option -- Cannot compete with other markets Carrier non-renewed Ca…" at bounding box center [760, 318] width 488 height 33
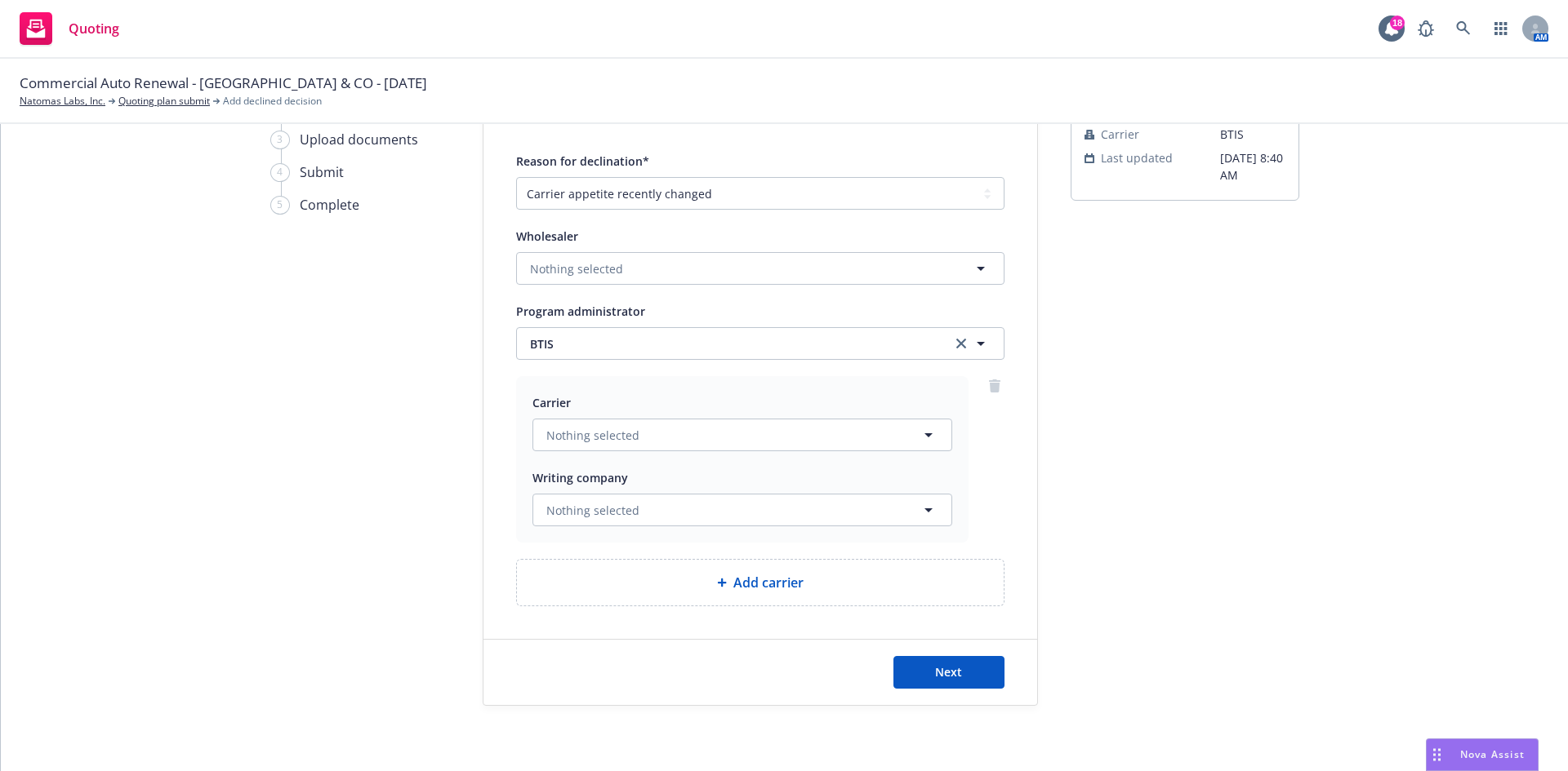
click at [765, 572] on div "Add carrier" at bounding box center [760, 583] width 487 height 46
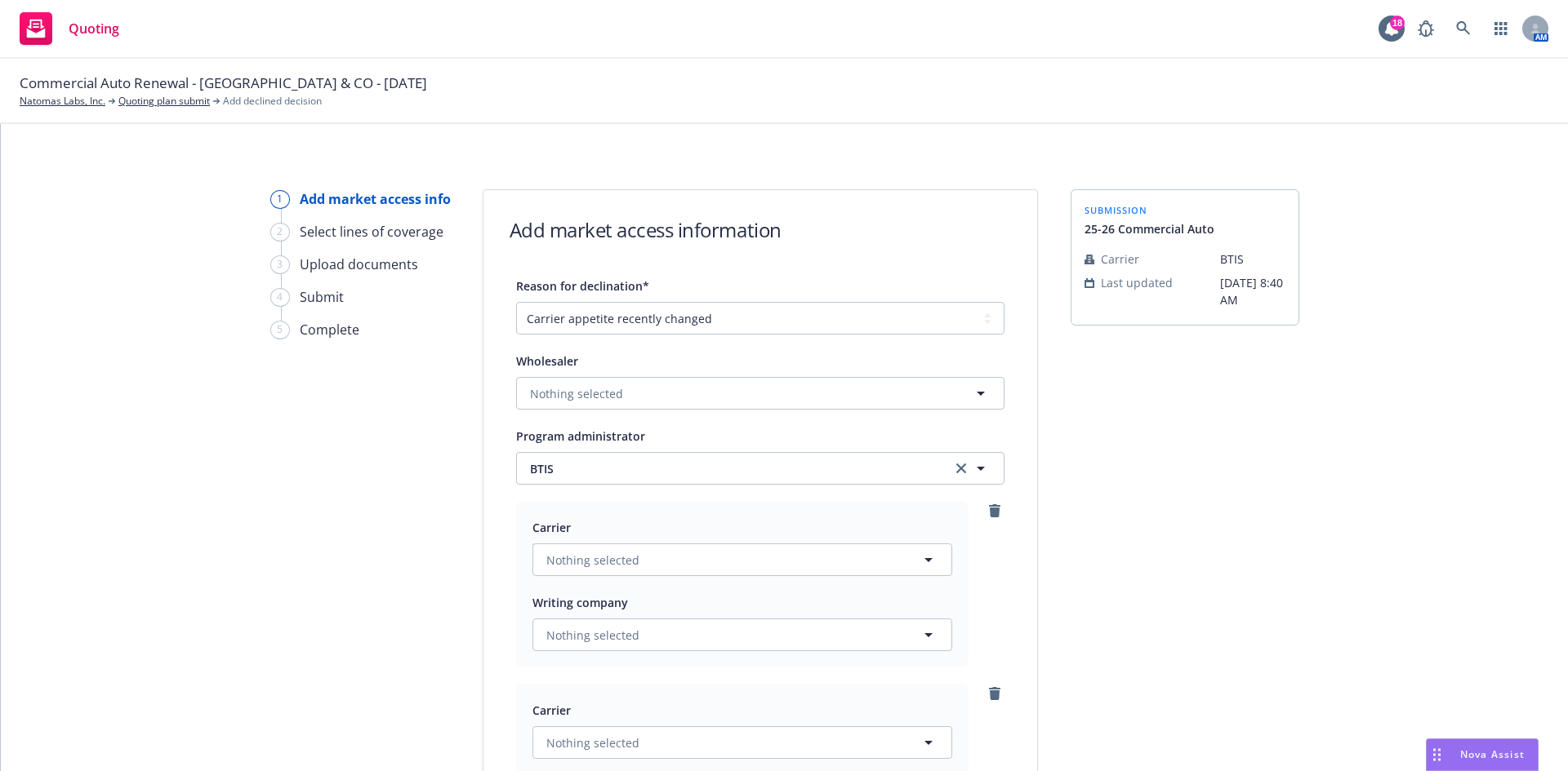
scroll to position [163, 0]
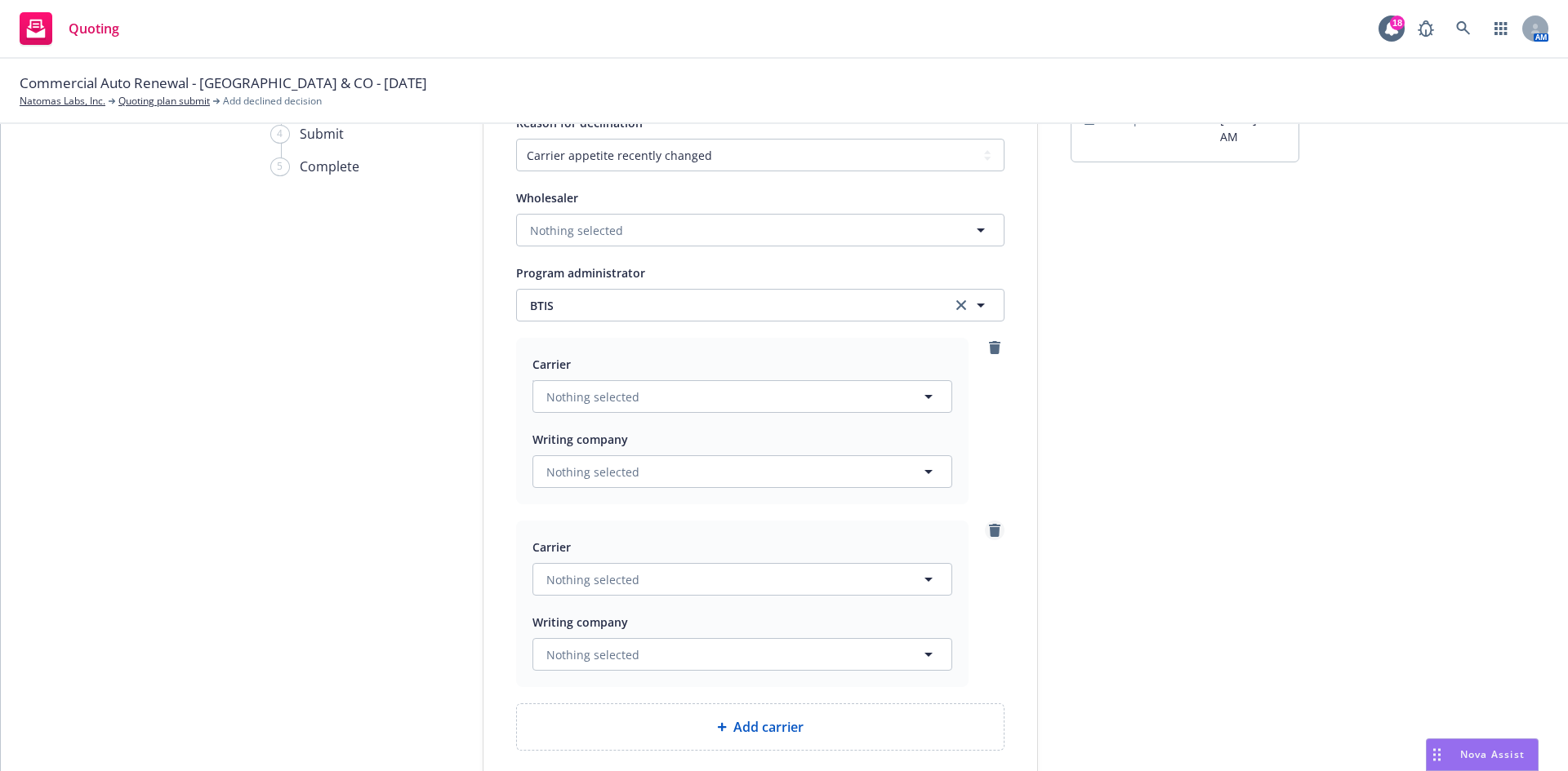
click at [991, 531] on icon "remove" at bounding box center [994, 531] width 11 height 13
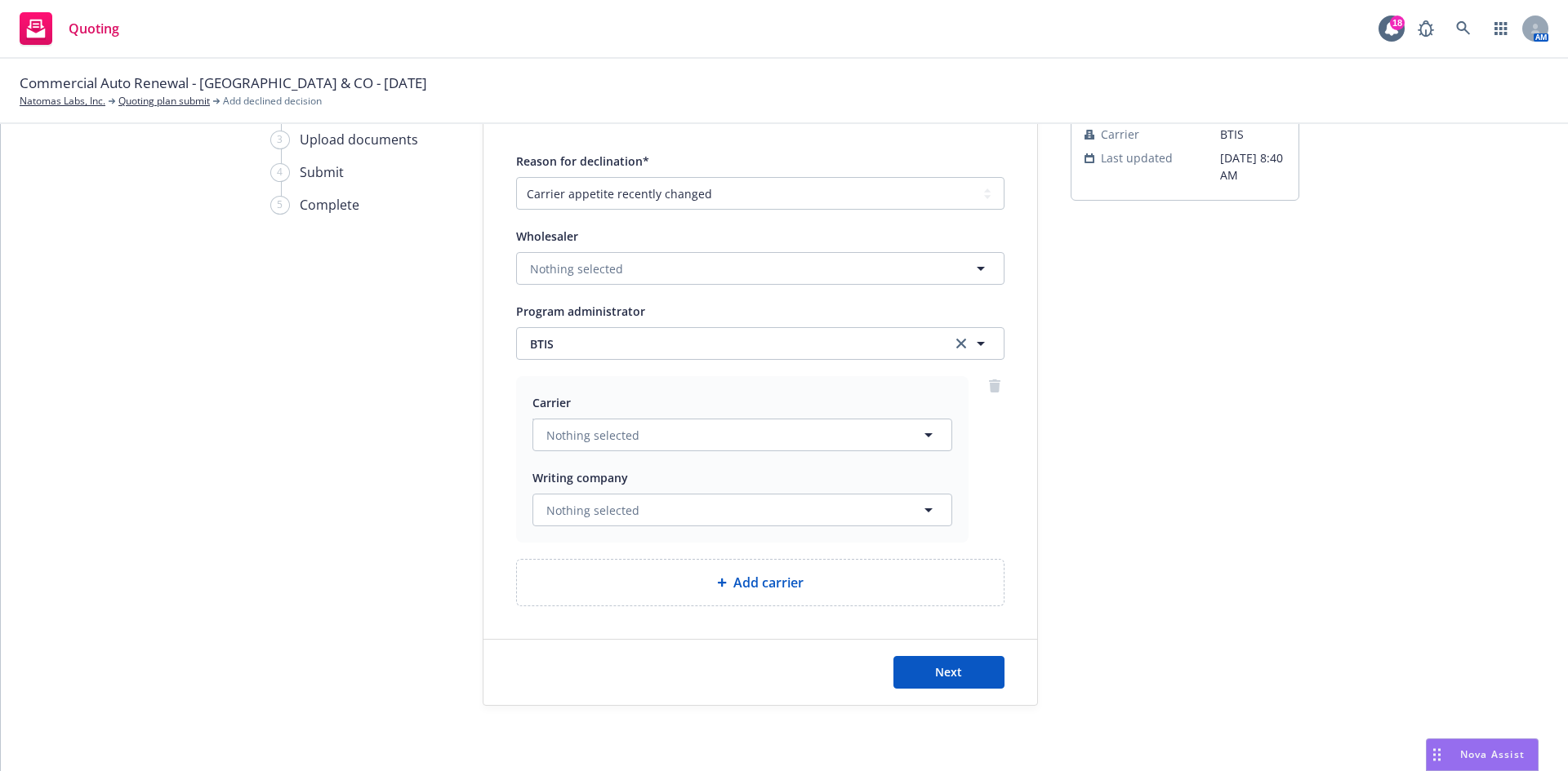
scroll to position [125, 0]
click at [962, 679] on button "Next" at bounding box center [949, 673] width 111 height 33
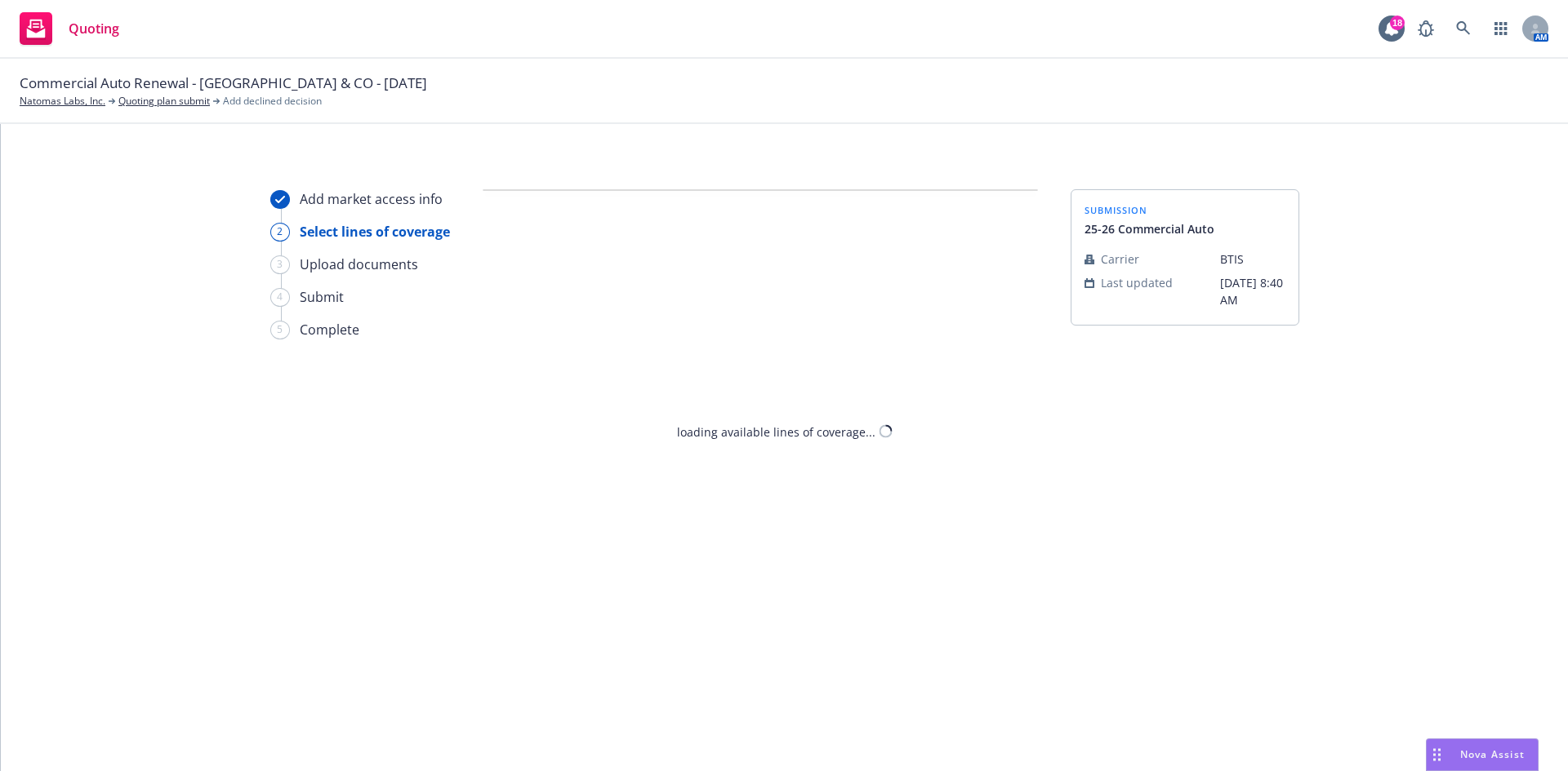
select select "CARRIER_APPETITE_RECENTLY_CHANGED"
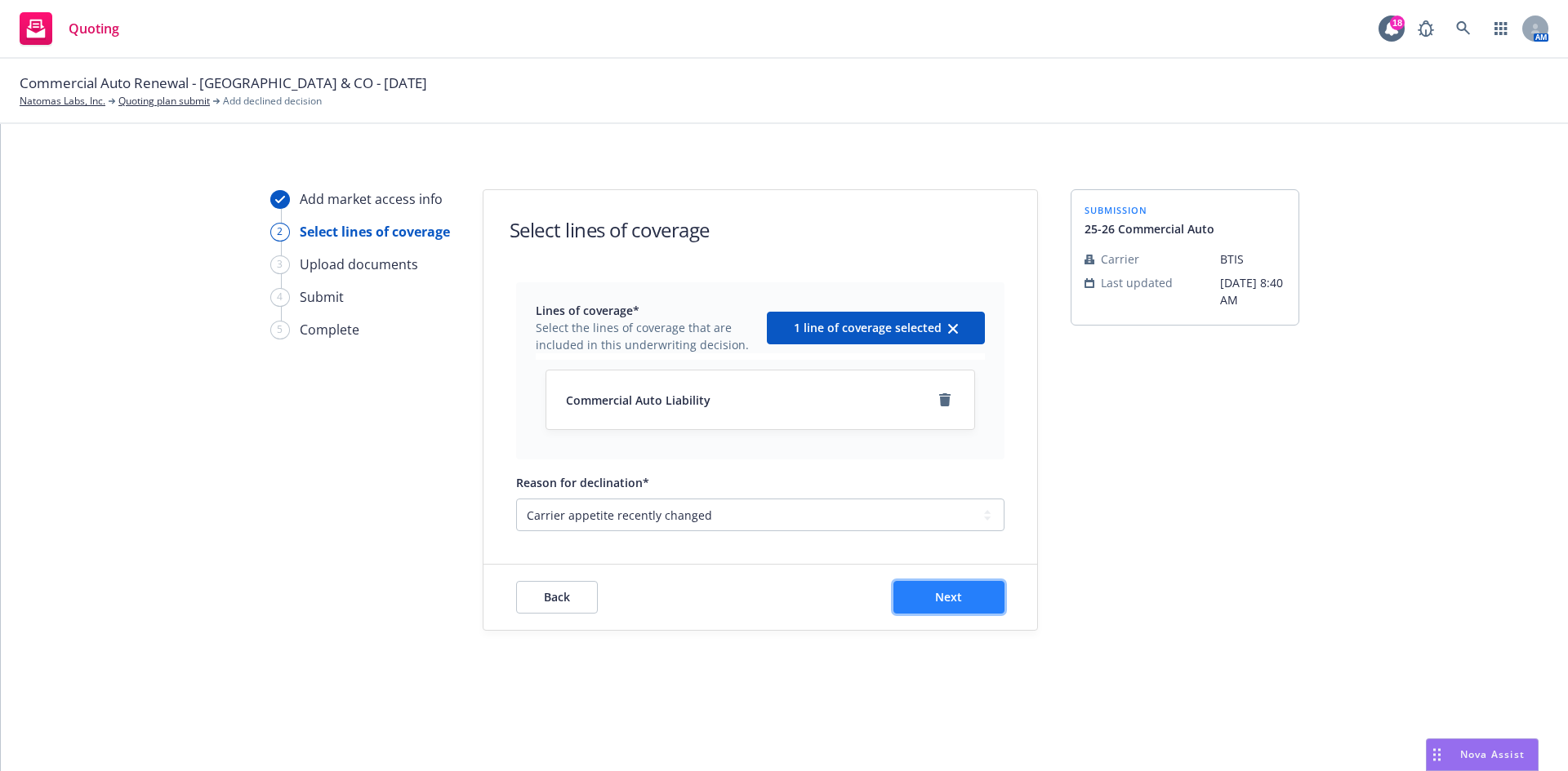
click at [958, 605] on button "Next" at bounding box center [949, 598] width 111 height 33
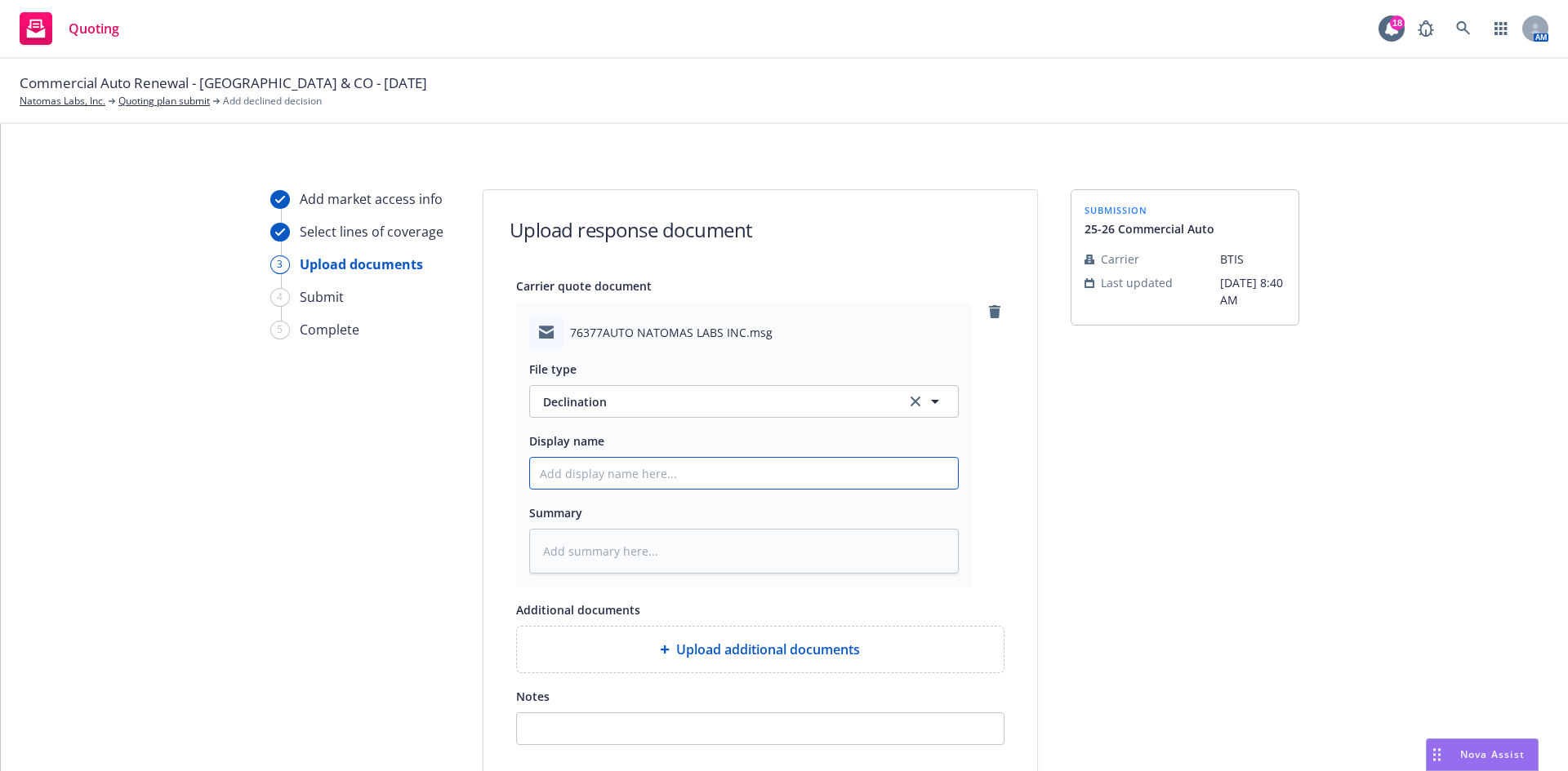
click at [626, 473] on input "Display name" at bounding box center [743, 473] width 427 height 31
type textarea "x"
type input "B"
type textarea "x"
type input "BT"
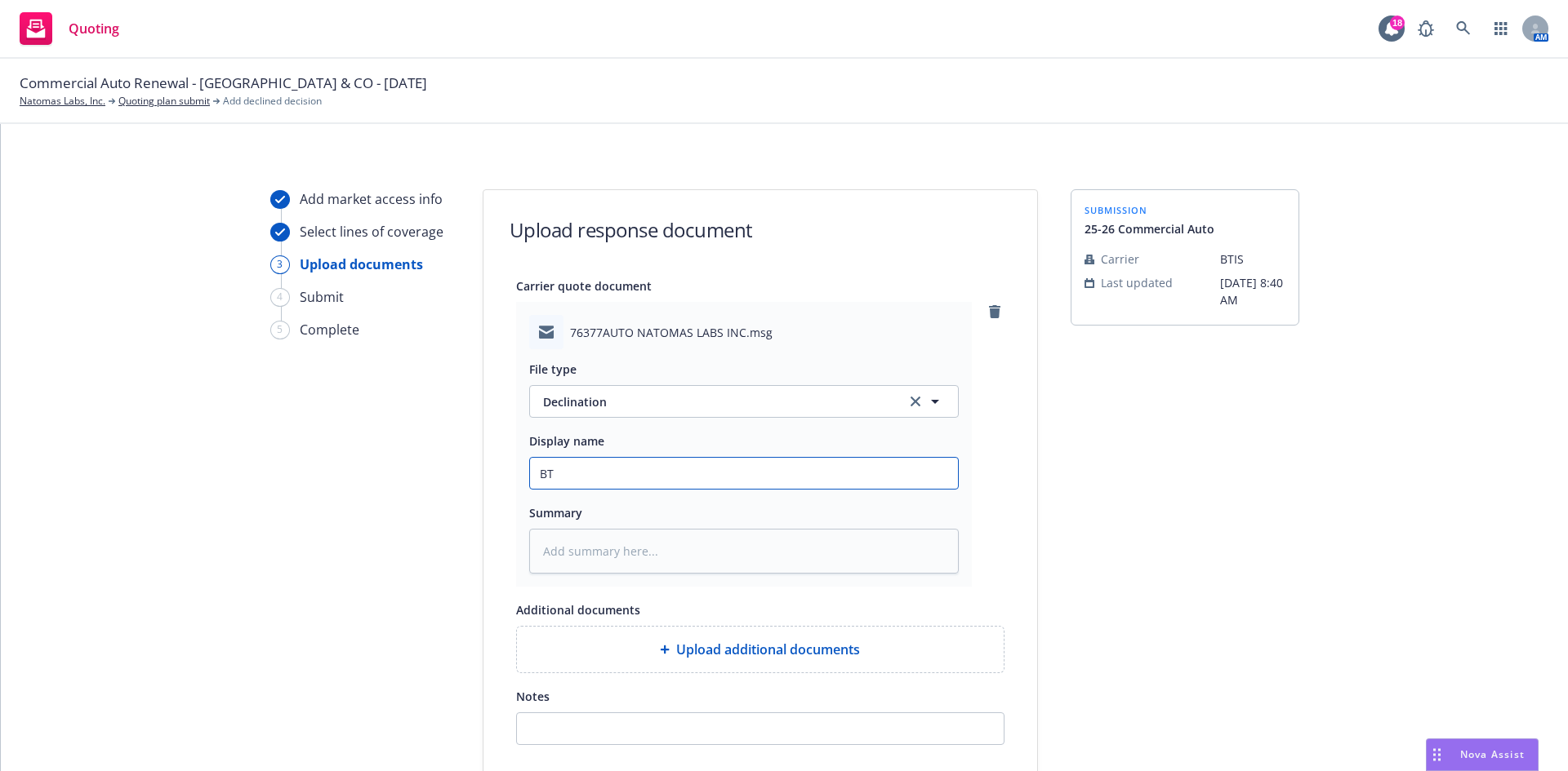
type textarea "x"
type input "BTI"
type textarea "x"
type input "BTIS"
type textarea "x"
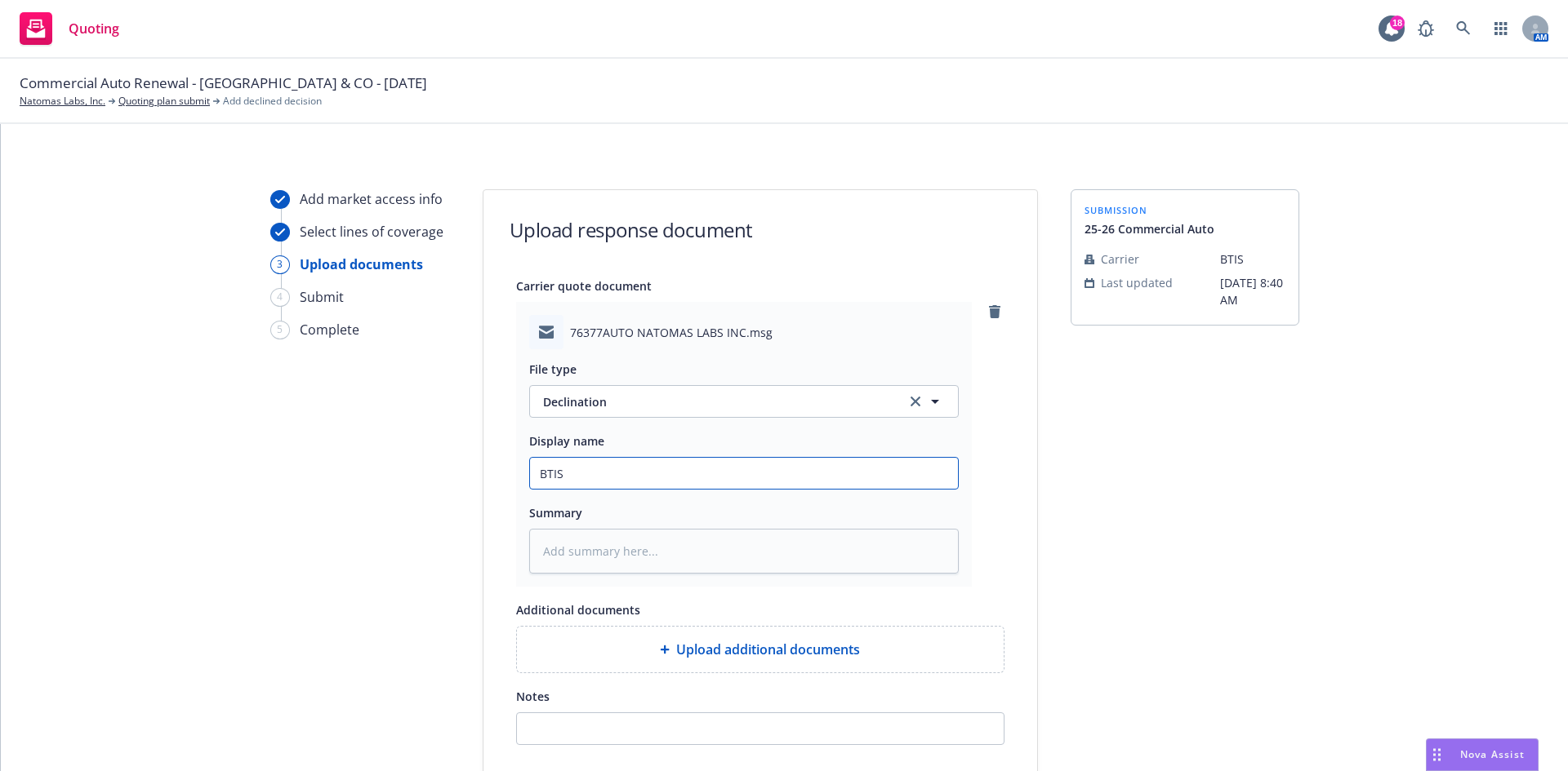
type input "BTIS"
type textarea "x"
type input "BTIS c"
type textarea "x"
type input "BTIS ca"
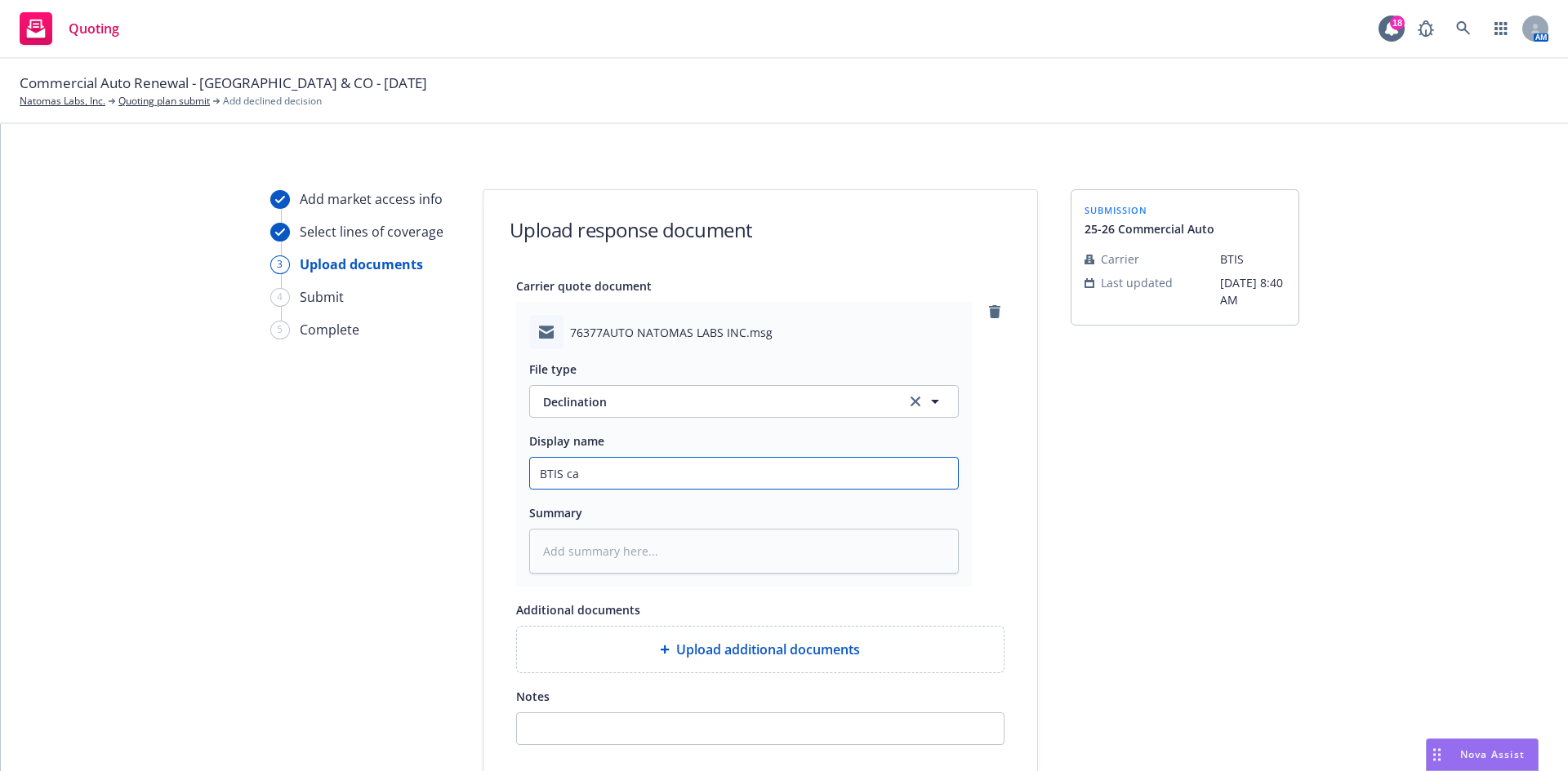
type textarea "x"
type input "BTIS can"
type textarea "x"
type input "BTIS cann"
type textarea "x"
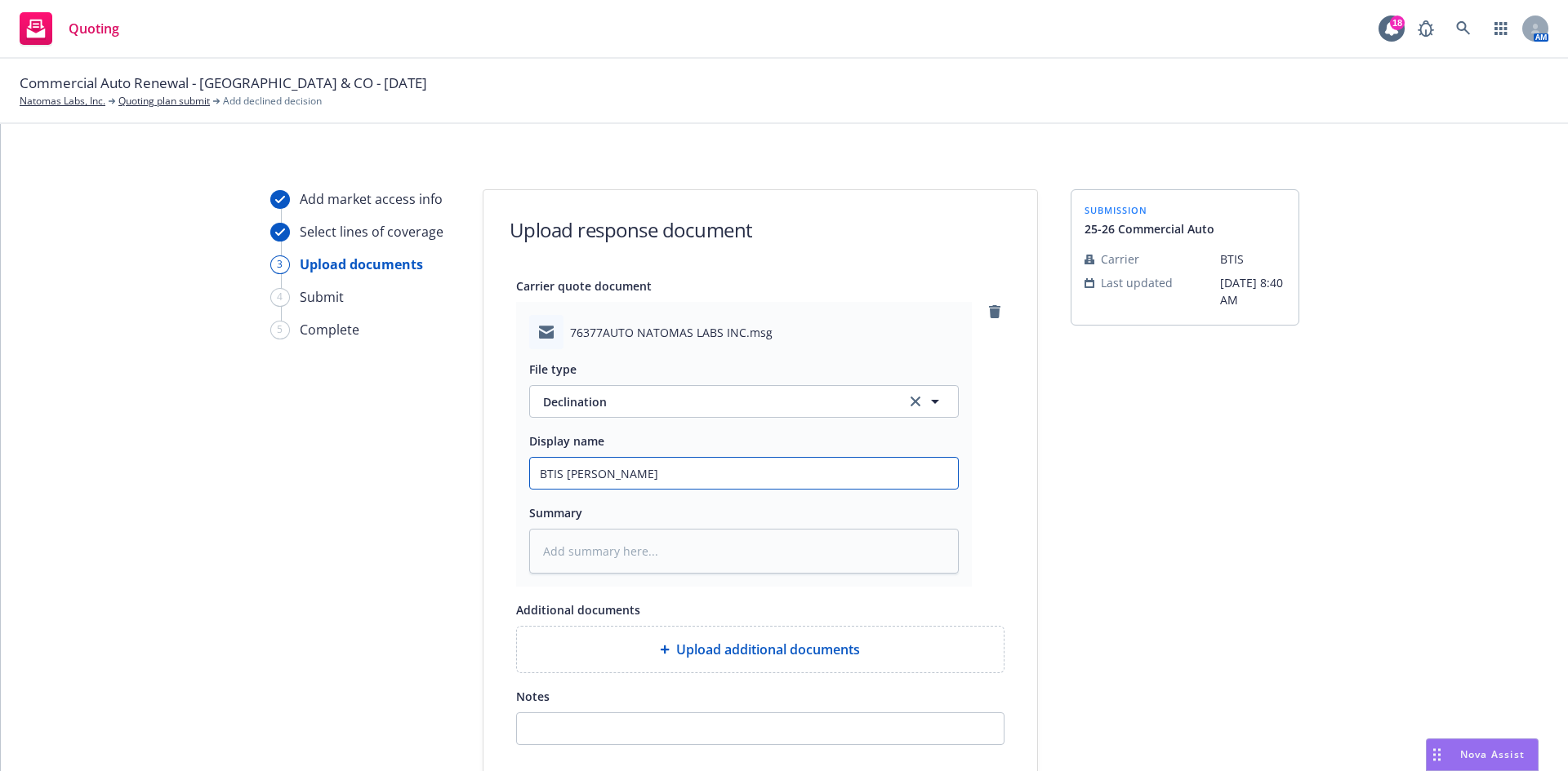
type input "BTIS can"
type textarea "x"
type input "BTIS ca"
type textarea "x"
type input "BTIS c"
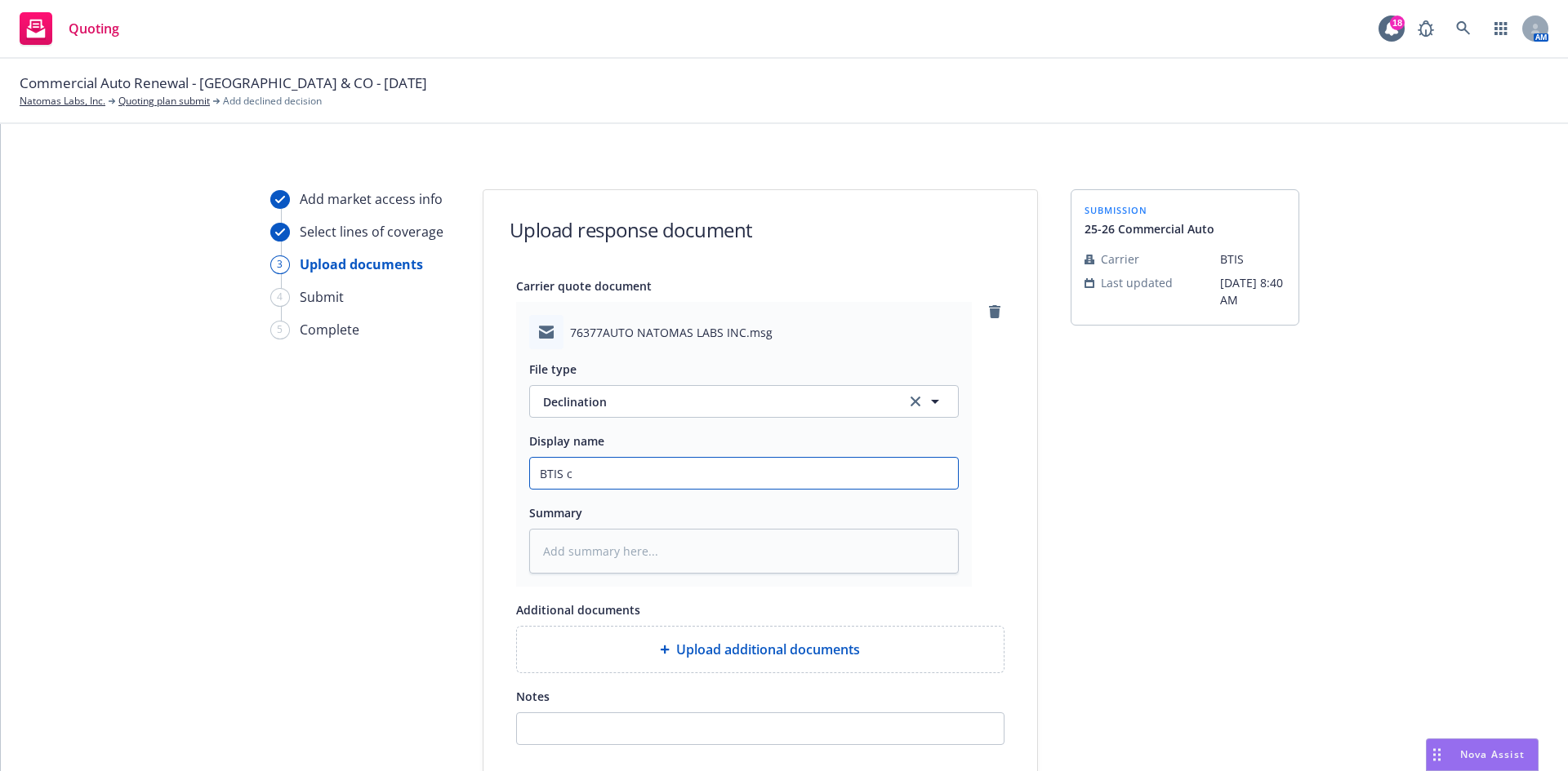
type textarea "x"
type input "BTIS"
type textarea "x"
type input "BTIS -"
type textarea "x"
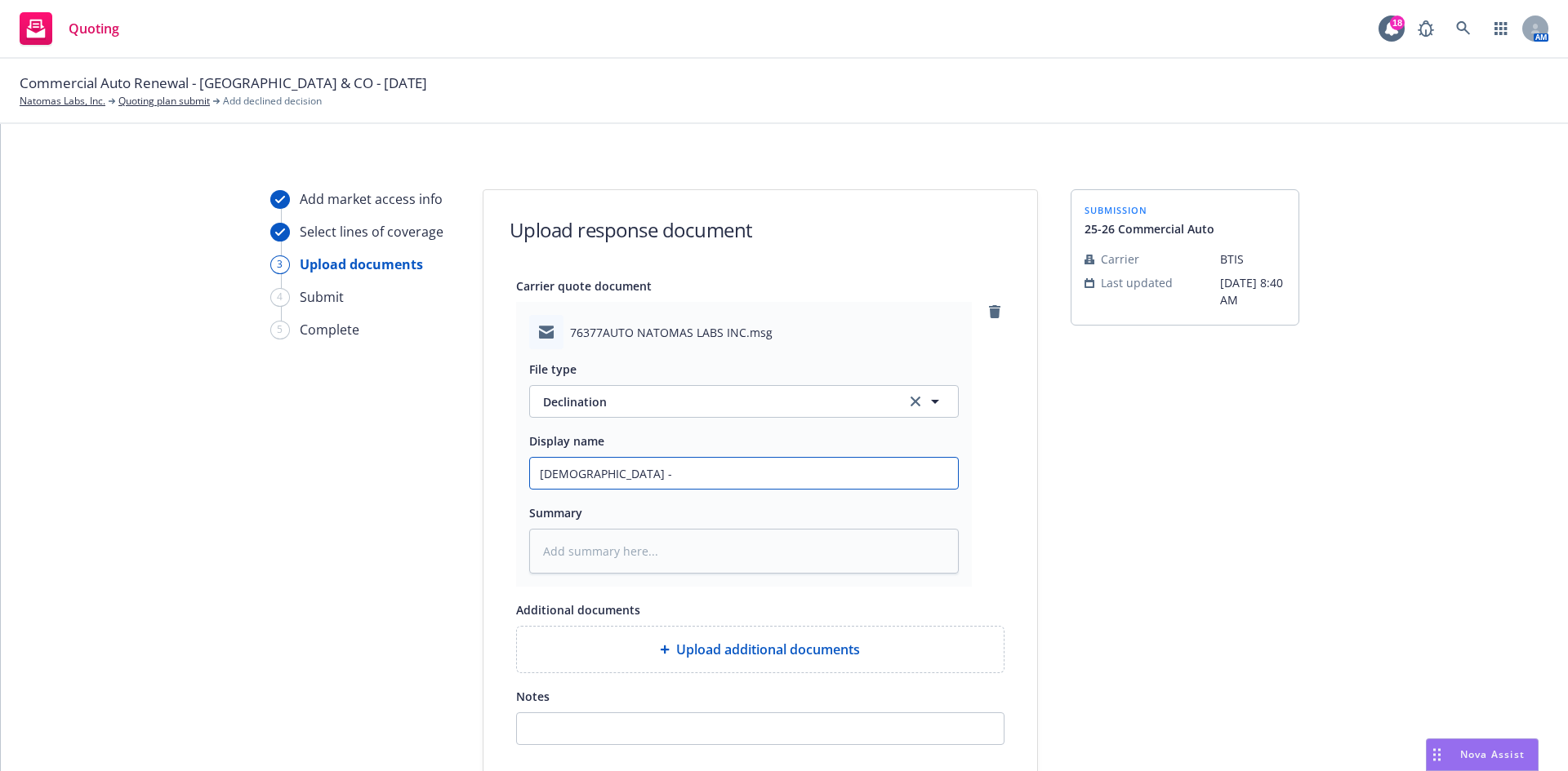
type input "BTIS -"
type textarea "x"
type input "BTIS - K"
type textarea "x"
type input "BTIS - Ke"
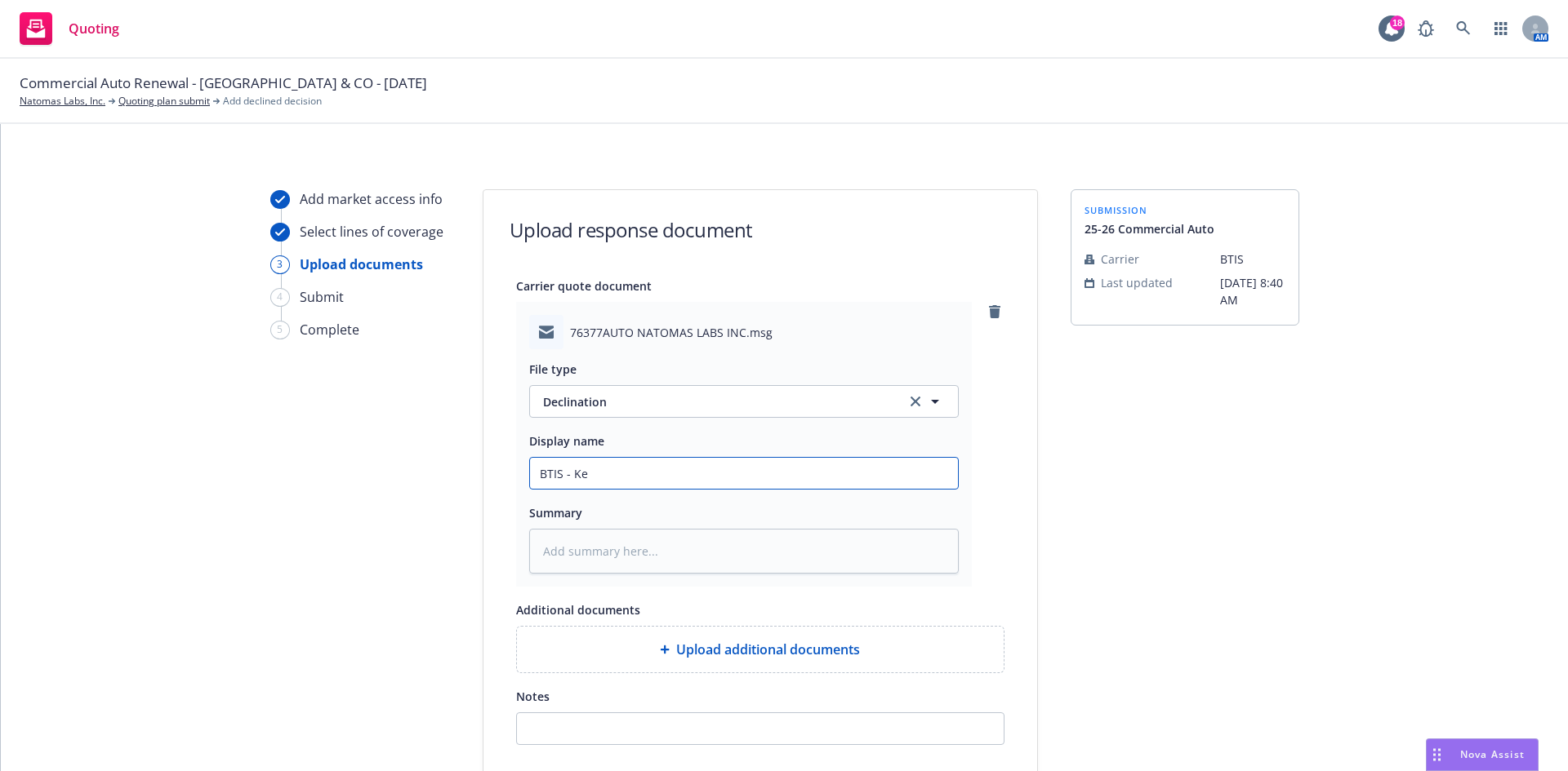
type textarea "x"
type input "BTIS - Kem"
type textarea "x"
type input "BTIS - Kemp"
type textarea "x"
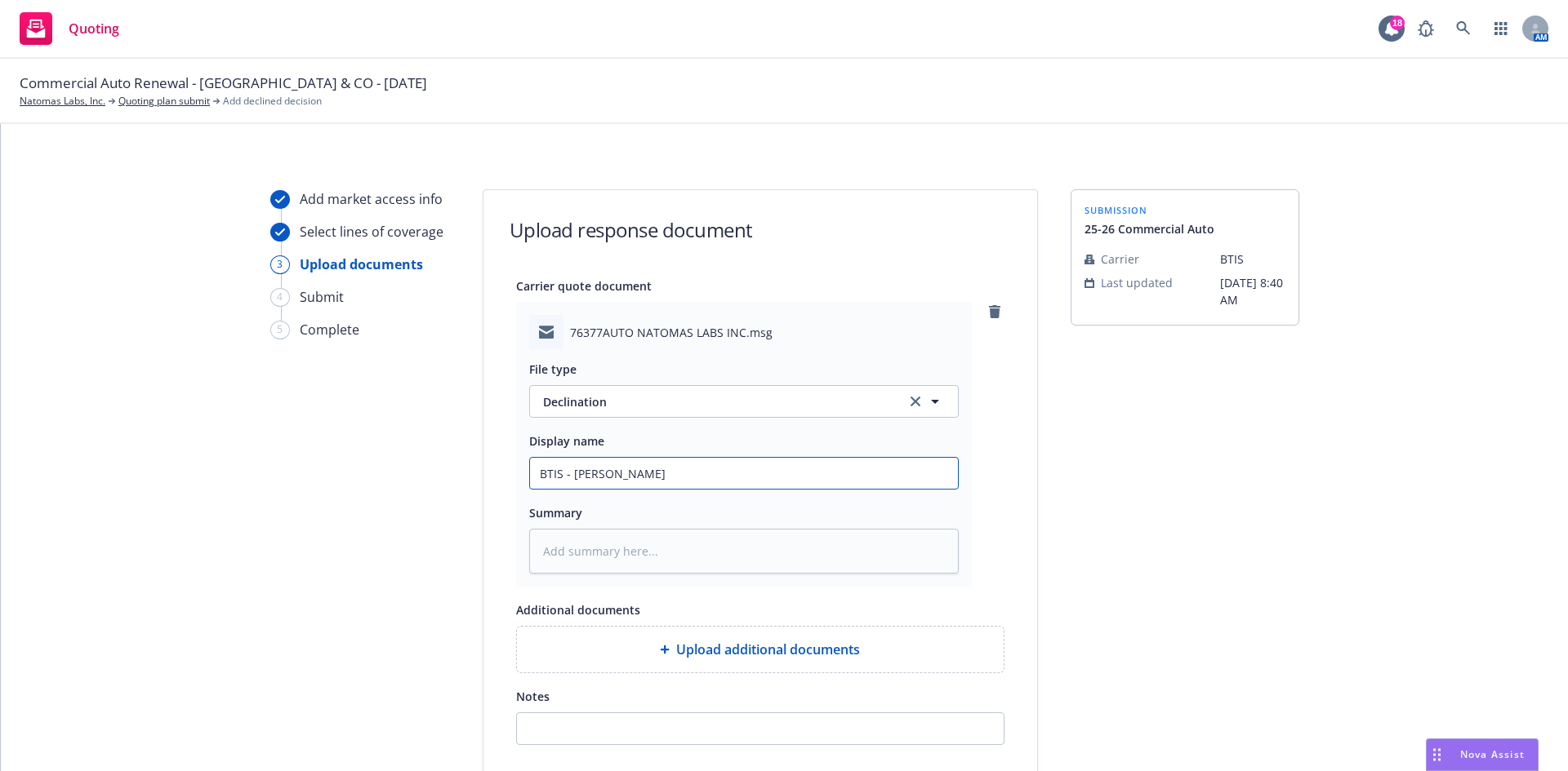
type input "BTIS - Kempe"
type textarea "x"
type input "BTIS - Kemper"
type textarea "x"
type input "BTIS - Kemper"
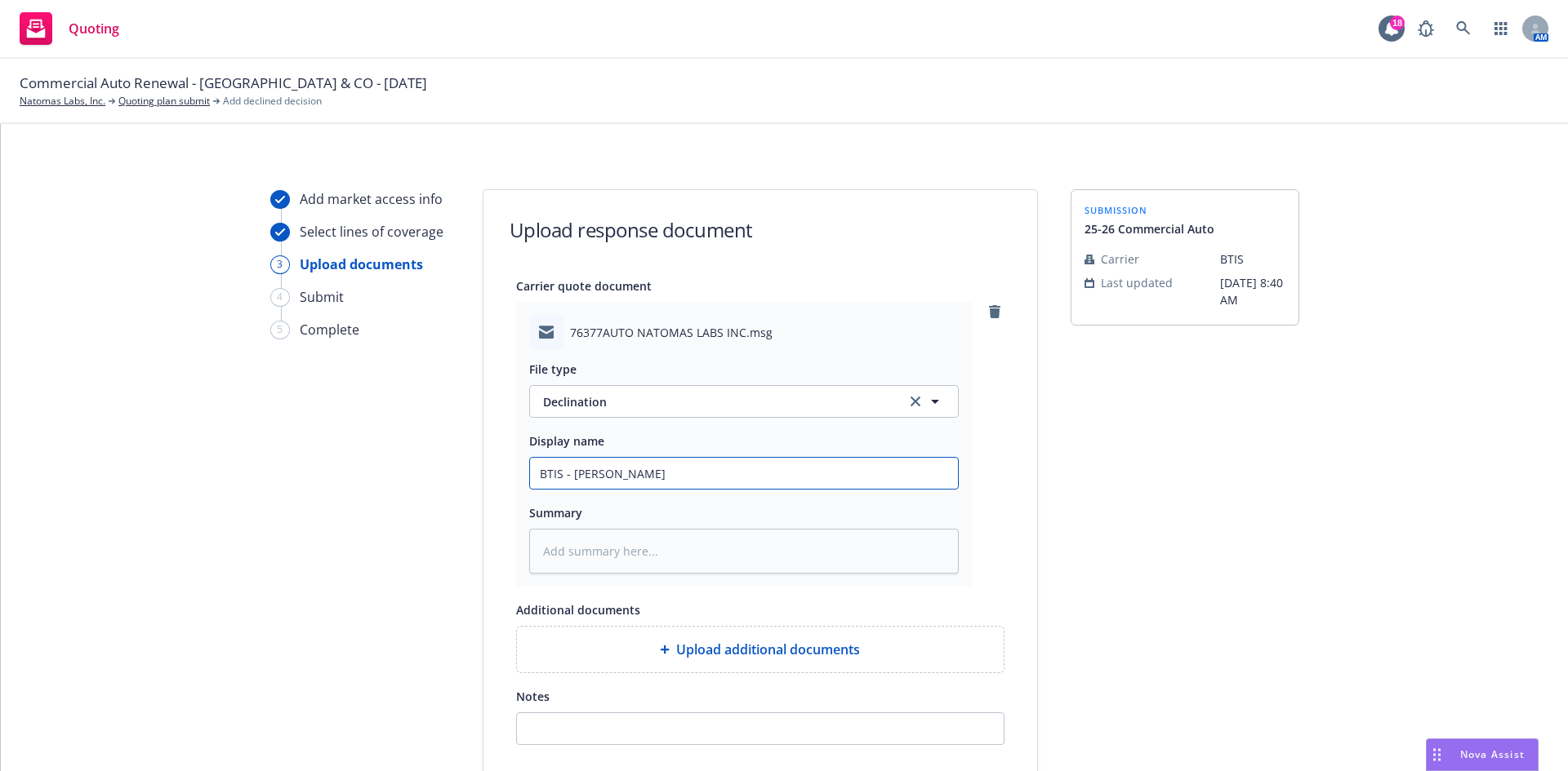
type textarea "x"
type input "BTIS - Kemper i"
type textarea "x"
type input "BTIS - Kemper is"
type textarea "x"
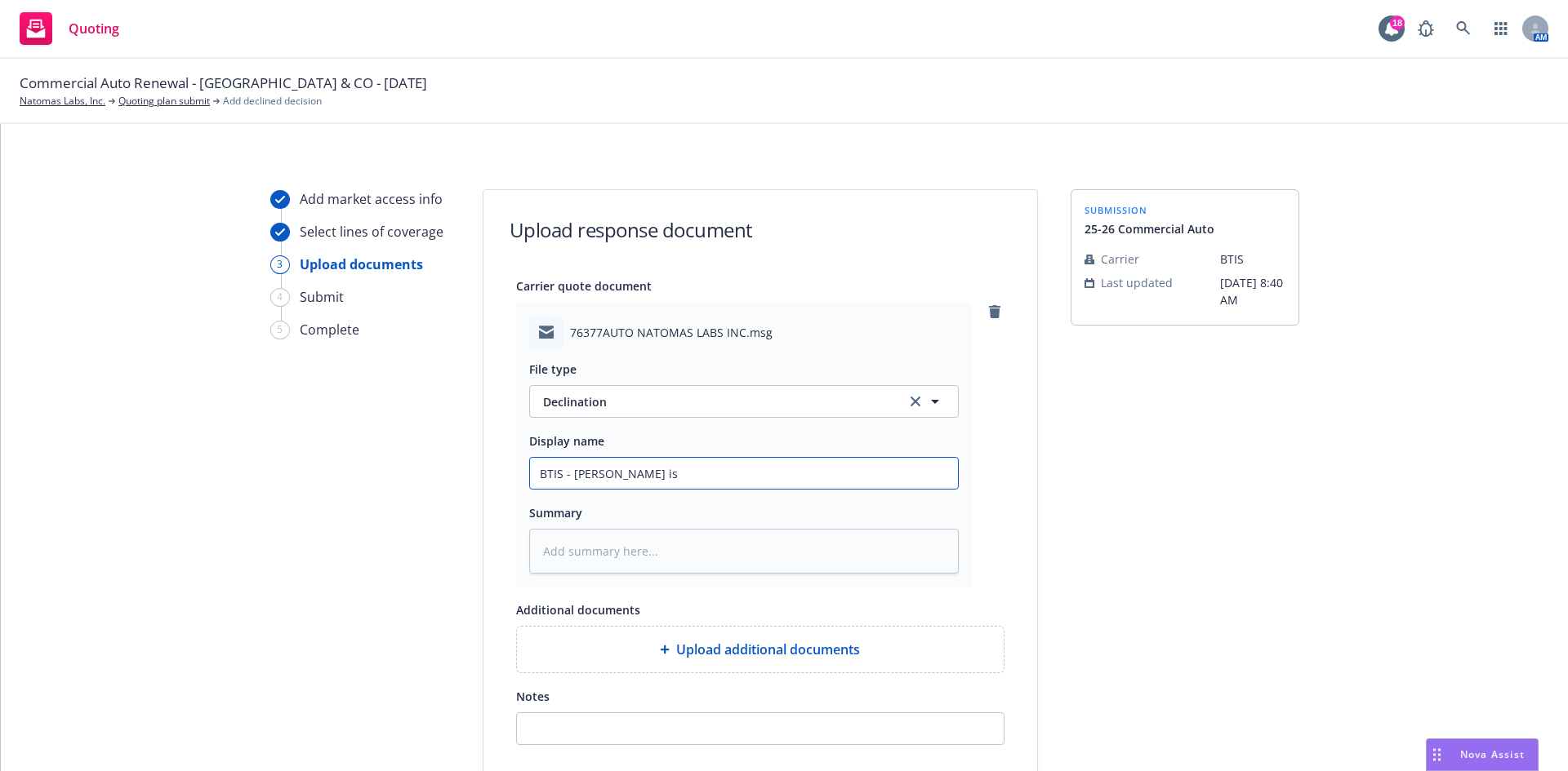
type input "BTIS - Kemper is"
type textarea "x"
type input "BTIS - Kemper is n"
type textarea "x"
type input "BTIS - Kemper is no"
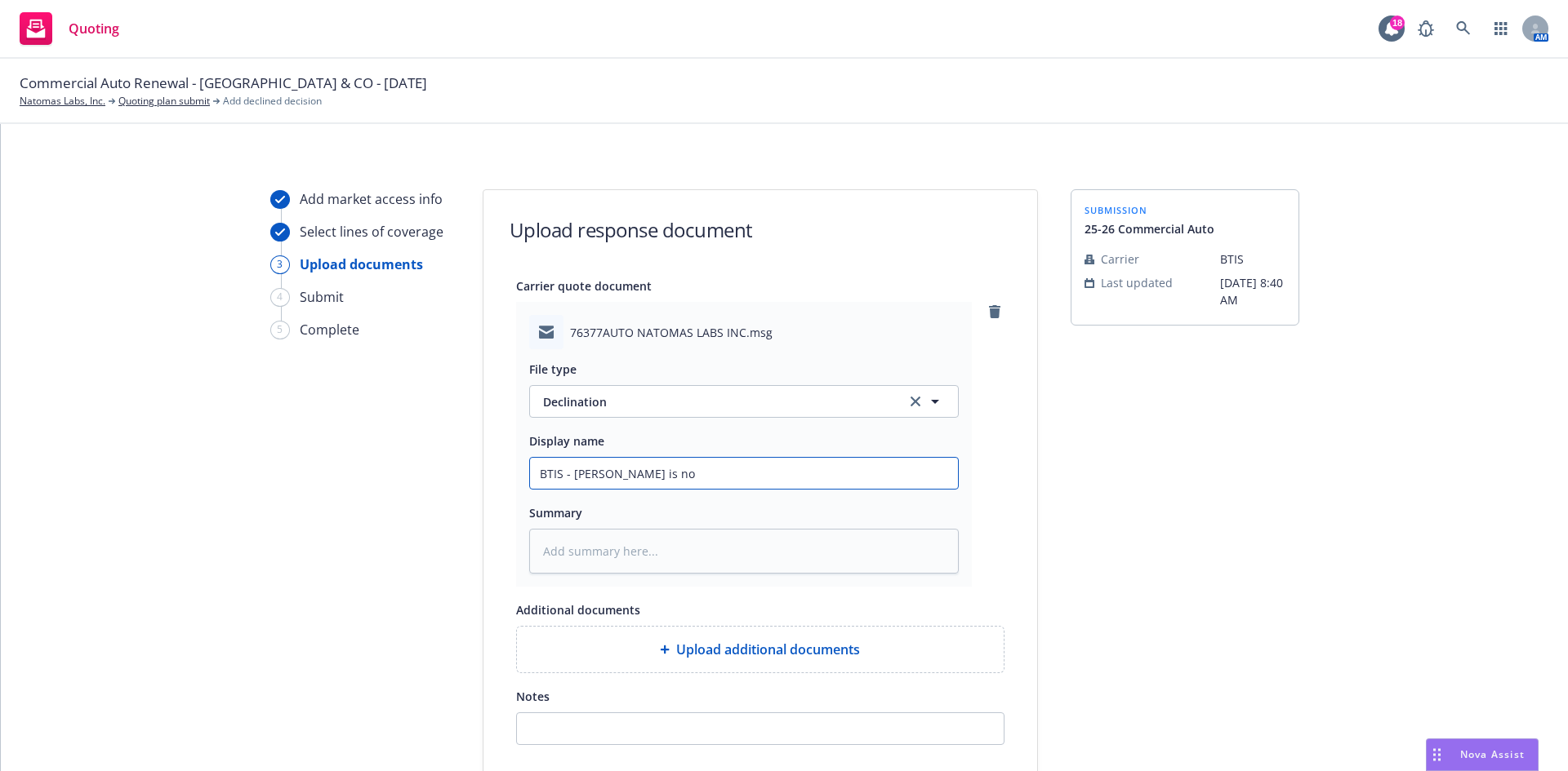
type textarea "x"
type input "BTIS - Kemper is not"
type textarea "x"
type input "BTIS - Kemper is not"
type textarea "x"
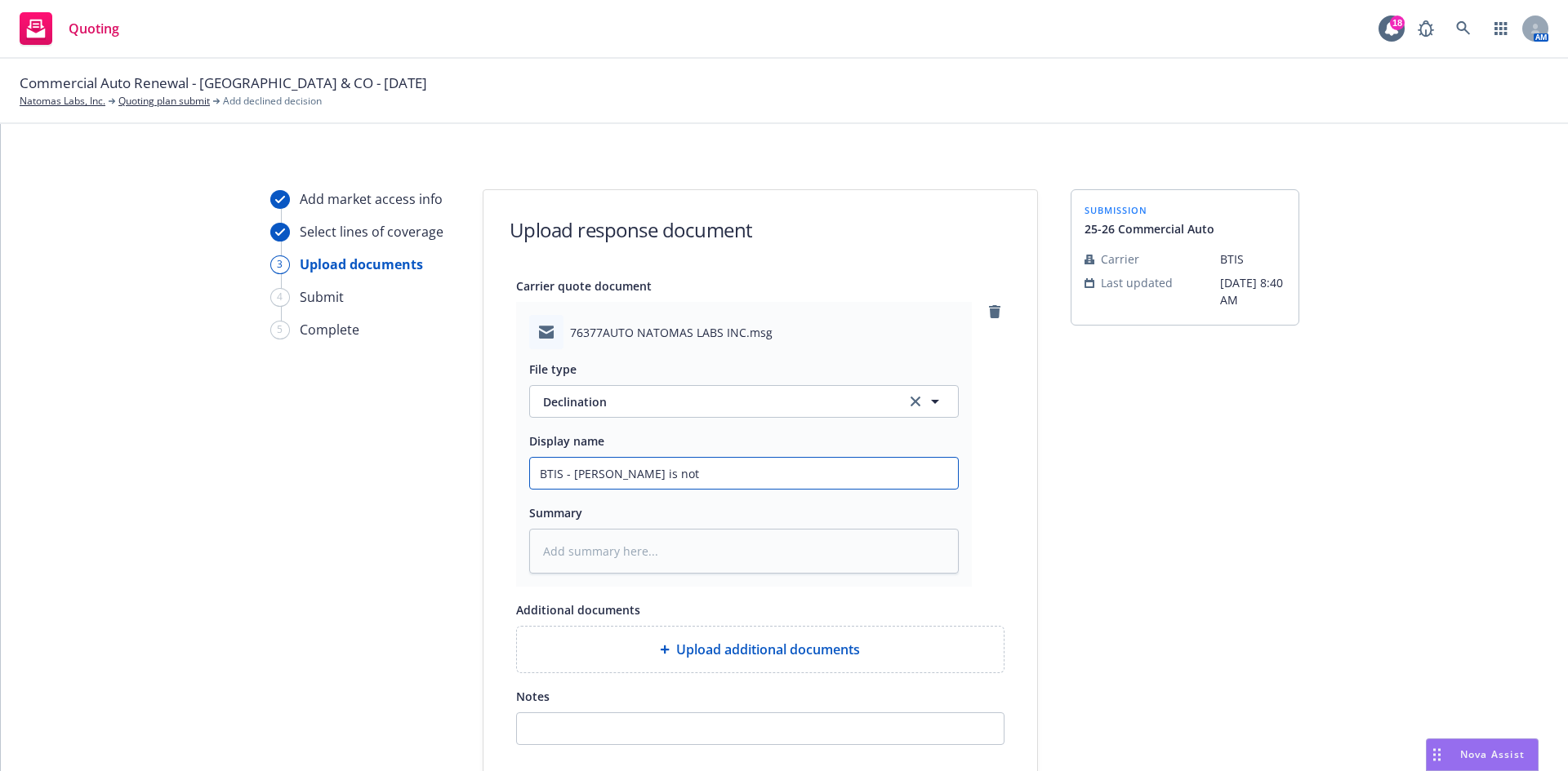
type input "BTIS - Kemper is not a"
type textarea "x"
type input "BTIS - Kemper is not ac"
type textarea "x"
type input "BTIS - Kemper is not acc"
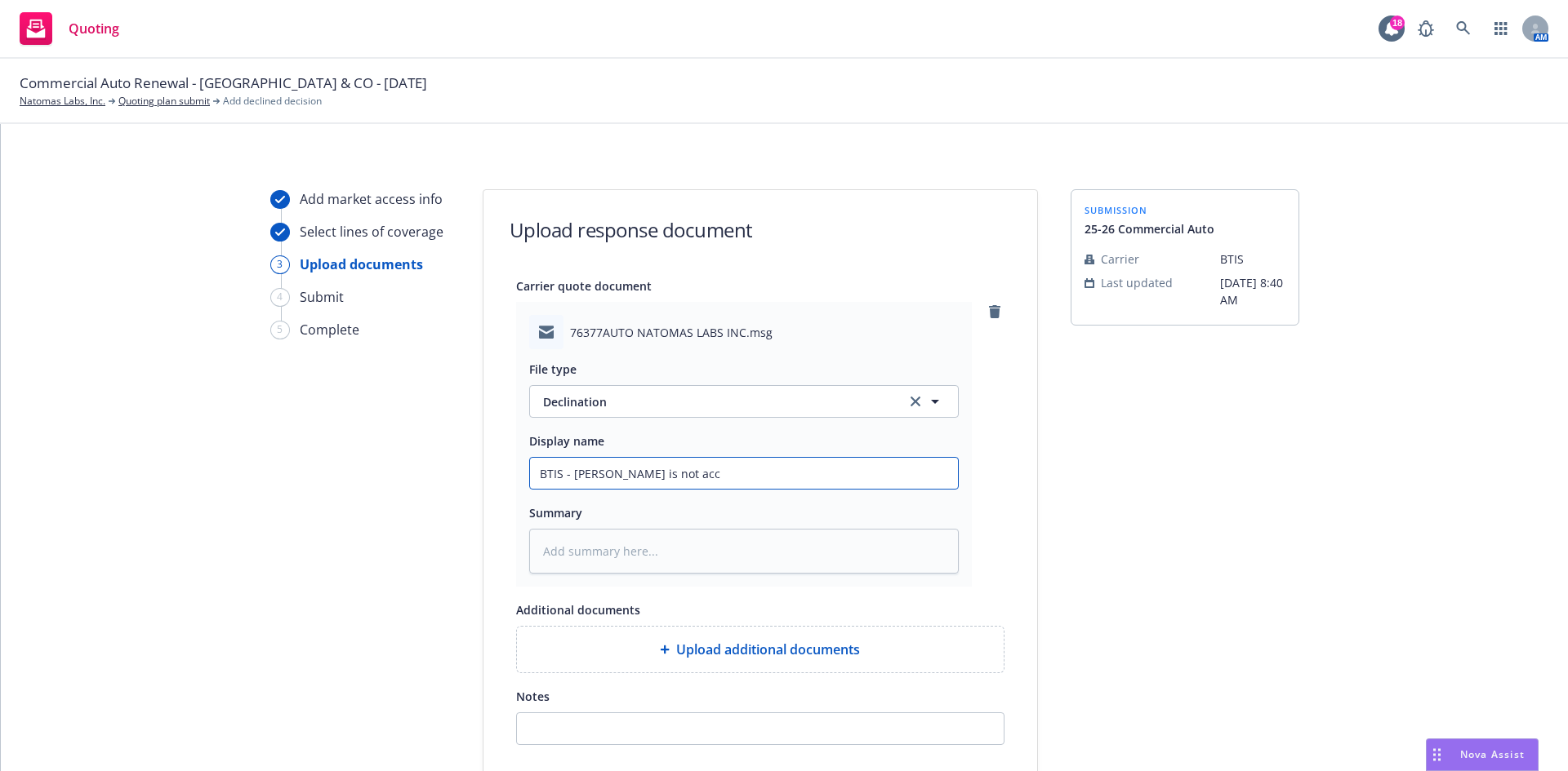
type textarea "x"
type input "BTIS - Kemper is not acce"
type textarea "x"
type input "BTIS - Kemper is not accep"
type textarea "x"
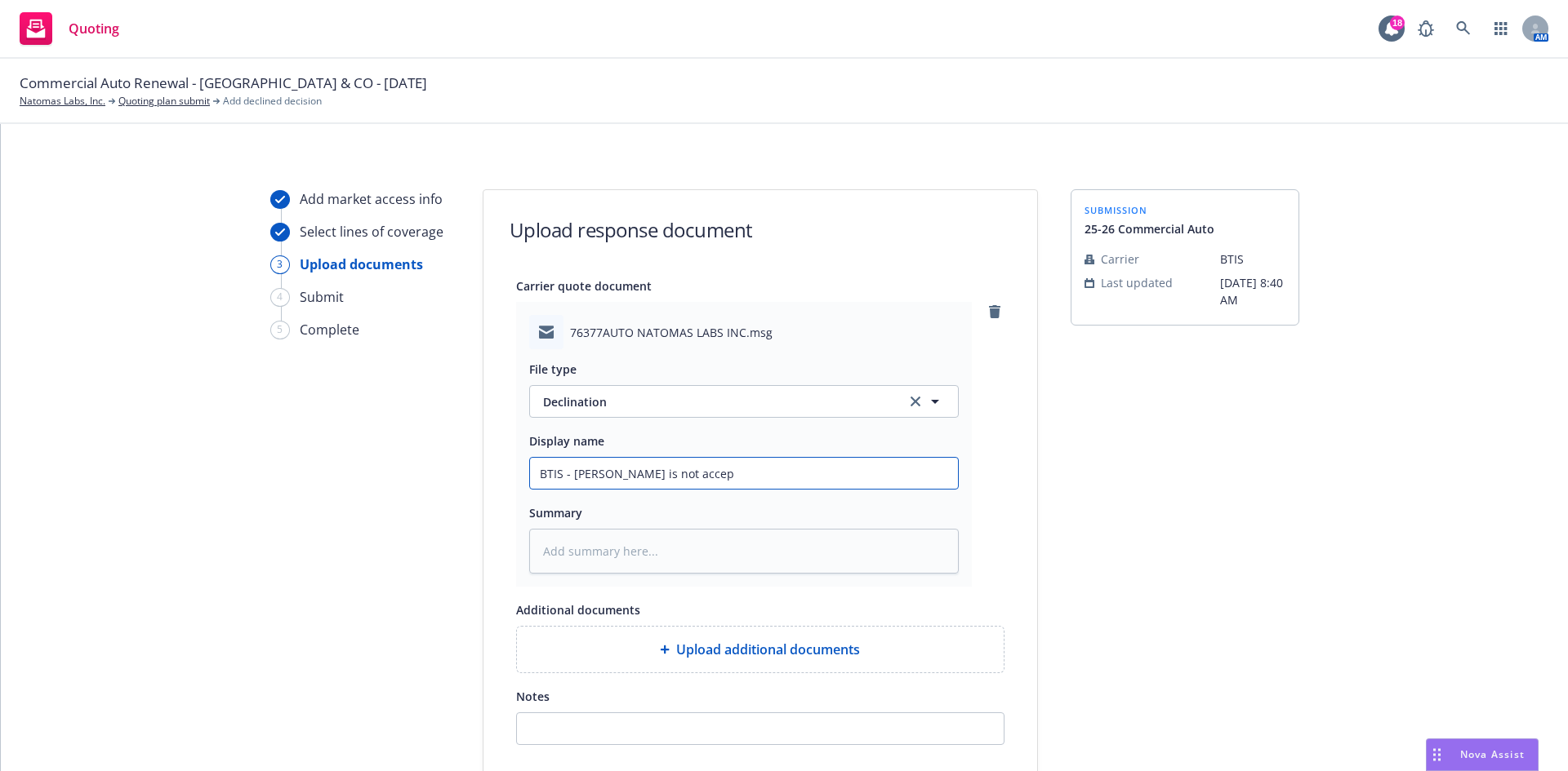
type input "BTIS - Kemper is not accept"
type textarea "x"
type input "BTIS - Kemper is not accepti"
type textarea "x"
type input "BTIS - Kemper is not acceptin"
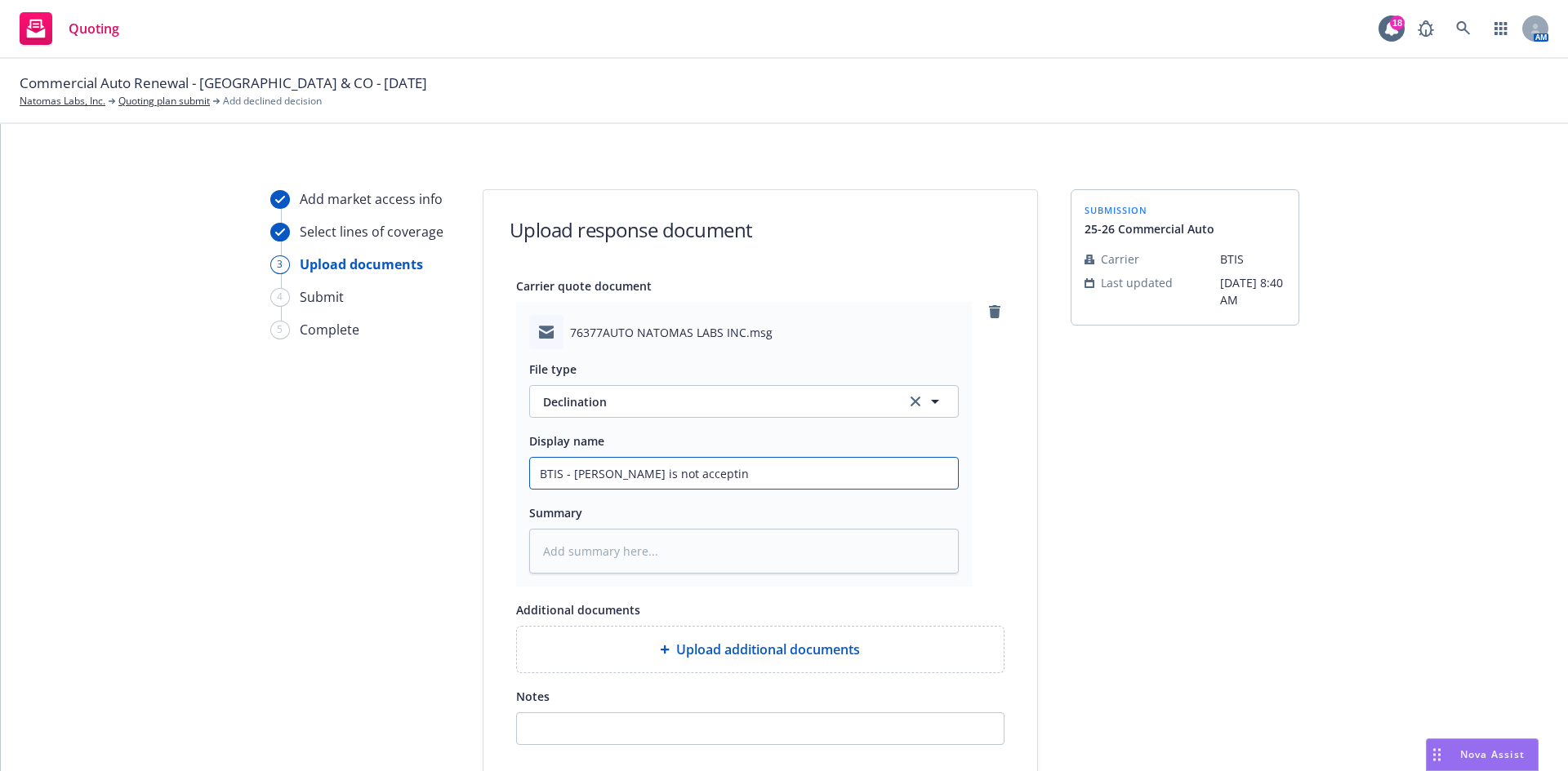
type textarea "x"
type input "BTIS - Kemper is not accepting"
type textarea "x"
type input "BTIS - Kemper is not accepting F"
type textarea "x"
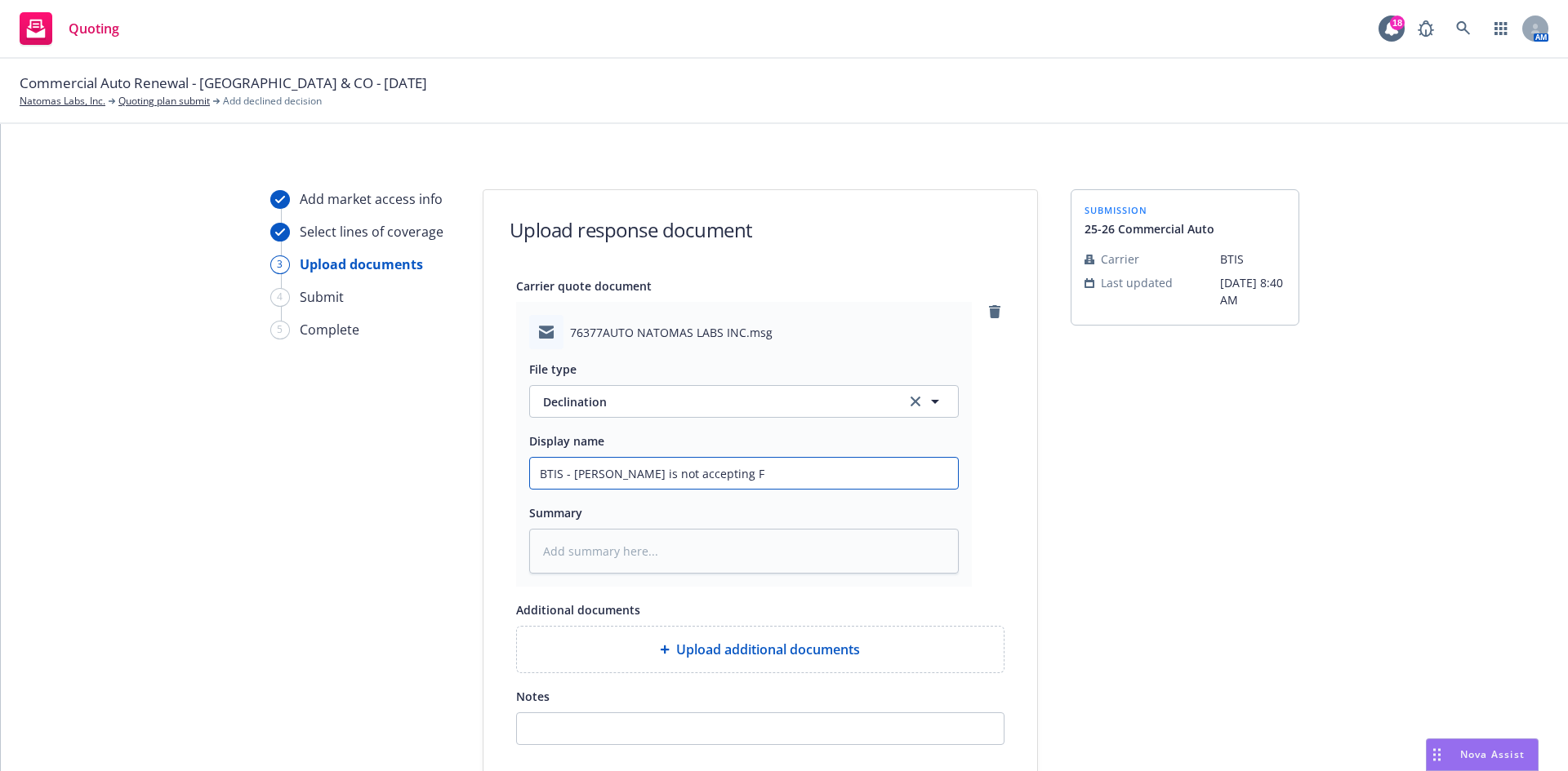
type input "BTIS - Kemper is not accepting Fl"
type textarea "x"
type input "BTIS - Kemper is not accepting Fle"
type textarea "x"
type input "BTIS - Kemper is not accepting Flee"
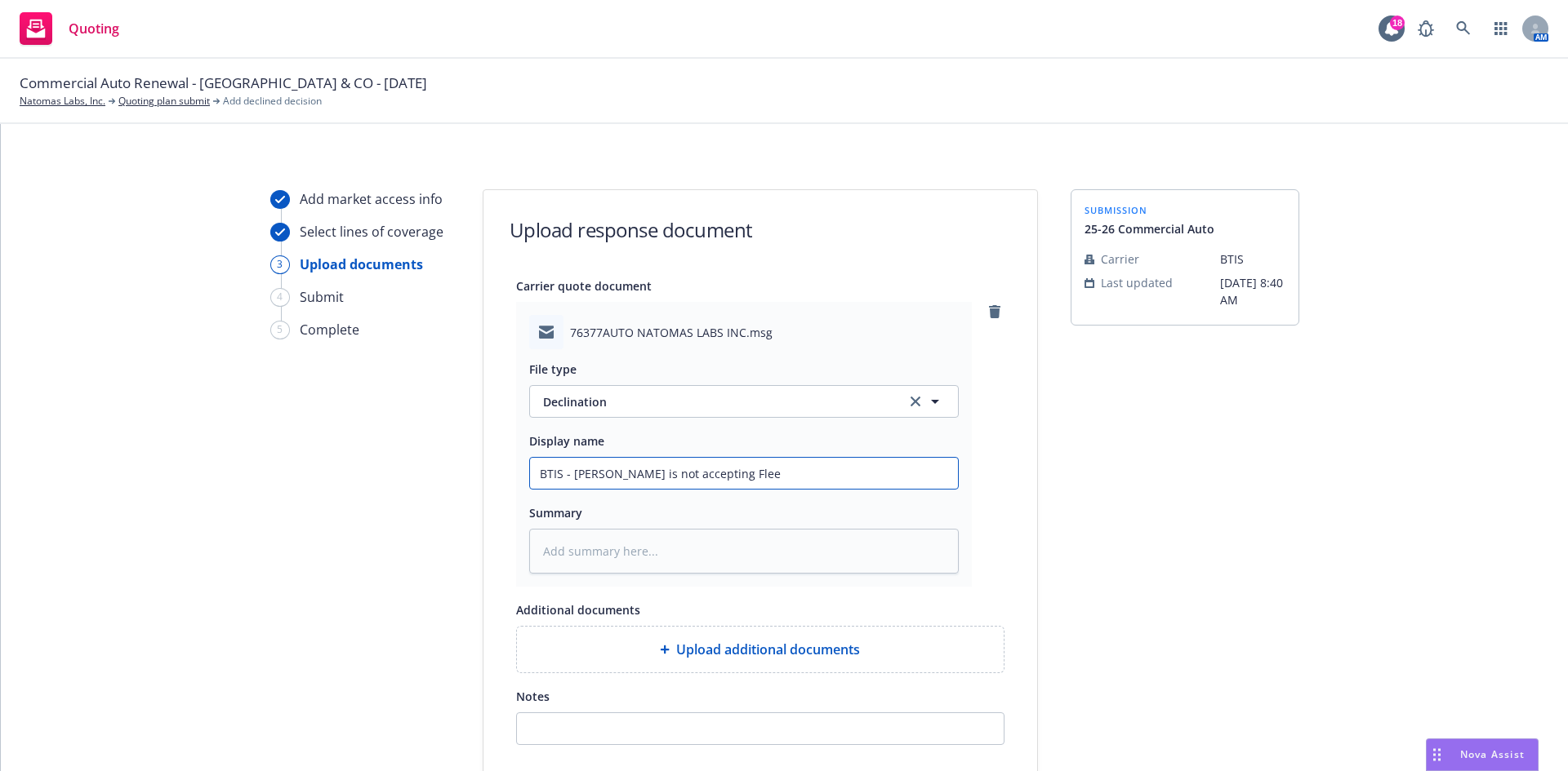
type textarea "x"
type input "BTIS - Kemper is not accepting Fleet"
type textarea "x"
type input "BTIS - Kemper is not accepting Fleet"
type textarea "x"
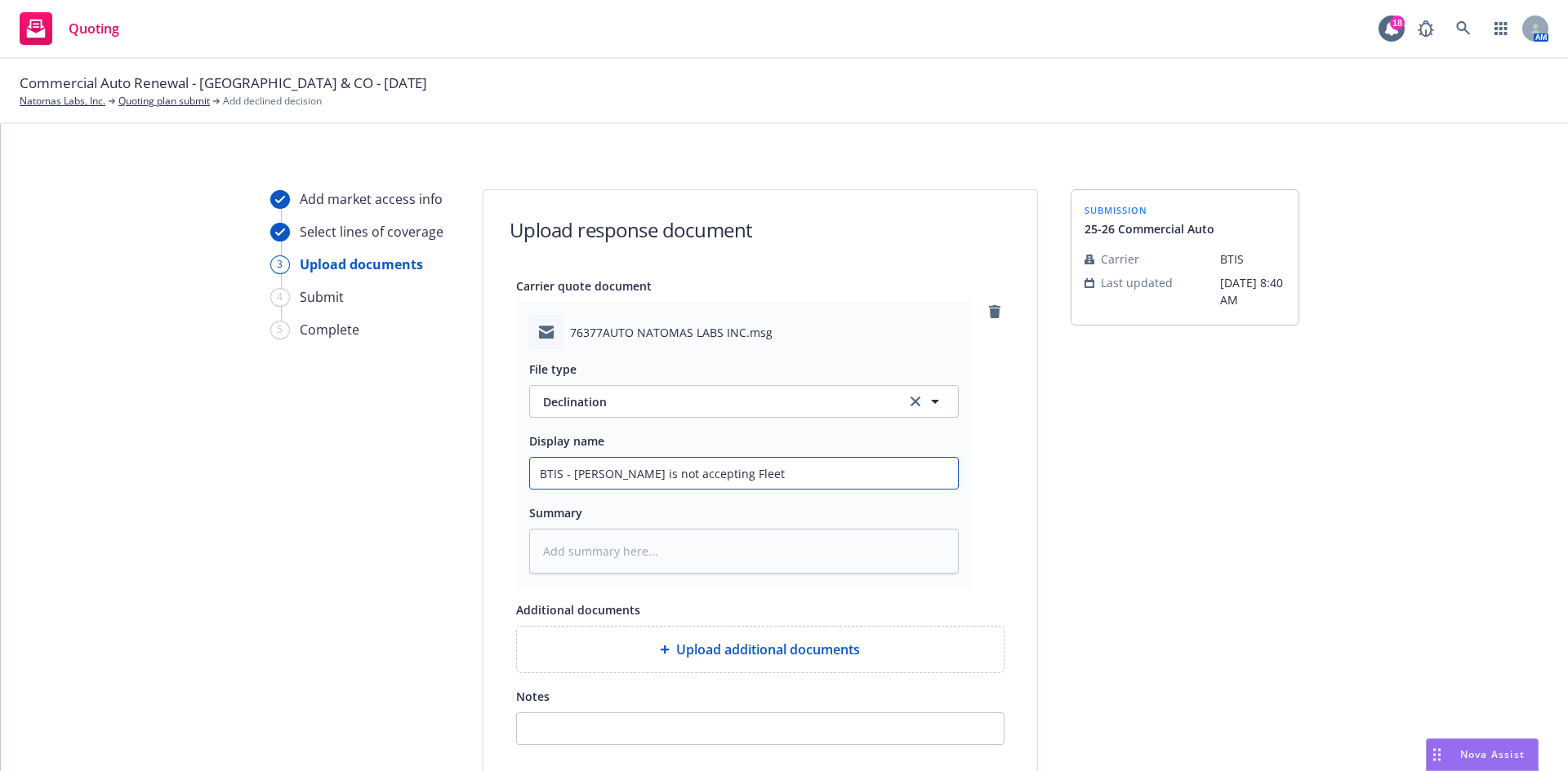
type input "BTIS - Kemper is not accepting Fleet ("
type textarea "x"
type input "BTIS - Kemper is not accepting Fleet (1"
type textarea "x"
type input "BTIS - Kemper is not accepting Fleet (10"
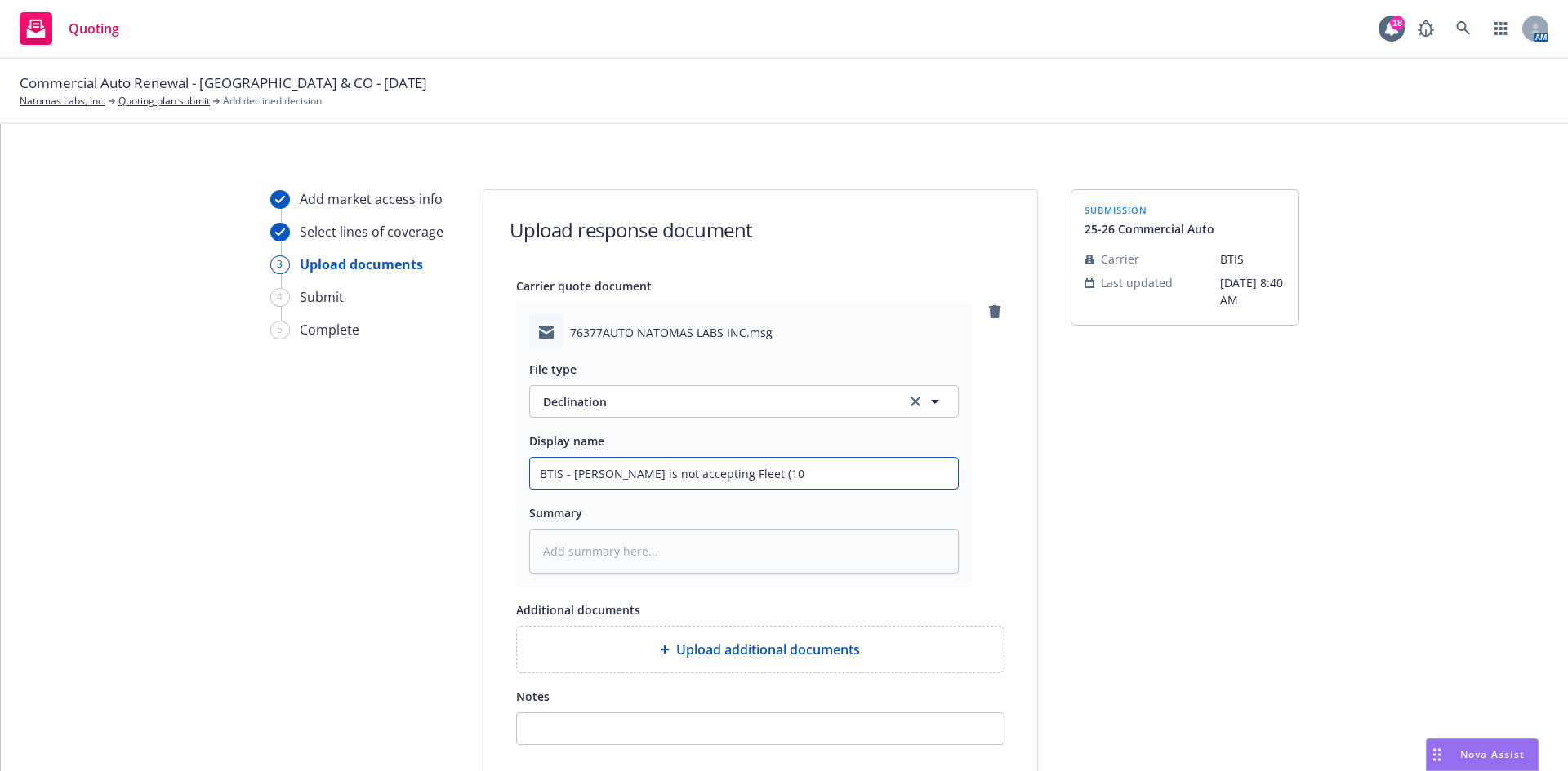
type textarea "x"
type input "BTIS - Kemper is not accepting Fleet (10"
type textarea "x"
type input "BTIS - Kemper is not accepting Fleet (10 o"
type textarea "x"
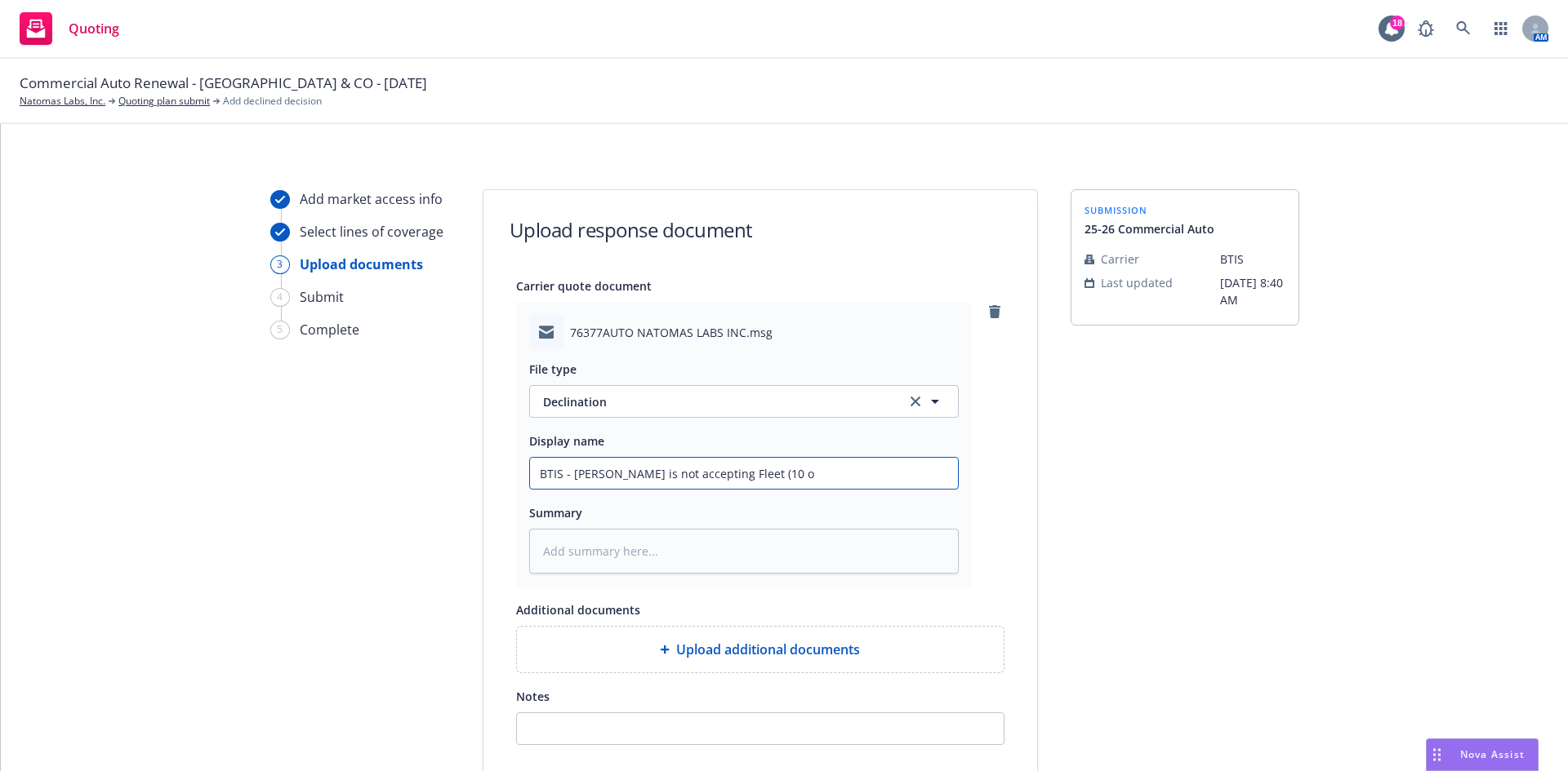
type input "BTIS - Kemper is not accepting Fleet (10 or"
type textarea "x"
type input "BTIS - Kemper is not accepting Fleet (10 or"
type textarea "x"
type input "BTIS - Kemper is not accepting Fleet (10 or m"
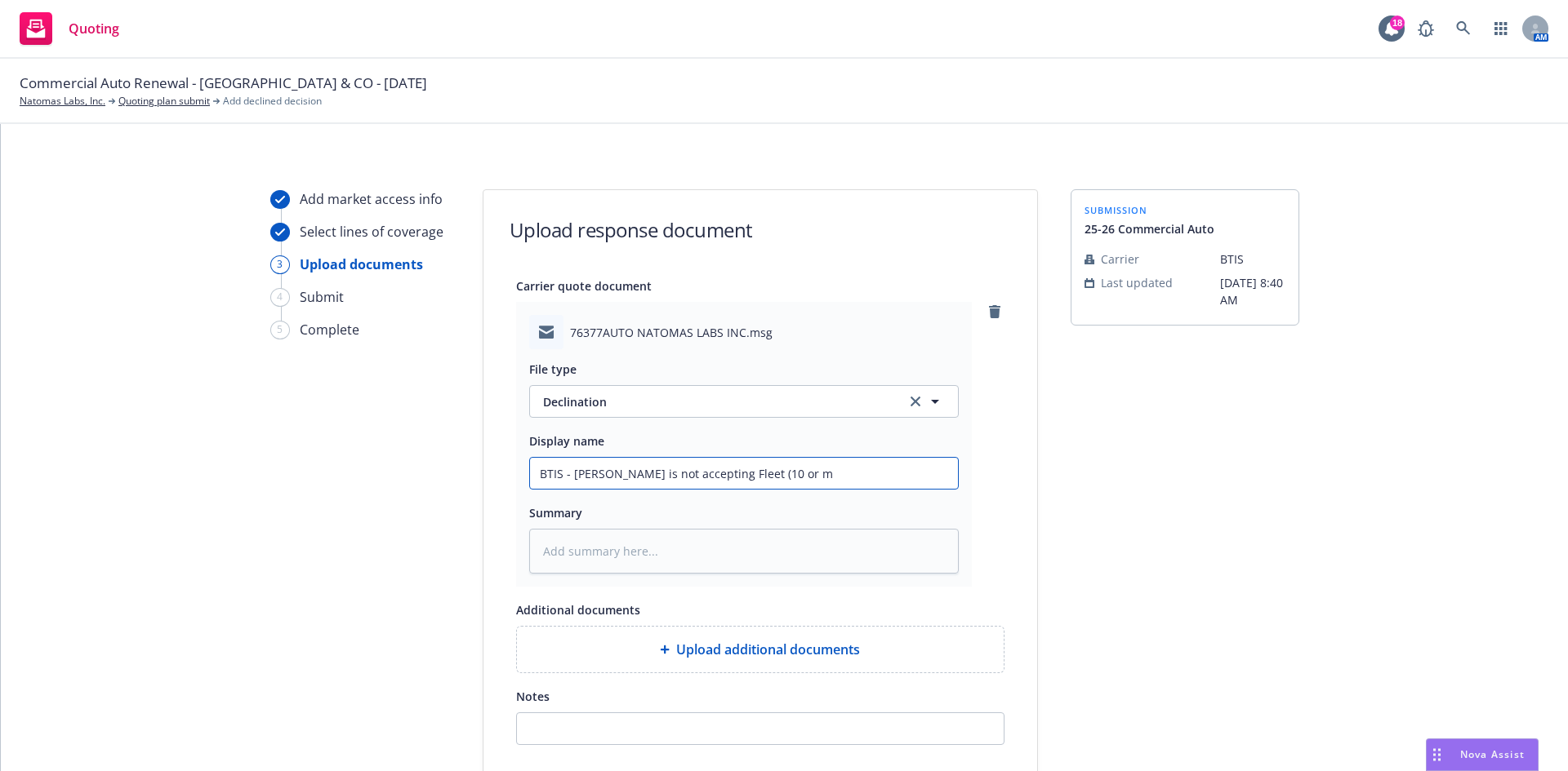
type textarea "x"
type input "BTIS - Kemper is not accepting Fleet (10 or mo"
type textarea "x"
type input "BTIS - Kemper is not accepting Fleet (10 or mor"
type textarea "x"
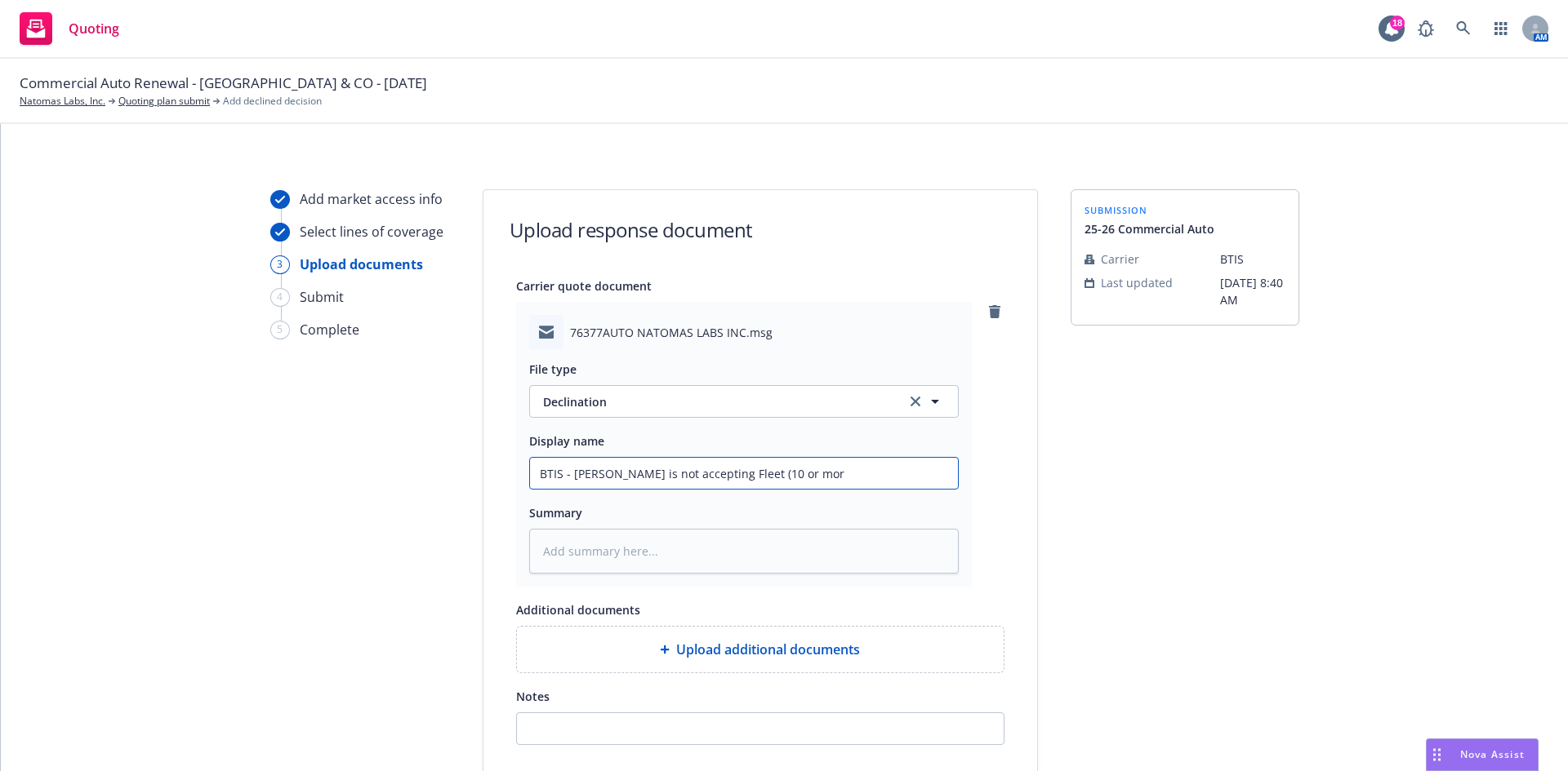
type input "BTIS - Kemper is not accepting Fleet (10 or more"
type textarea "x"
type input "BTIS - Kemper is not accepting Fleet (10 or more"
type textarea "x"
type input "BTIS - Kemper is not accepting Fleet (10 or more P"
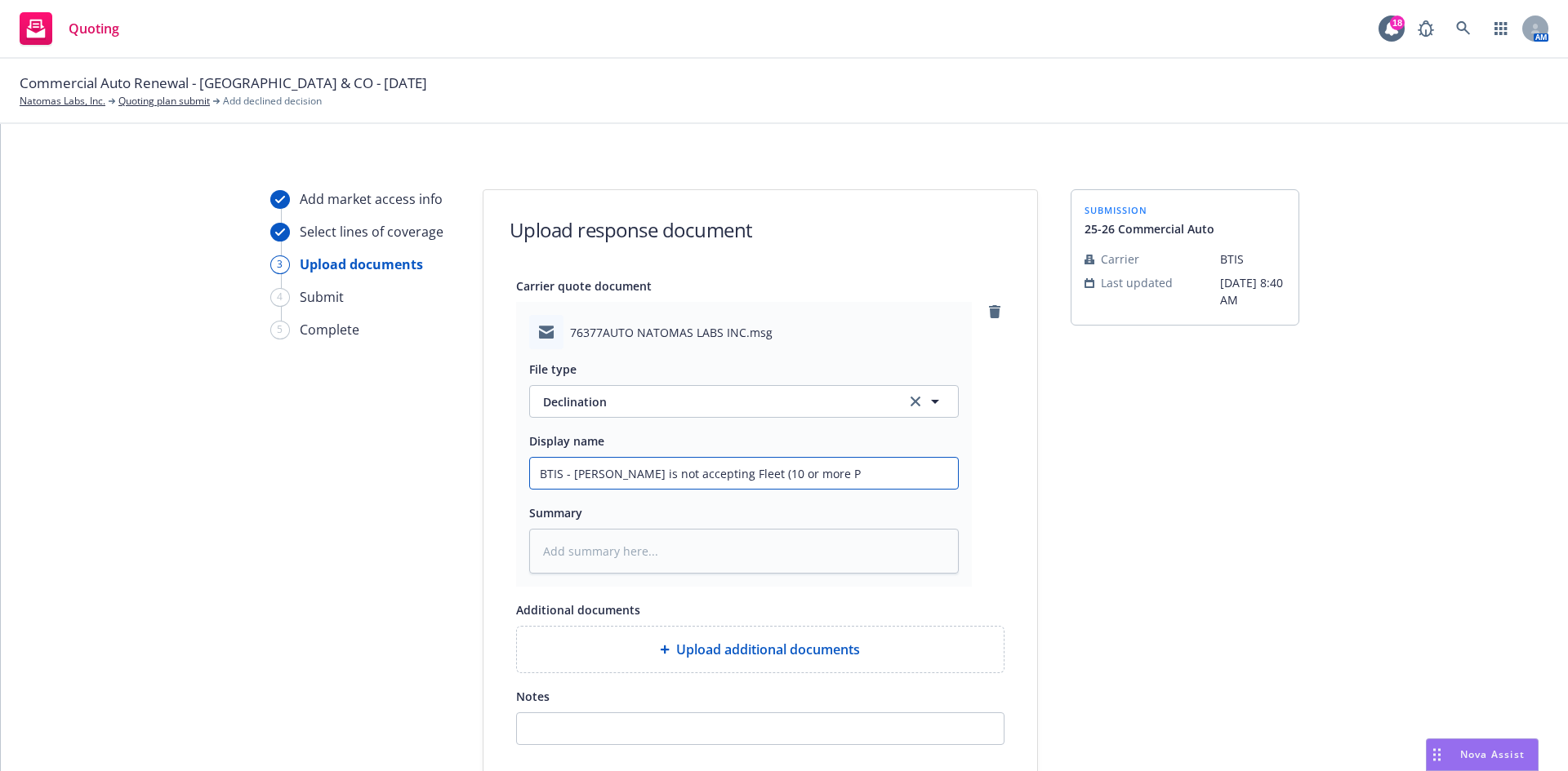
type textarea "x"
type input "BTIS - Kemper is not accepting Fleet (10 or more PU"
type textarea "x"
type input "BTIS - Kemper is not accepting Fleet (10 or more PU)"
type textarea "x"
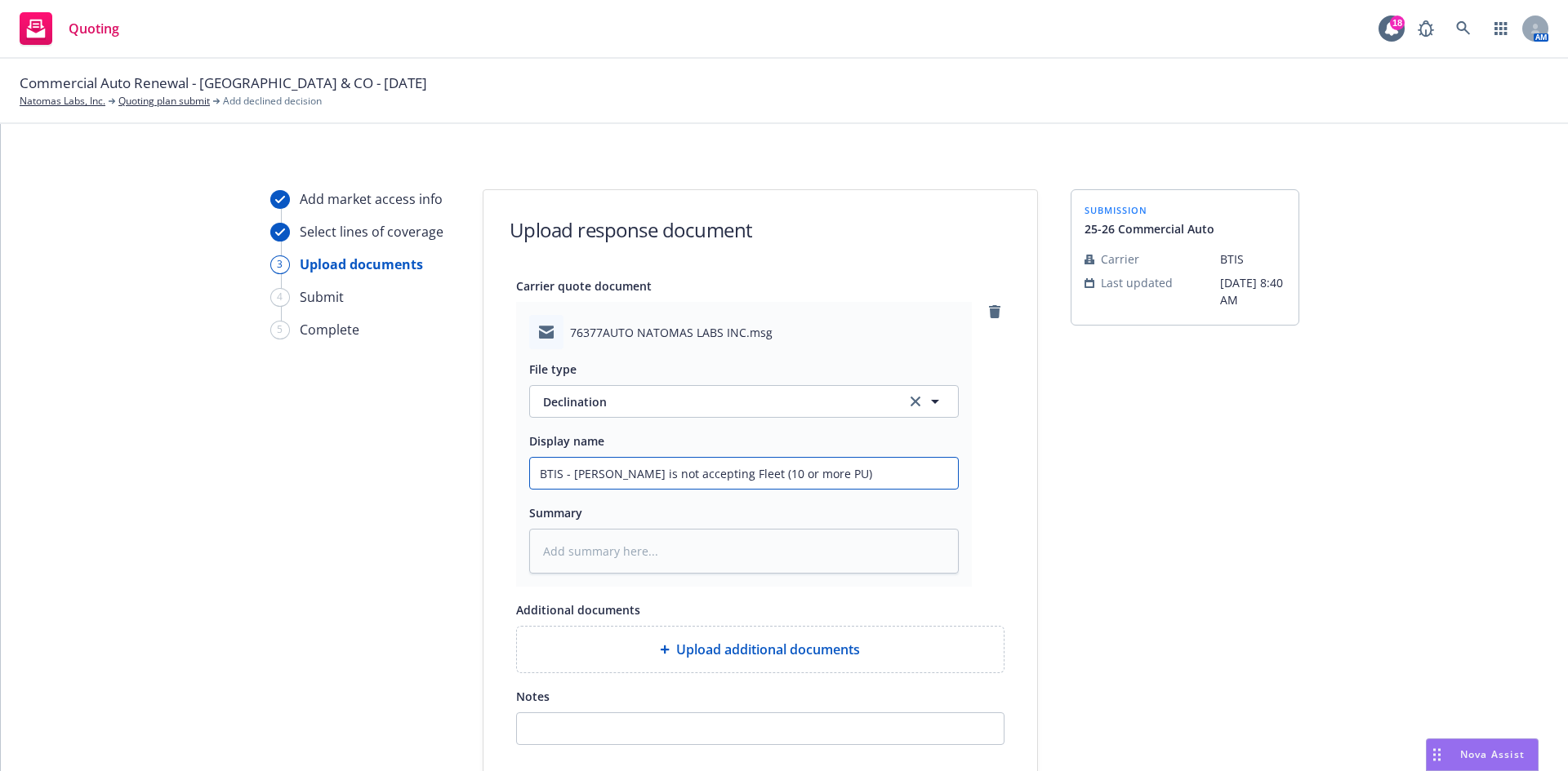
type input "BTIS - Kemper is not accepting Fleet (10 or more PU"
type textarea "x"
type input "BTIS - Kemper is not accepting Fleet (10 or more PUs"
type textarea "x"
type input "BTIS - Kemper is not accepting Fleet (10 or more PUs)"
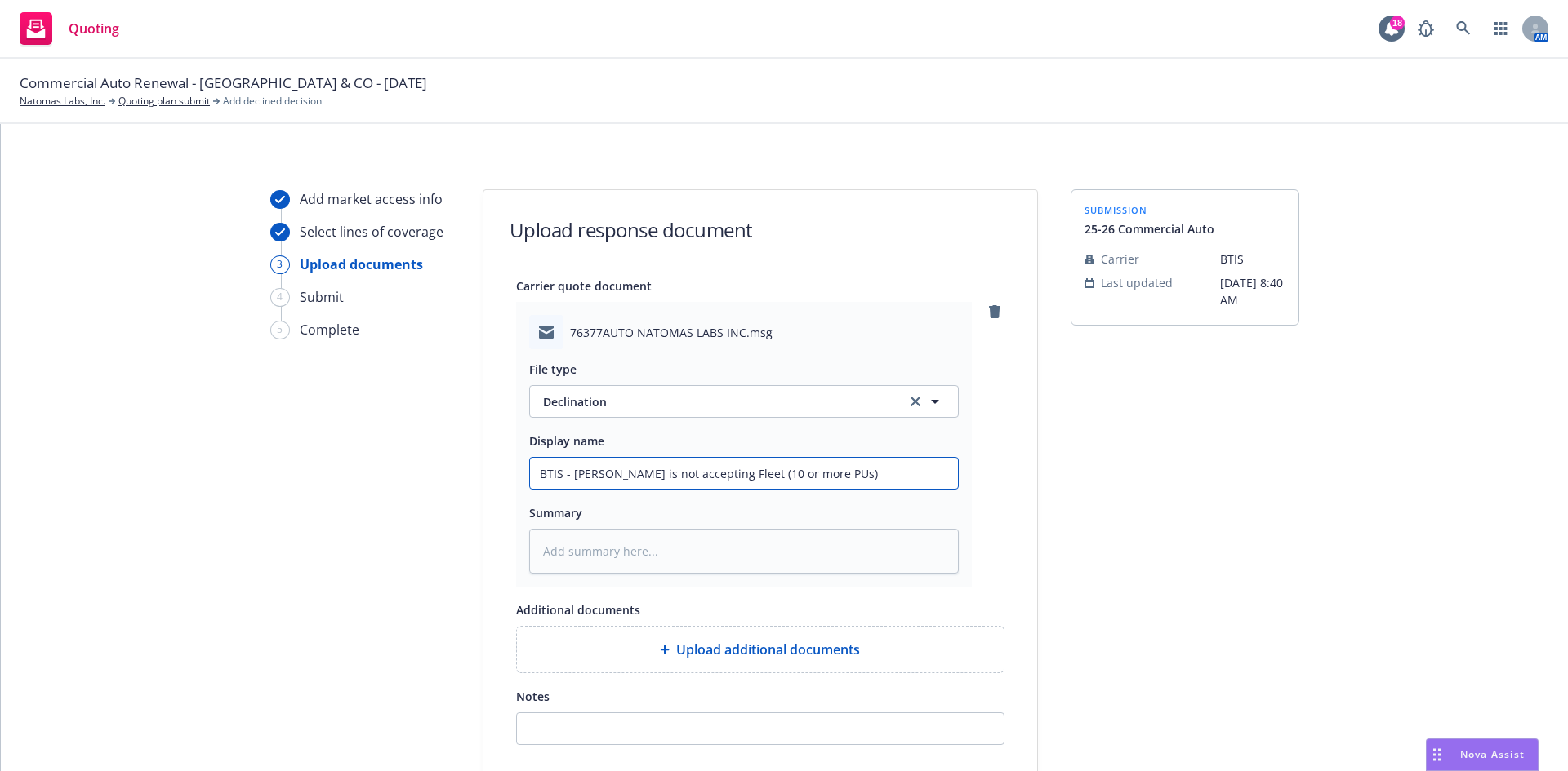
type textarea "x"
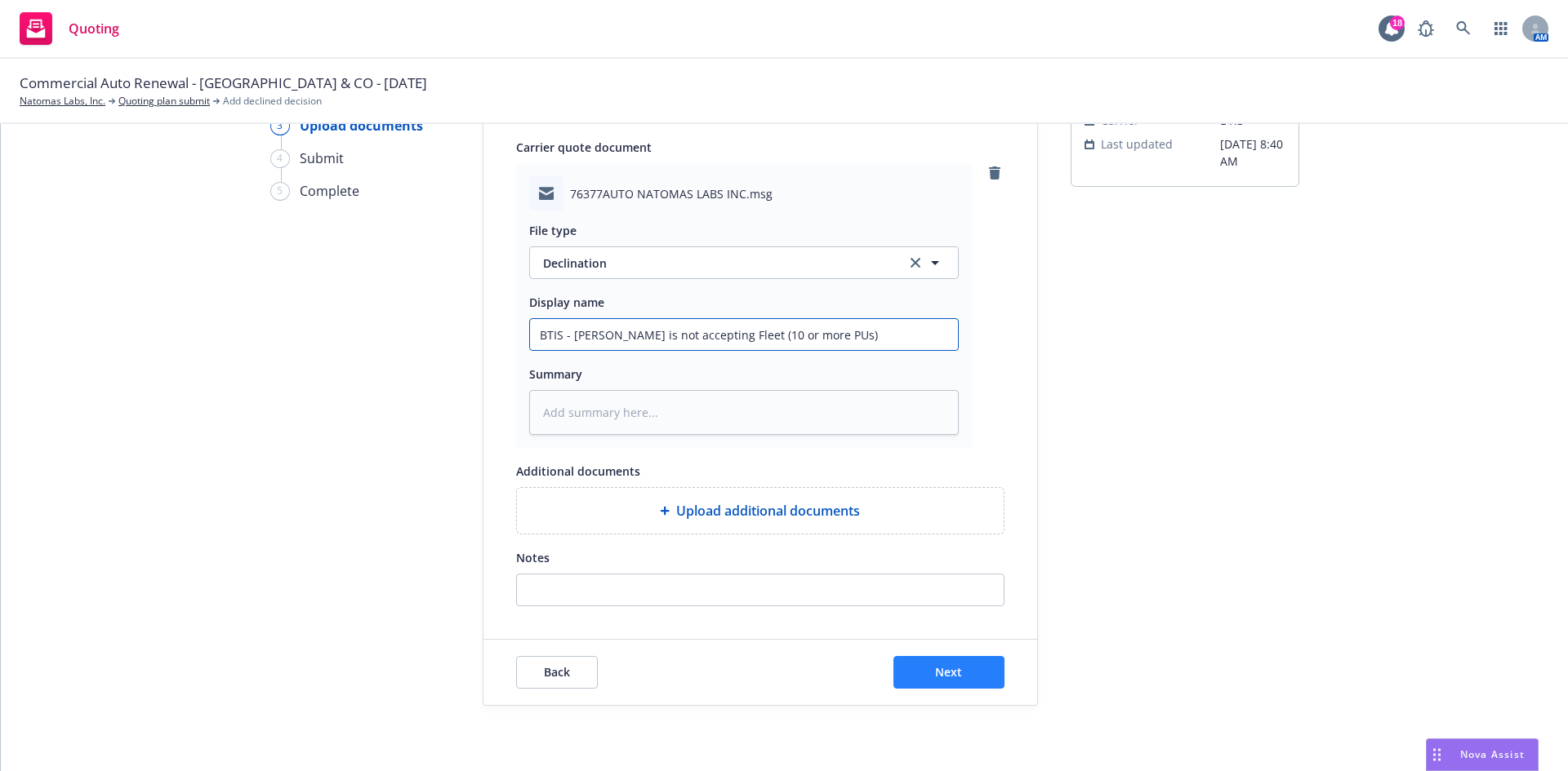
type input "BTIS - Kemper is not accepting Fleet (10 or more PUs)"
click at [943, 668] on span "Next" at bounding box center [948, 672] width 27 height 16
type textarea "x"
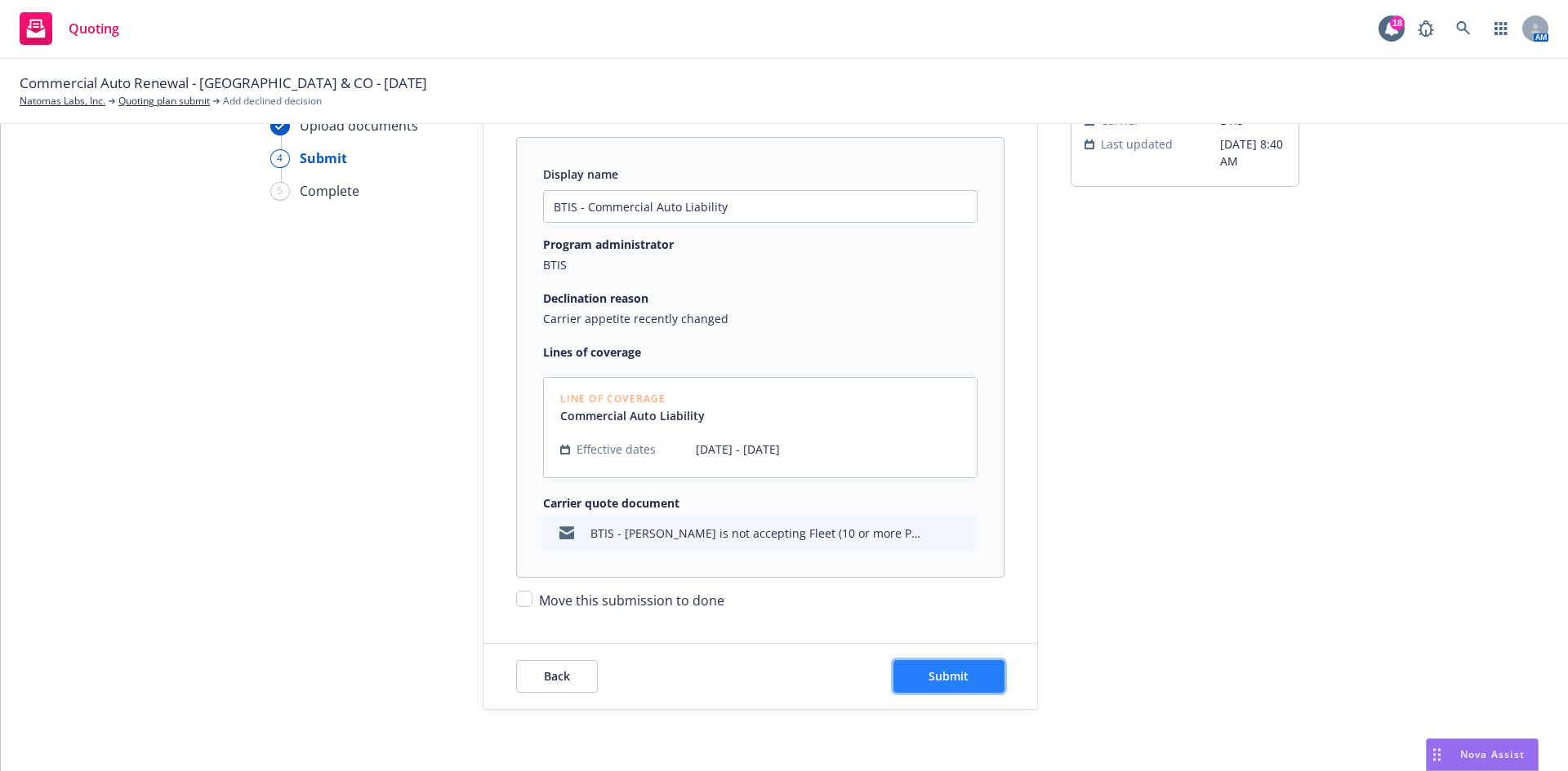
click at [957, 673] on span "Submit" at bounding box center [949, 676] width 40 height 16
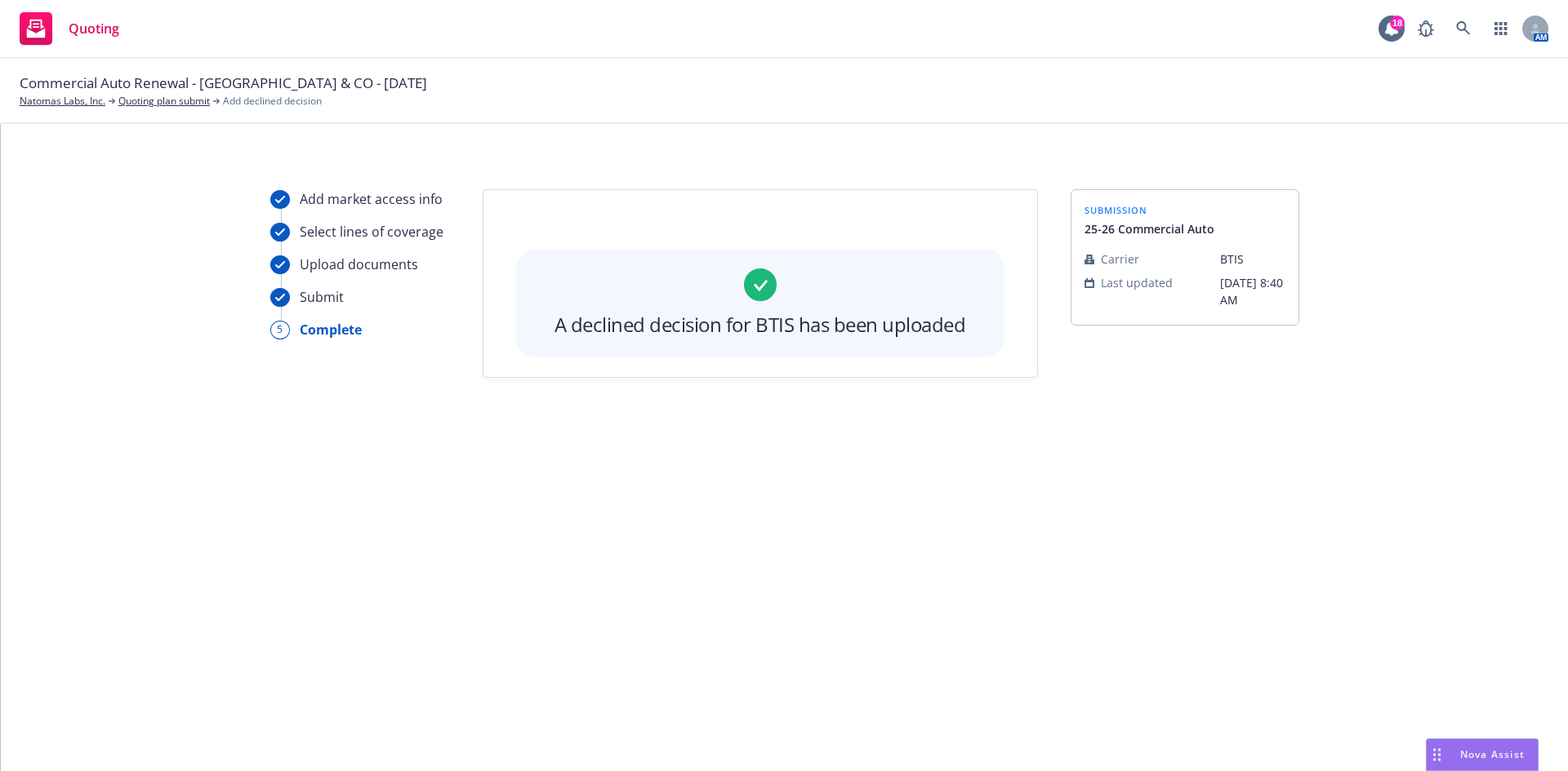
scroll to position [0, 0]
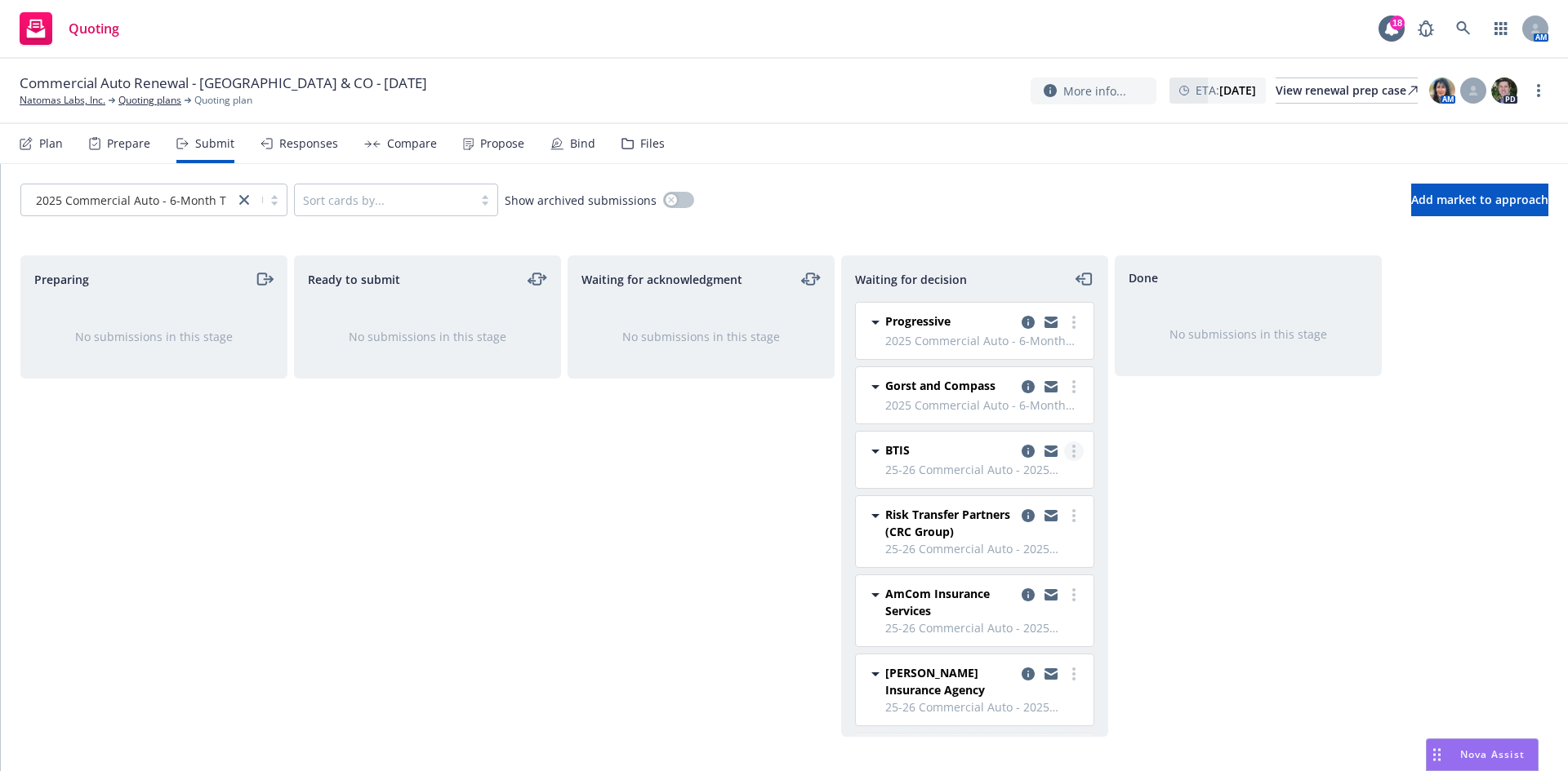
click at [1065, 450] on link "more" at bounding box center [1074, 451] width 20 height 20
click at [990, 515] on span "Move to done" at bounding box center [964, 517] width 113 height 16
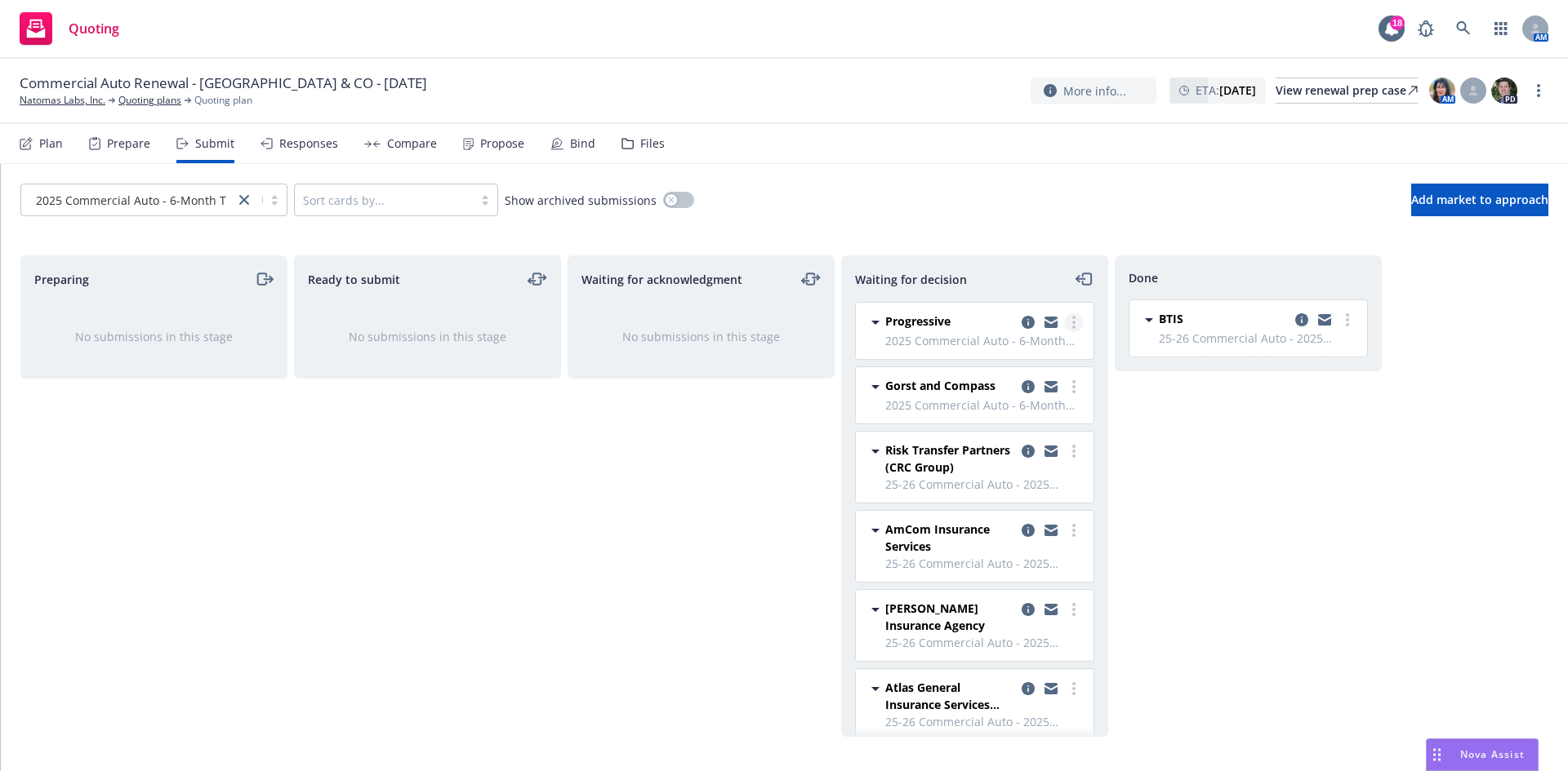
click at [1065, 323] on link "more" at bounding box center [1074, 322] width 20 height 20
click at [1022, 322] on icon "copy logging email" at bounding box center [1028, 322] width 13 height 13
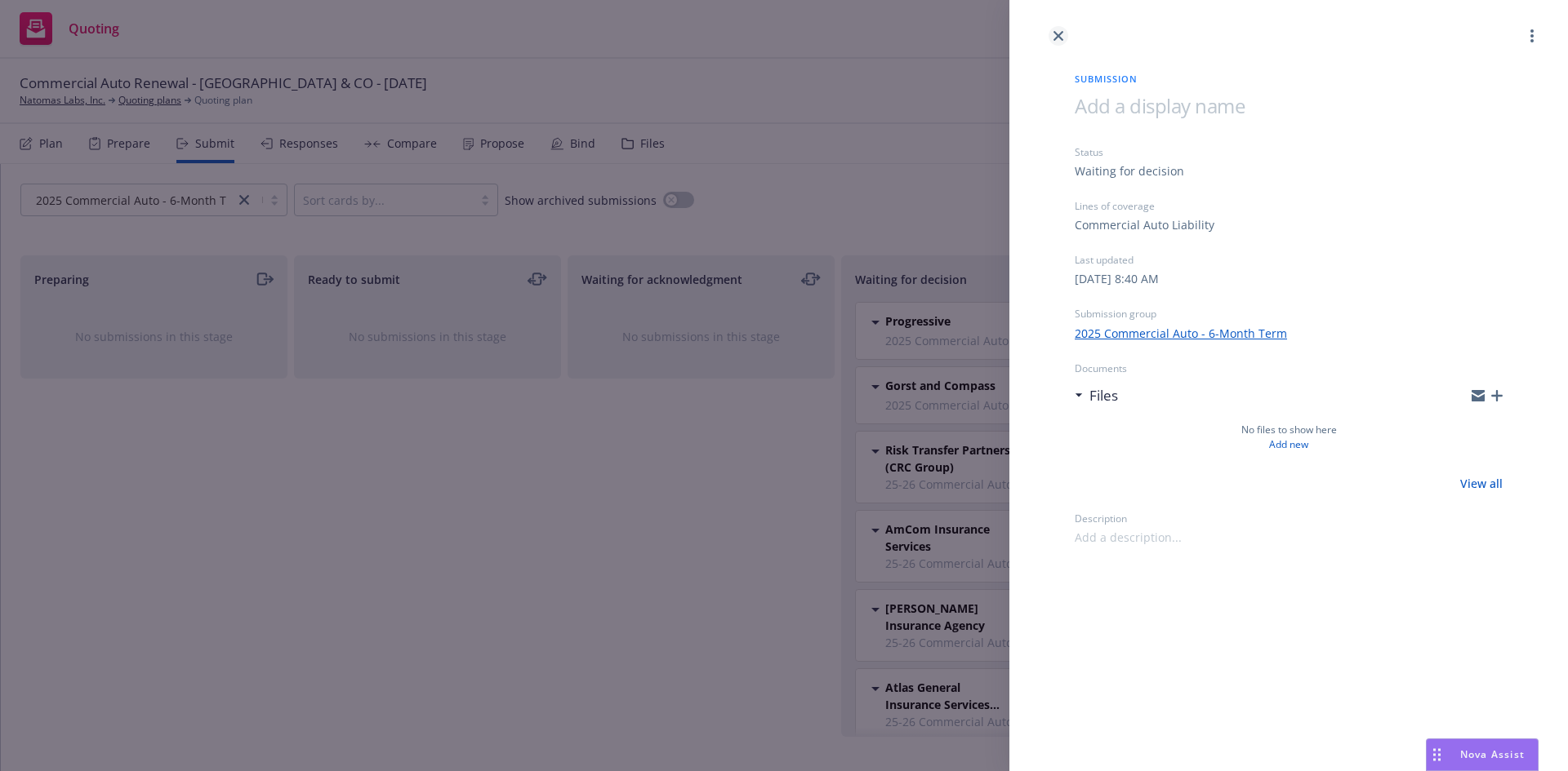
click at [1054, 30] on link "close" at bounding box center [1058, 36] width 20 height 20
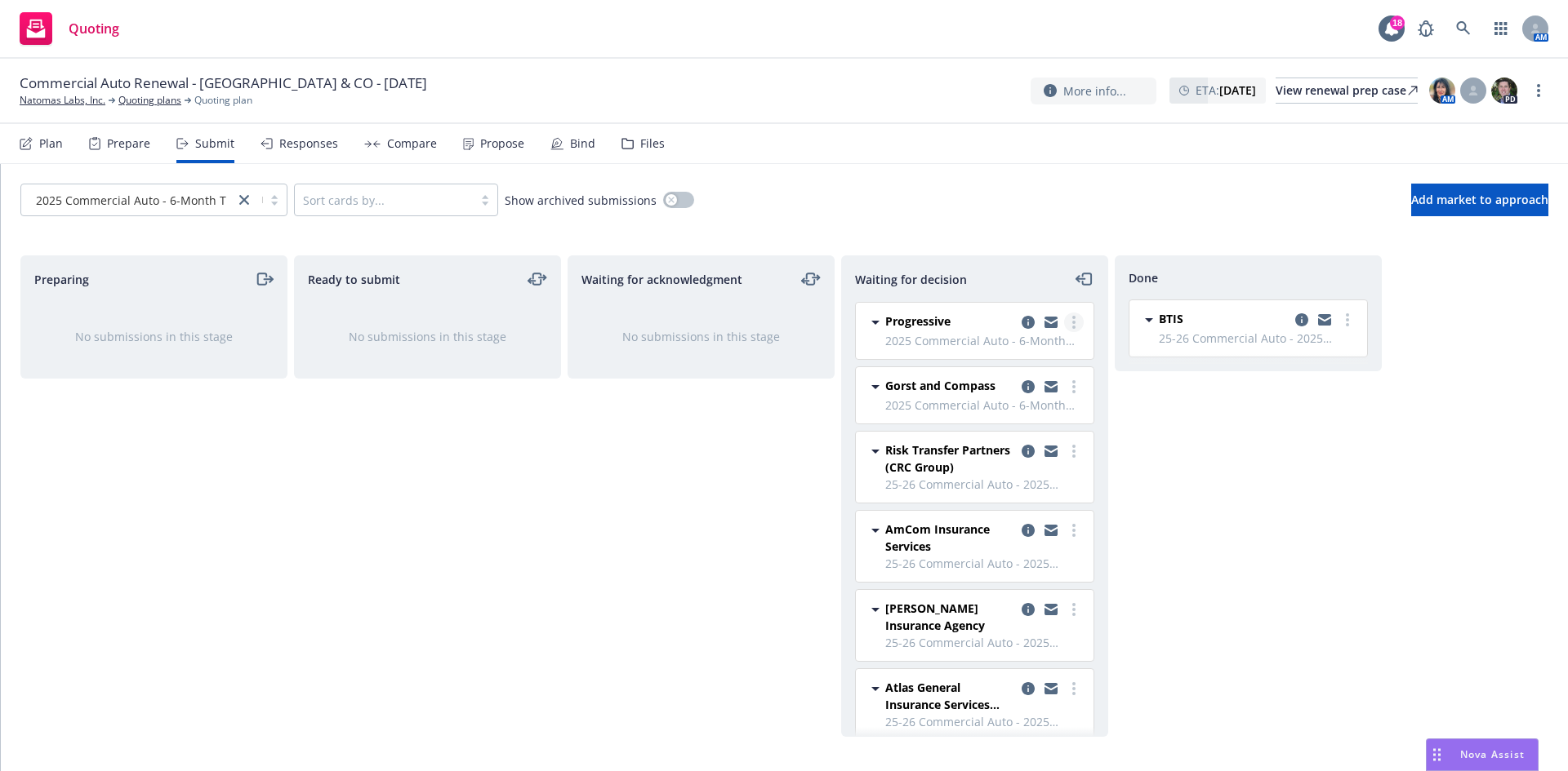
click at [1072, 322] on circle "more" at bounding box center [1074, 322] width 3 height 3
click at [1008, 421] on span "Add accepted decision" at bounding box center [989, 421] width 163 height 16
select select "6"
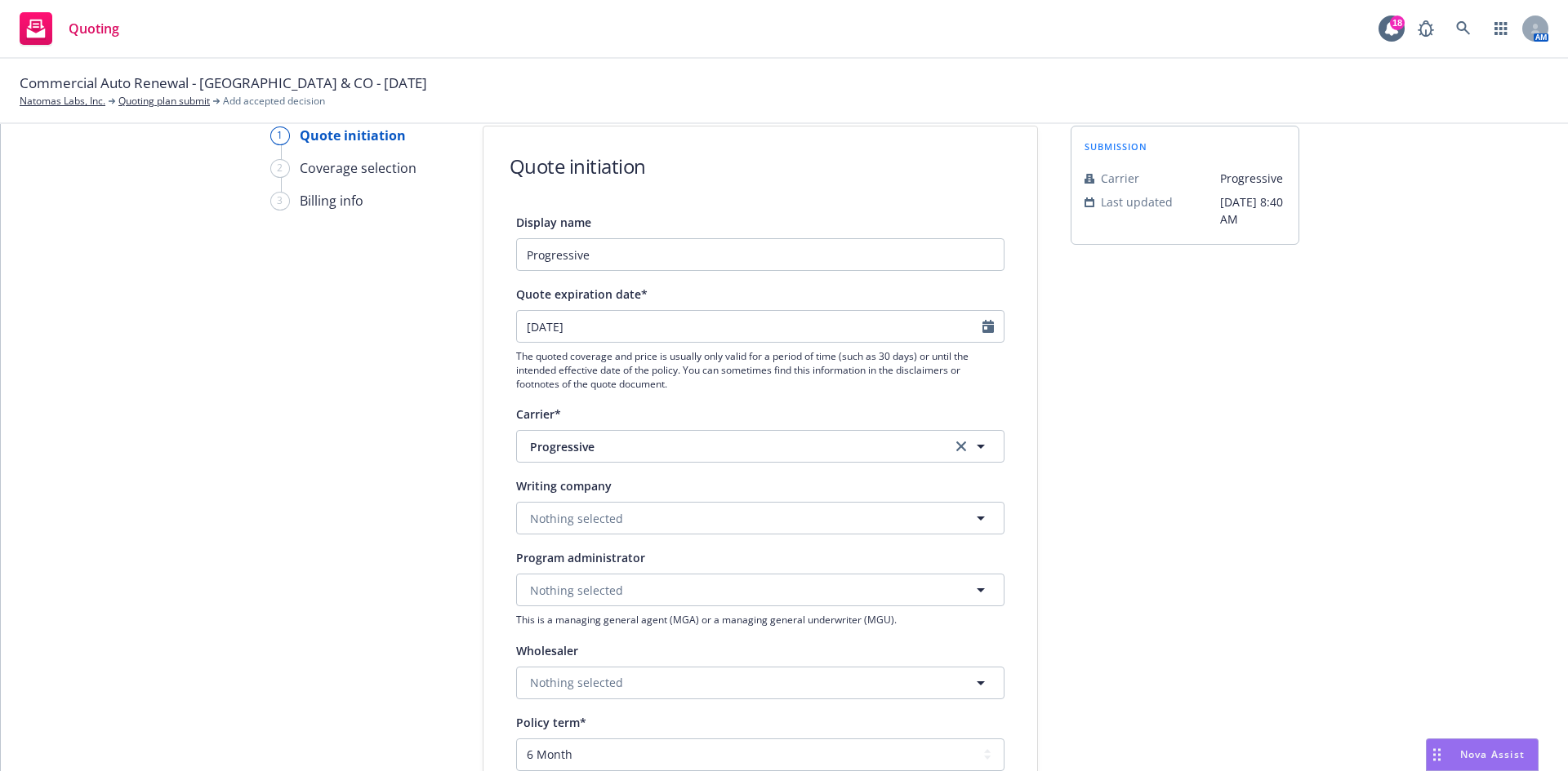
scroll to position [163, 0]
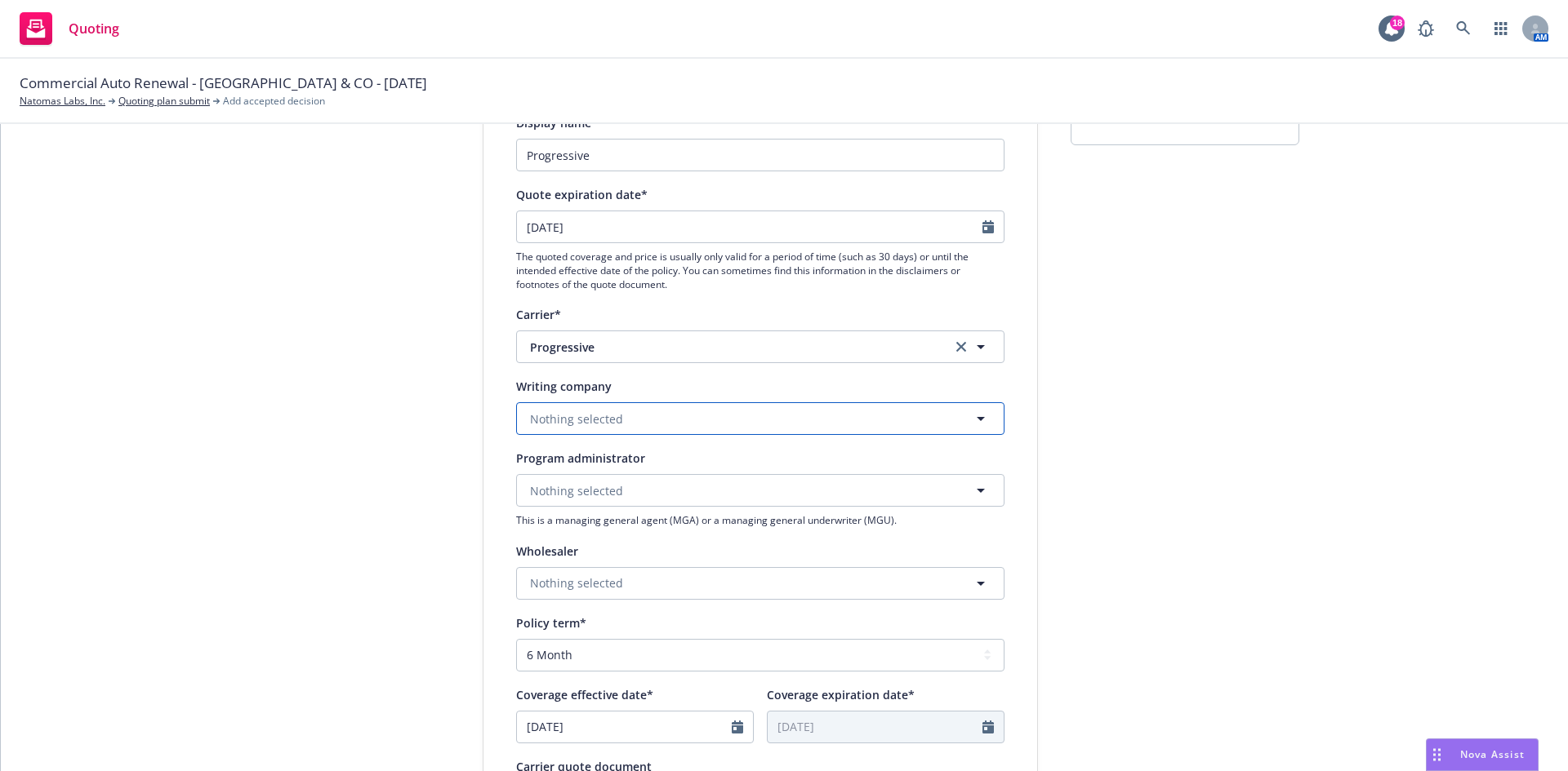
click at [601, 409] on button "Nothing selected" at bounding box center [760, 419] width 488 height 33
type input "unite"
click at [619, 458] on strong "United Financial Casualty Company" at bounding box center [633, 464] width 198 height 16
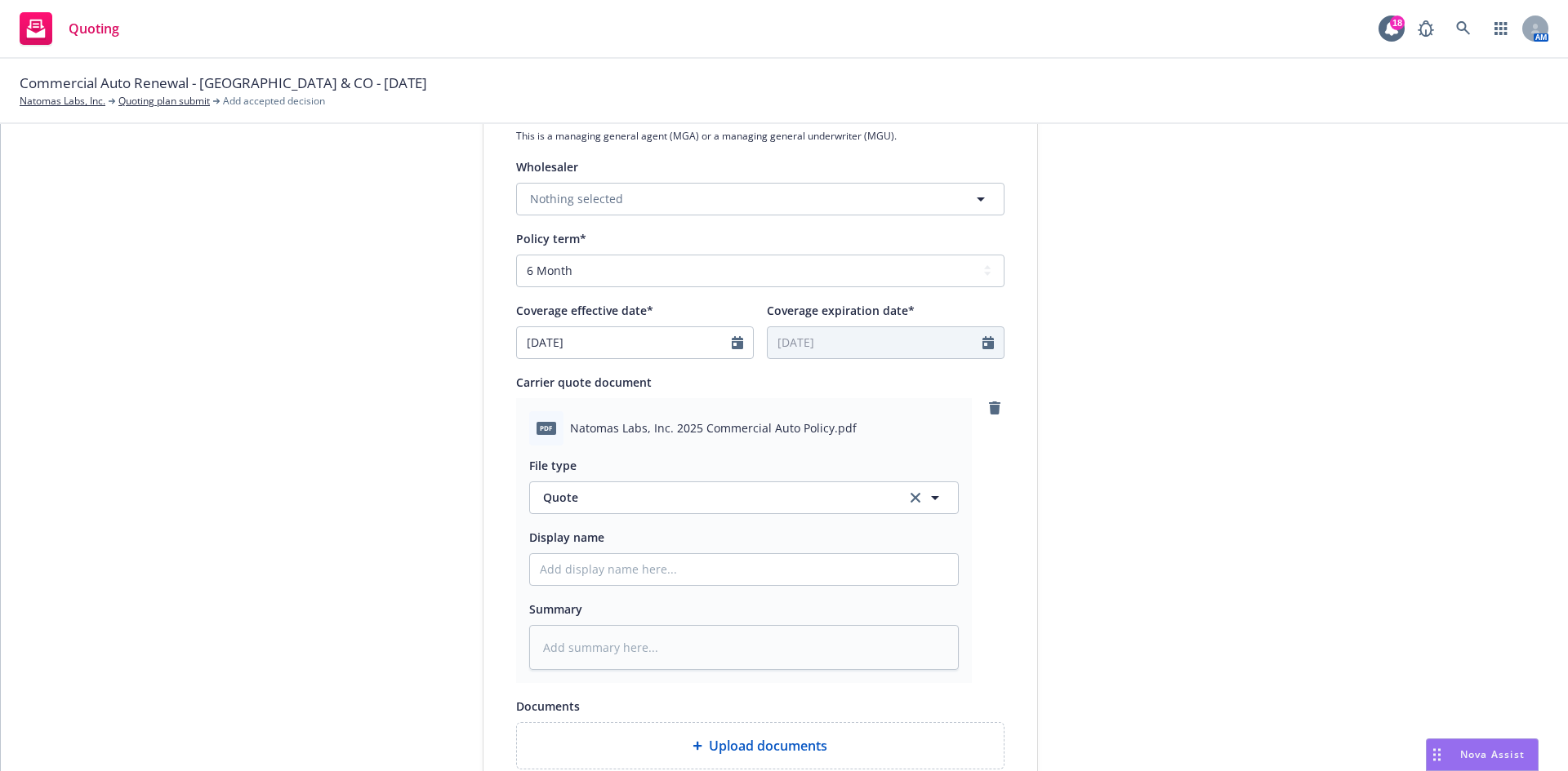
scroll to position [653, 0]
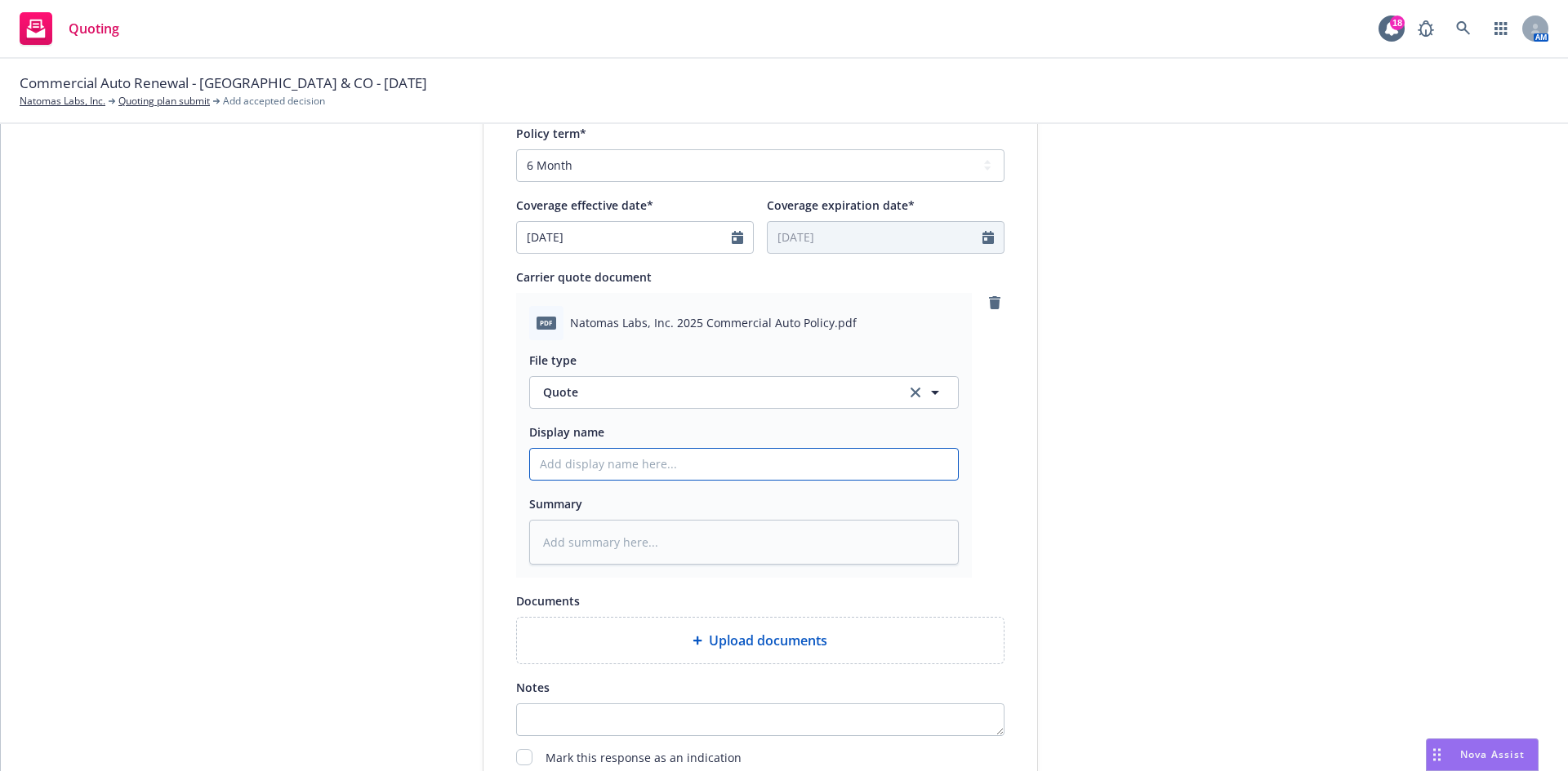
click at [633, 466] on input "Display name" at bounding box center [743, 464] width 427 height 31
type textarea "x"
type input "2"
type textarea "x"
type input "25"
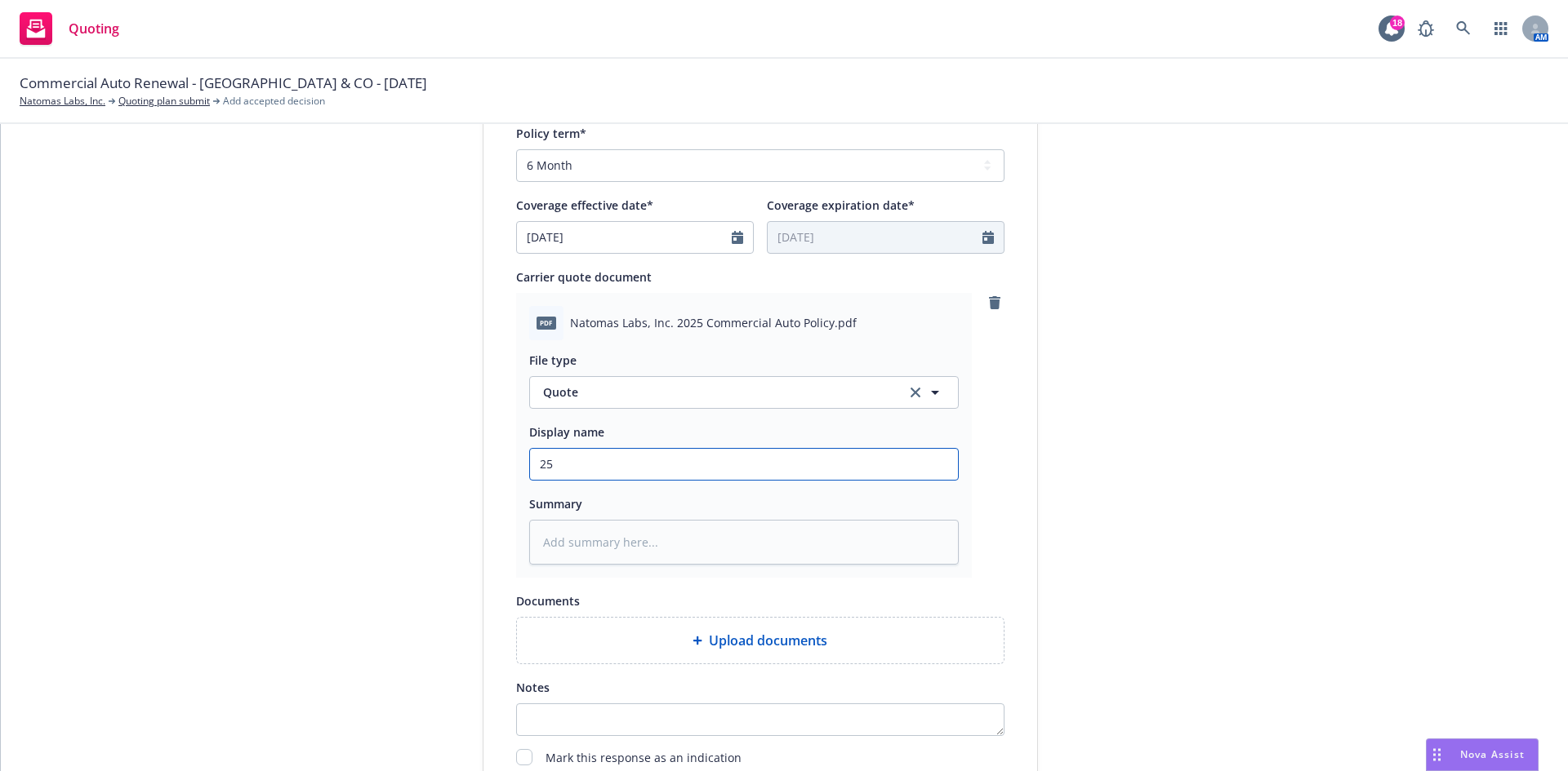
type textarea "x"
type input "25-"
type textarea "x"
type input "25-2"
type textarea "x"
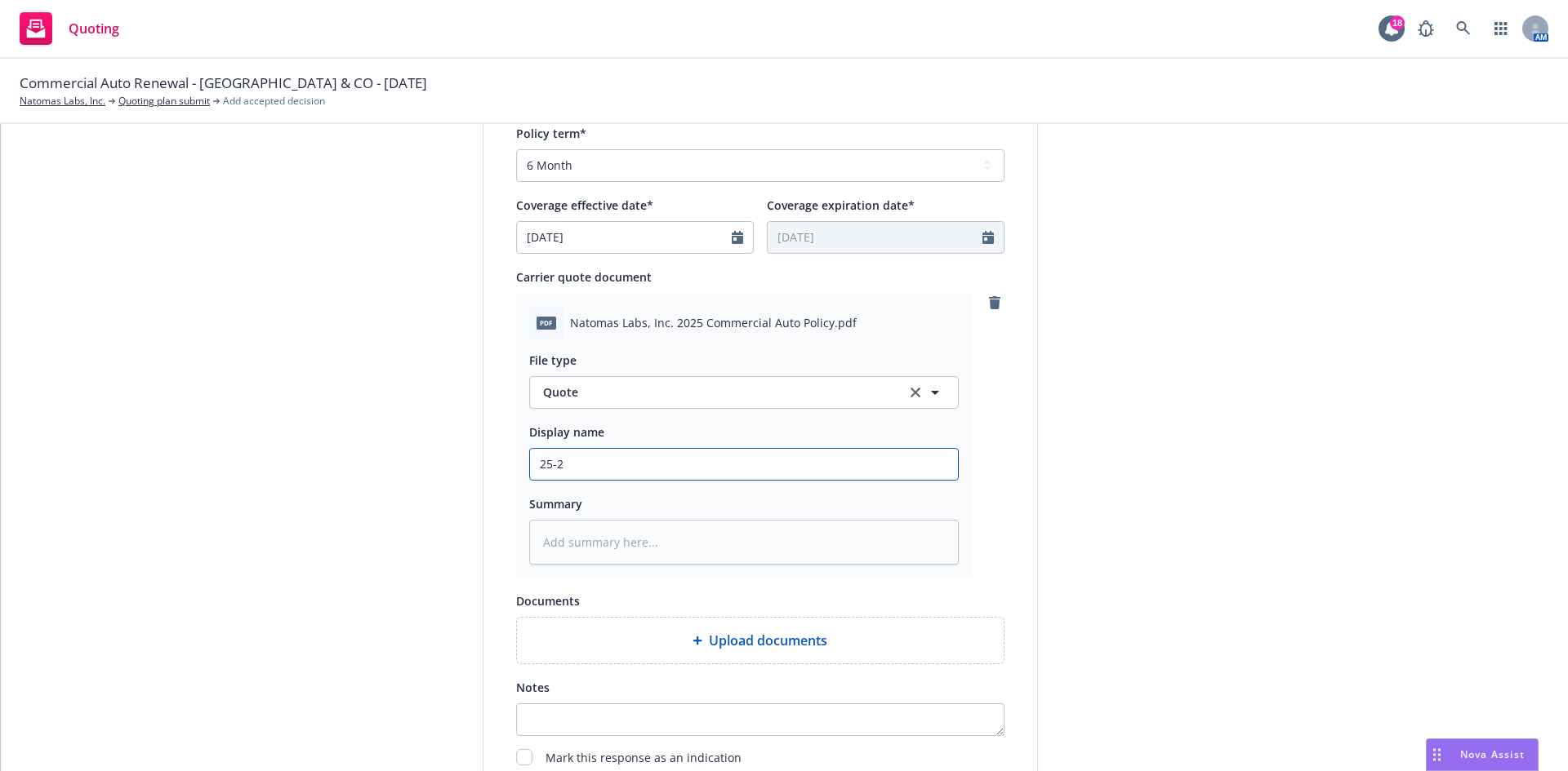
type input "25-26"
type textarea "x"
type input "25-26"
type textarea "x"
type input "25-26 ("
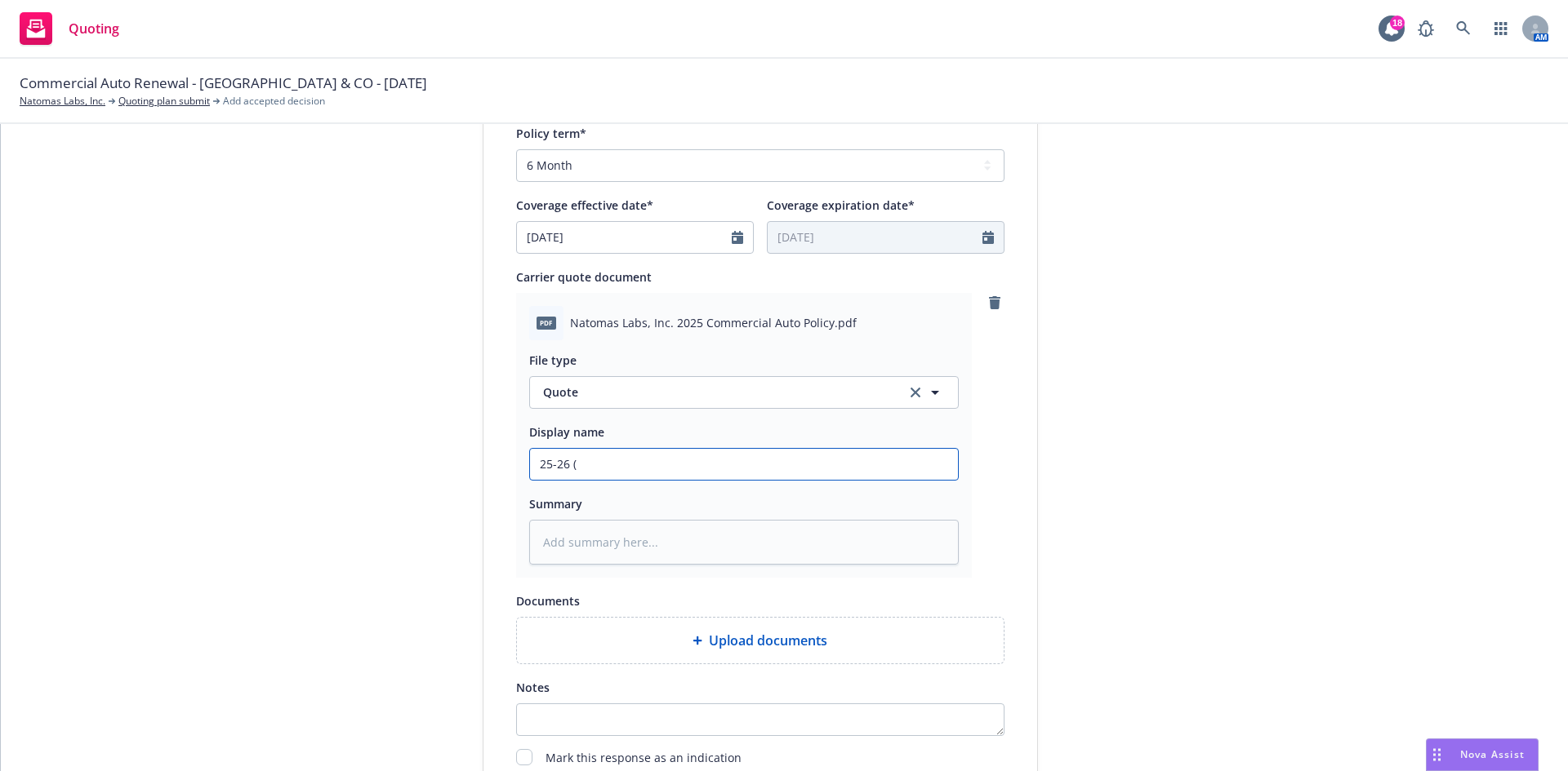
type textarea "x"
type input "25-26 (6"
type textarea "x"
type input "25-26 (6)"
type textarea "x"
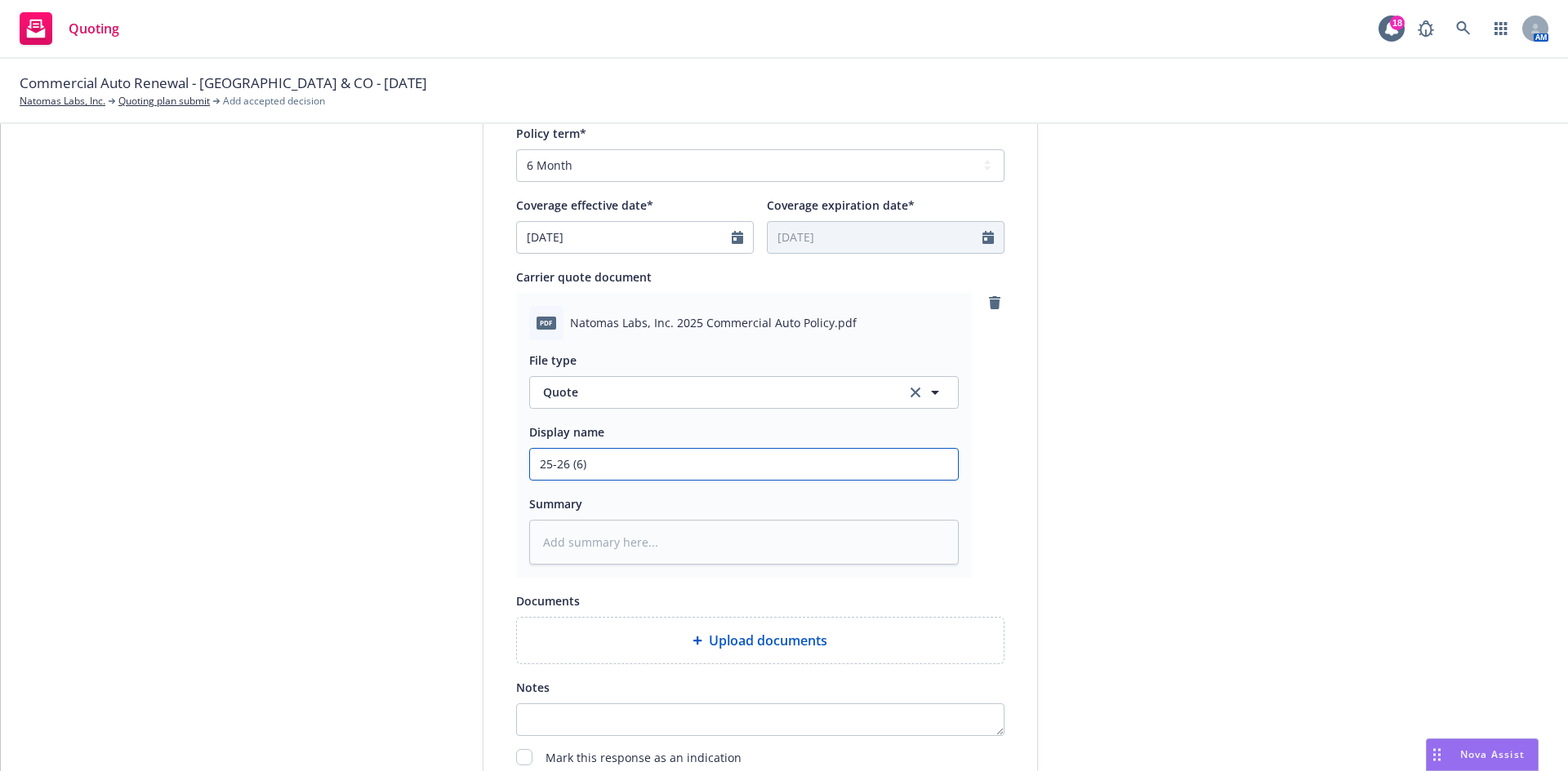
type input "25-26 (6)"
type textarea "x"
type input "25-26 (6) M"
type textarea "x"
type input "25-26 (6) Mo"
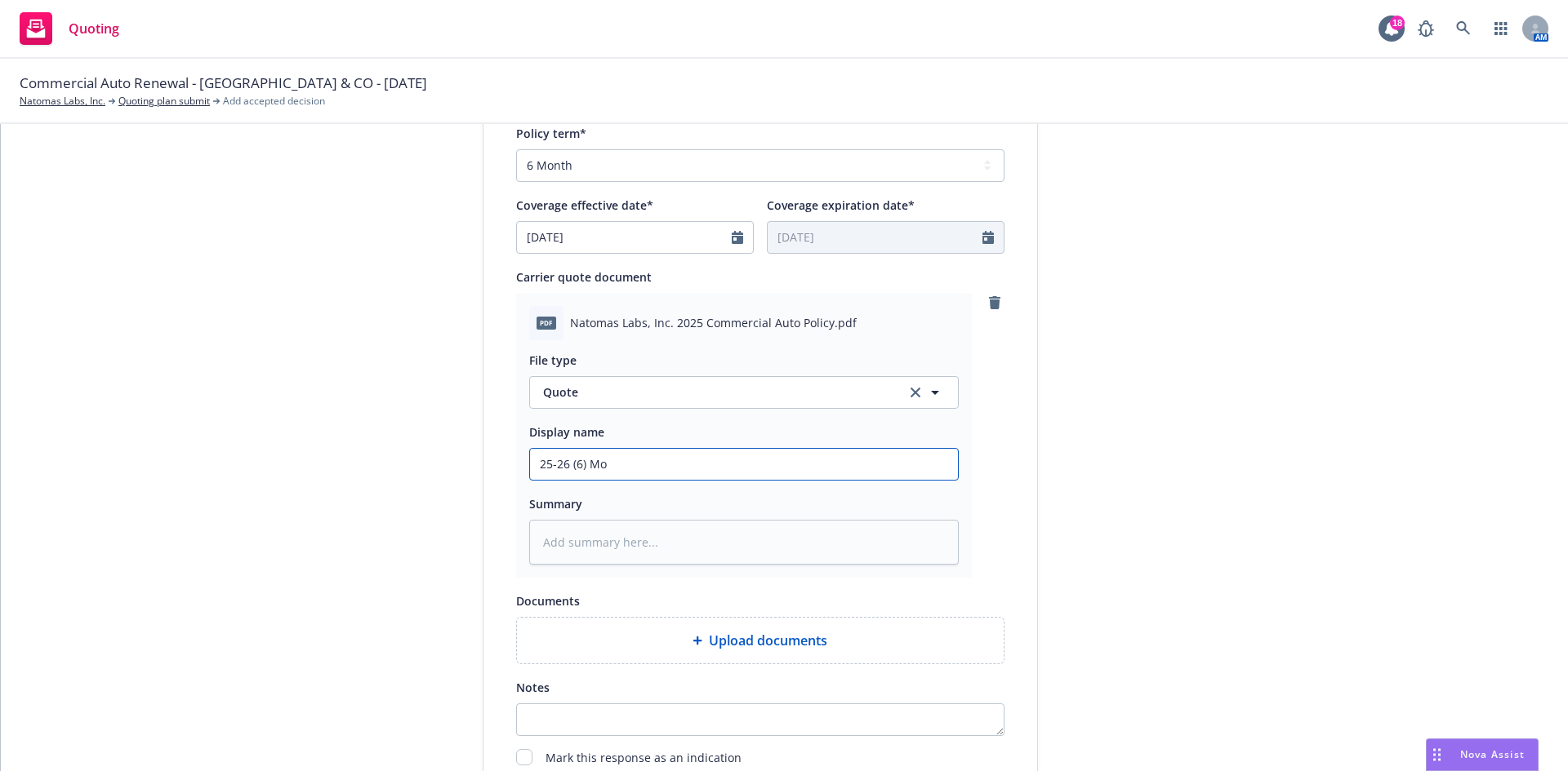
type textarea "x"
type input "25-26 (6) Mon"
type textarea "x"
type input "25-26 (6) Mo"
type textarea "x"
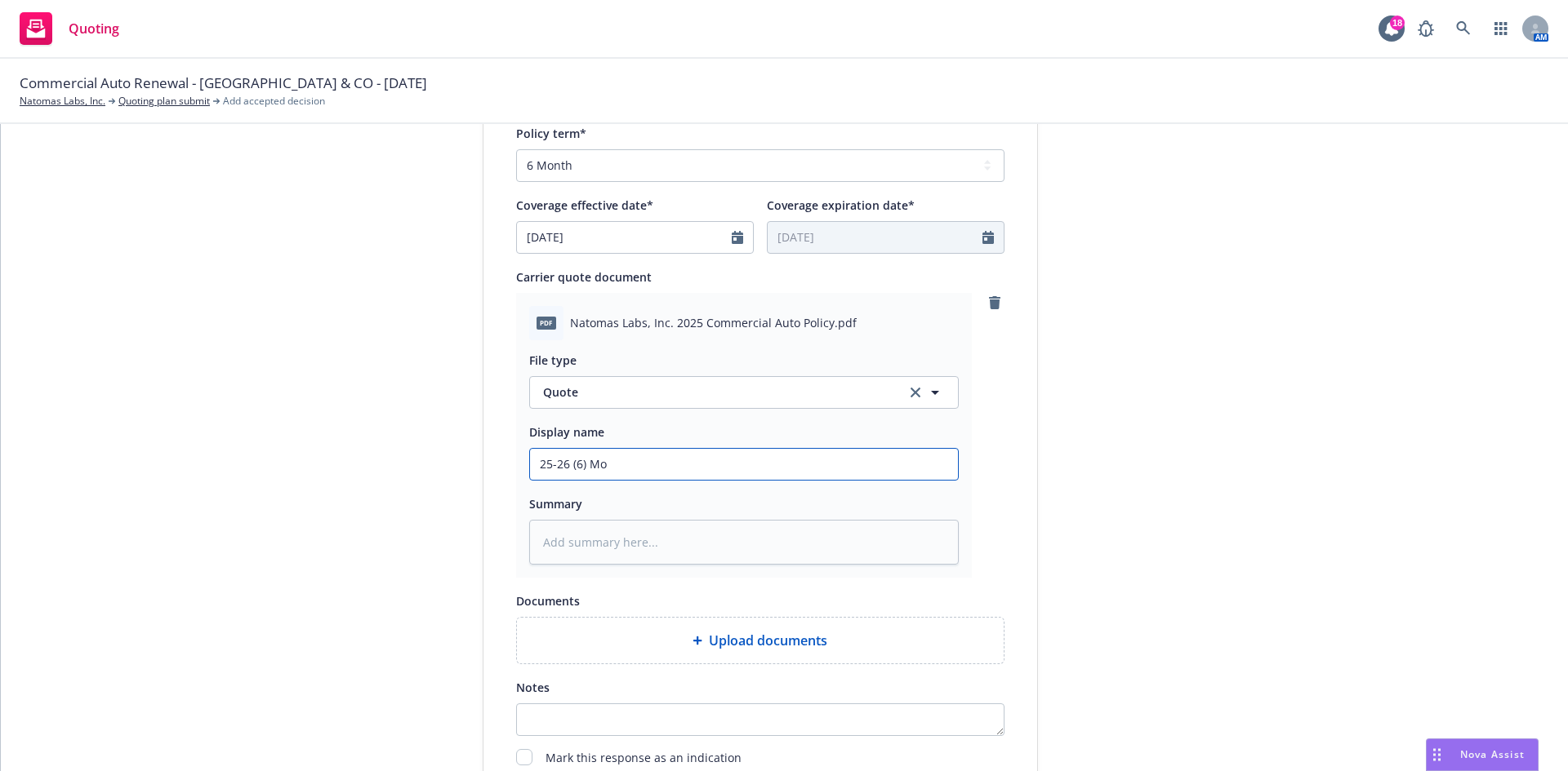
type input "25-26 (6) M"
type textarea "x"
type input "25-26 (6)"
type textarea "x"
type input "25-26 (6)"
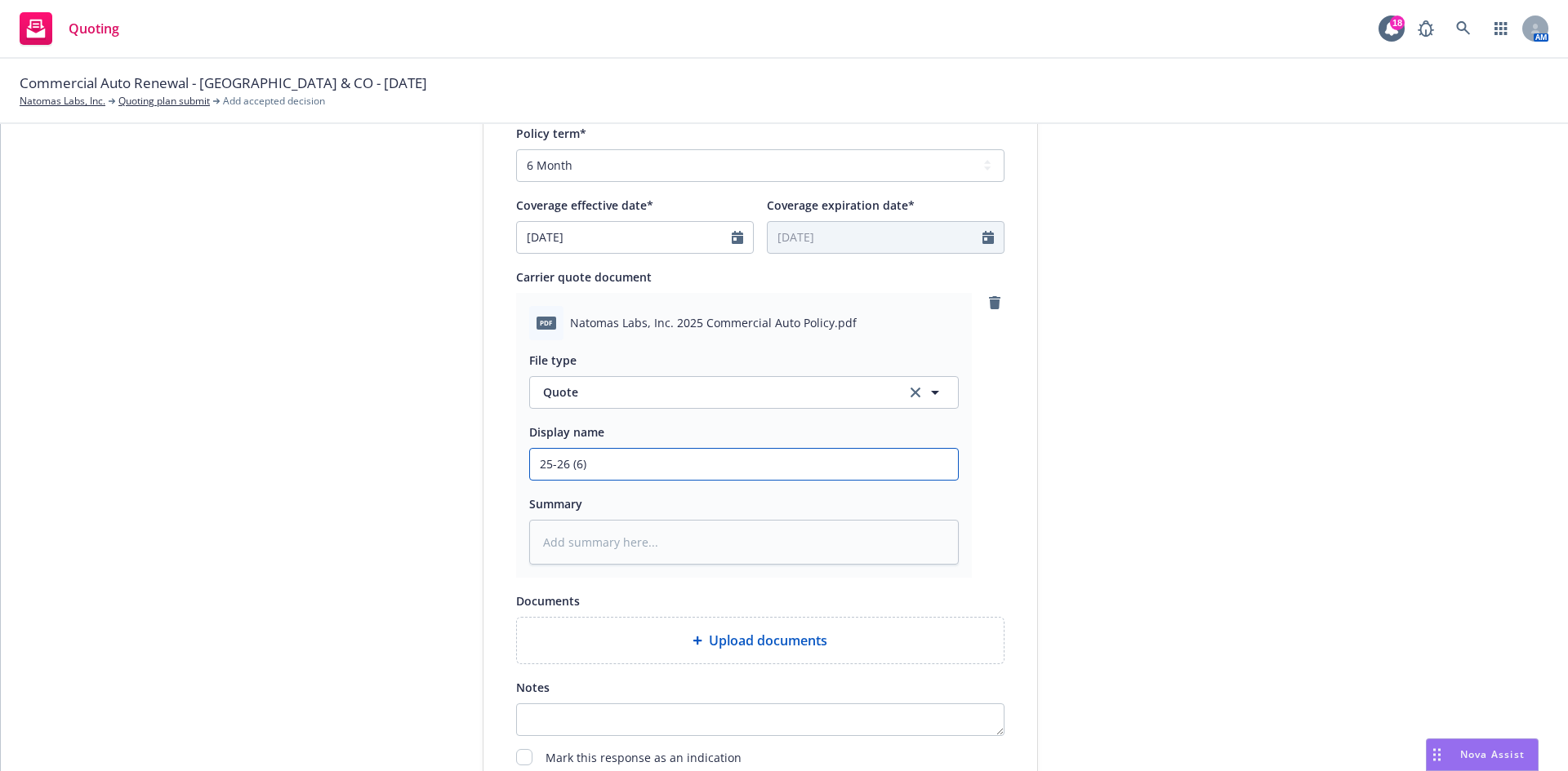
type textarea "x"
type input "25-26 (6"
type textarea "x"
type input "25-26 ("
type textarea "x"
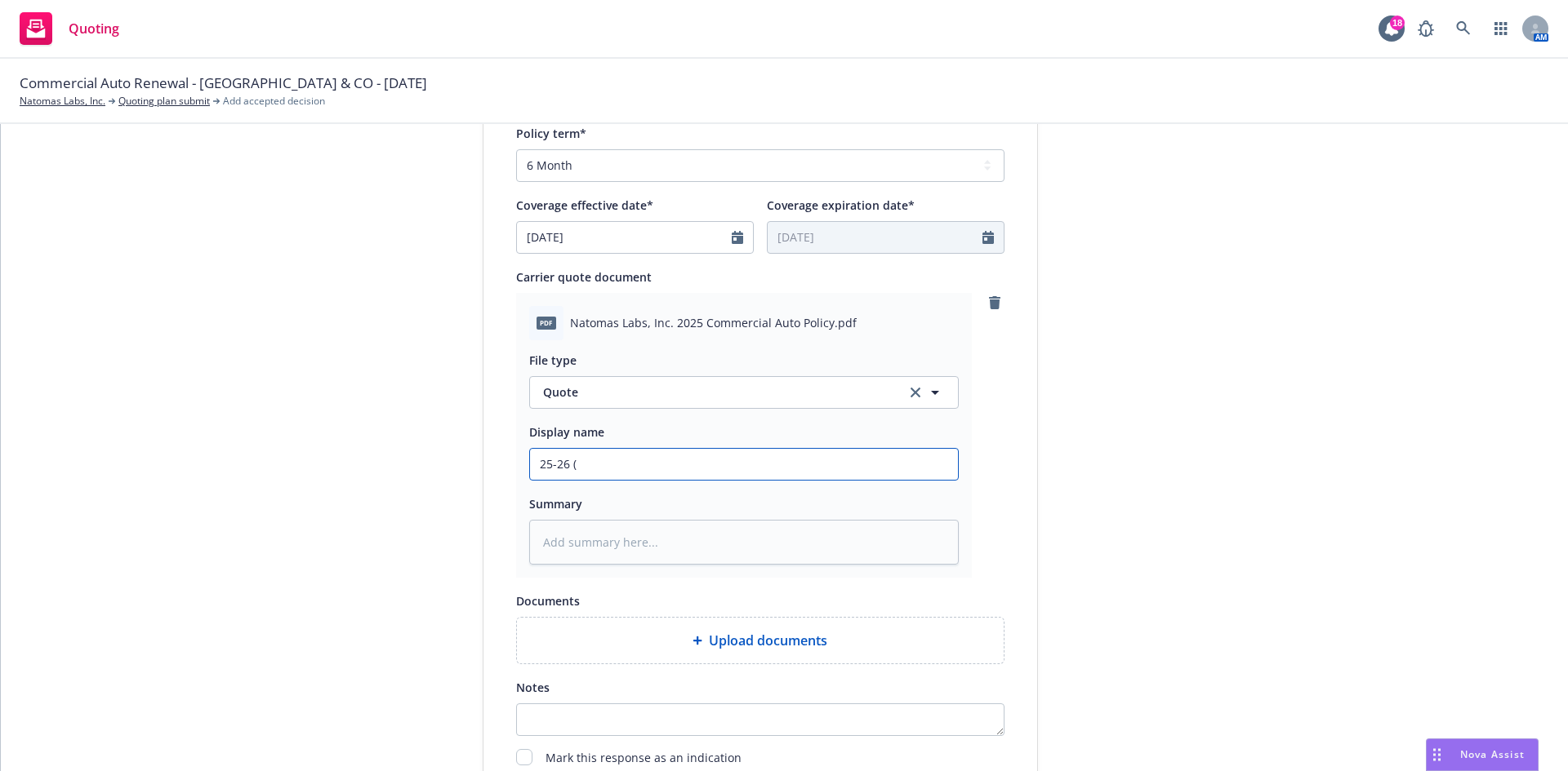
type input "25-26"
type textarea "x"
type input "25-26 P"
type textarea "x"
type input "25-26 Pr"
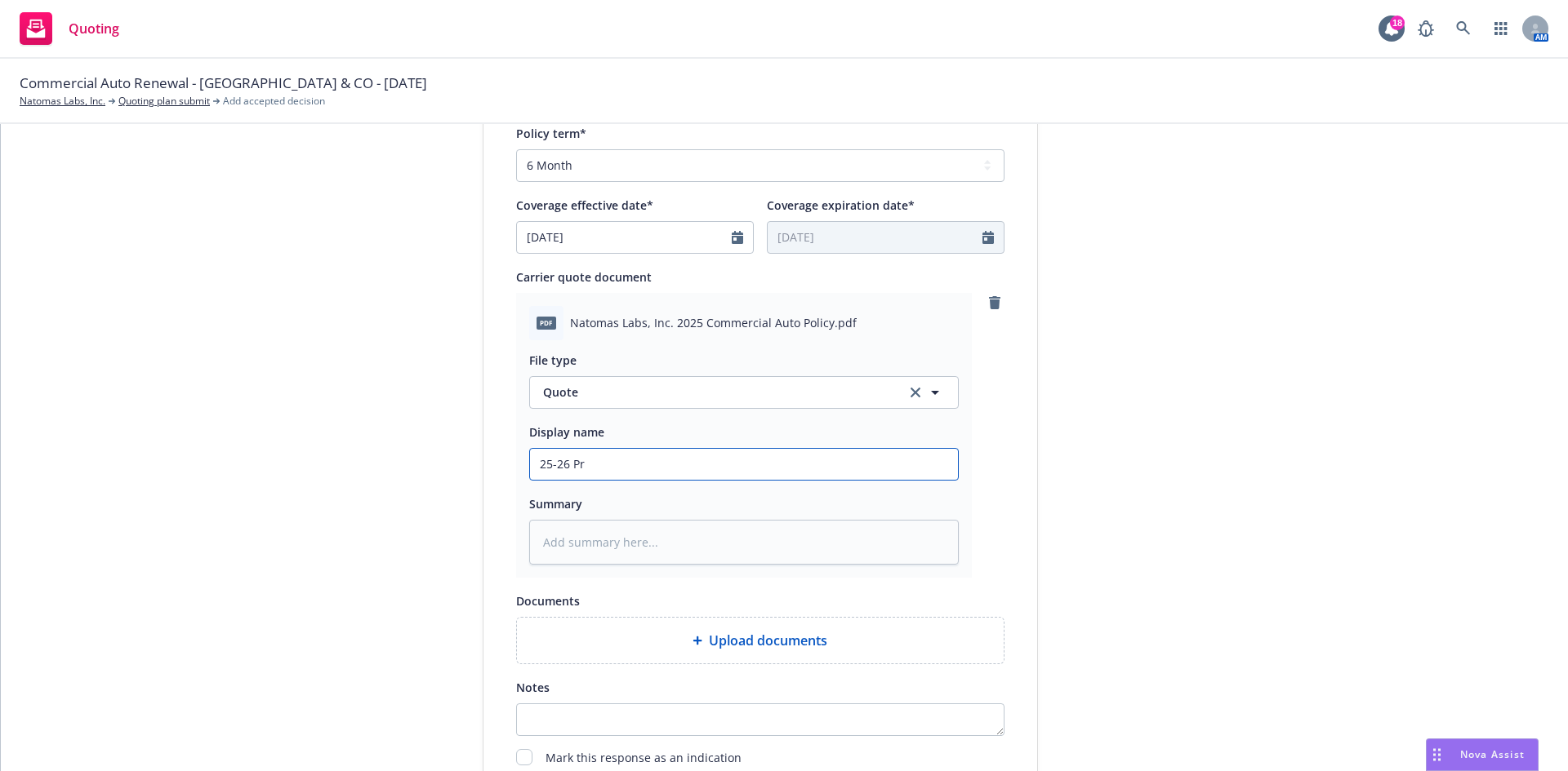
type textarea "x"
type input "25-26 Pro"
type textarea "x"
type input "25-26 Prog"
type textarea "x"
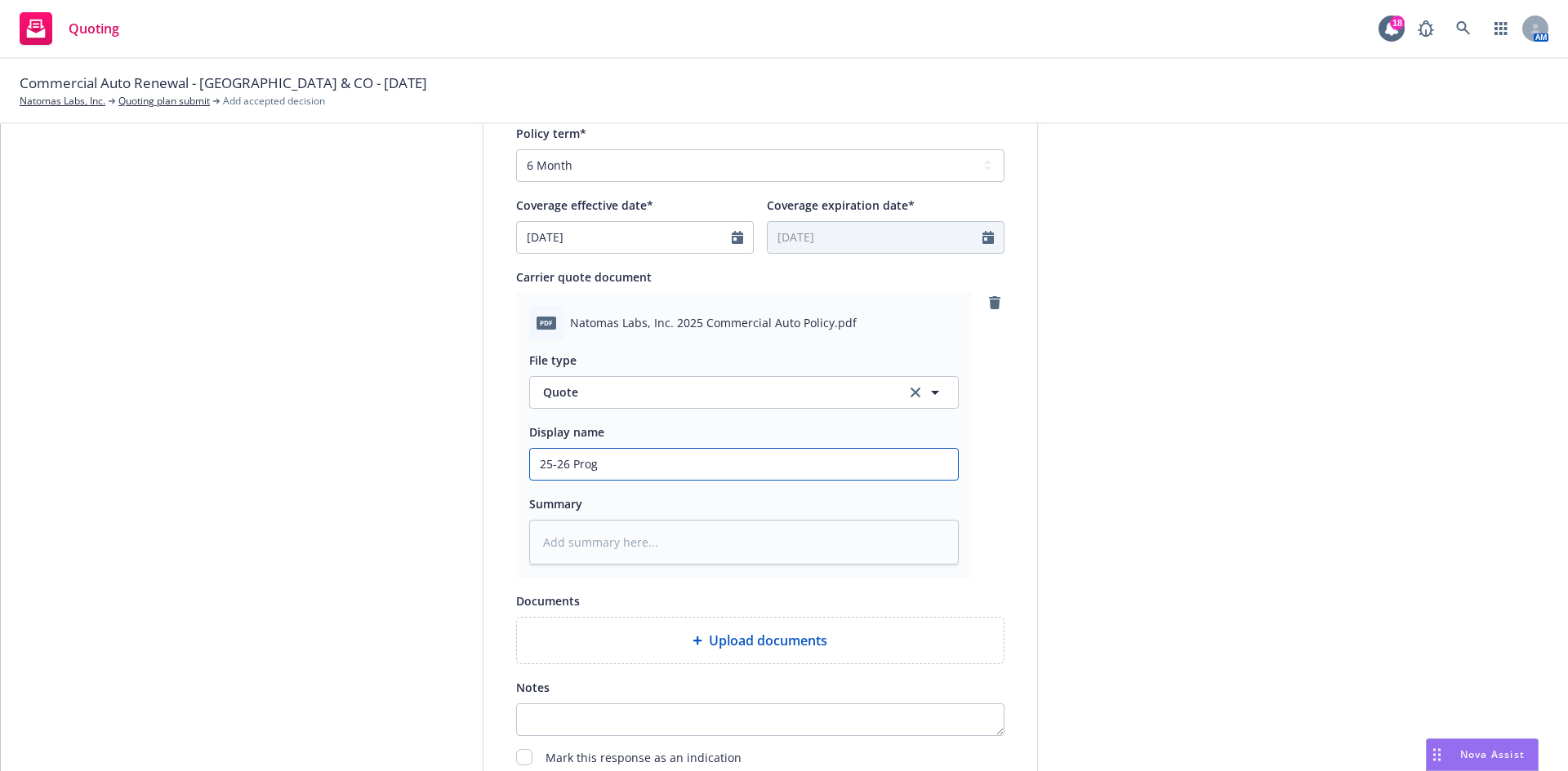
type input "25-26 Progr"
type textarea "x"
type input "25-26 Progre"
type textarea "x"
type input "25-26 Progree"
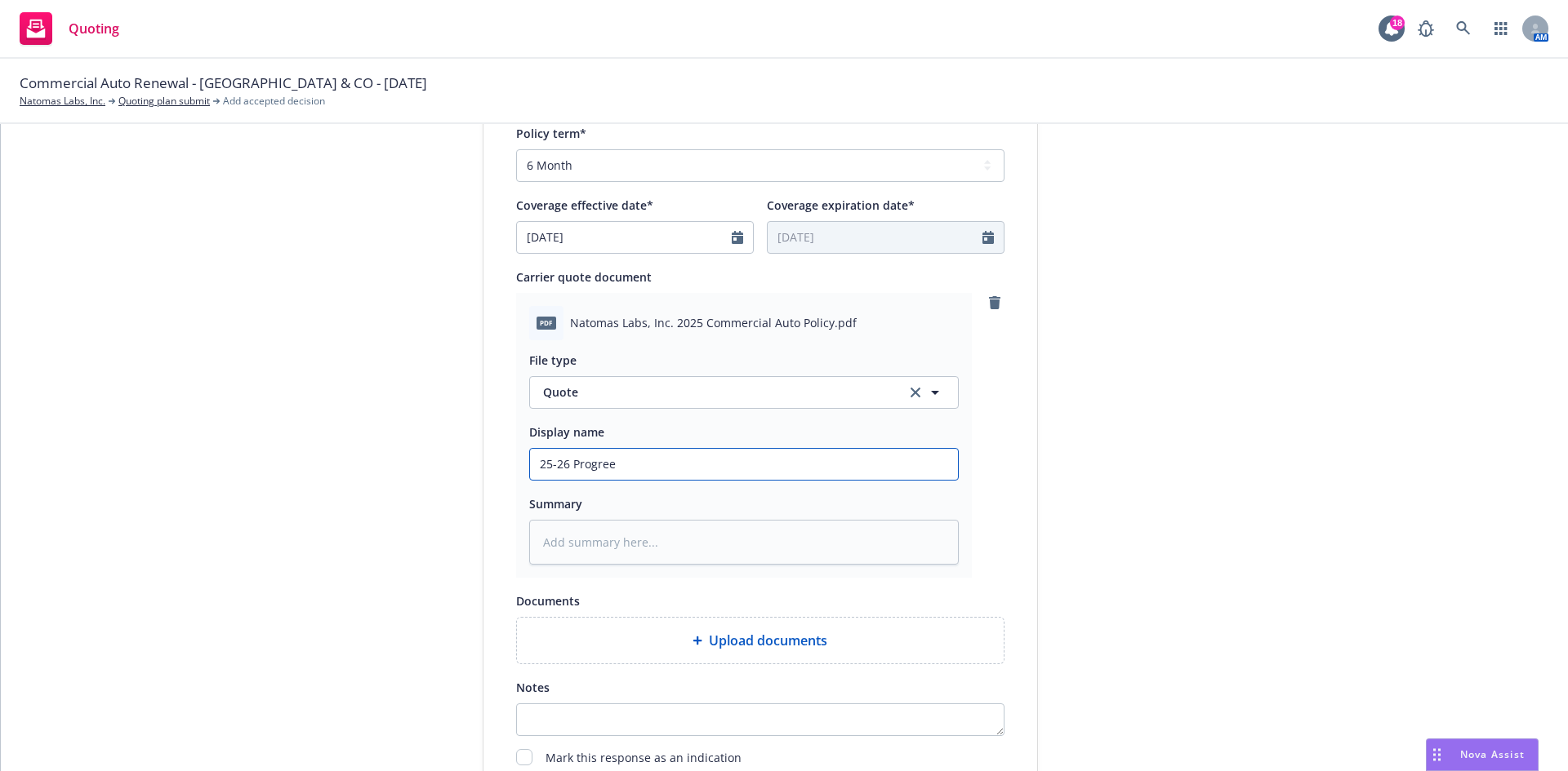
type textarea "x"
type input "25-26 Progre"
type textarea "x"
type input "25-26 Progr"
type textarea "x"
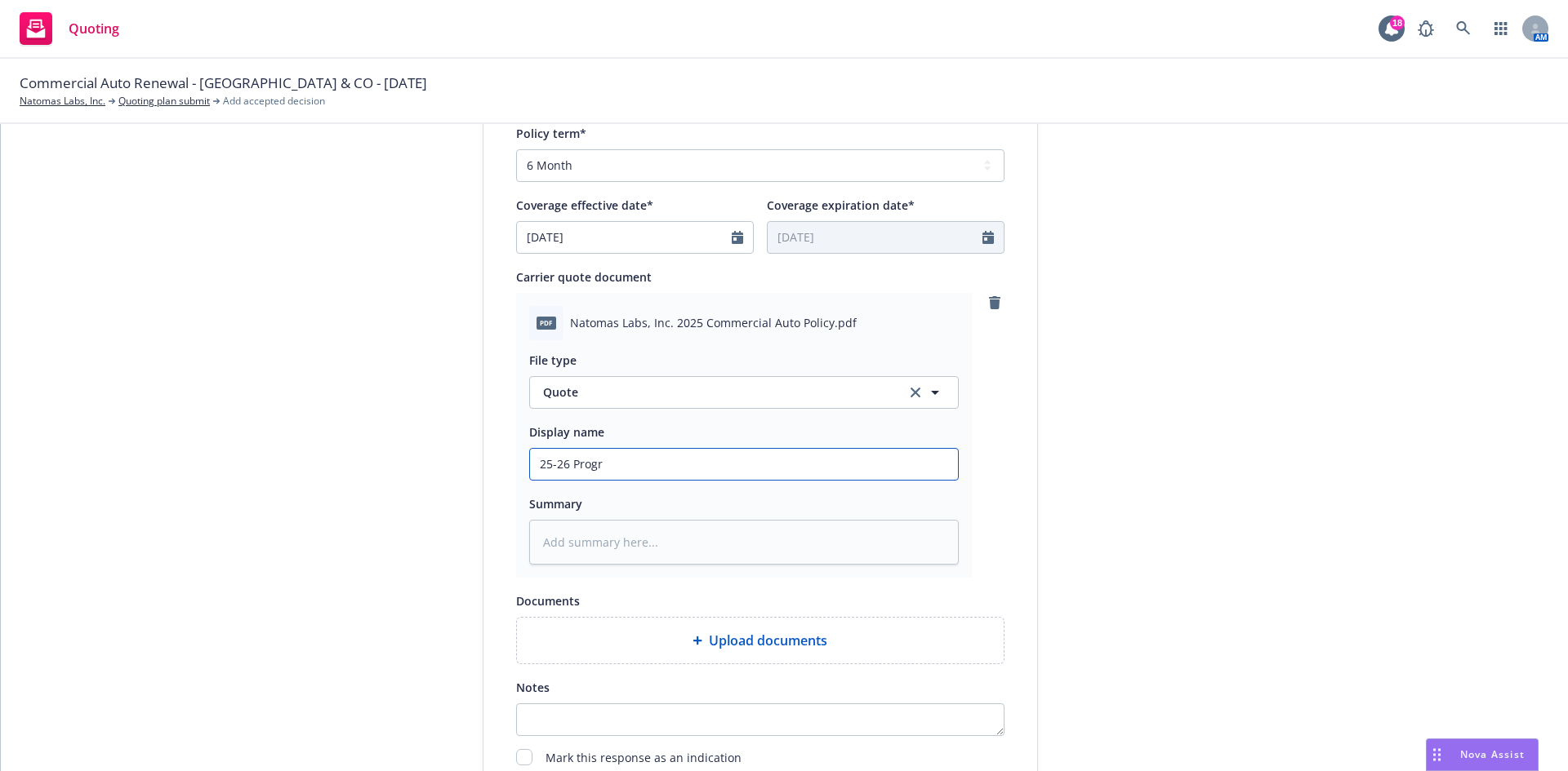
type input "25-26 Progre"
type textarea "x"
type input "25-26 Progres"
type textarea "x"
type input "25-26 Progress"
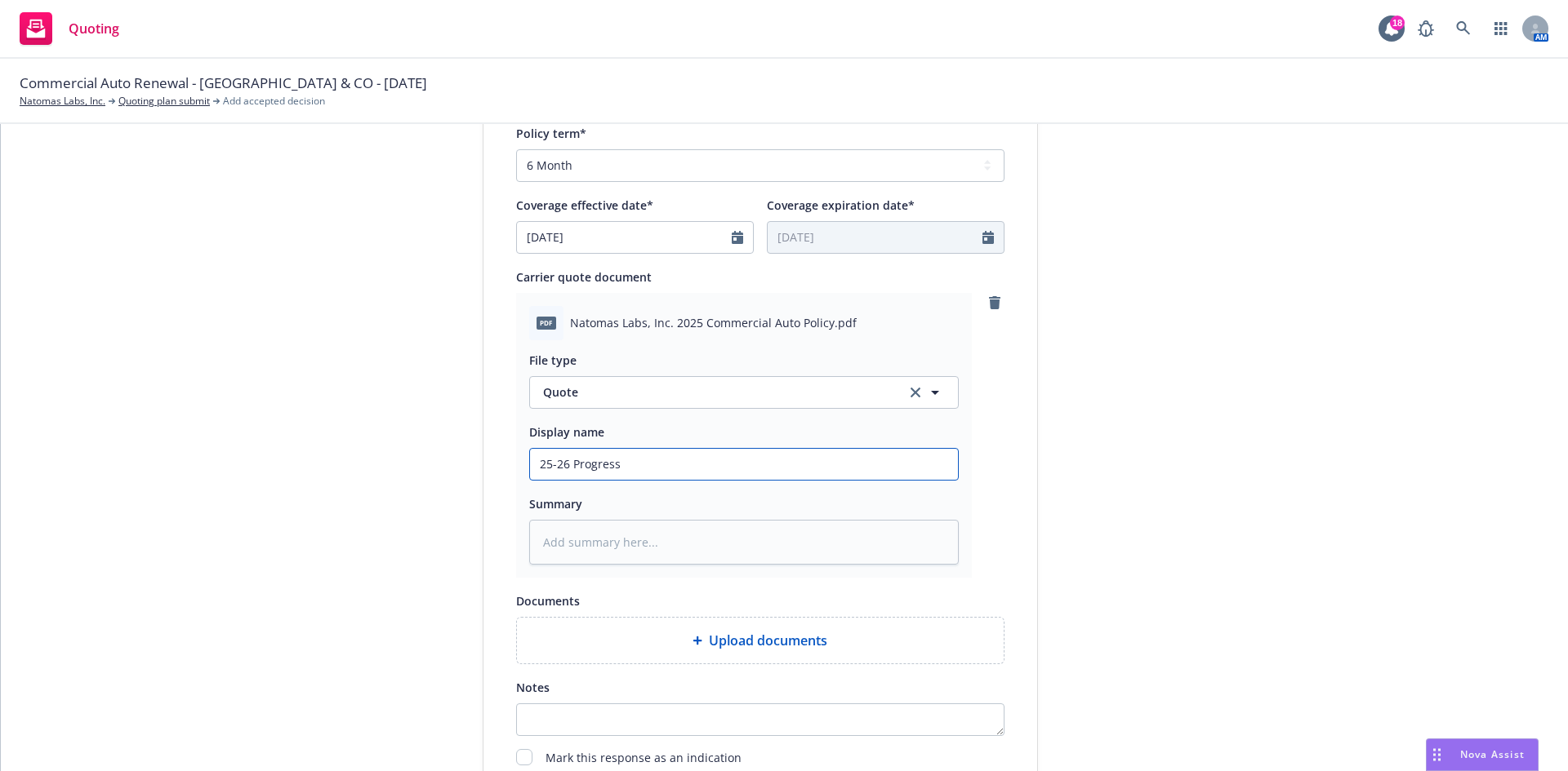
type textarea "x"
type input "25-26 Progressi"
type textarea "x"
type input "25-26 Progressiv"
type textarea "x"
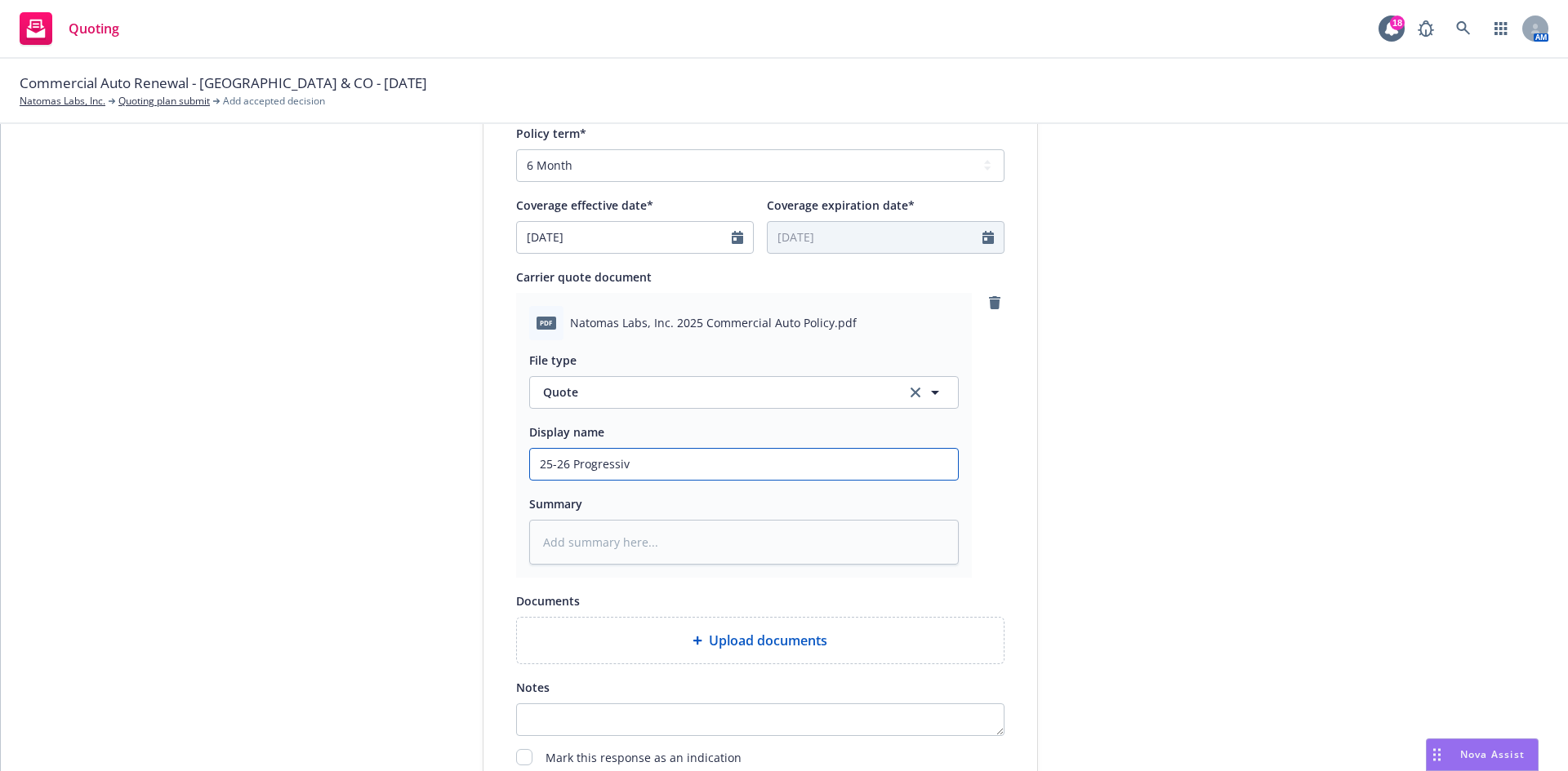
type input "25-26 Progressive"
type textarea "x"
type input "25-26 Progressive"
type textarea "x"
type input "25-26 Progressive R"
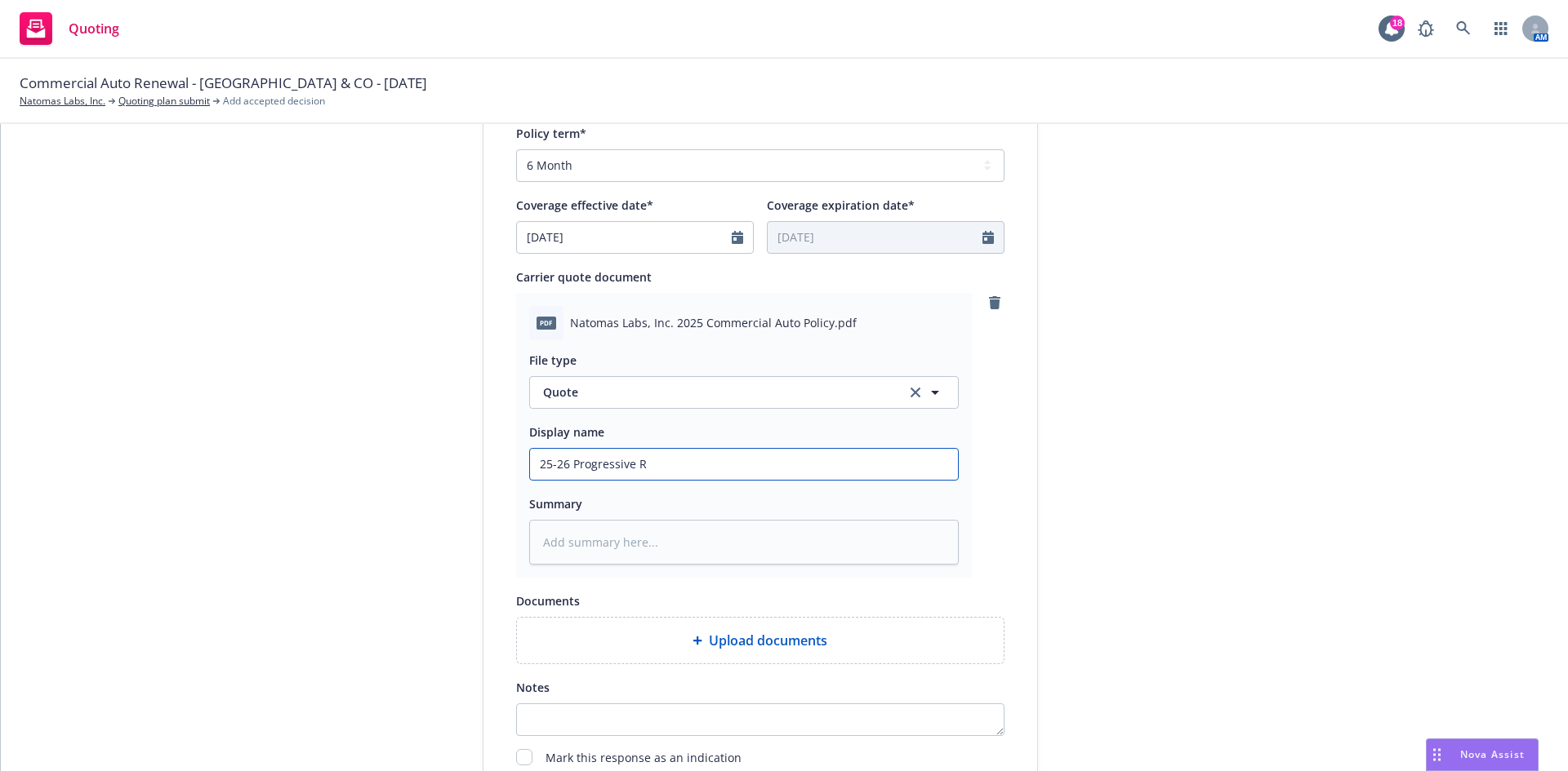
type textarea "x"
type input "25-26 Progressive Re"
type textarea "x"
type input "25-26 Progressive Ren"
type textarea "x"
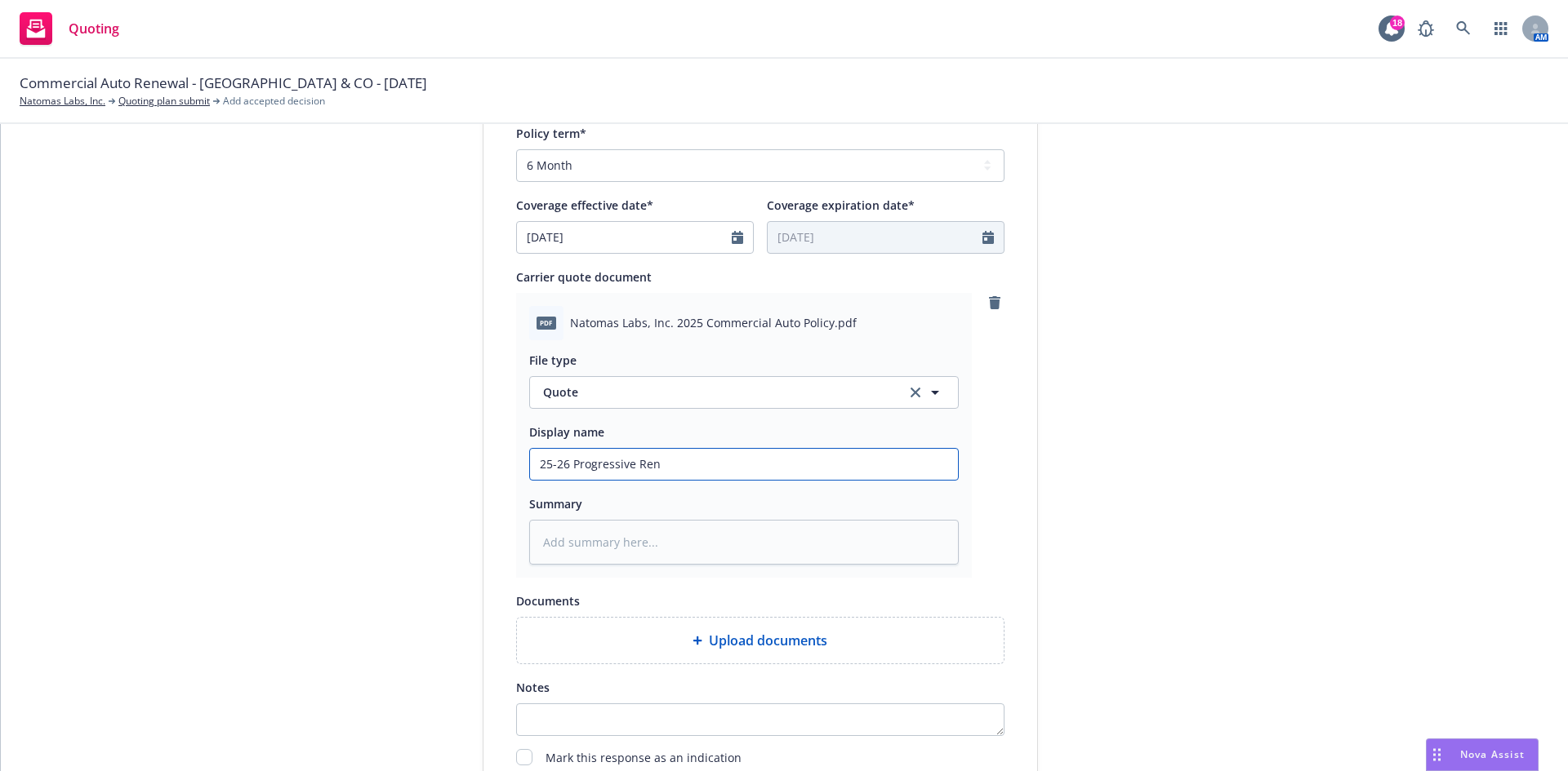
type input "25-26 Progressive [PERSON_NAME]"
type textarea "x"
type input "25-26 Progressive Renew"
type textarea "x"
type input "25-26 Progressive Renewa"
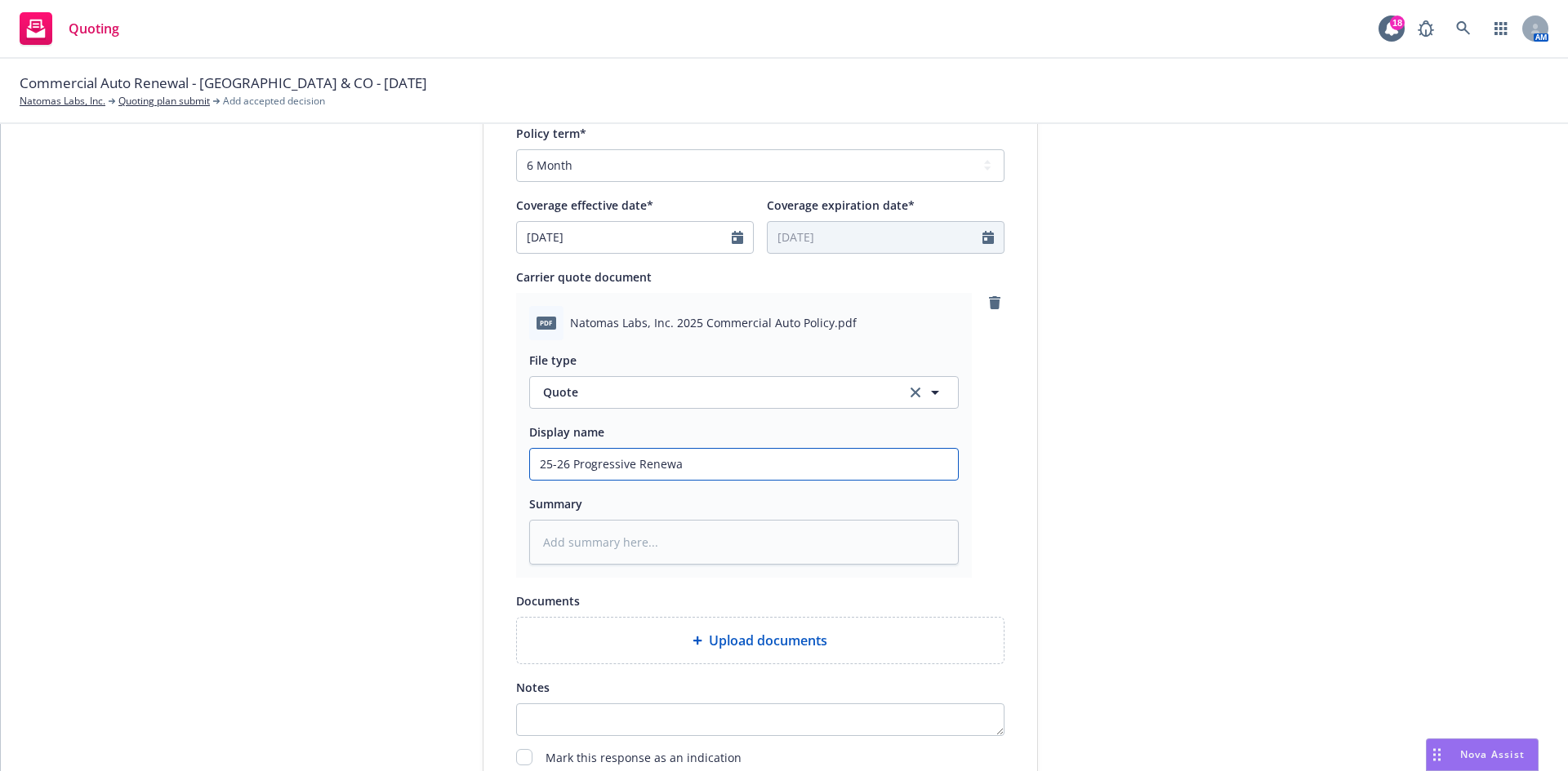
type textarea "x"
type input "25-26 Progressive Renewal"
type textarea "x"
type input "25-26 Progressive Renewal"
type textarea "x"
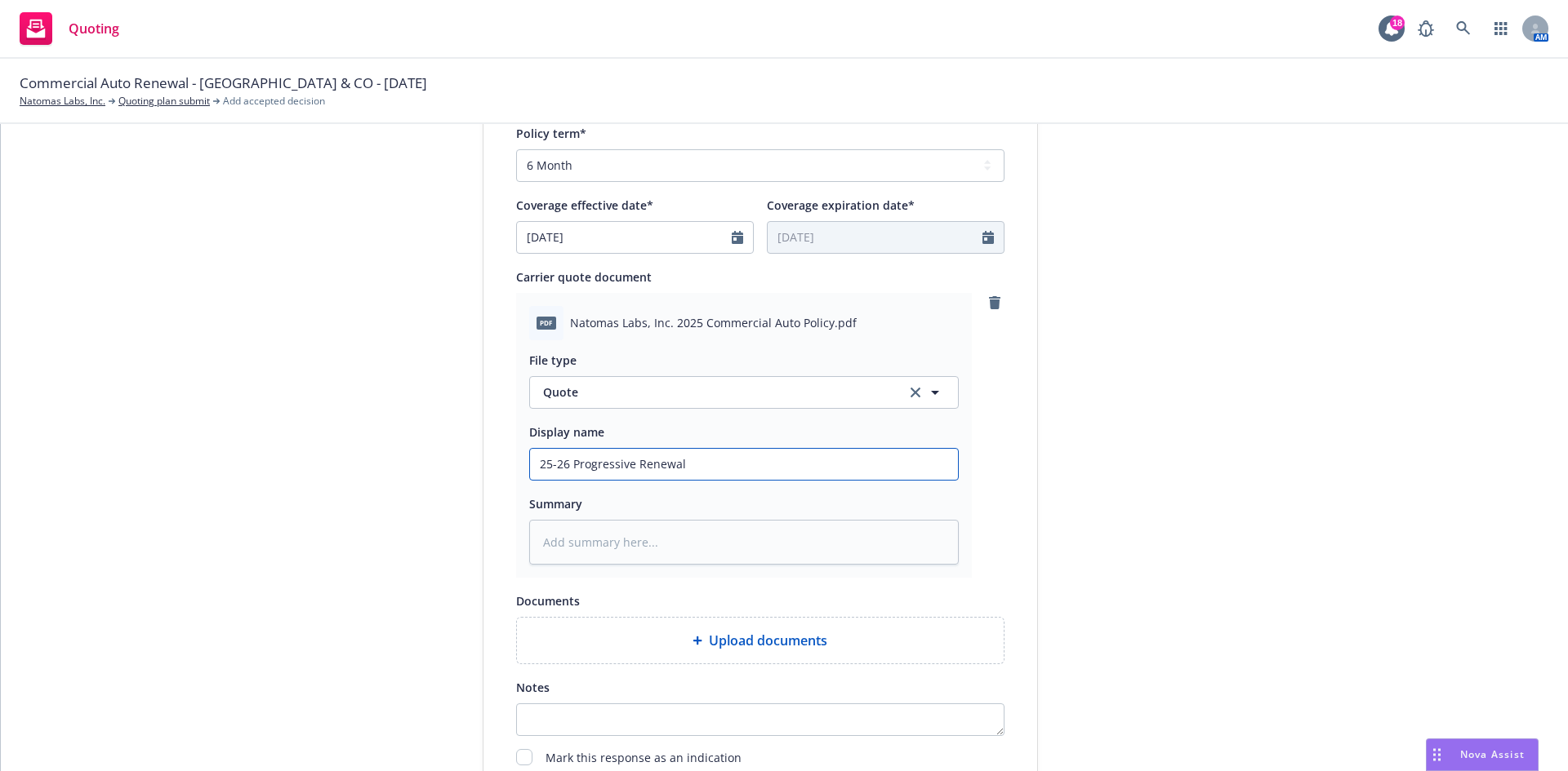
type input "25-26 Progressive [PERSON_NAME]"
type textarea "x"
type input "25-26 Progressive Renewal Of"
type textarea "x"
type input "25-26 Progressive Renewal Off"
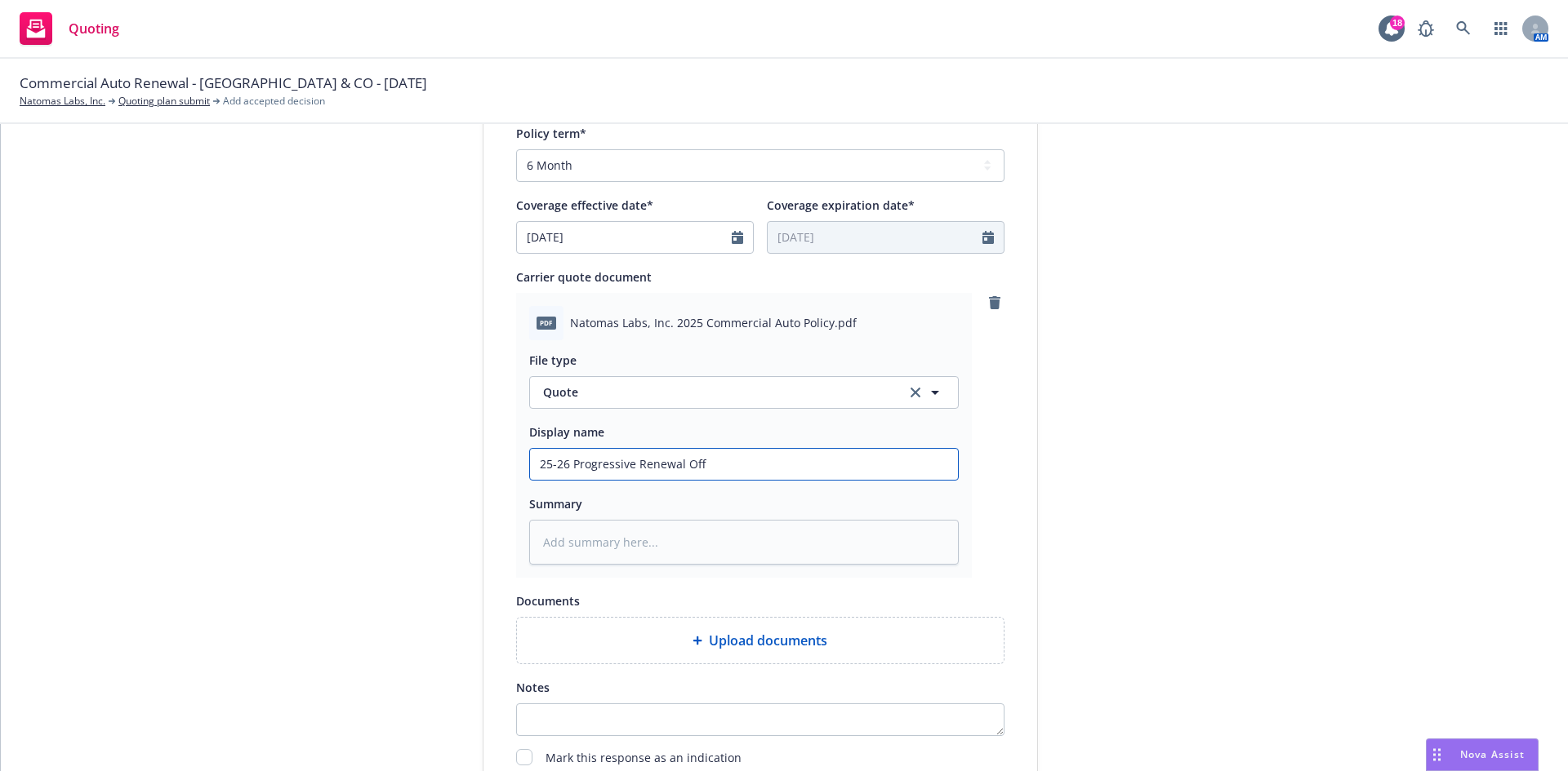
type textarea "x"
type input "25-26 Progressive Renewal Offe"
type textarea "x"
type input "25-26 Progressive Renewal Offer"
type textarea "x"
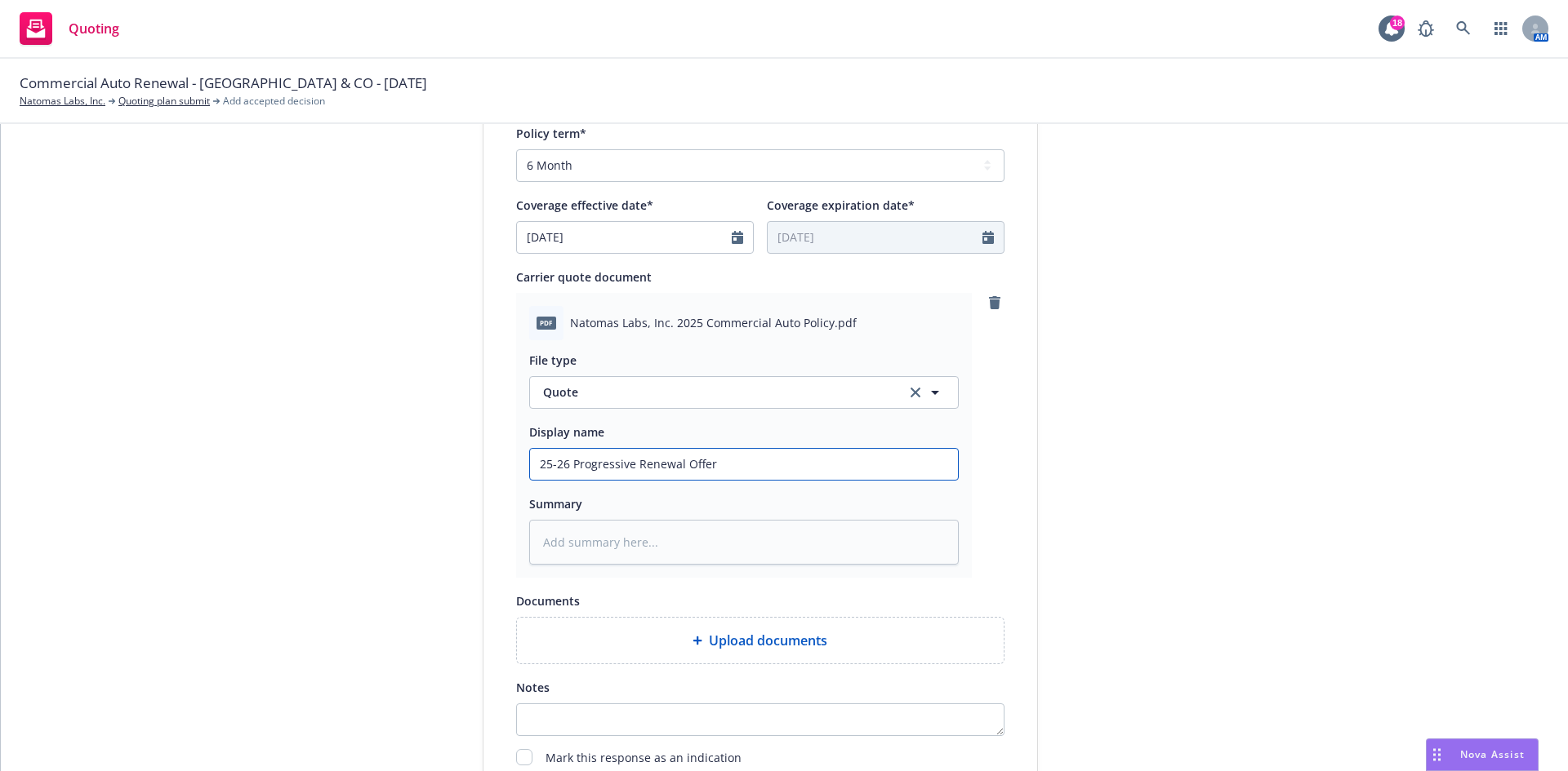
type input "25-26 Progressive Renewal Offer"
type textarea "x"
type input "25-26 Progressive Renewal Offer ("
type textarea "x"
type input "25-26 Progressive Renewal Offer (6"
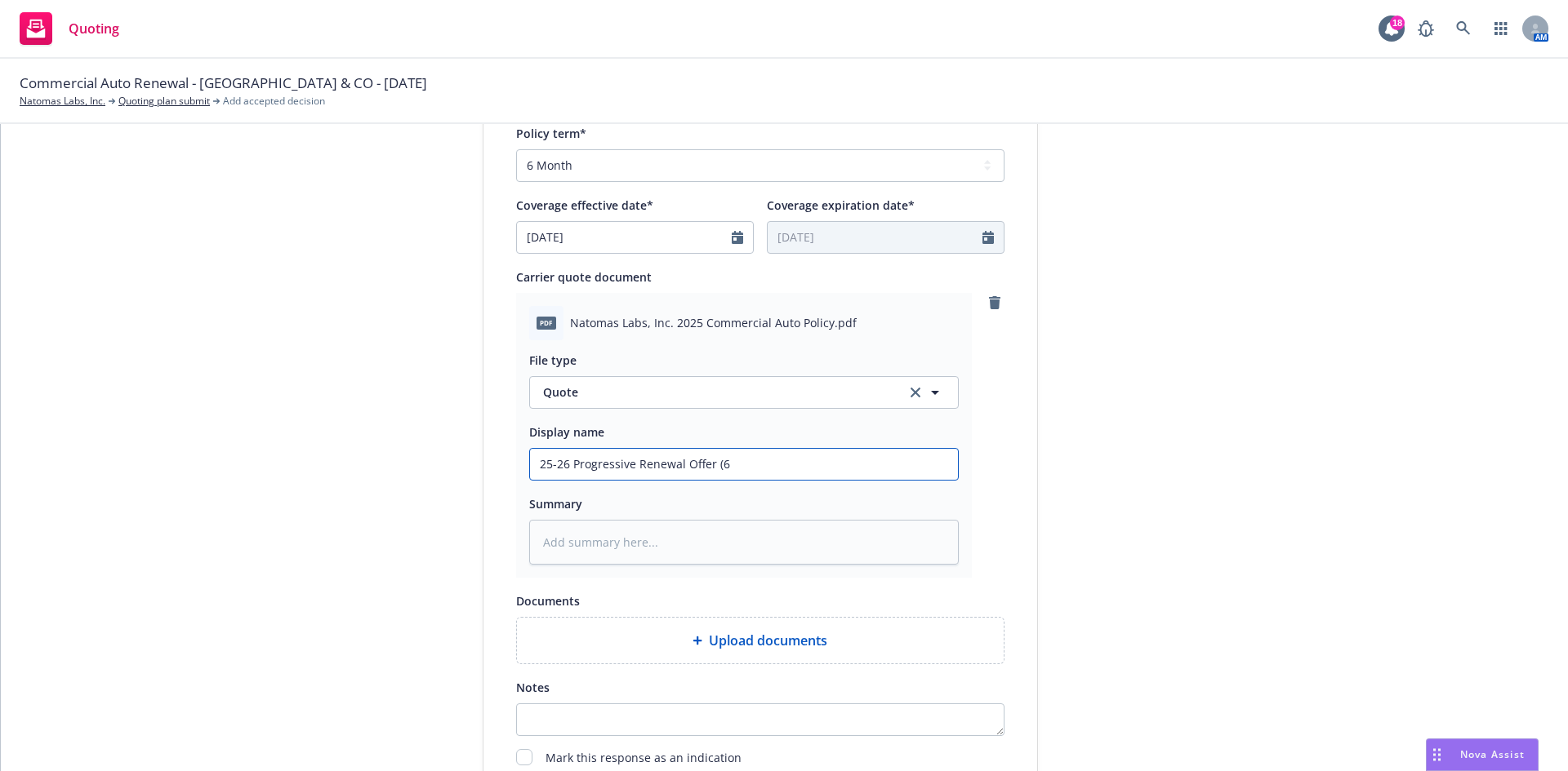
type textarea "x"
type input "25-26 Progressive Renewal Offer (6M"
type textarea "x"
type input "25-26 Progressive Renewal Offer (6Mo"
type textarea "x"
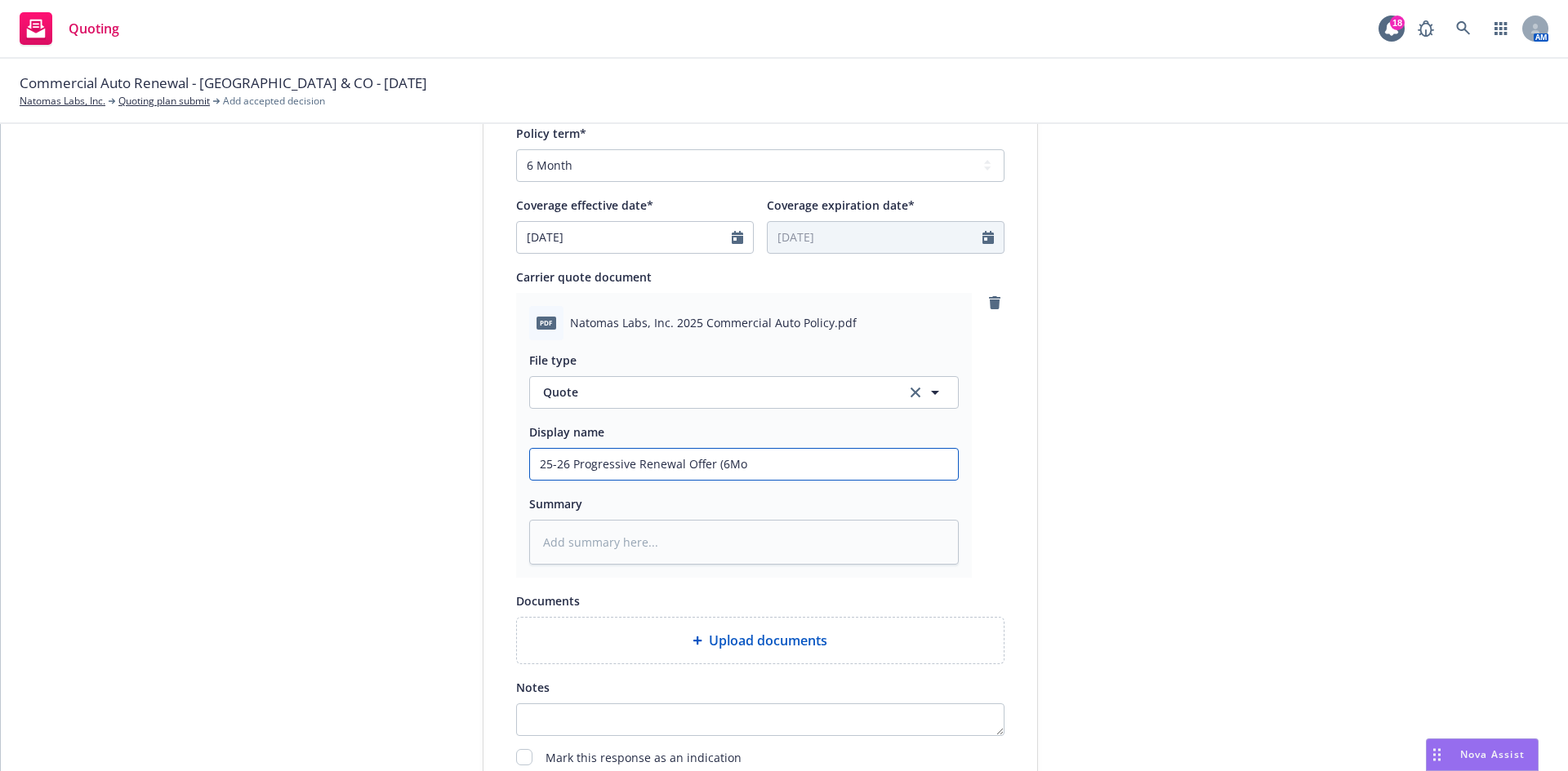
type input "25-26 Progressive Renewal Offer (6M"
type textarea "x"
type input "25-26 Progressive Renewal Offer (6"
type textarea "x"
type input "25-26 Progressive Renewal Offer (6-"
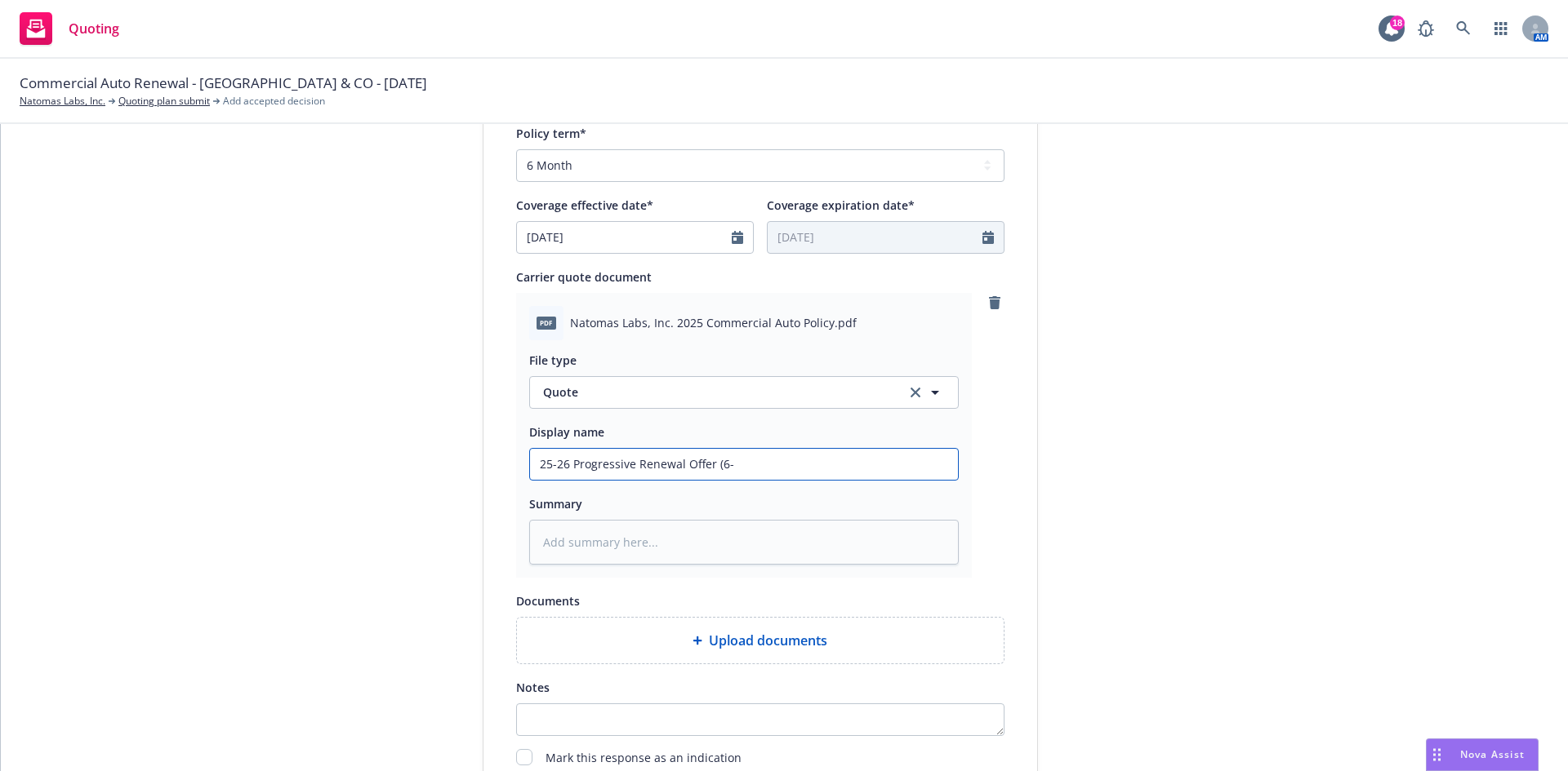
type textarea "x"
type input "25-26 Progressive Renewal Offer (6-m"
type textarea "x"
type input "25-26 Progressive Renewal Offer (6-mo"
type textarea "x"
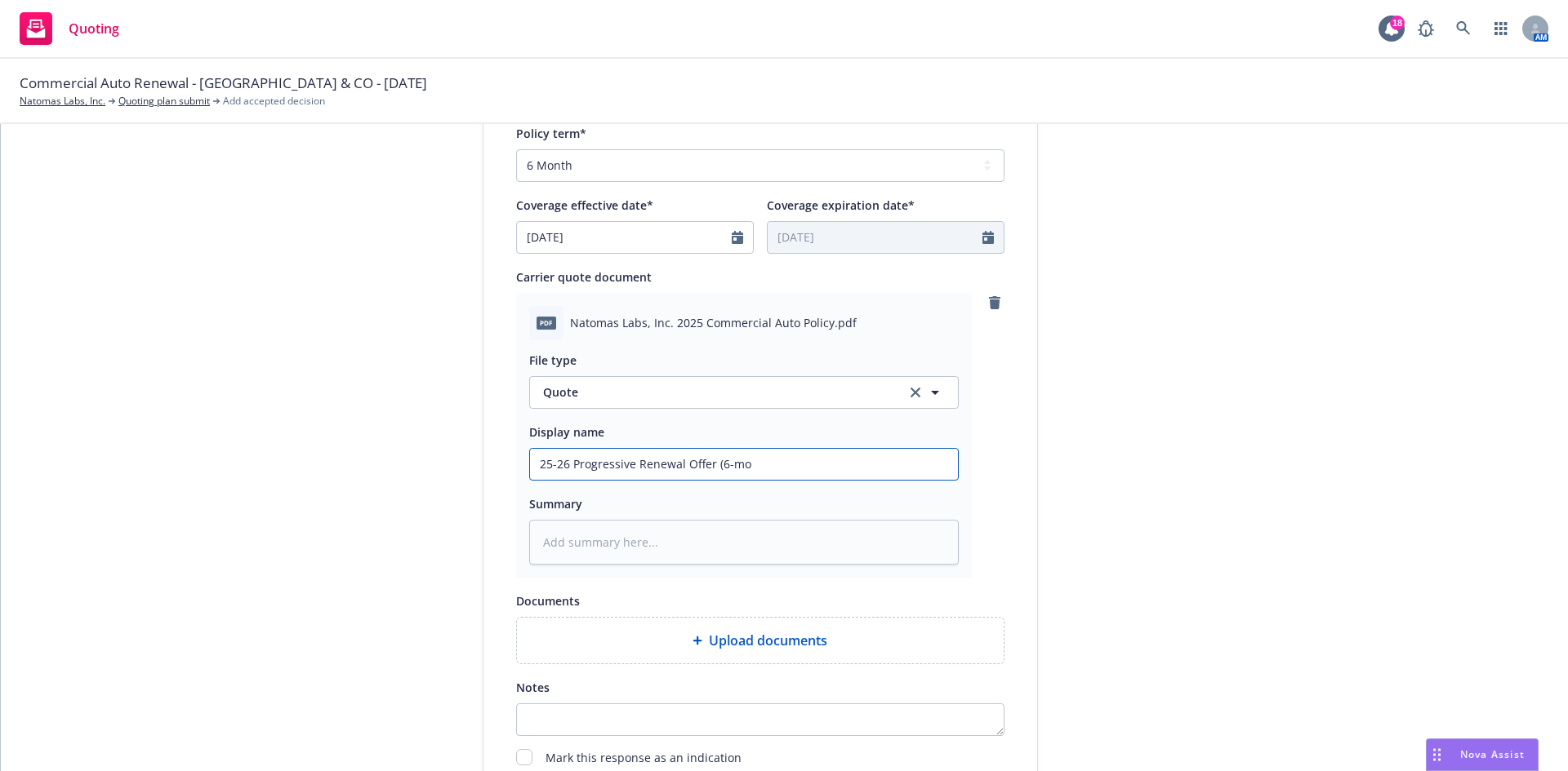
type input "25-26 Progressive Renewal Offer (6-mon"
type textarea "x"
type input "25-26 Progressive Renewal Offer (6-mont"
type textarea "x"
type input "25-26 Progressive Renewal Offer (6-month"
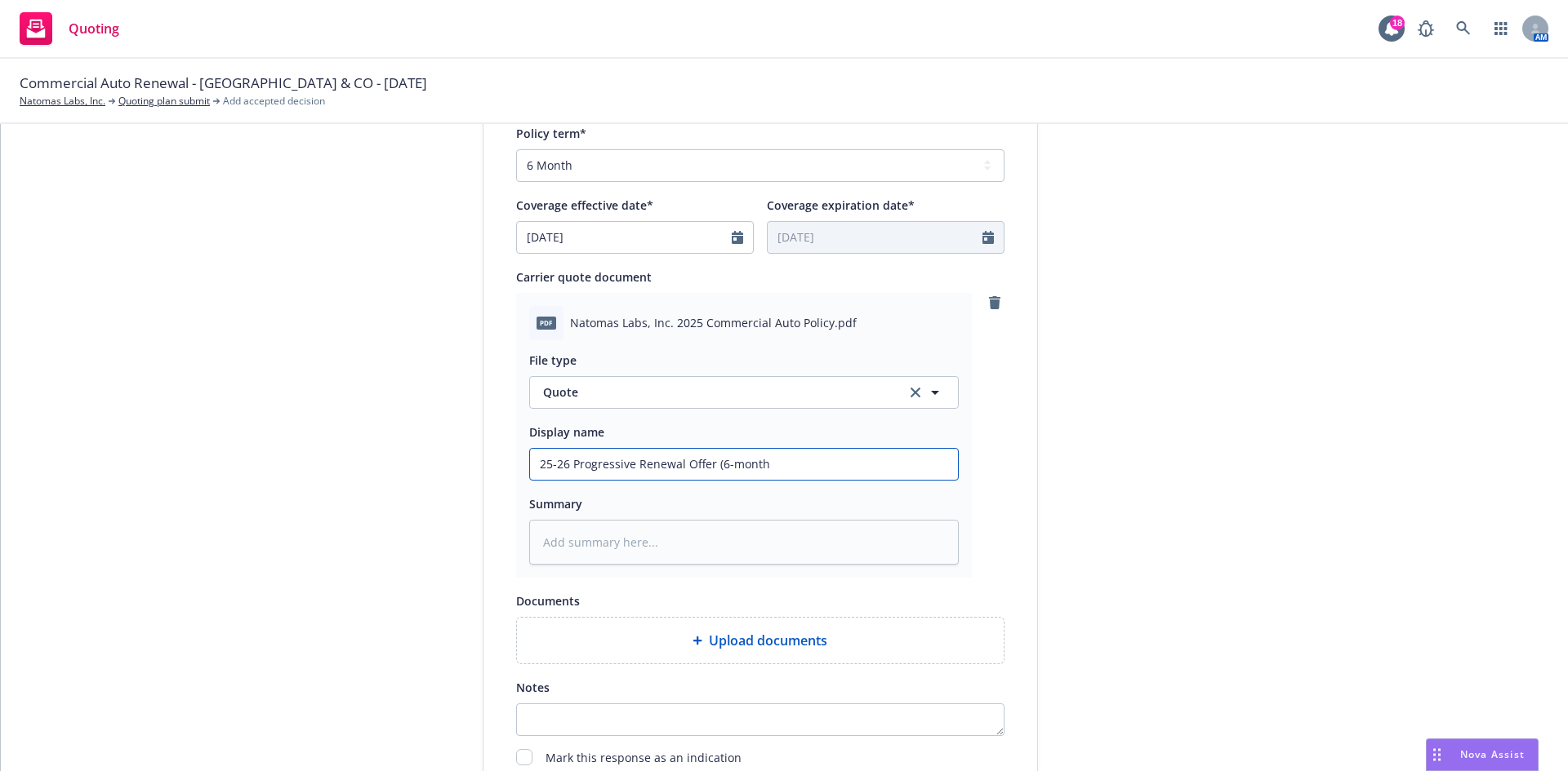
type textarea "x"
type input "25-26 Progressive Renewal Offer (6-months"
type textarea "x"
type input "25-26 Progressive Renewal Offer (6-months)"
type textarea "x"
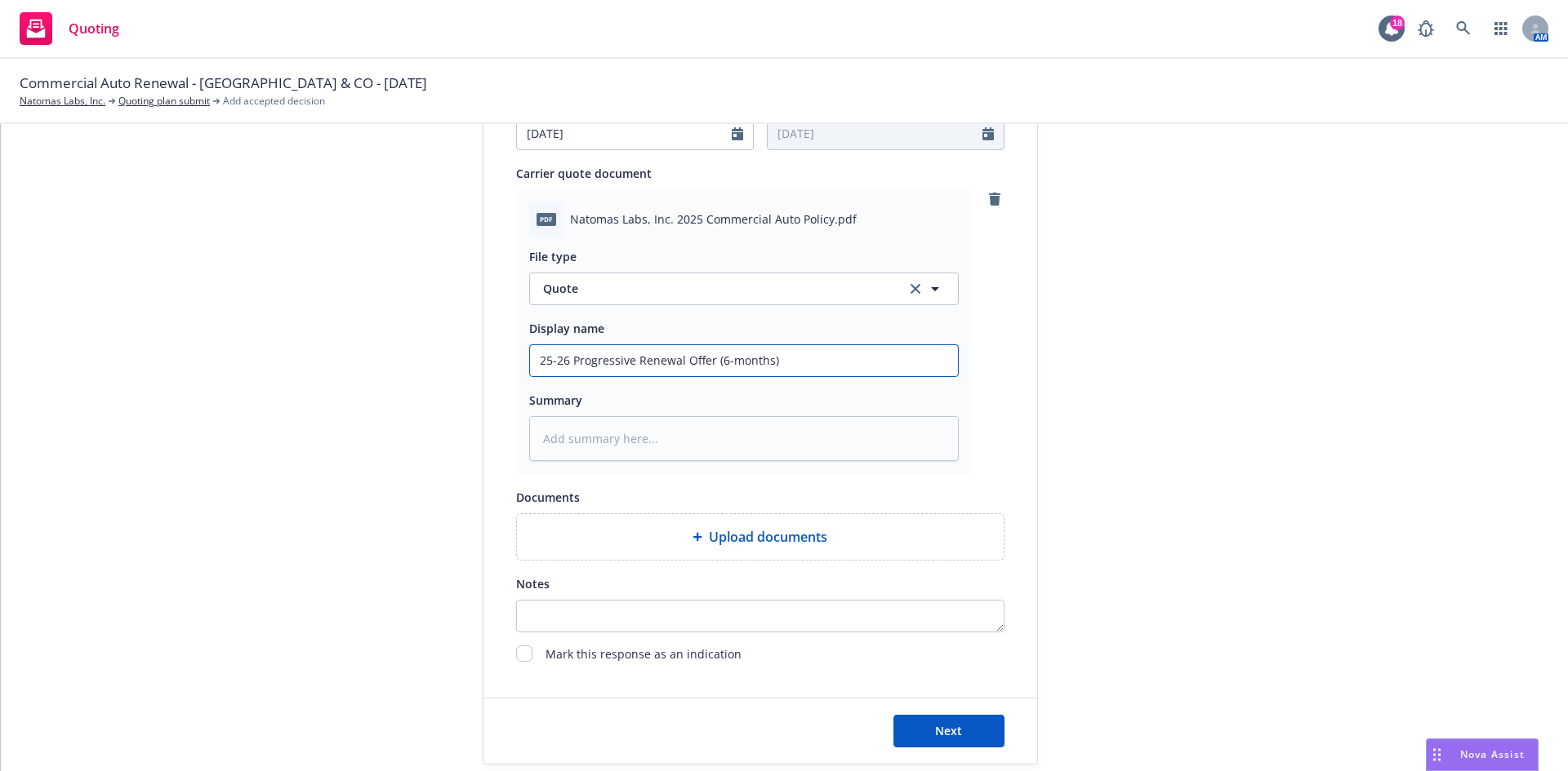
scroll to position [815, 0]
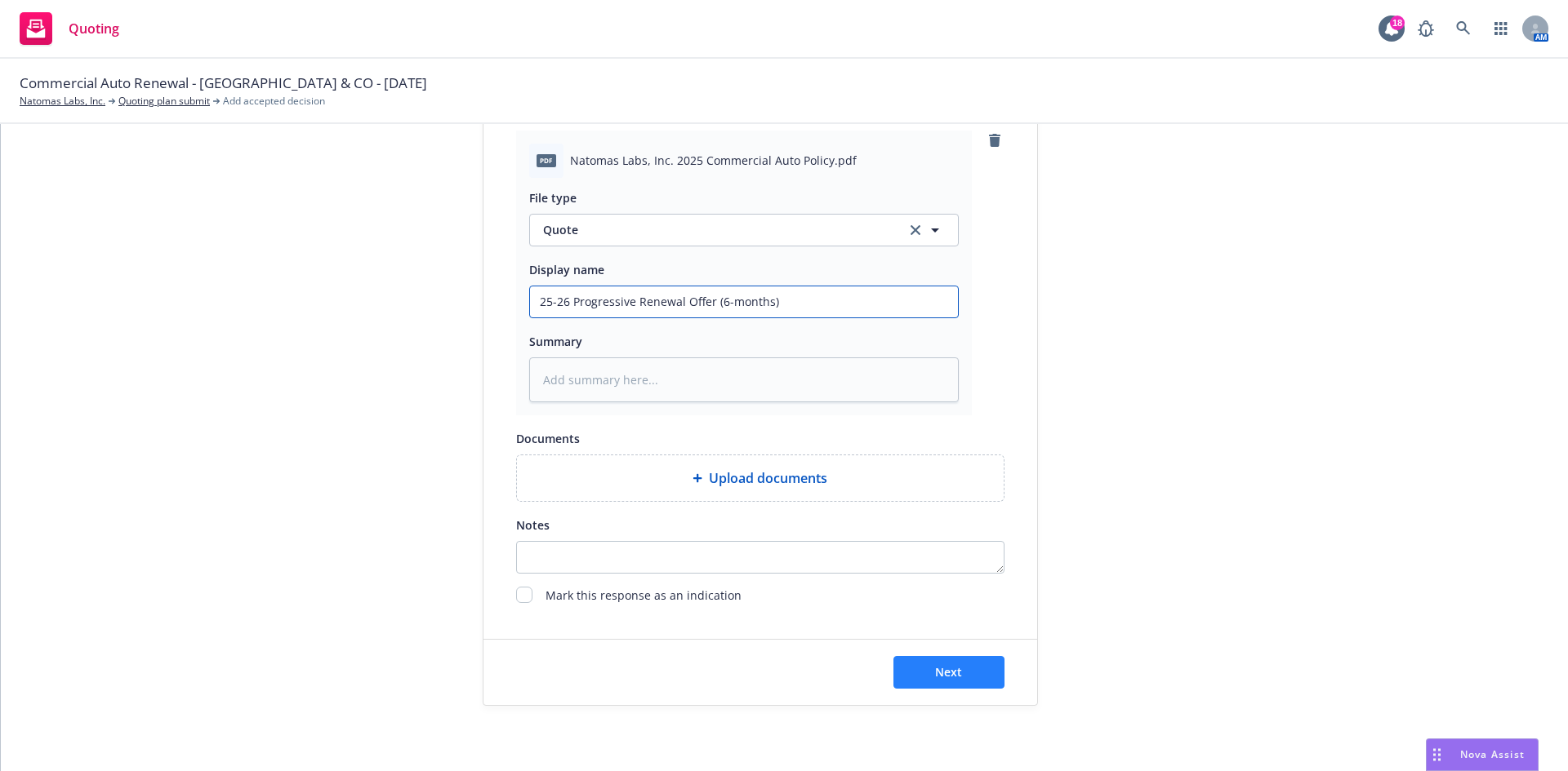
type input "25-26 Progressive Renewal Offer (6-months)"
click at [962, 679] on button "Next" at bounding box center [949, 673] width 111 height 33
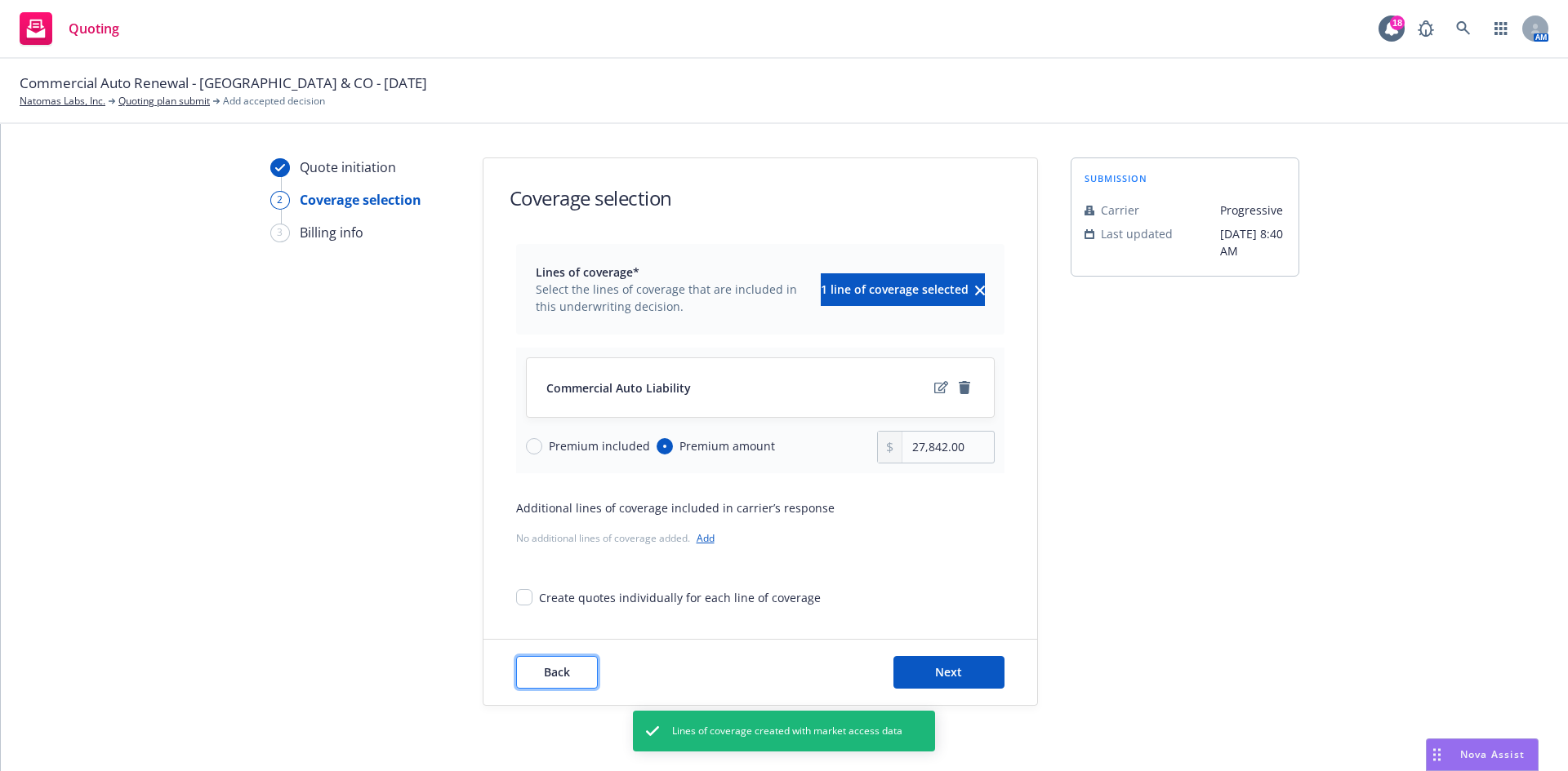
click at [549, 674] on span "Back" at bounding box center [557, 672] width 26 height 16
type textarea "x"
select select "6"
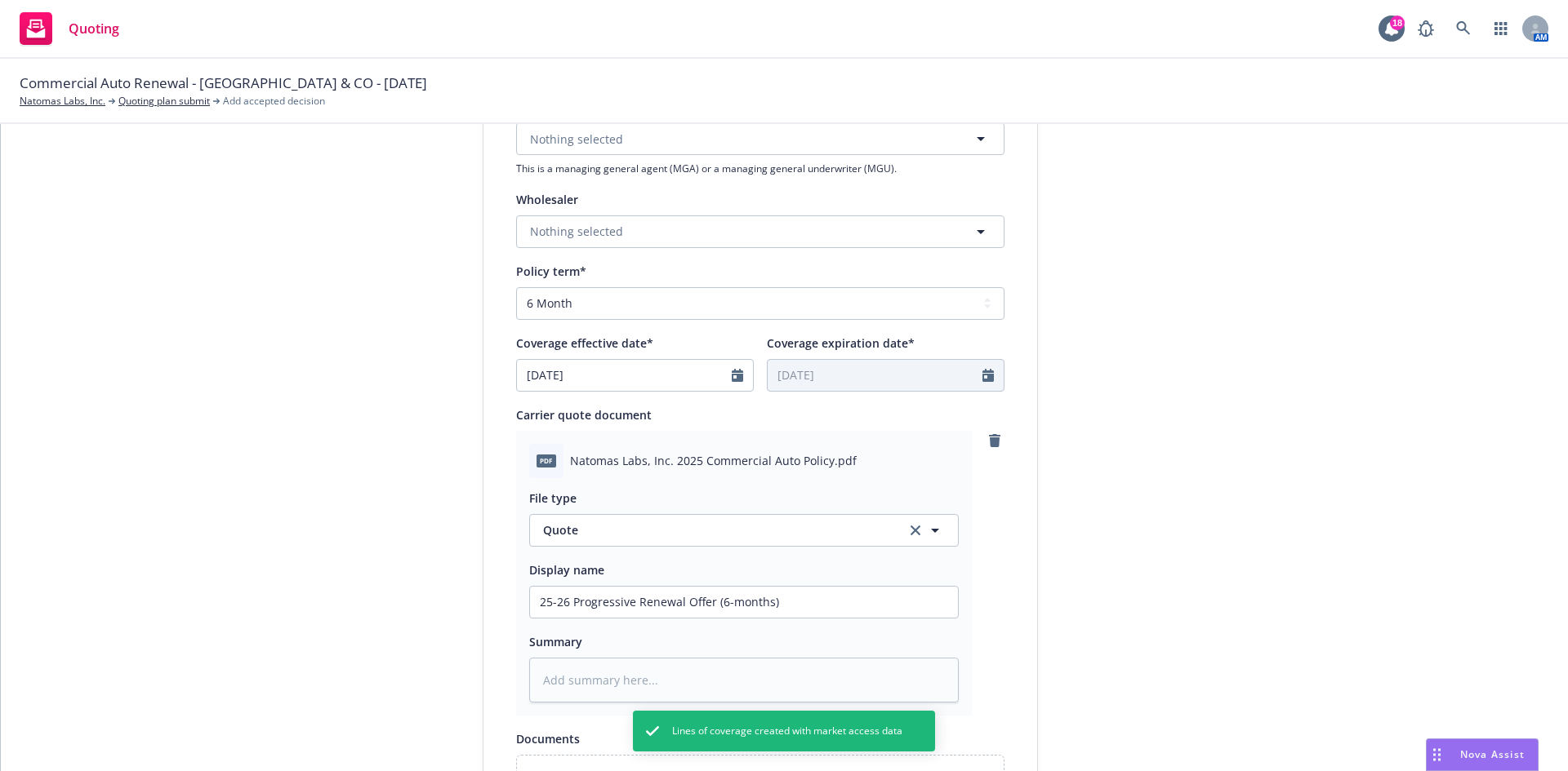
scroll to position [522, 0]
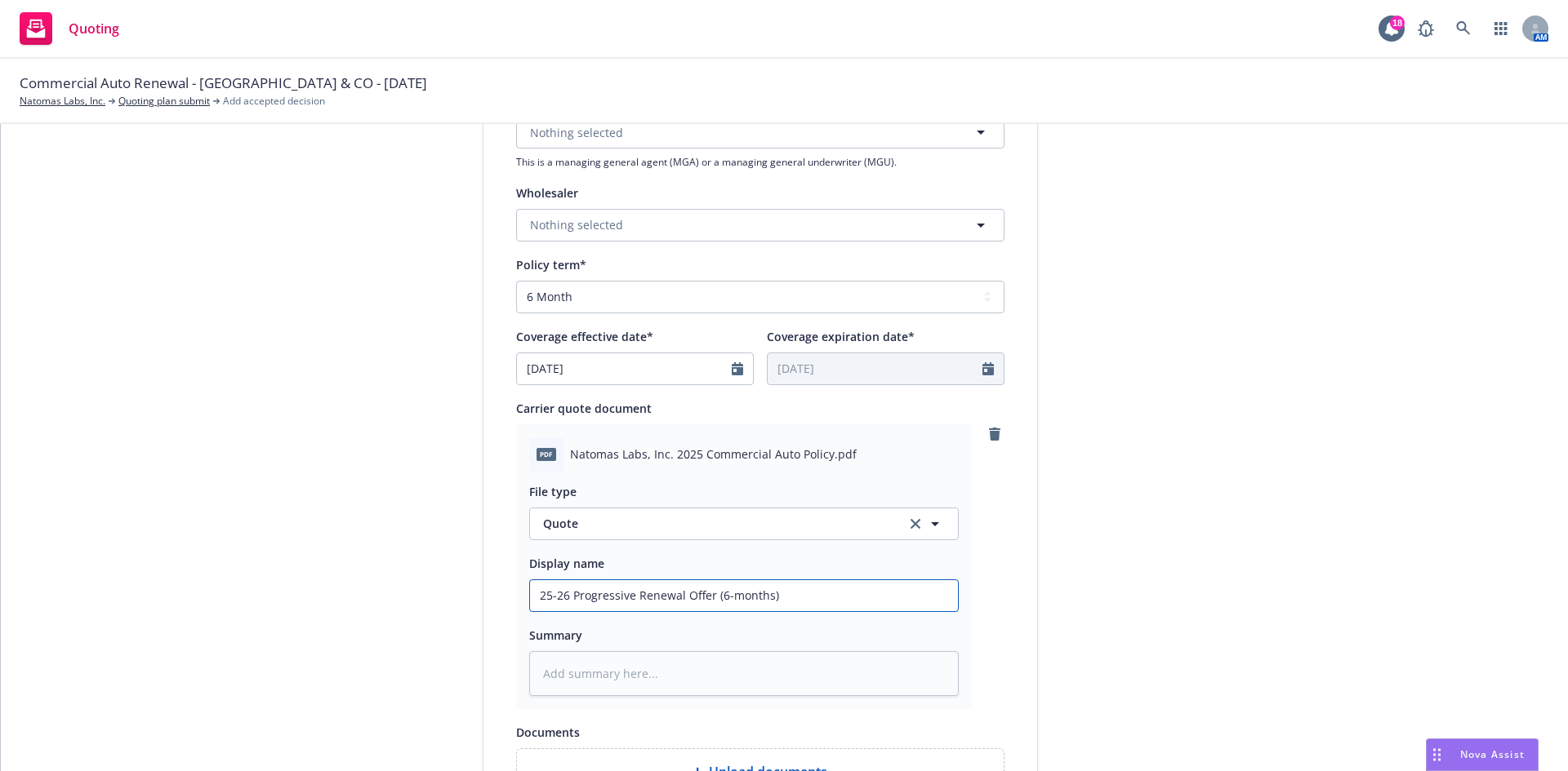
click at [567, 600] on input "25-26 Progressive Renewal Offer (6-months)" at bounding box center [743, 596] width 427 height 31
click at [708, 595] on input "25-26 Progressive Renewal Offer (6-months)" at bounding box center [743, 596] width 427 height 31
type textarea "x"
type input "25-26 Progressive Renewal Offer -(6-months)"
type textarea "x"
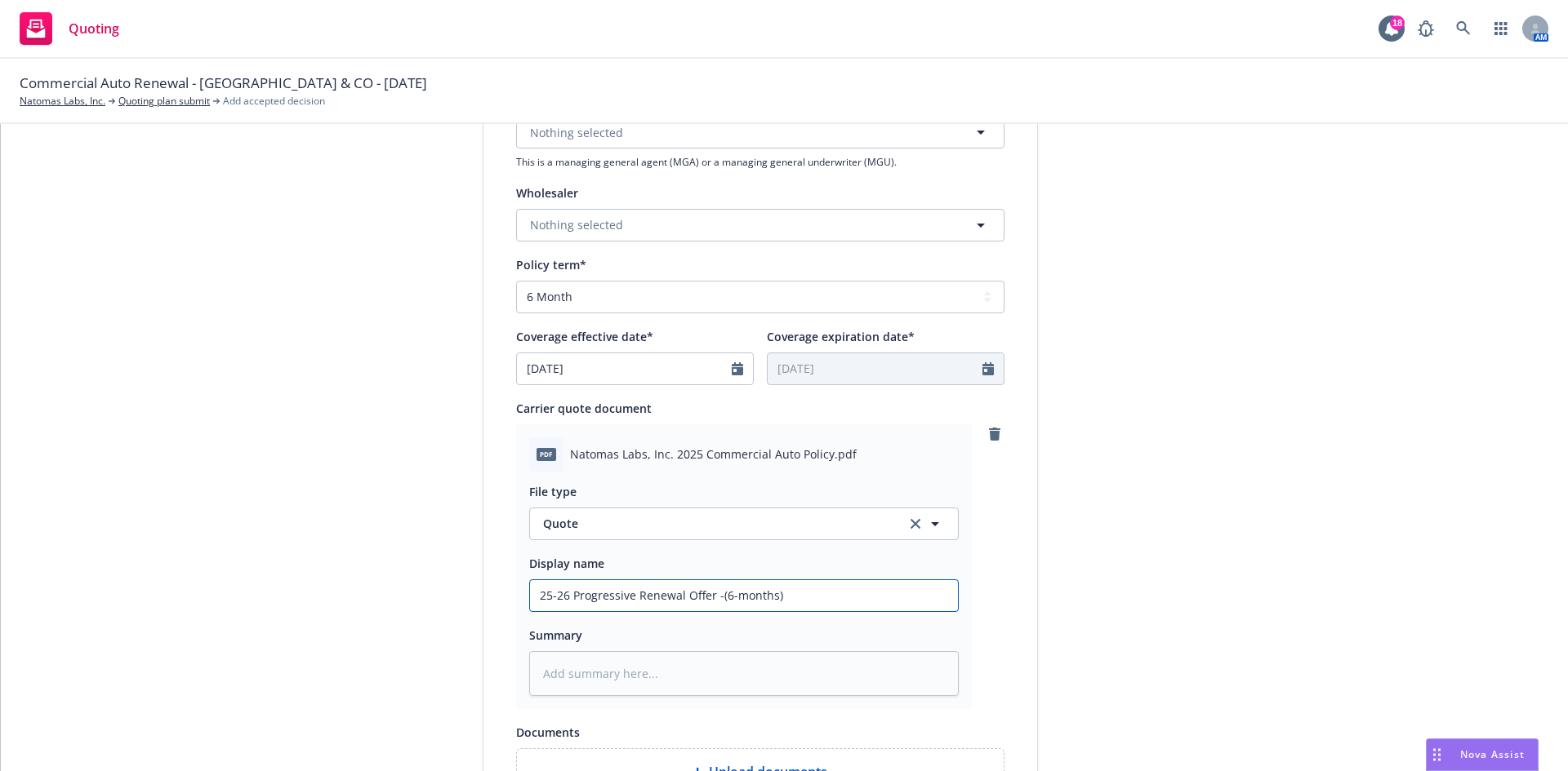
type input "25-26 Progressive Renewal Offer - (6-months)"
type textarea "x"
type input "25-26 Progressive Renewal Offer - C(6-months)"
type textarea "x"
type input "25-26 Progressive Renewal Offer - CA(6-months)"
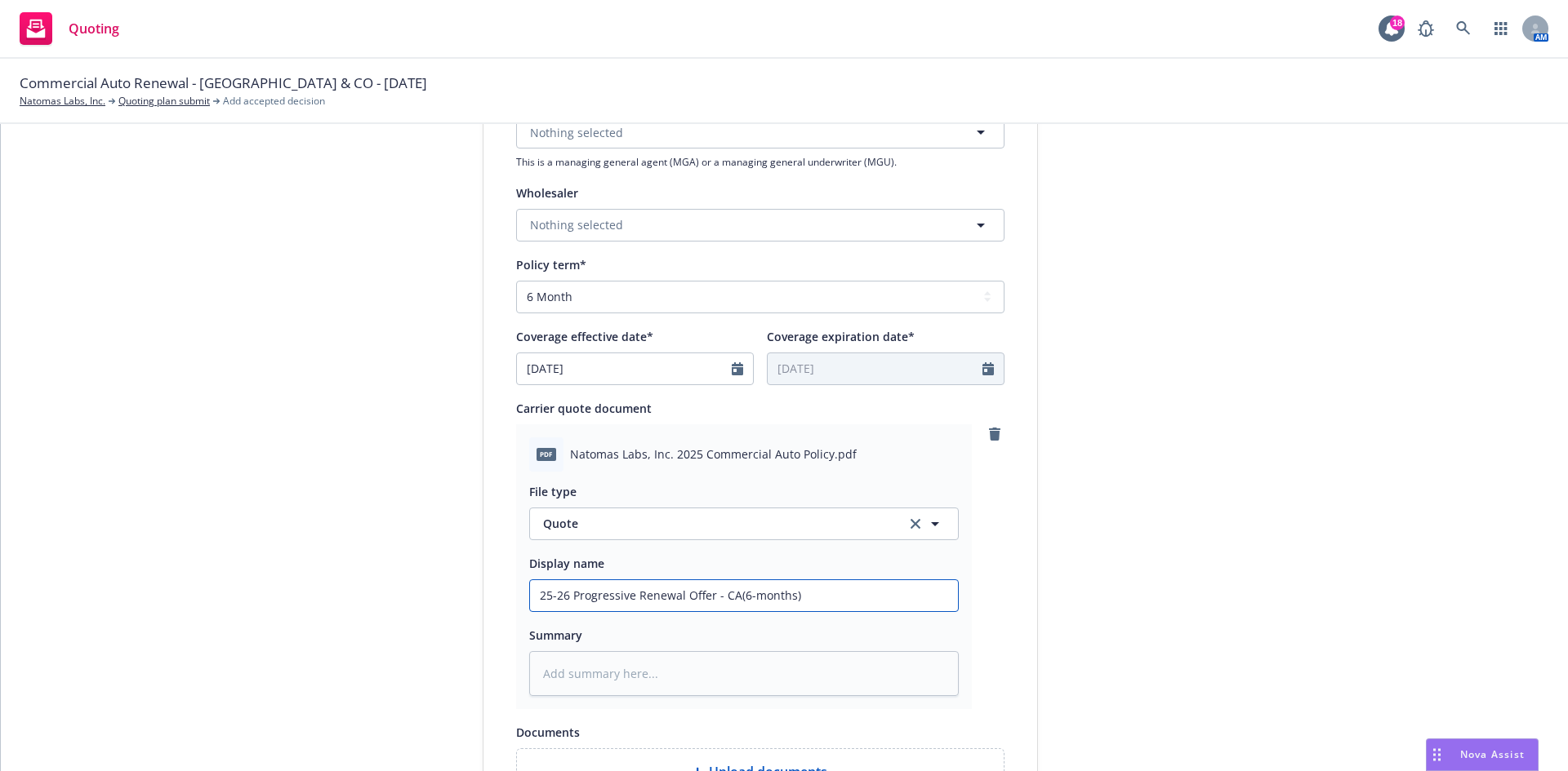
type textarea "x"
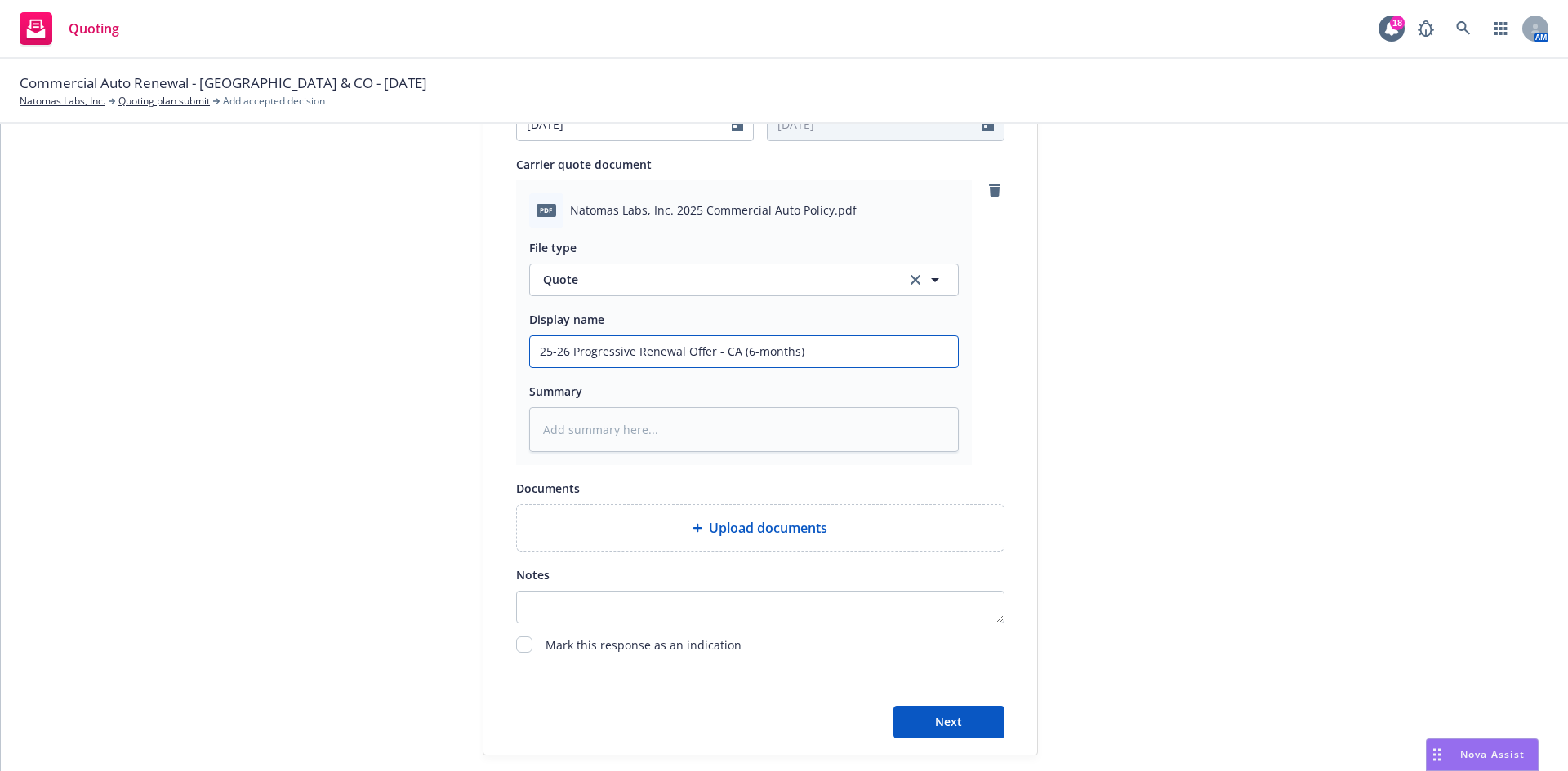
scroll to position [766, 0]
type input "25-26 Progressive Renewal Offer - CA (6-months)"
click at [937, 712] on button "Next" at bounding box center [949, 722] width 111 height 33
type textarea "x"
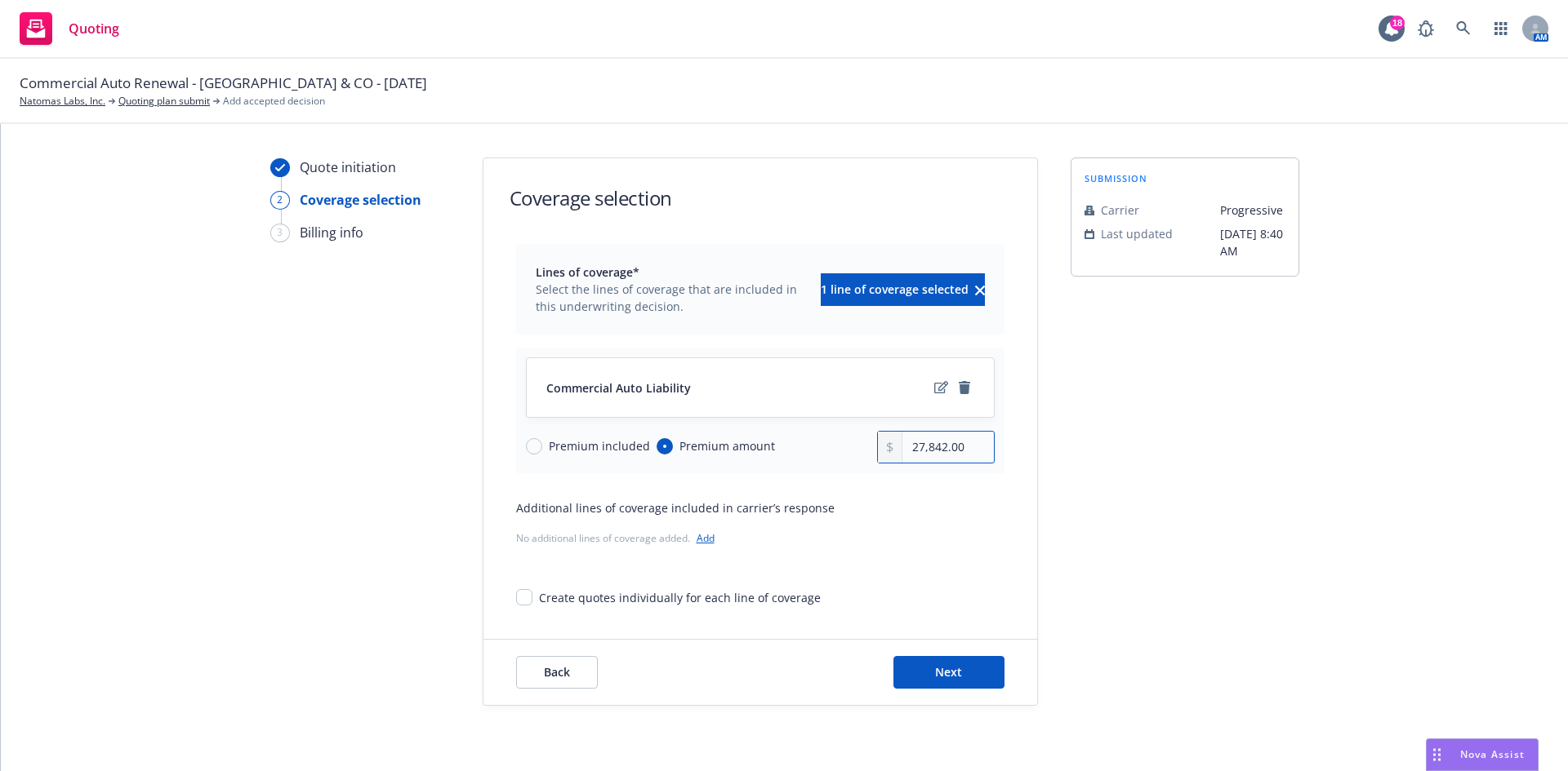
click at [917, 441] on input "27,842.00" at bounding box center [948, 447] width 90 height 31
click at [920, 445] on input "27,842.00" at bounding box center [948, 447] width 90 height 31
drag, startPoint x: 924, startPoint y: 447, endPoint x: 946, endPoint y: 448, distance: 22.0
click at [946, 448] on input "27,842.00" at bounding box center [948, 447] width 90 height 31
type input "27,741.00"
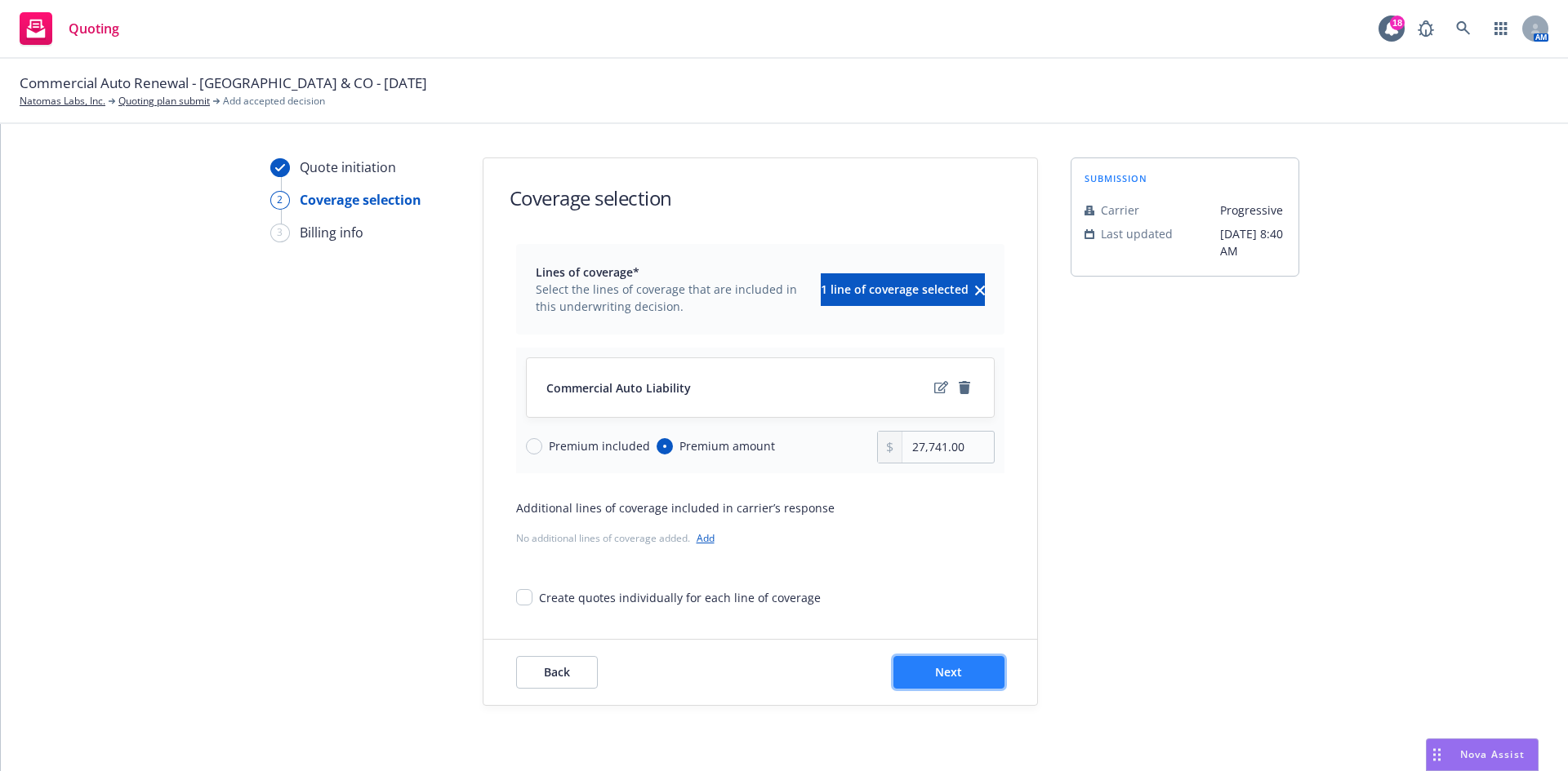
click at [986, 681] on button "Next" at bounding box center [949, 673] width 111 height 33
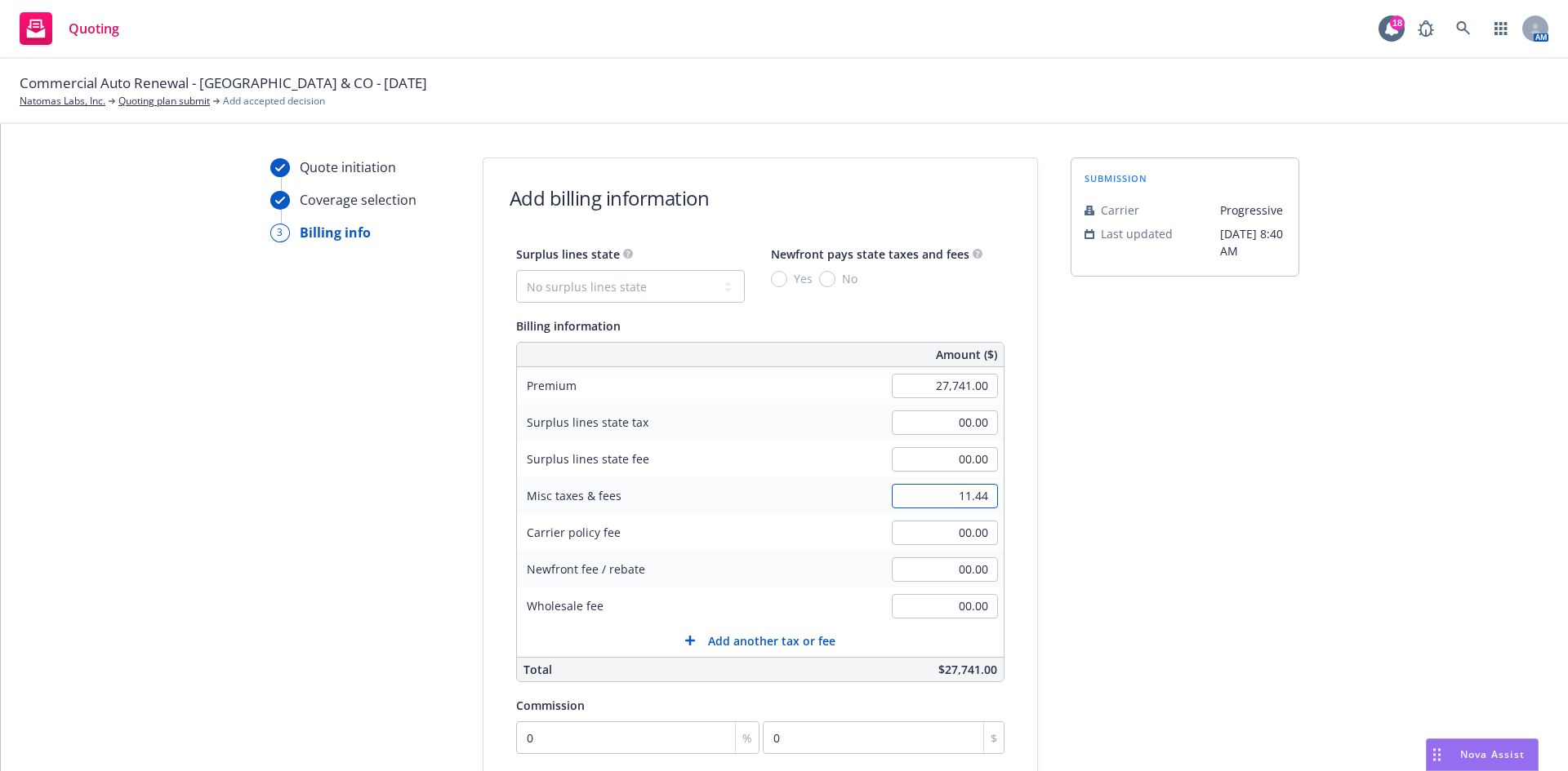
type input "11.44"
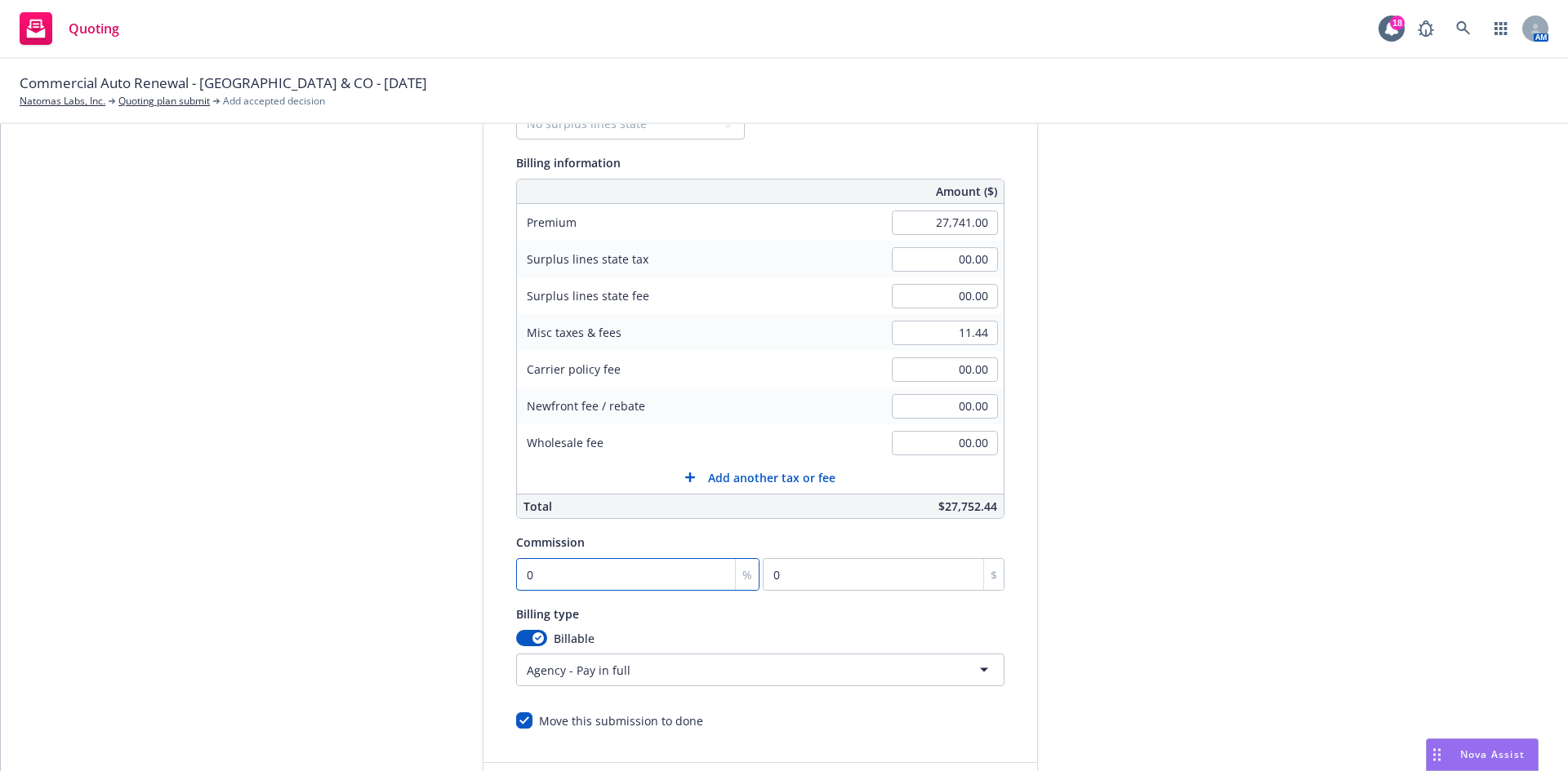
click at [516, 580] on input "0" at bounding box center [638, 575] width 245 height 33
type input "1"
type input "277.41"
type input "10"
type input "2774.1"
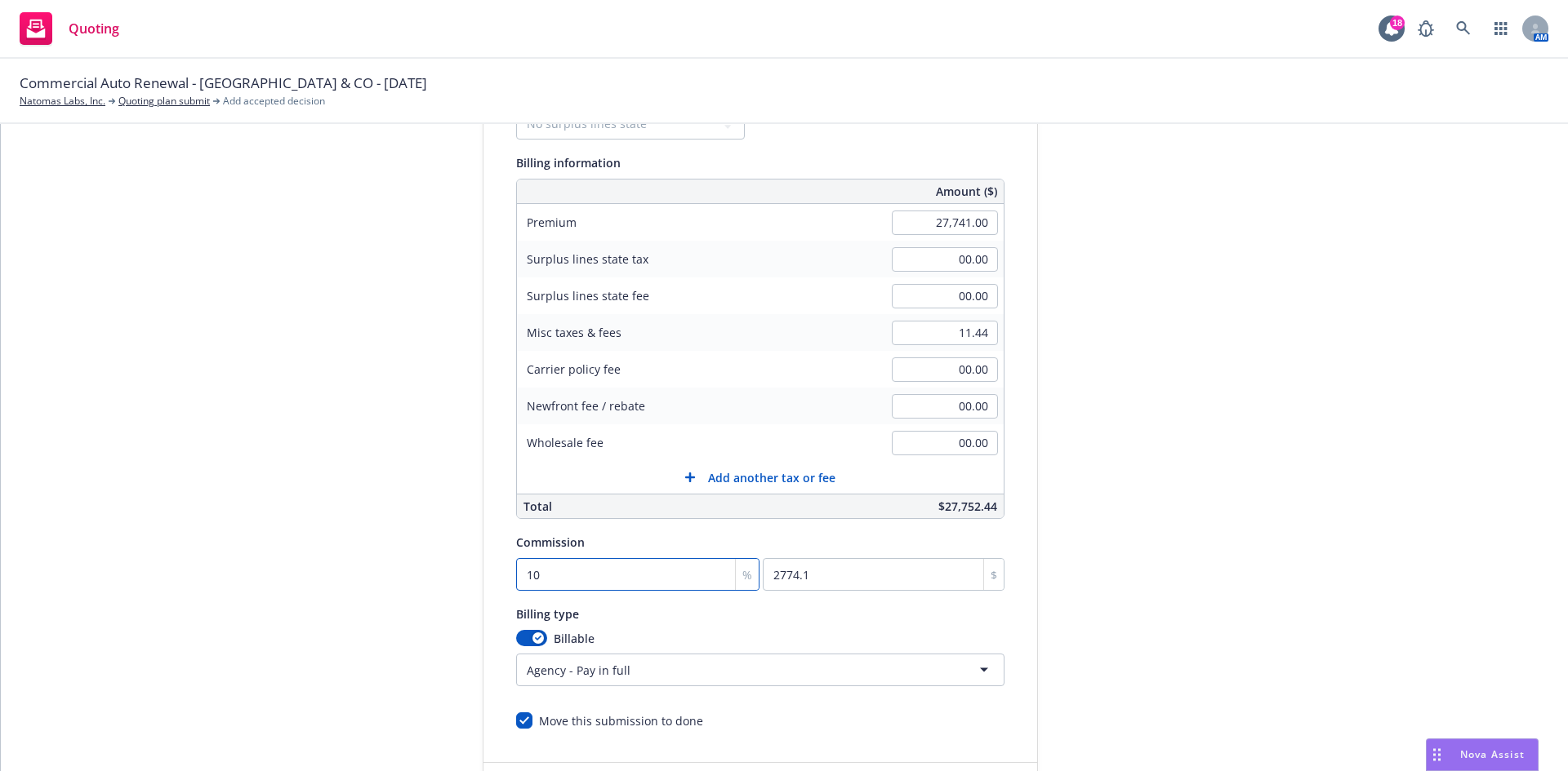
type input "10"
click at [685, 606] on div "Billing type" at bounding box center [760, 614] width 488 height 20
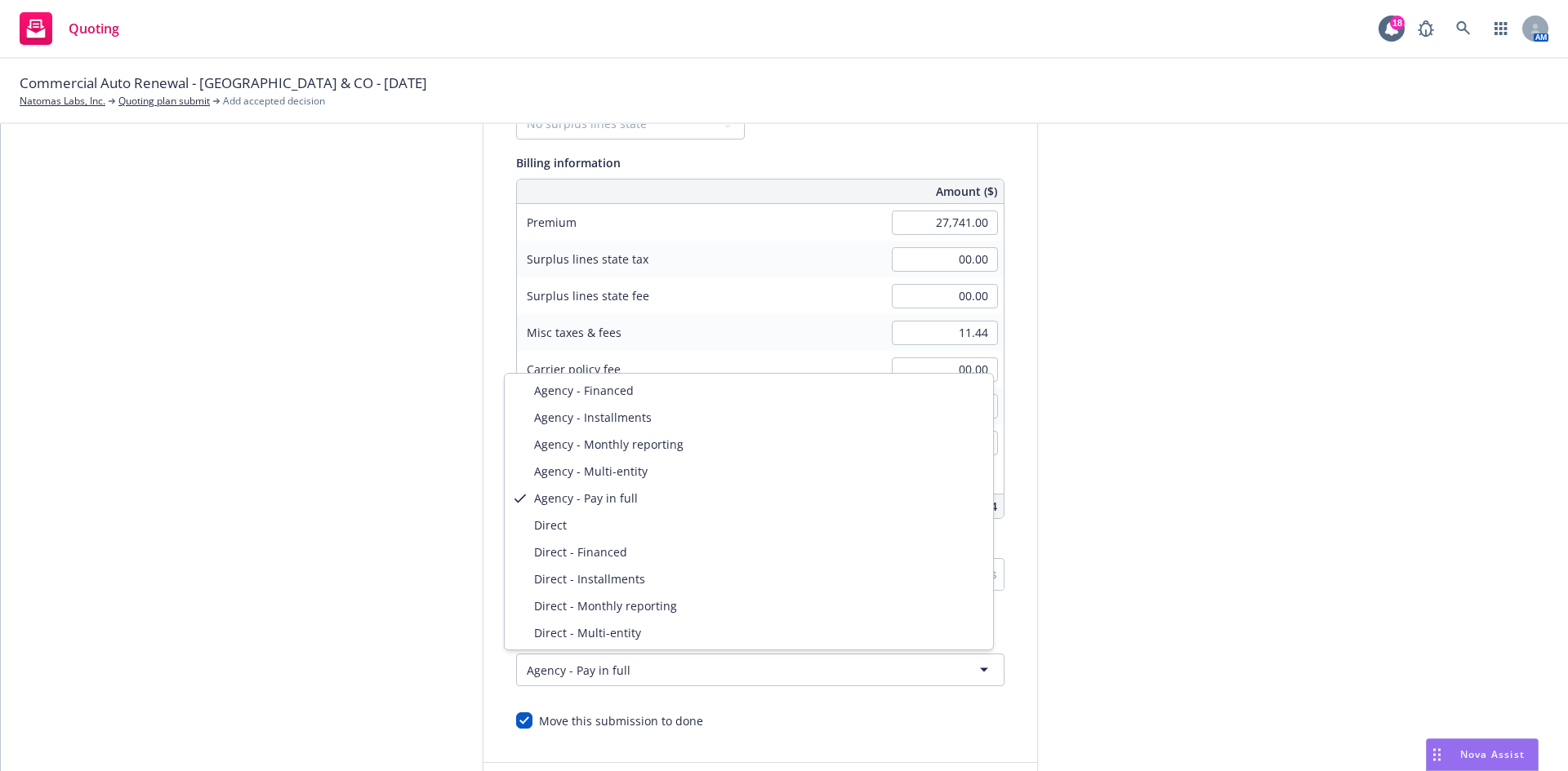
click at [657, 680] on html "Quoting 18 AM Commercial Auto Renewal - CA & CO - [DATE] Natomas Labs, Inc. Quo…" at bounding box center [784, 386] width 1568 height 771
select select "DIRECT"
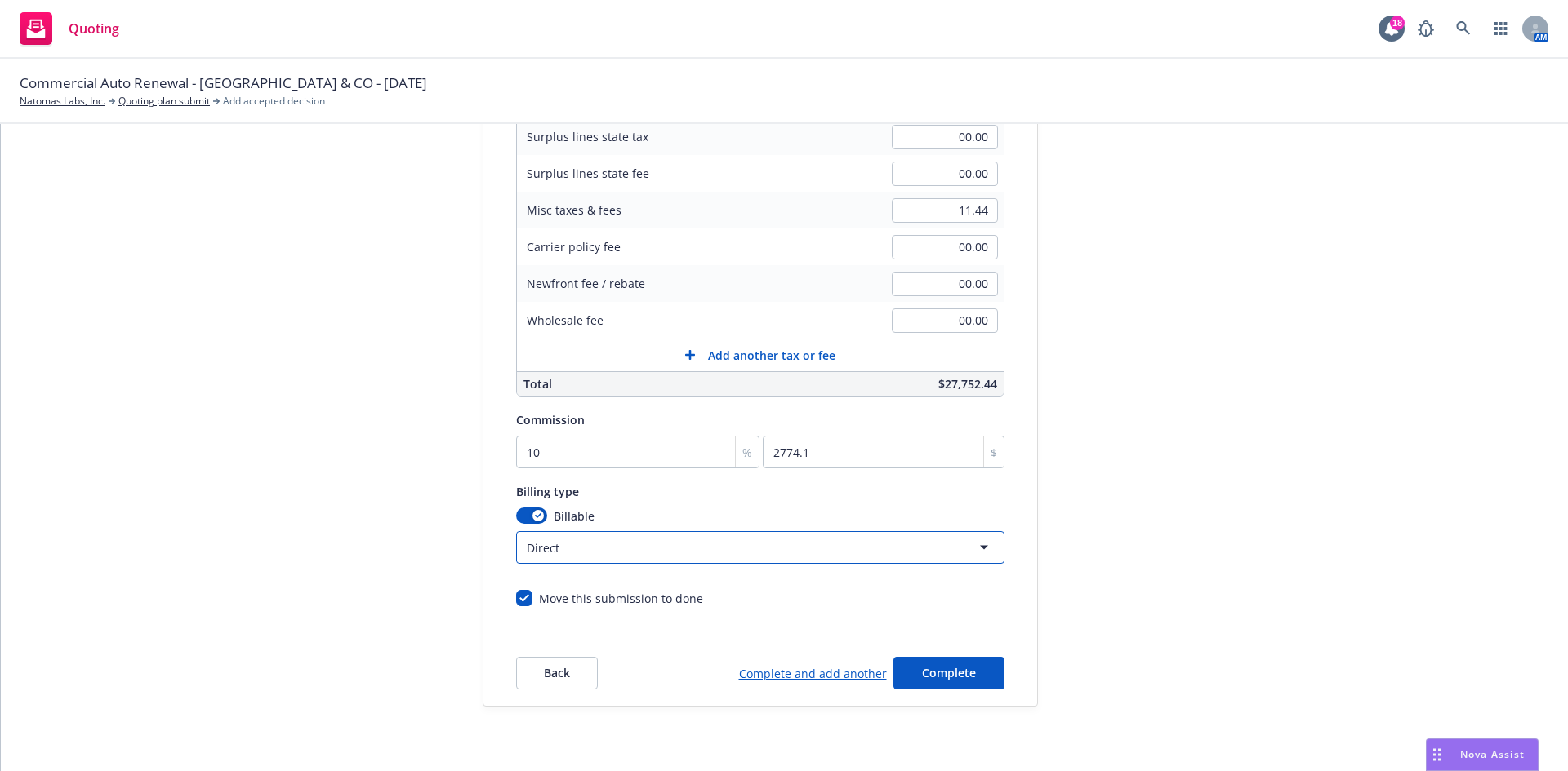
scroll to position [318, 0]
click at [953, 668] on span "Complete" at bounding box center [949, 672] width 54 height 16
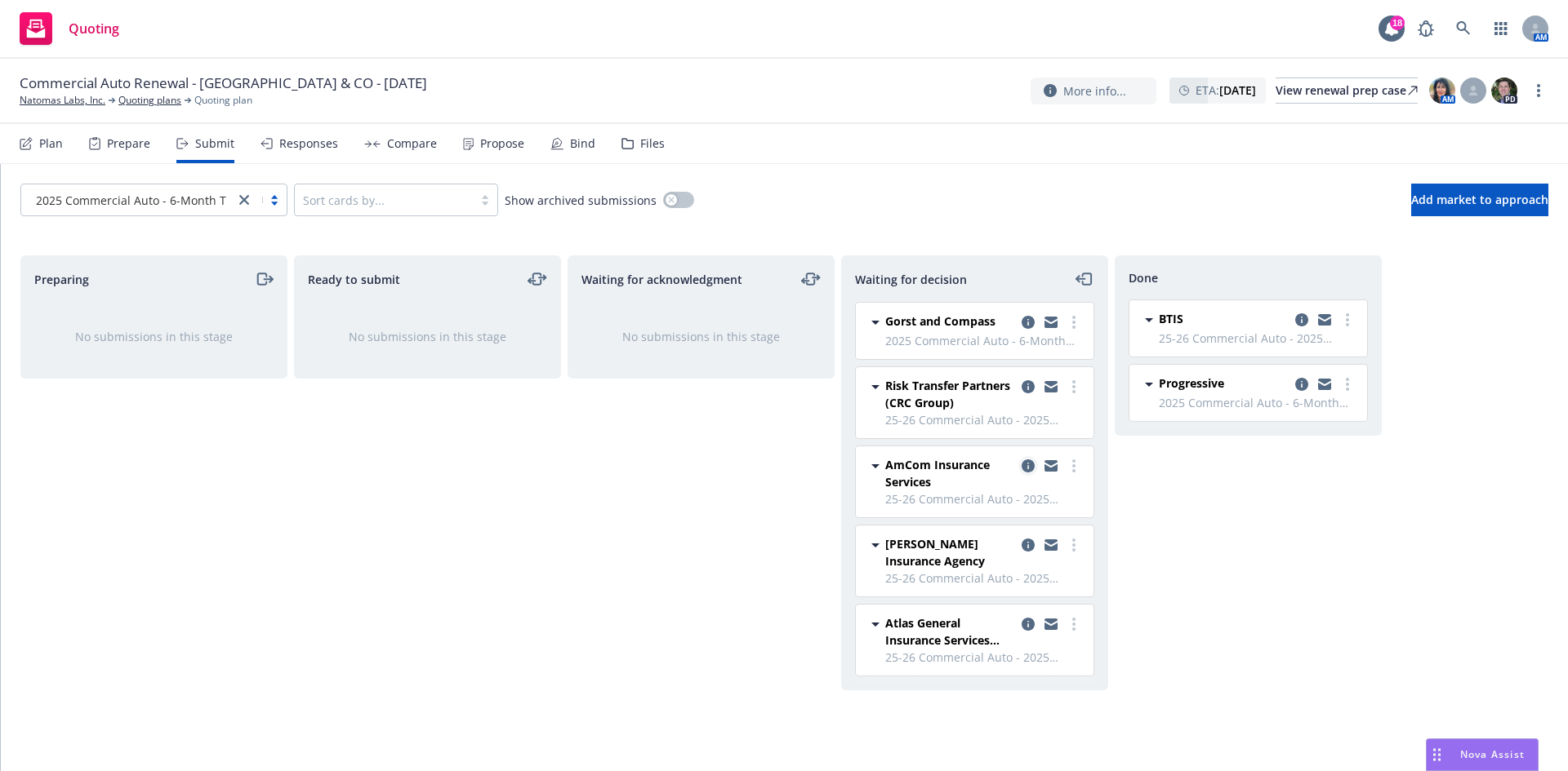
click at [1025, 472] on link "copy logging email" at bounding box center [1028, 466] width 20 height 20
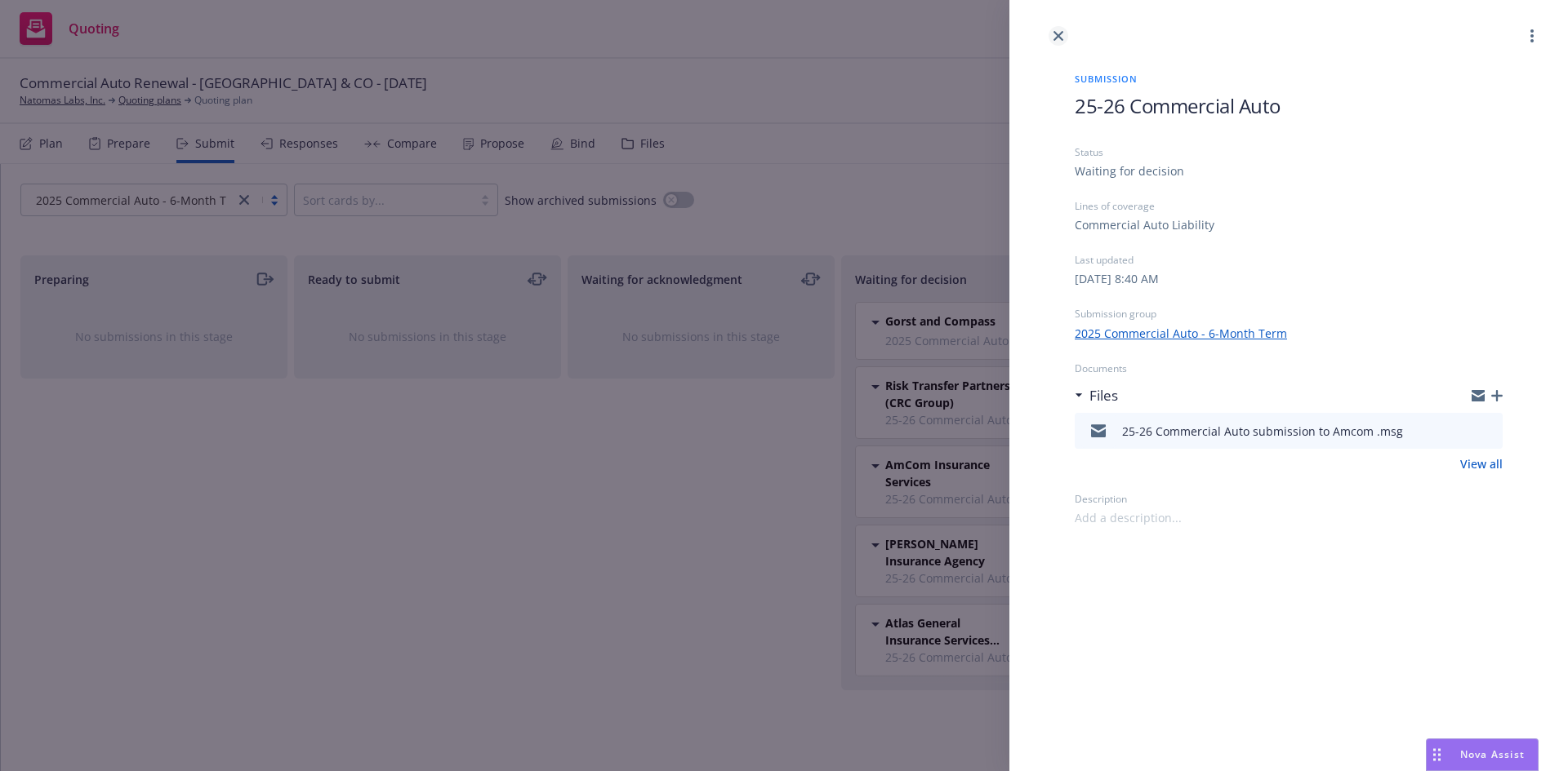
click at [1061, 28] on link "close" at bounding box center [1058, 36] width 20 height 20
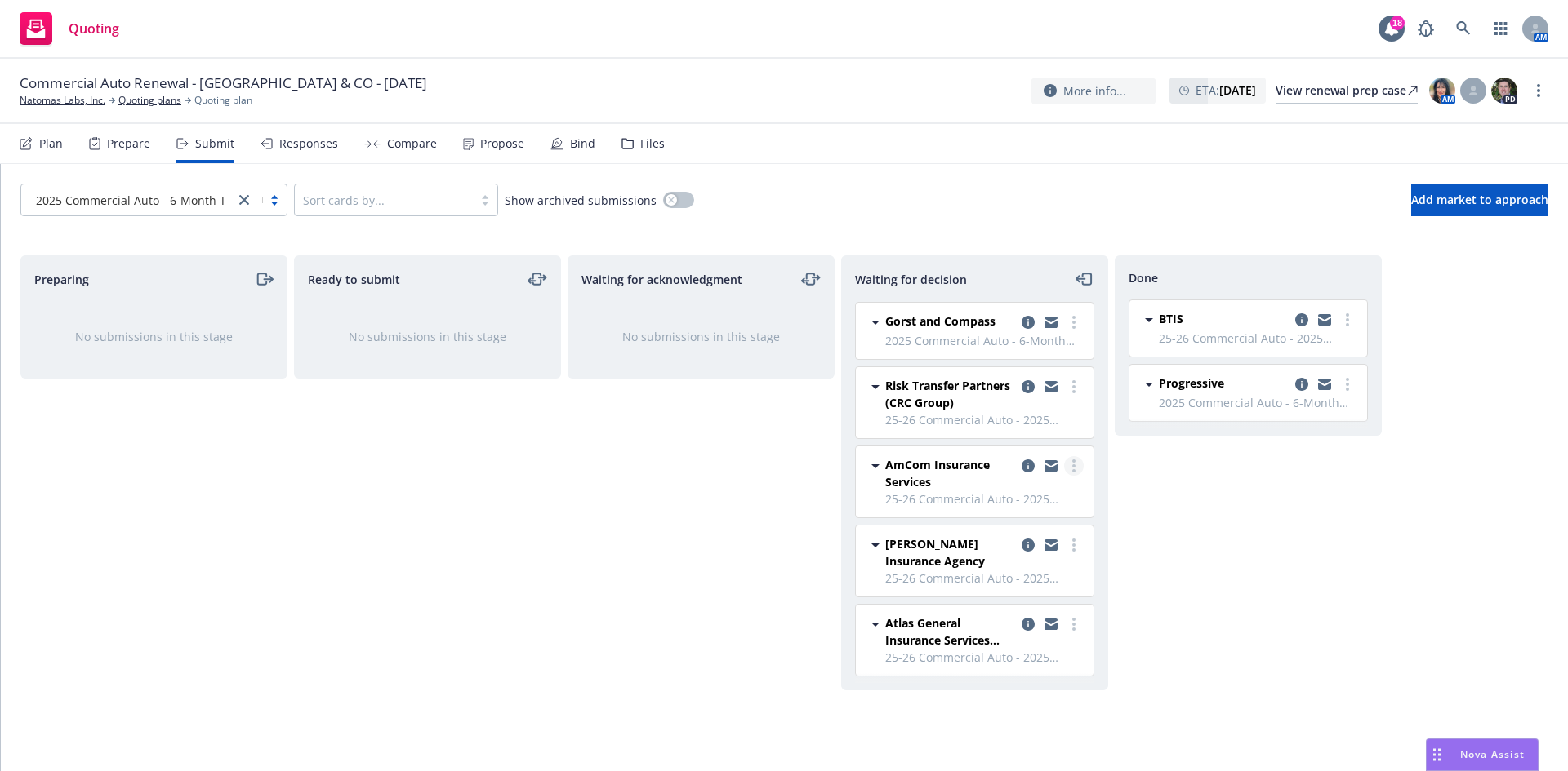
click at [1075, 469] on icon "more" at bounding box center [1074, 466] width 3 height 13
click at [1024, 596] on span "Add declined decision" at bounding box center [1000, 597] width 161 height 16
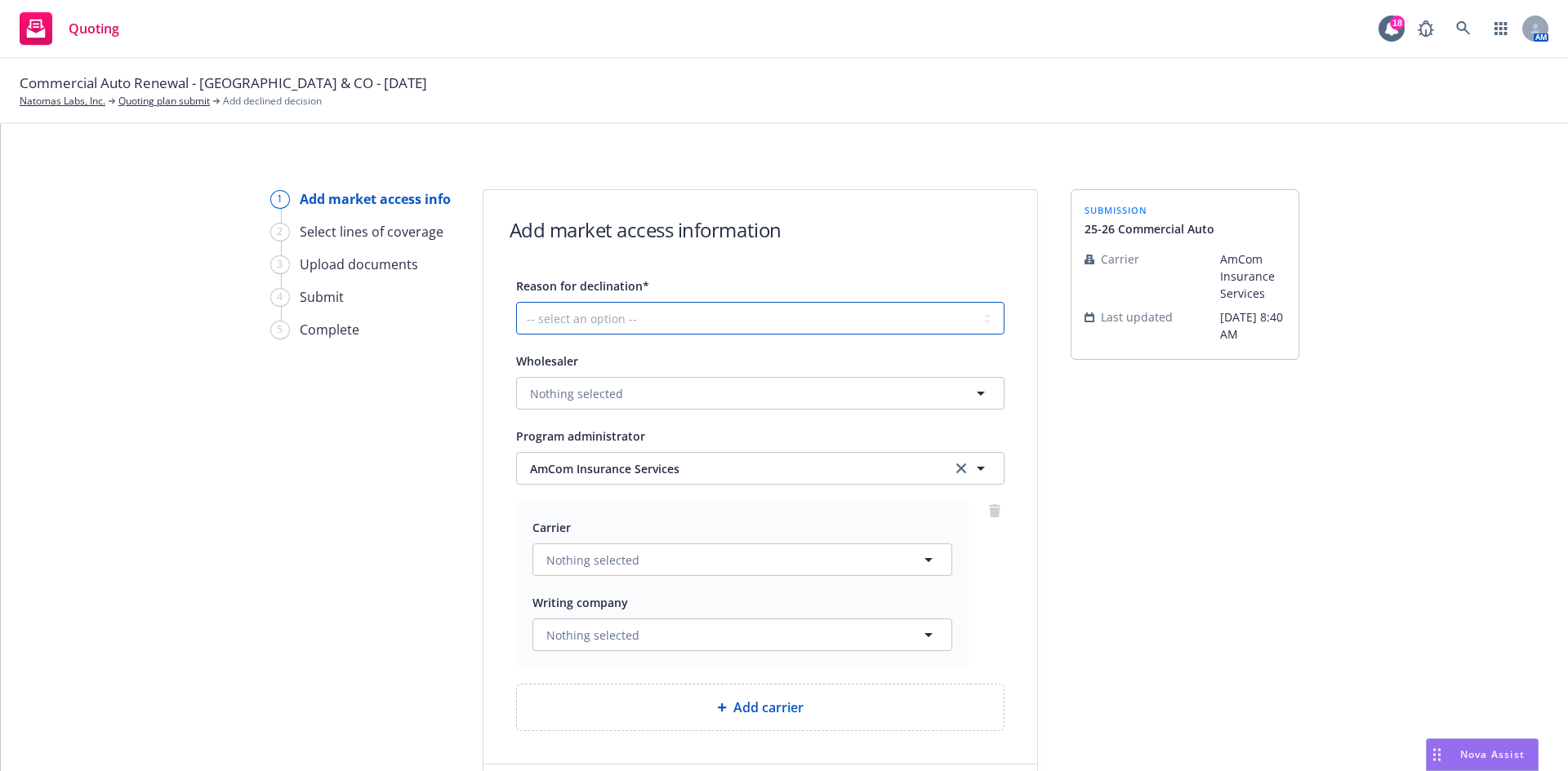
click at [654, 312] on select "-- select an option -- Cannot compete with other markets Carrier non-renewed Ca…" at bounding box center [760, 318] width 488 height 33
click at [702, 693] on div "Add carrier" at bounding box center [760, 708] width 487 height 46
click at [622, 316] on select "-- select an option -- Cannot compete with other markets Carrier non-renewed Ca…" at bounding box center [760, 318] width 488 height 33
select select "OTHER"
click at [516, 302] on select "-- select an option -- Cannot compete with other markets Carrier non-renewed Ca…" at bounding box center [760, 318] width 488 height 33
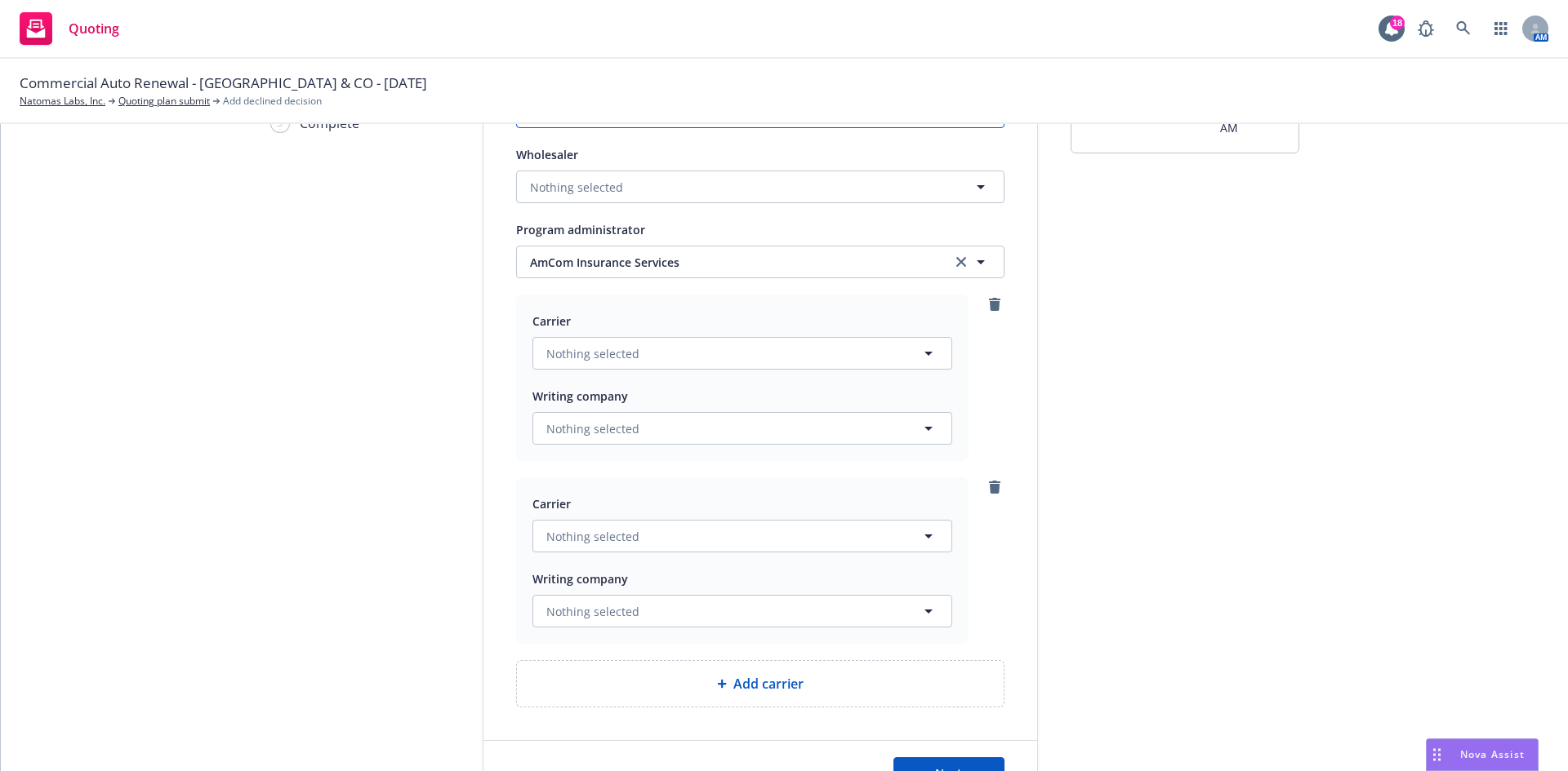
scroll to position [245, 0]
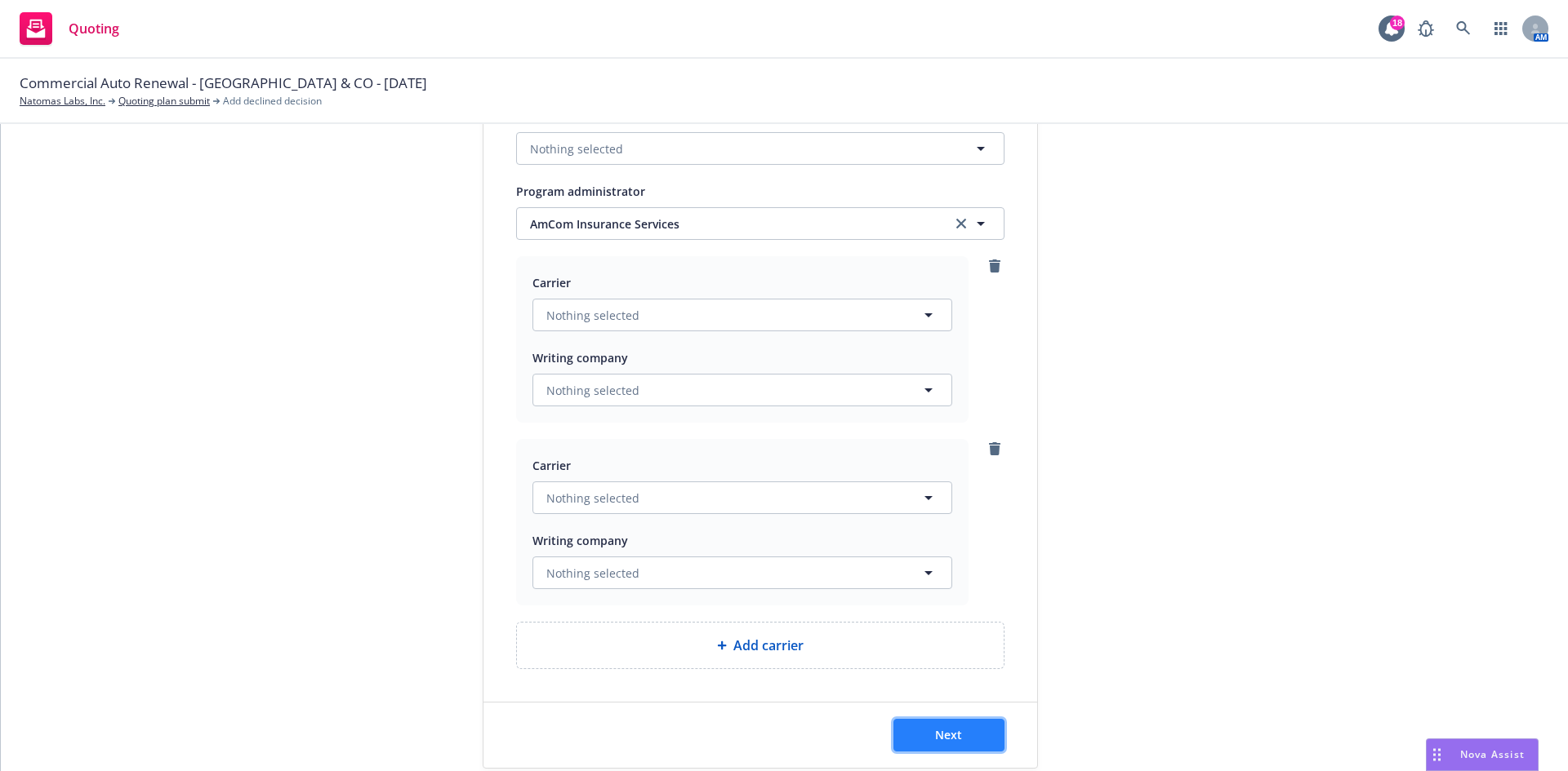
click at [949, 733] on span "Next" at bounding box center [948, 735] width 27 height 16
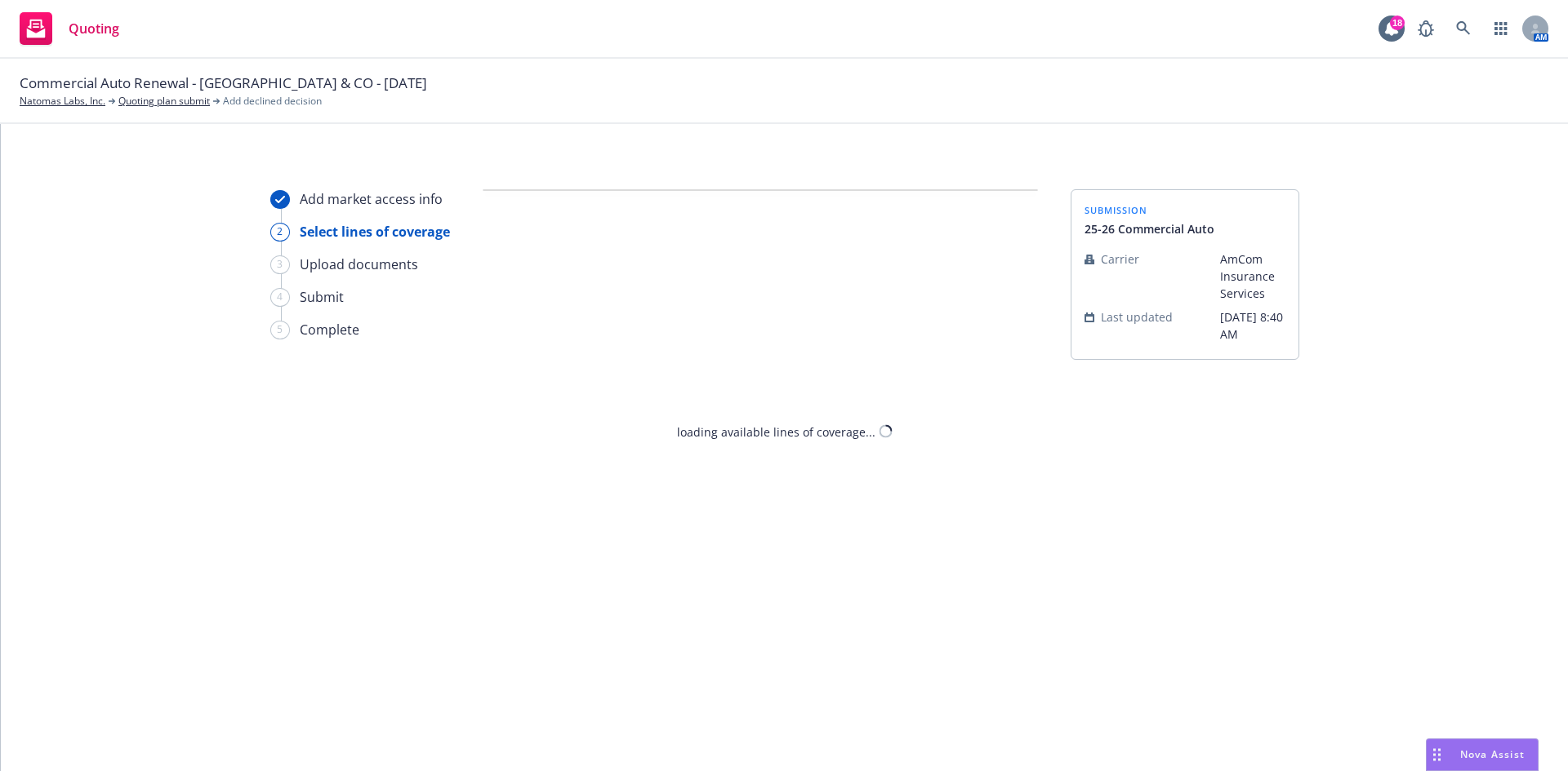
select select "OTHER"
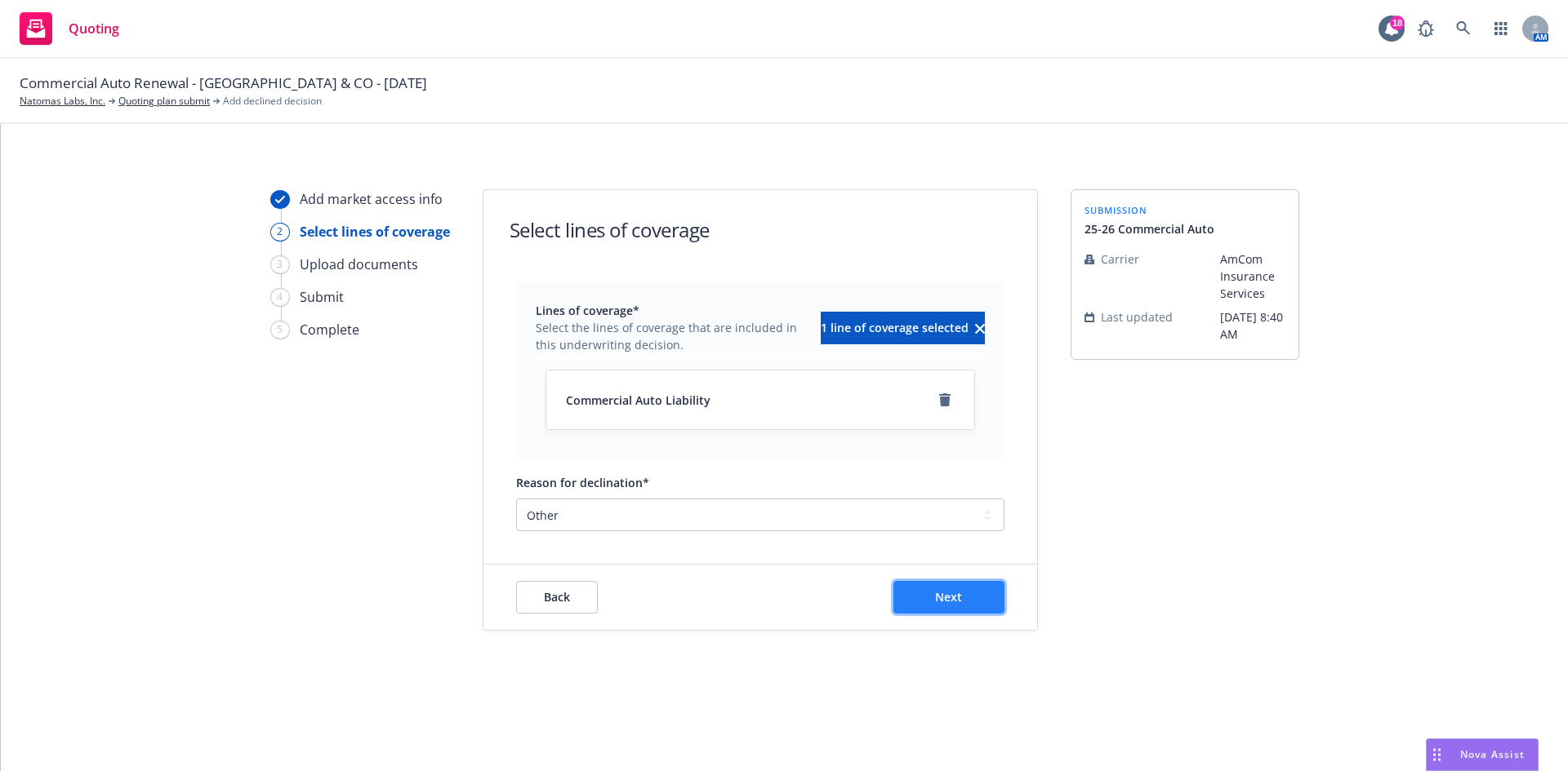
click at [935, 585] on button "Next" at bounding box center [949, 598] width 111 height 33
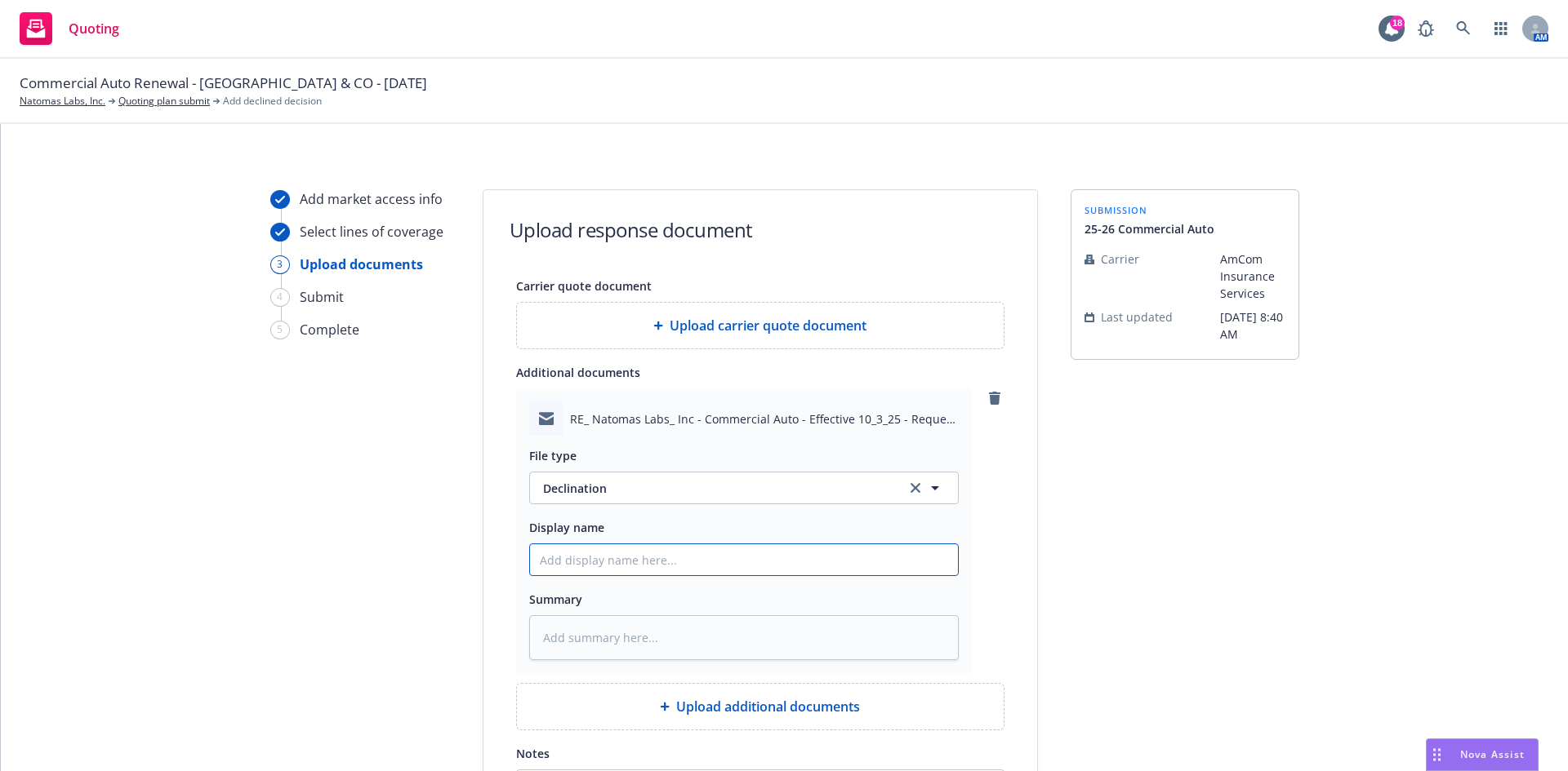
click at [605, 559] on input "Display name" at bounding box center [743, 560] width 427 height 31
type textarea "x"
type input "C"
type textarea "x"
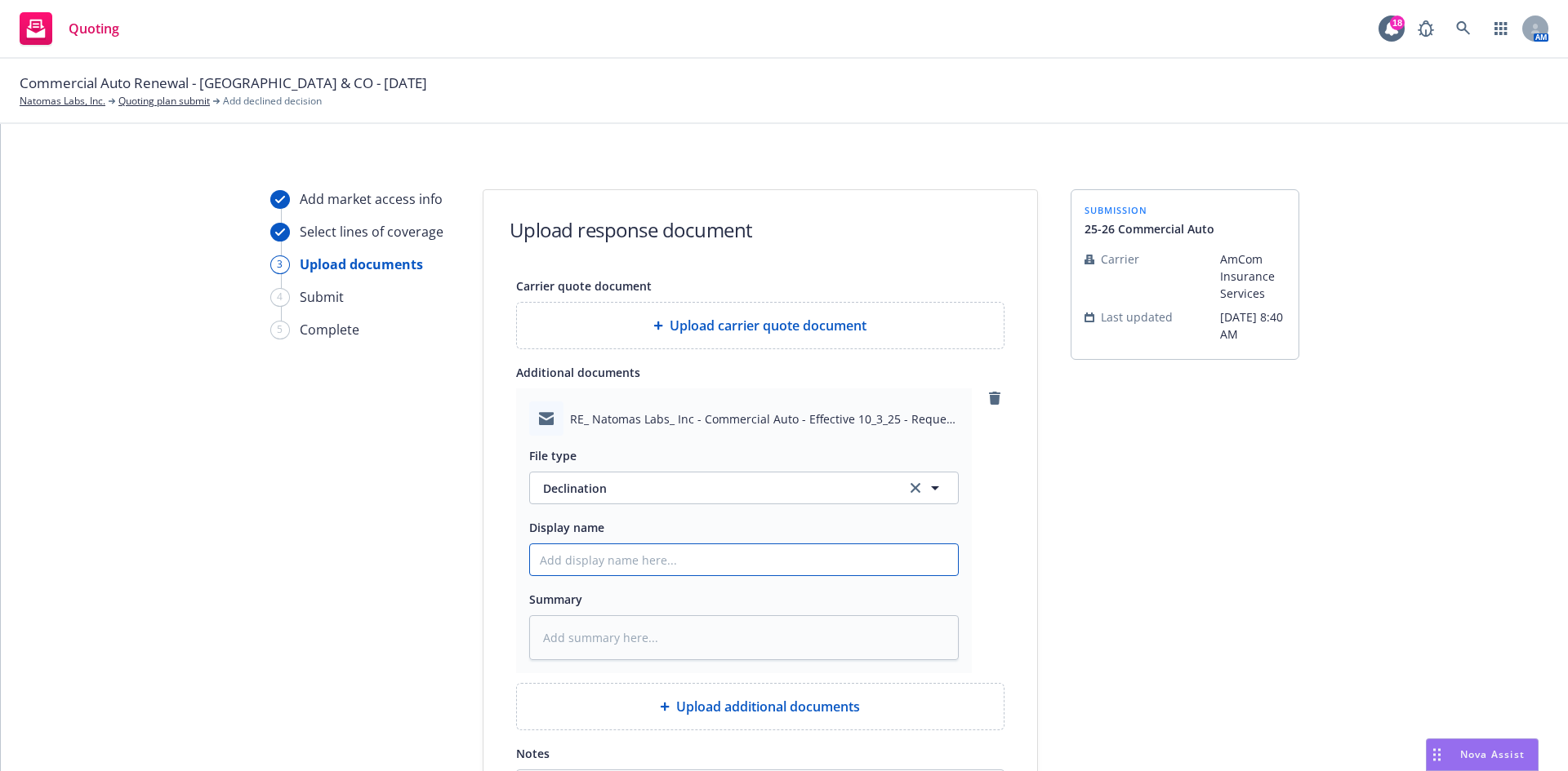
type input "A"
type textarea "x"
type input "Am"
type textarea "x"
type input "Amc"
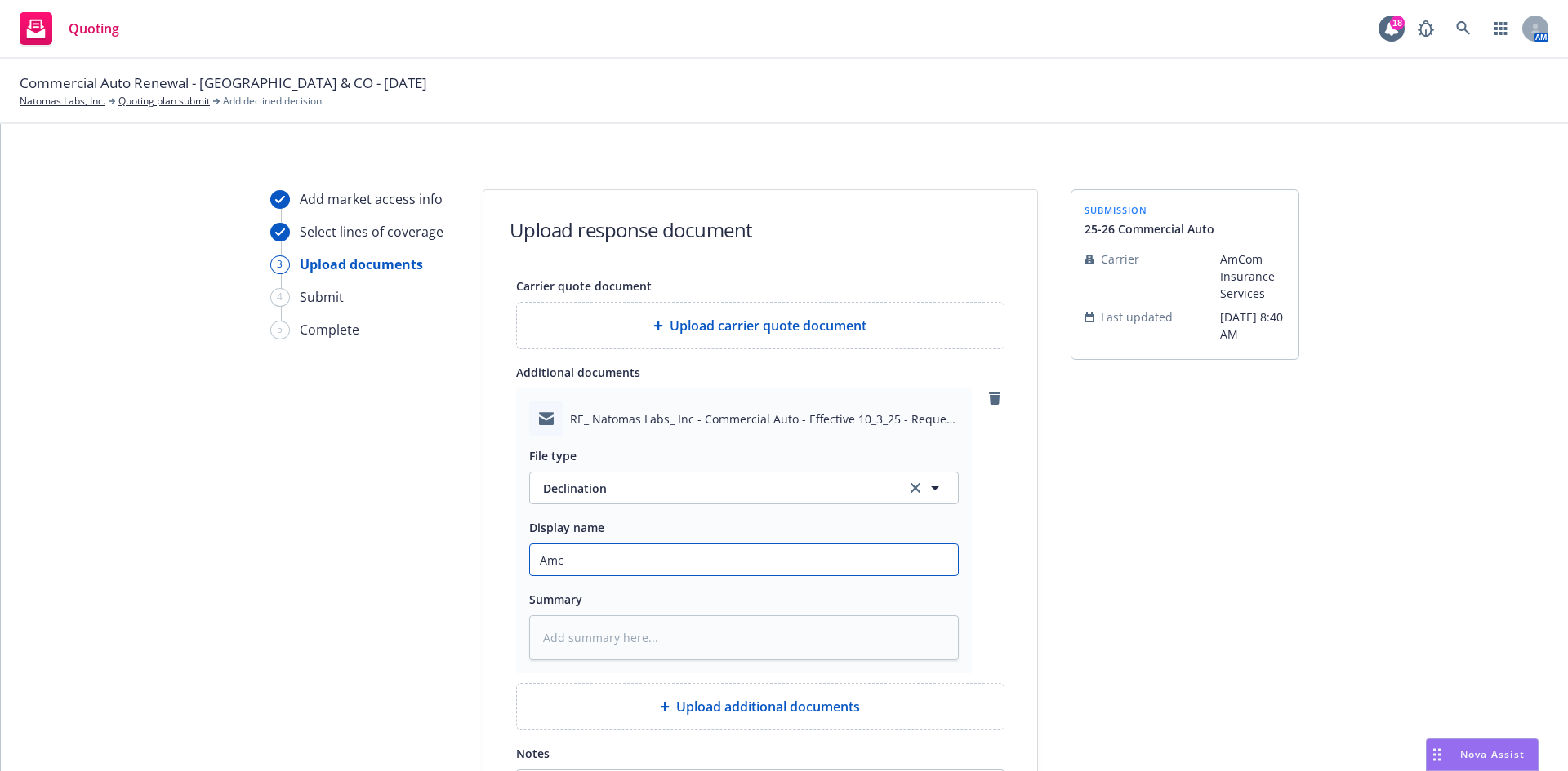
type textarea "x"
type input "Amco"
type textarea "x"
type input "Amcom"
type textarea "x"
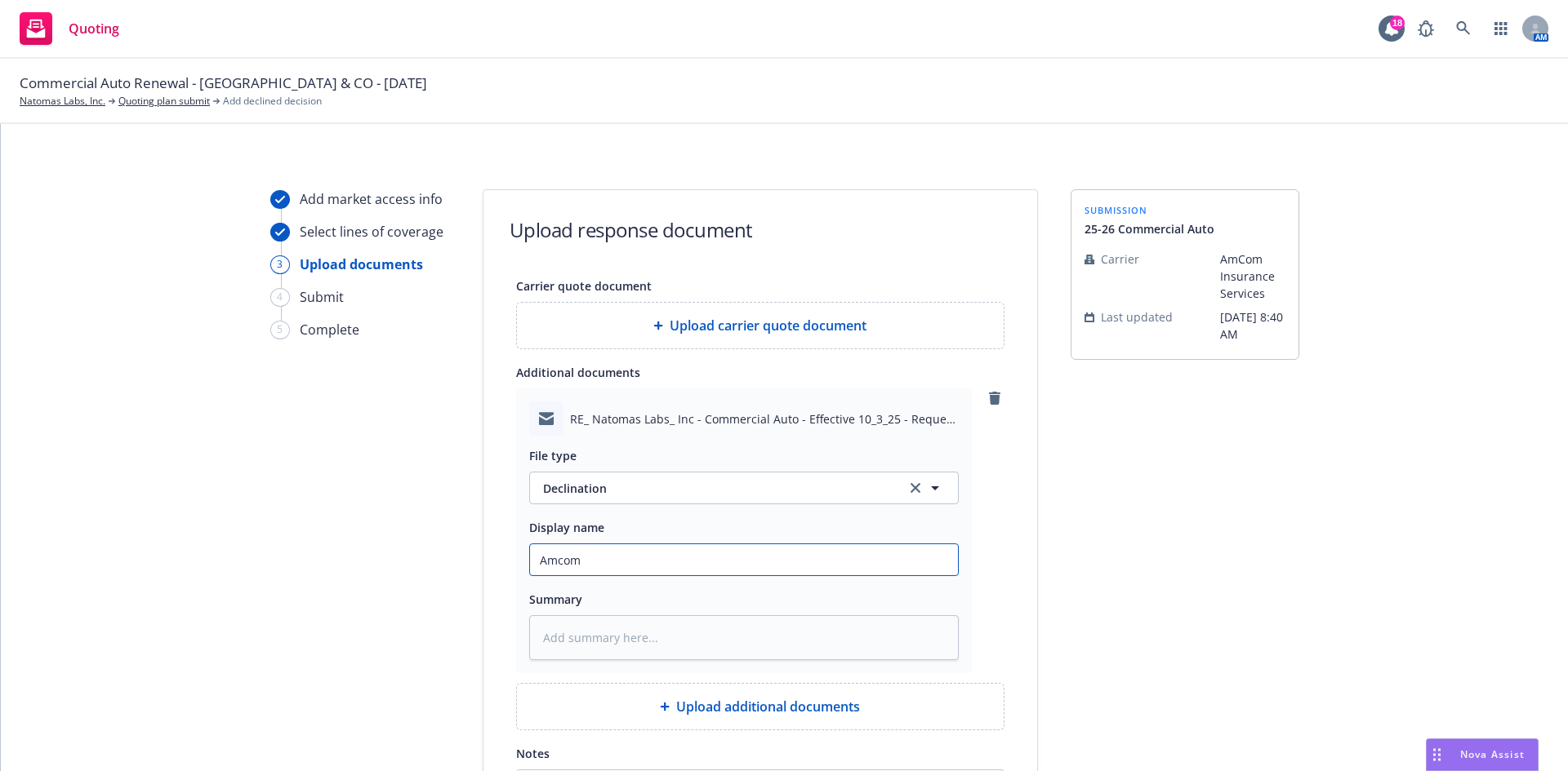
type input "Amcom"
type textarea "x"
type input "Amcom -"
type textarea "x"
type input "Amcom -"
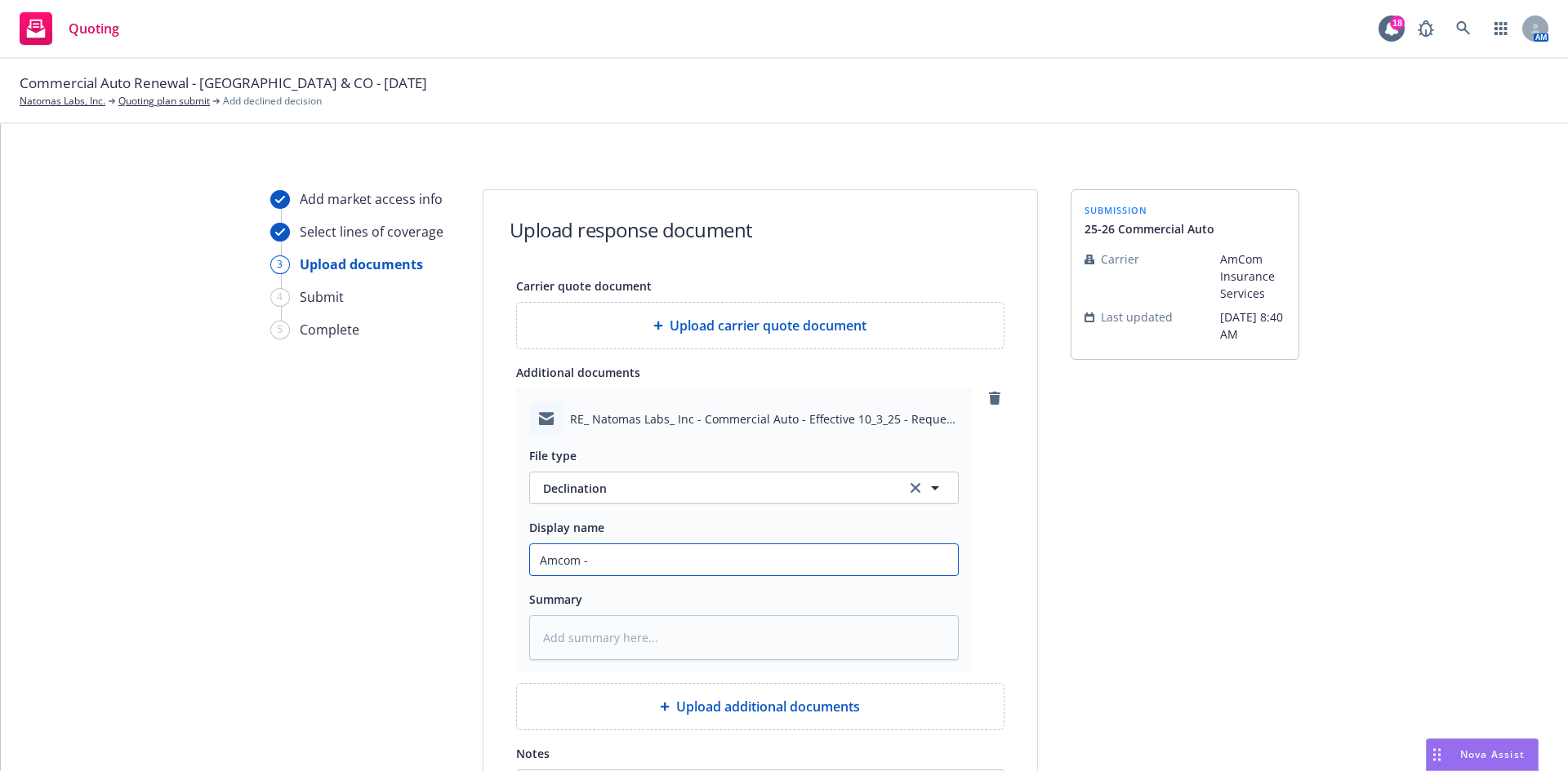
type textarea "x"
type input "Amcom - d"
type textarea "x"
type input "Amcom - de"
type textarea "x"
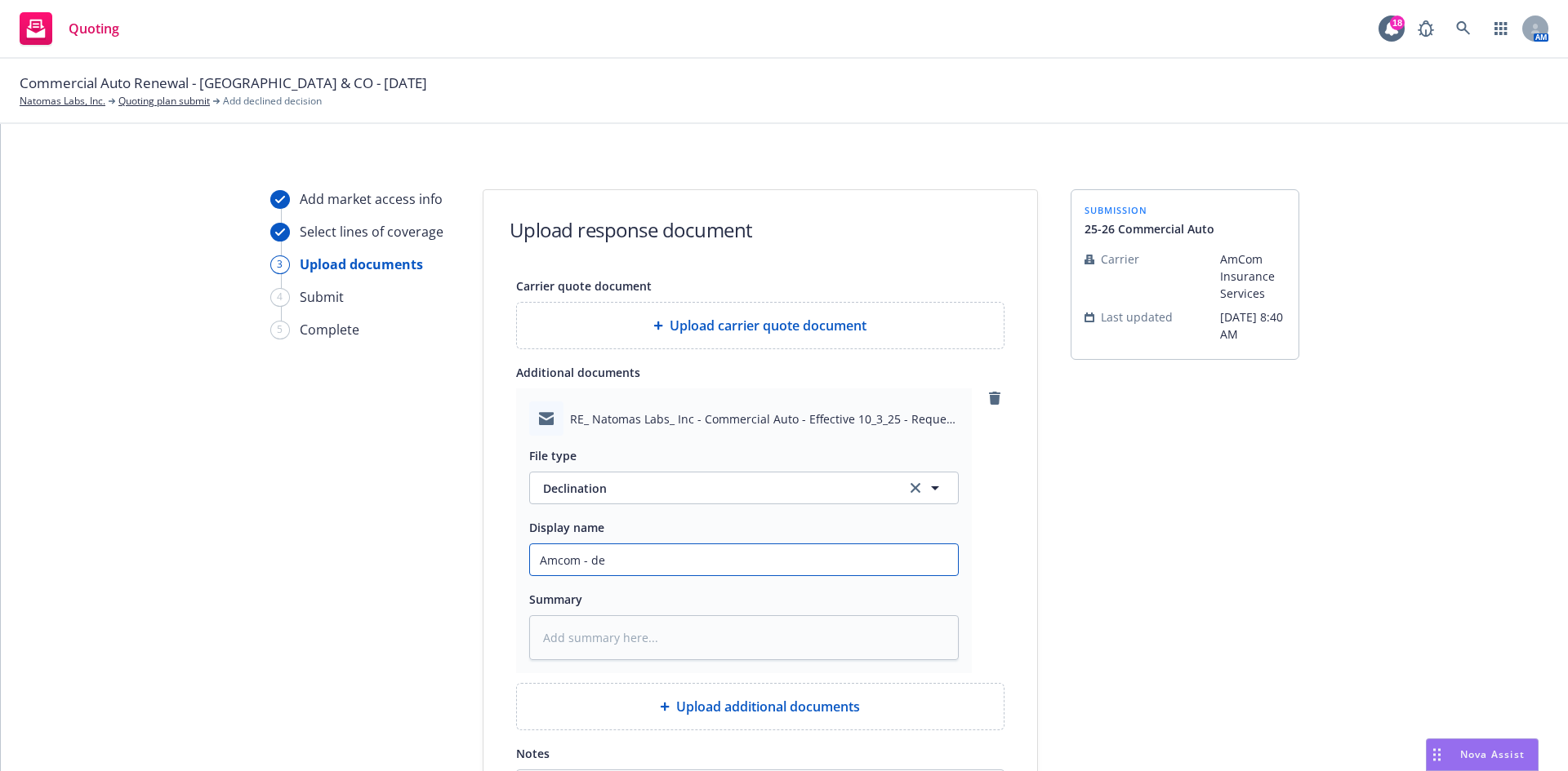
type input "Amcom - dec"
type textarea "x"
type input "Amcom - decl"
type textarea "x"
type input "Amcom - decli"
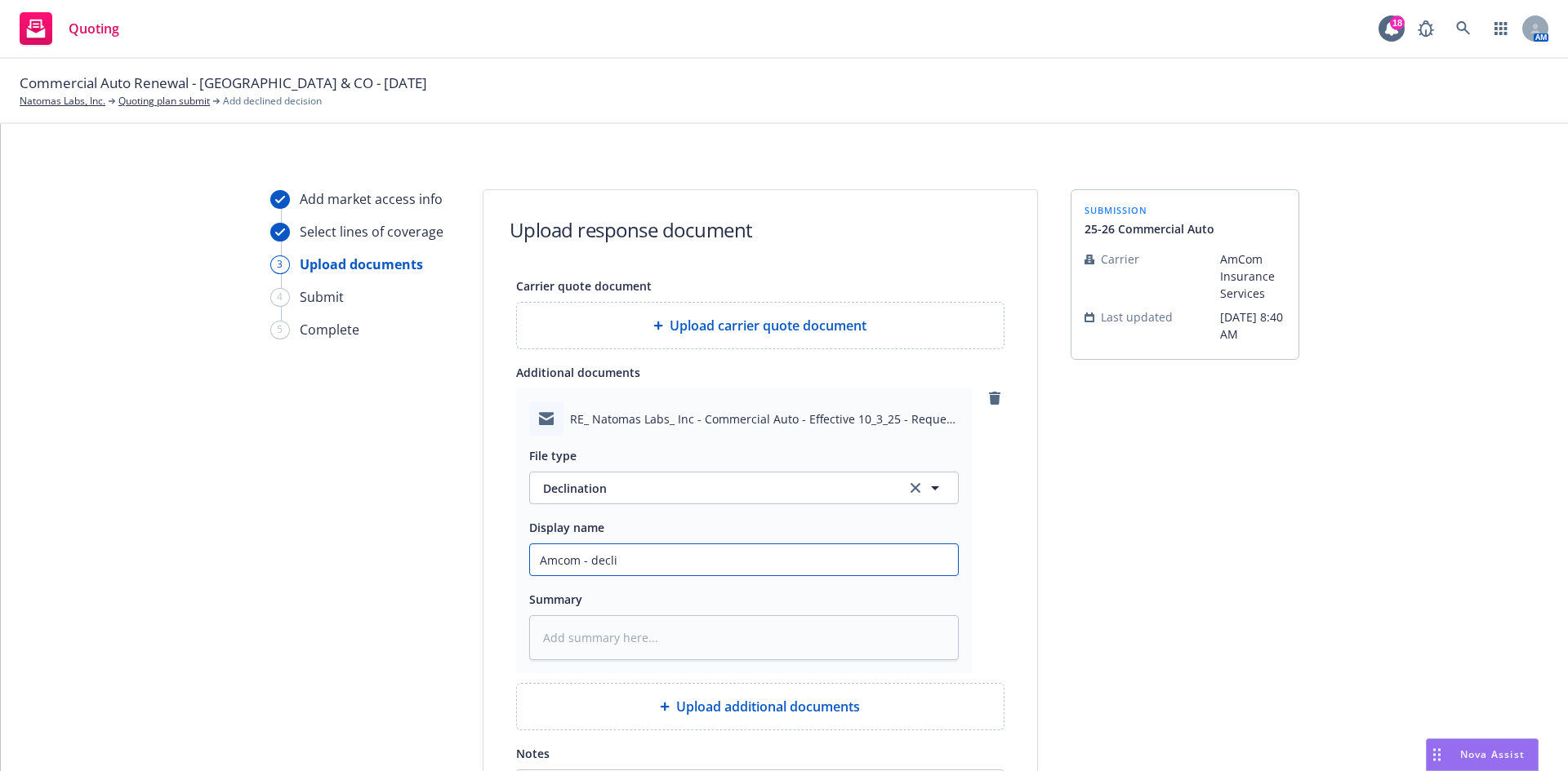
type textarea "x"
type input "Amcom - declia"
type textarea "x"
type input "Amcom - decli"
type textarea "x"
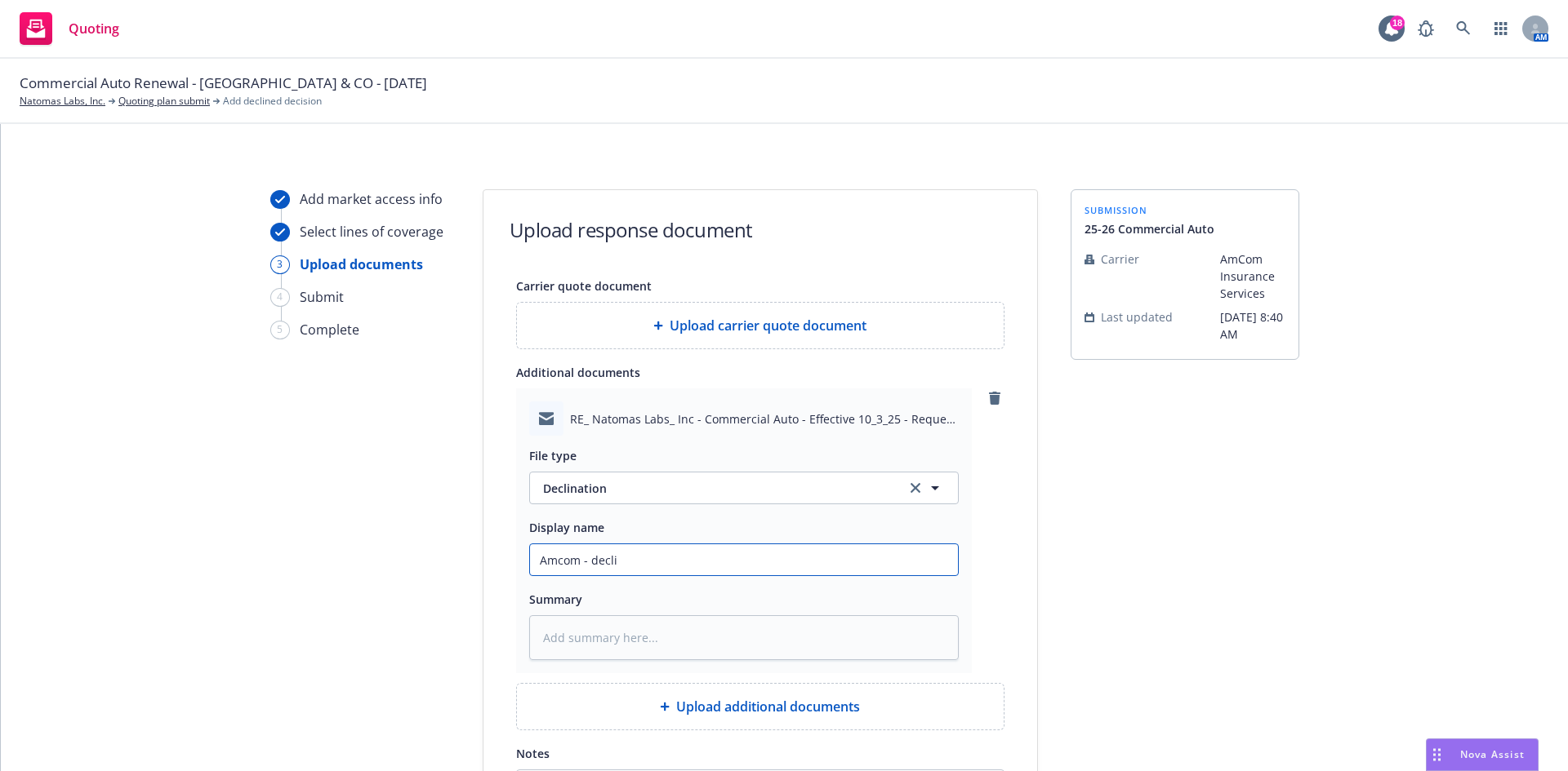
type input "Amcom - declin"
type textarea "x"
type input "Amcom - declina"
type textarea "x"
type input "Amcom - declinat"
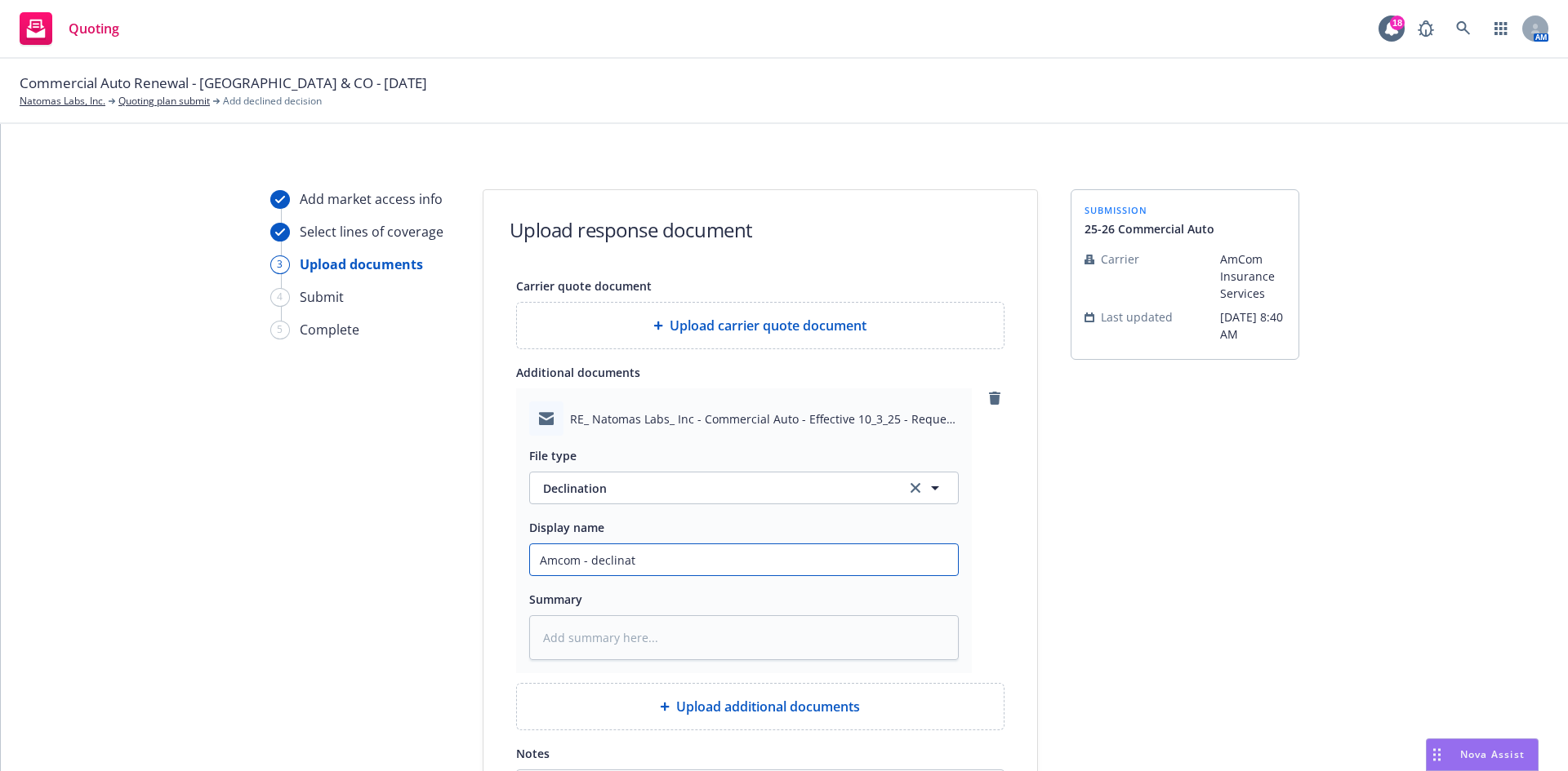
type textarea "x"
type input "Amcom - declinatio"
type textarea "x"
type input "Amcom - declination"
type textarea "x"
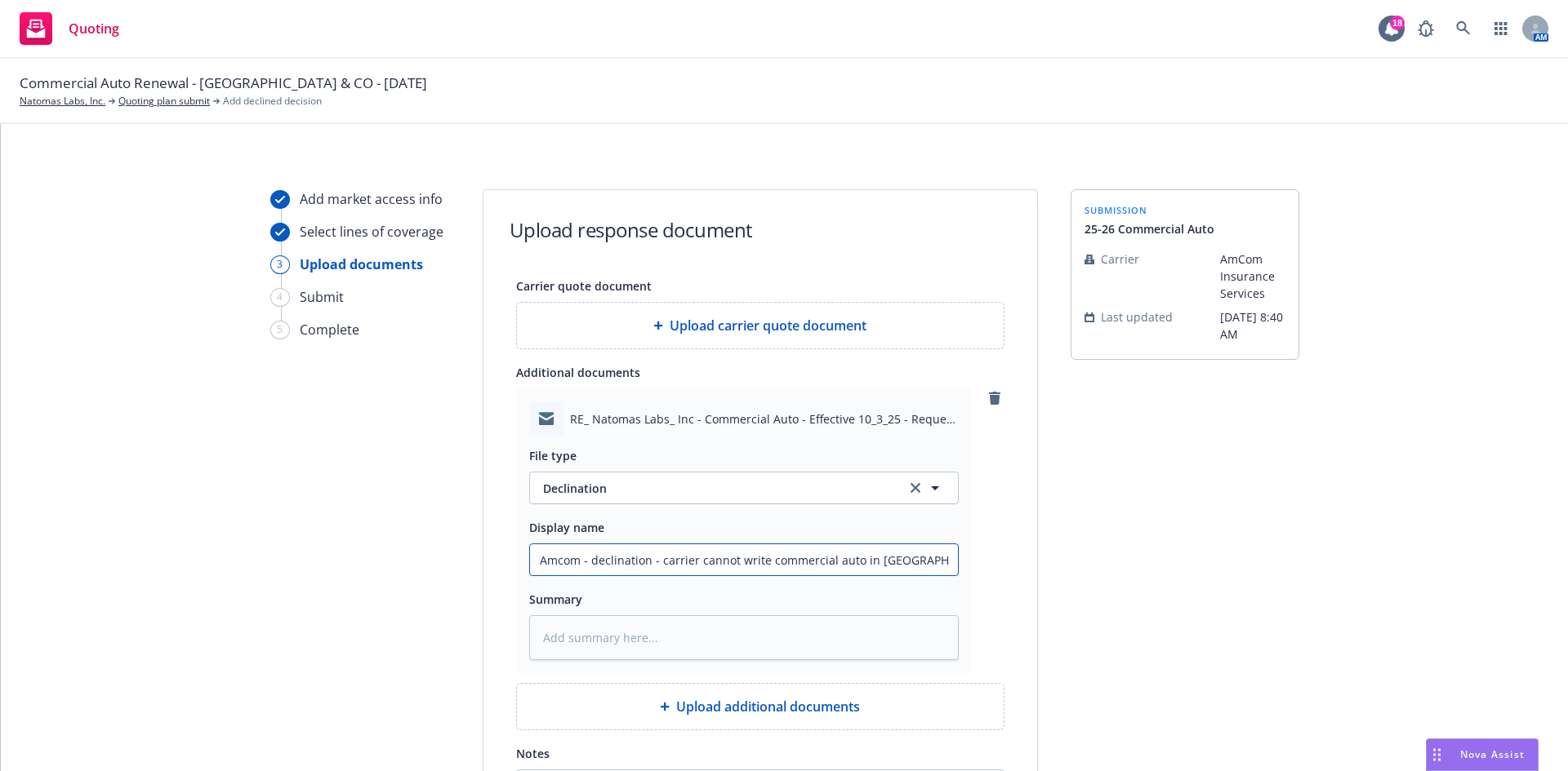
scroll to position [196, 0]
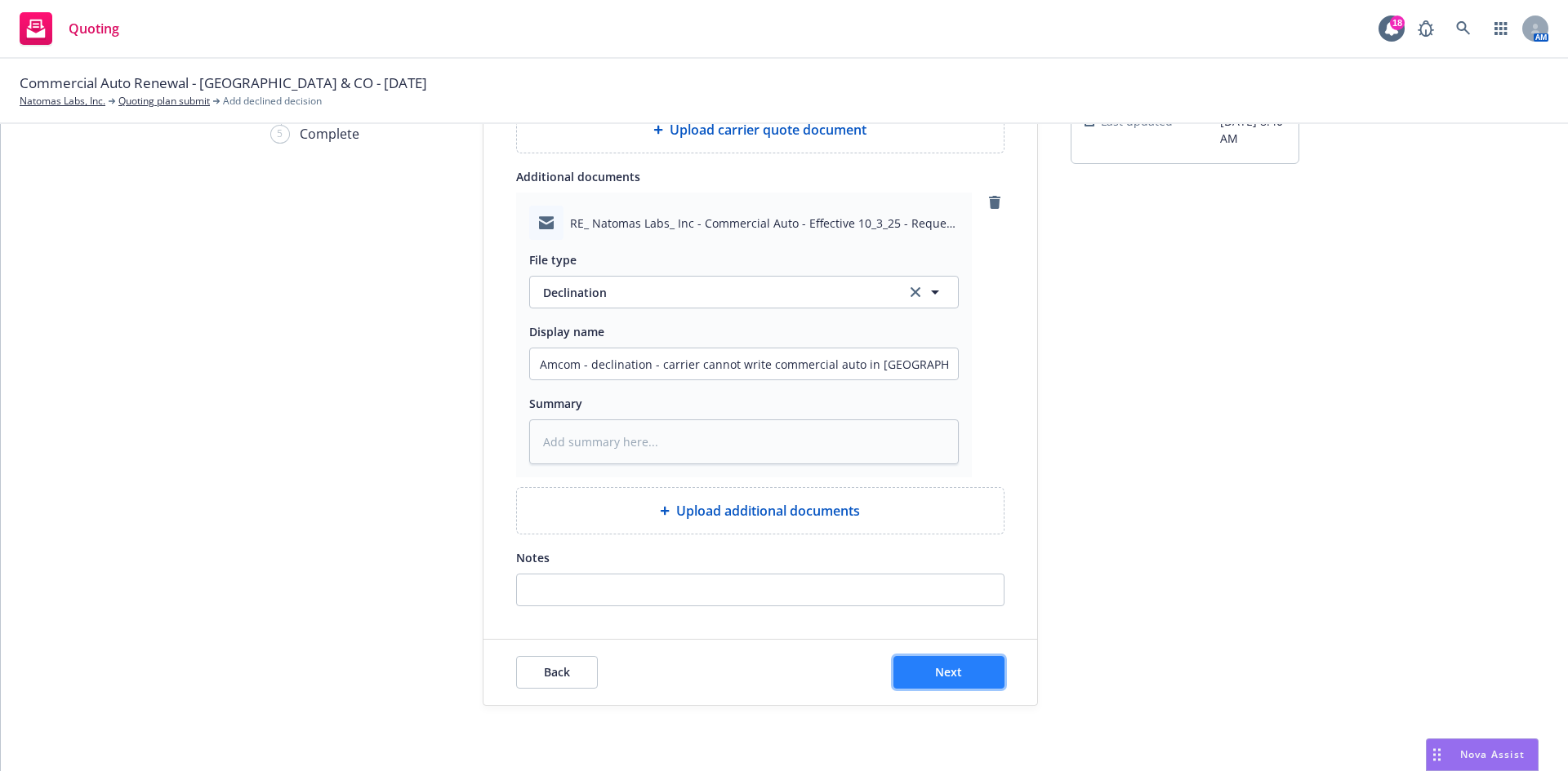
click at [978, 673] on button "Next" at bounding box center [949, 673] width 111 height 33
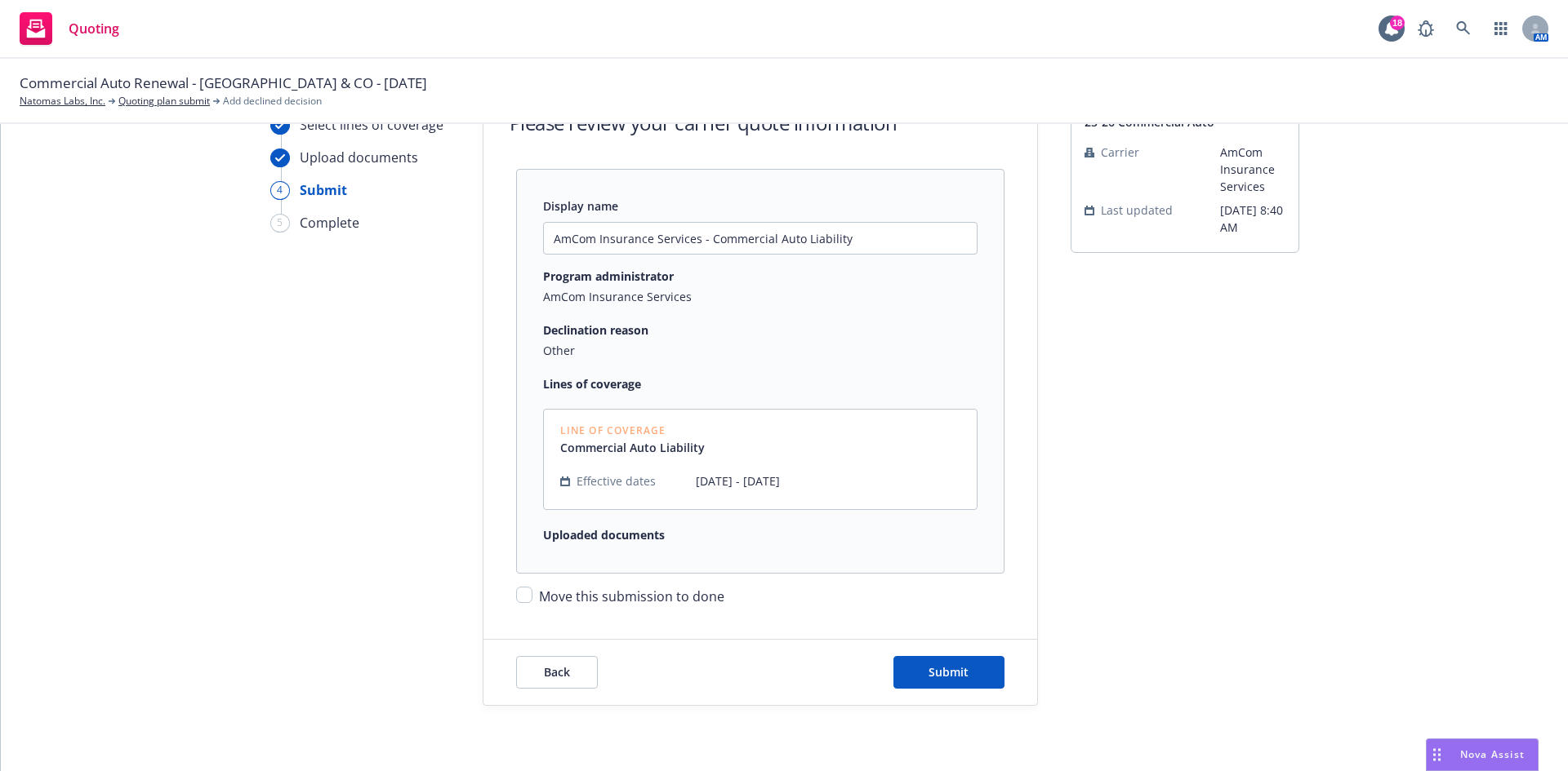
scroll to position [143, 0]
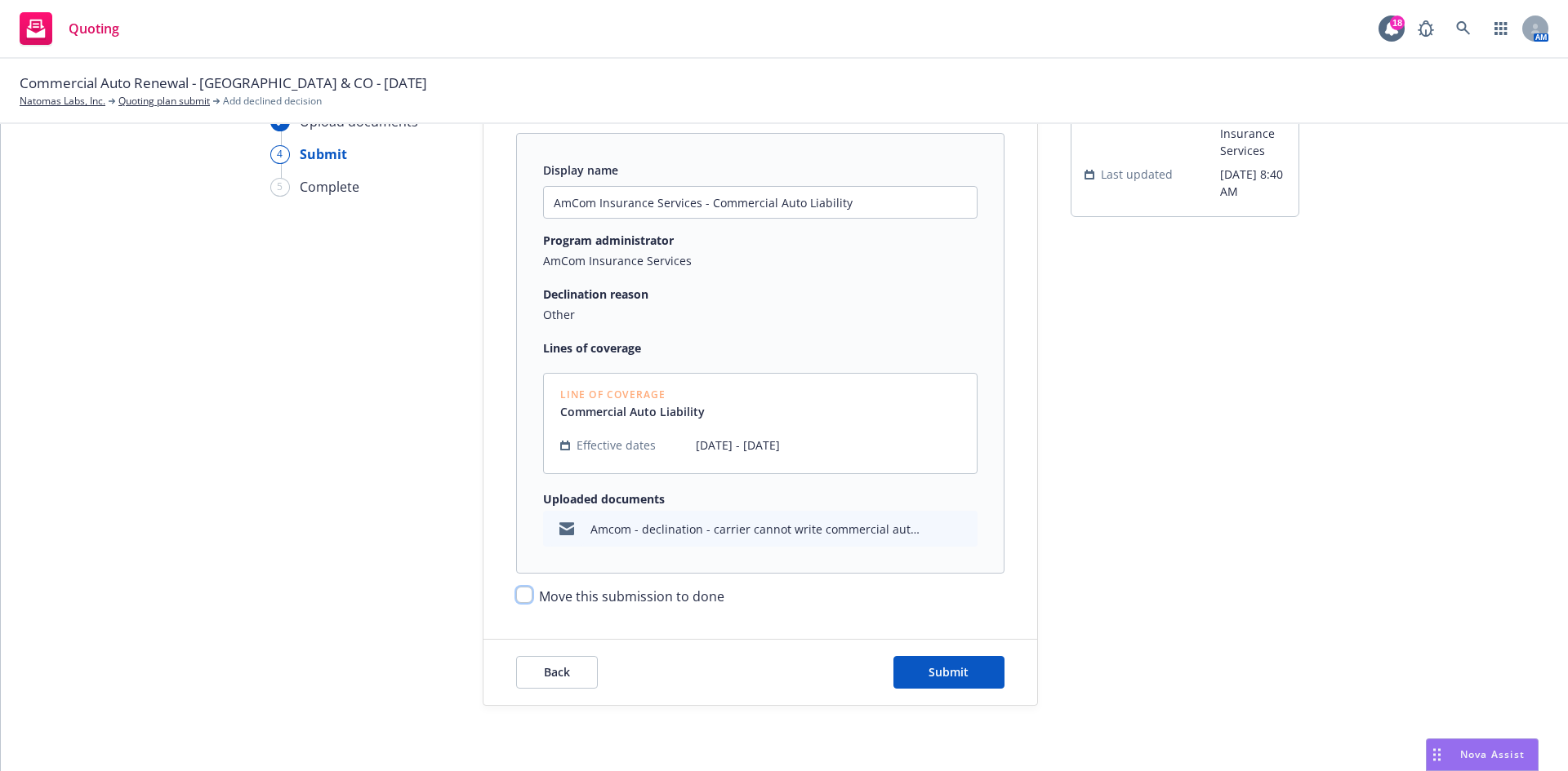
click at [517, 595] on input "Move this submission to done" at bounding box center [524, 595] width 16 height 16
click at [955, 675] on span "Submit" at bounding box center [949, 672] width 40 height 16
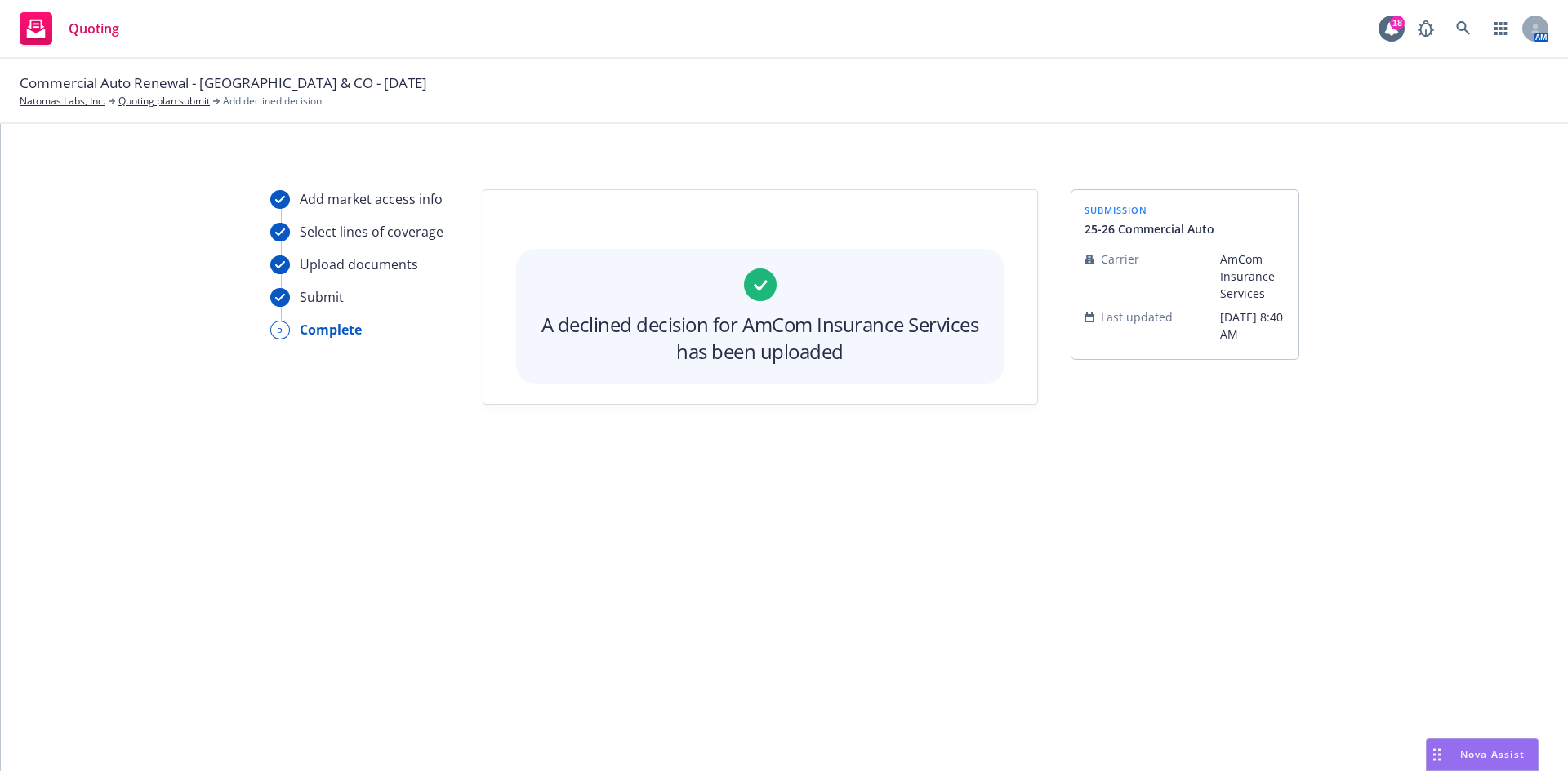
scroll to position [0, 0]
